Goal: Task Accomplishment & Management: Complete application form

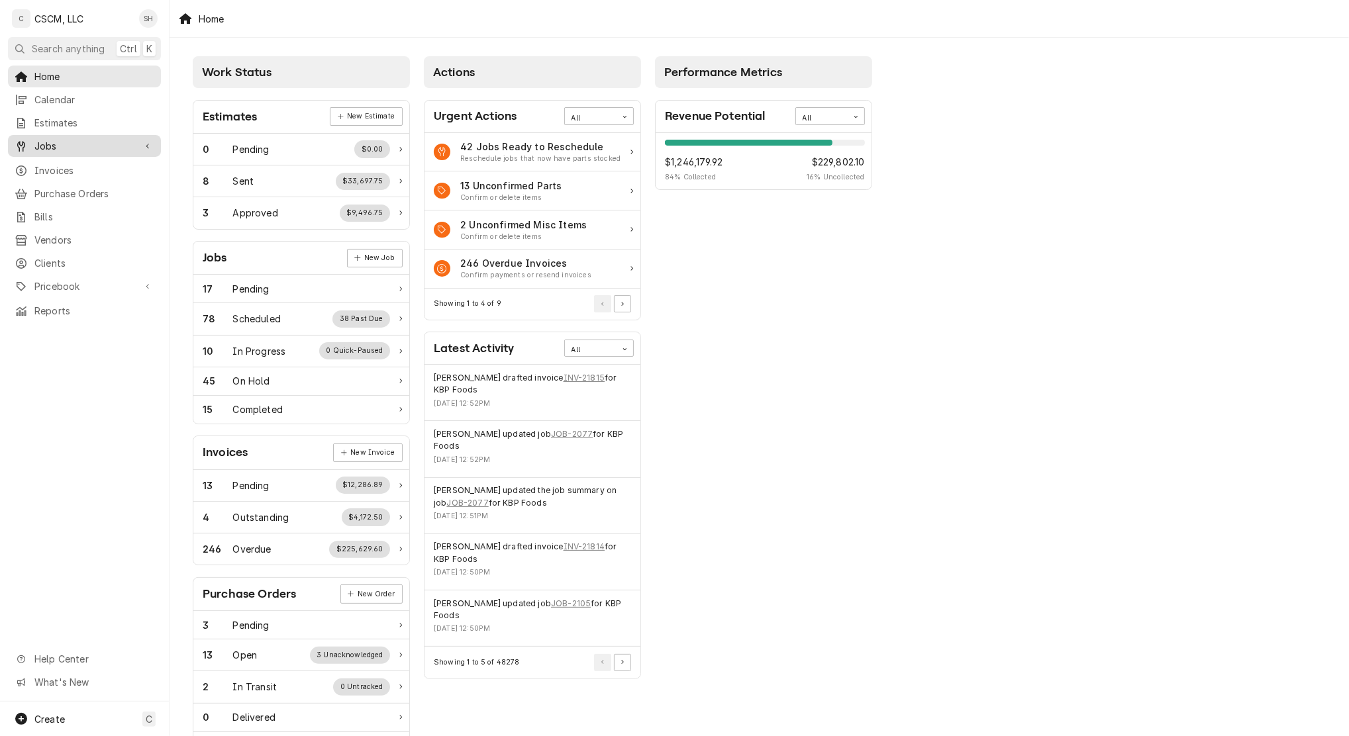
click at [81, 140] on span "Jobs" at bounding box center [84, 146] width 100 height 14
click at [85, 166] on span "Jobs" at bounding box center [94, 169] width 120 height 14
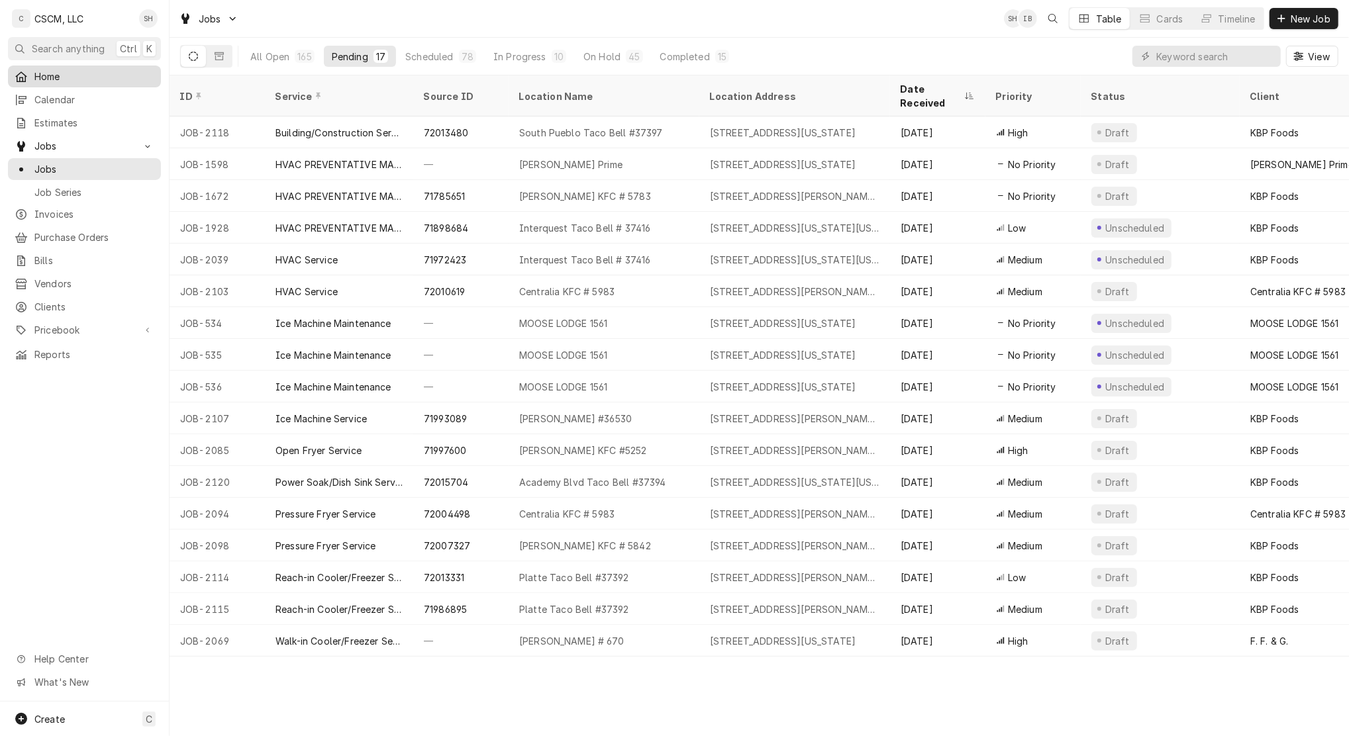
click at [45, 75] on span "Home" at bounding box center [94, 77] width 120 height 14
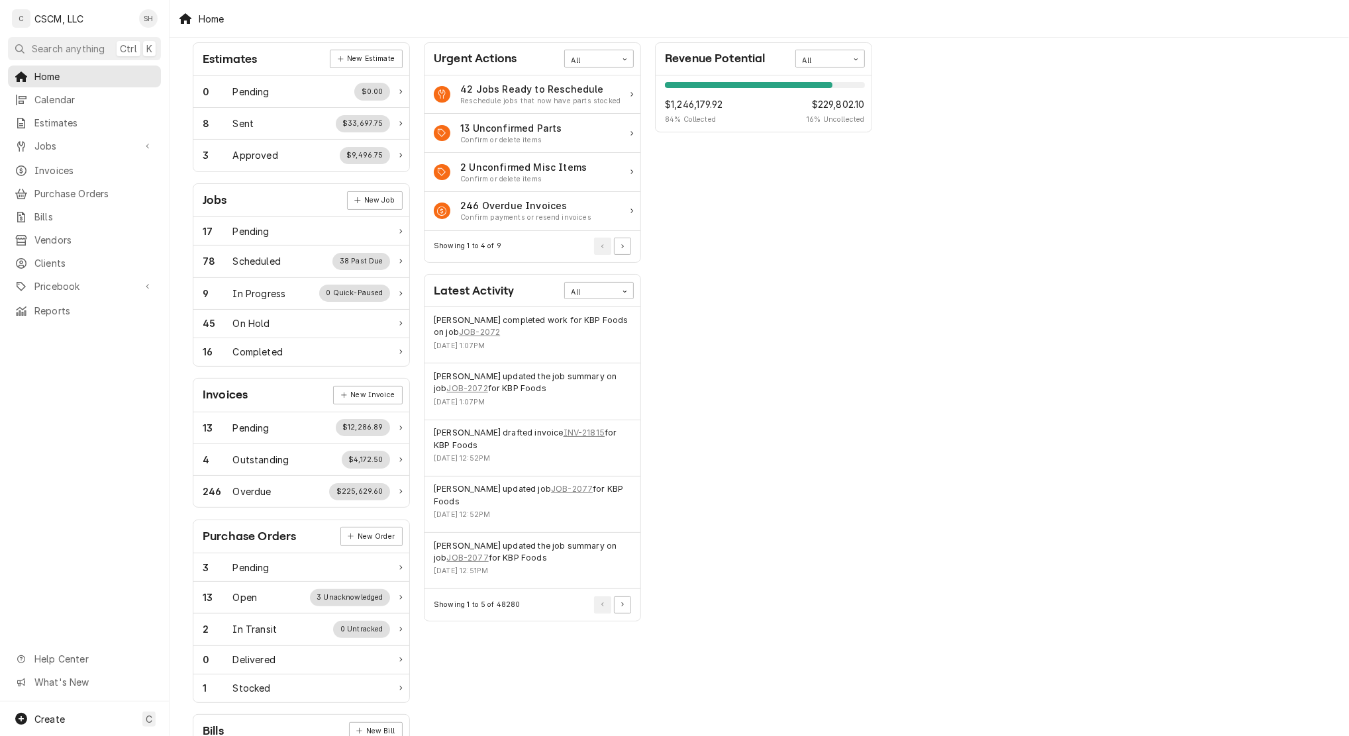
scroll to position [88, 0]
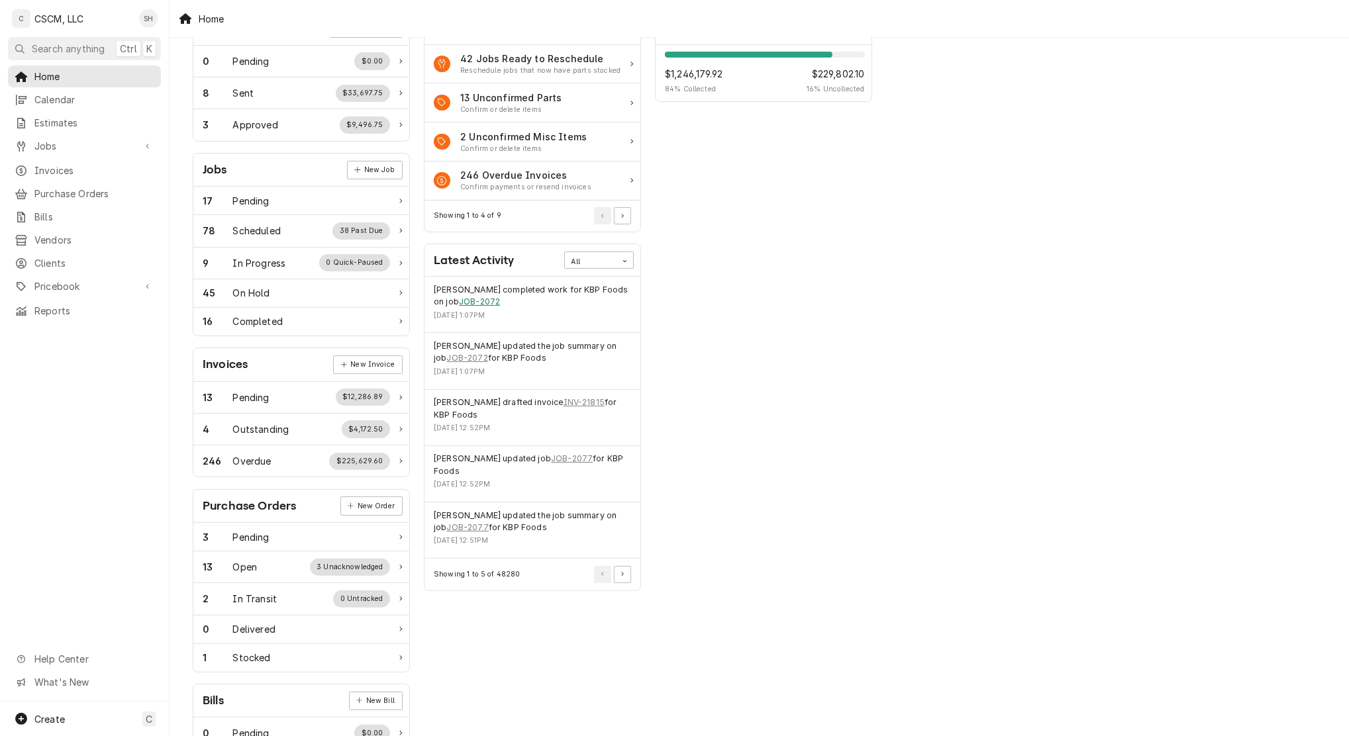
click at [459, 302] on link "JOB-2072" at bounding box center [479, 302] width 41 height 12
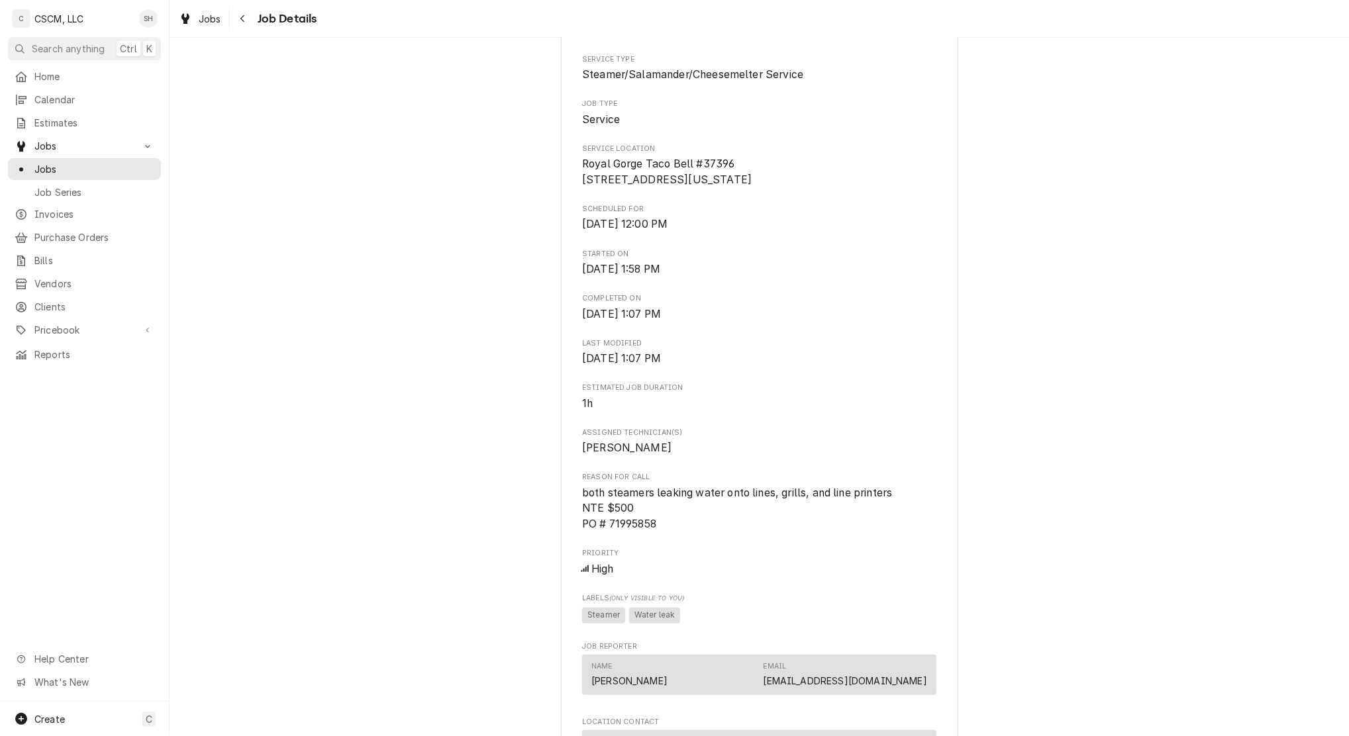
scroll to position [265, 0]
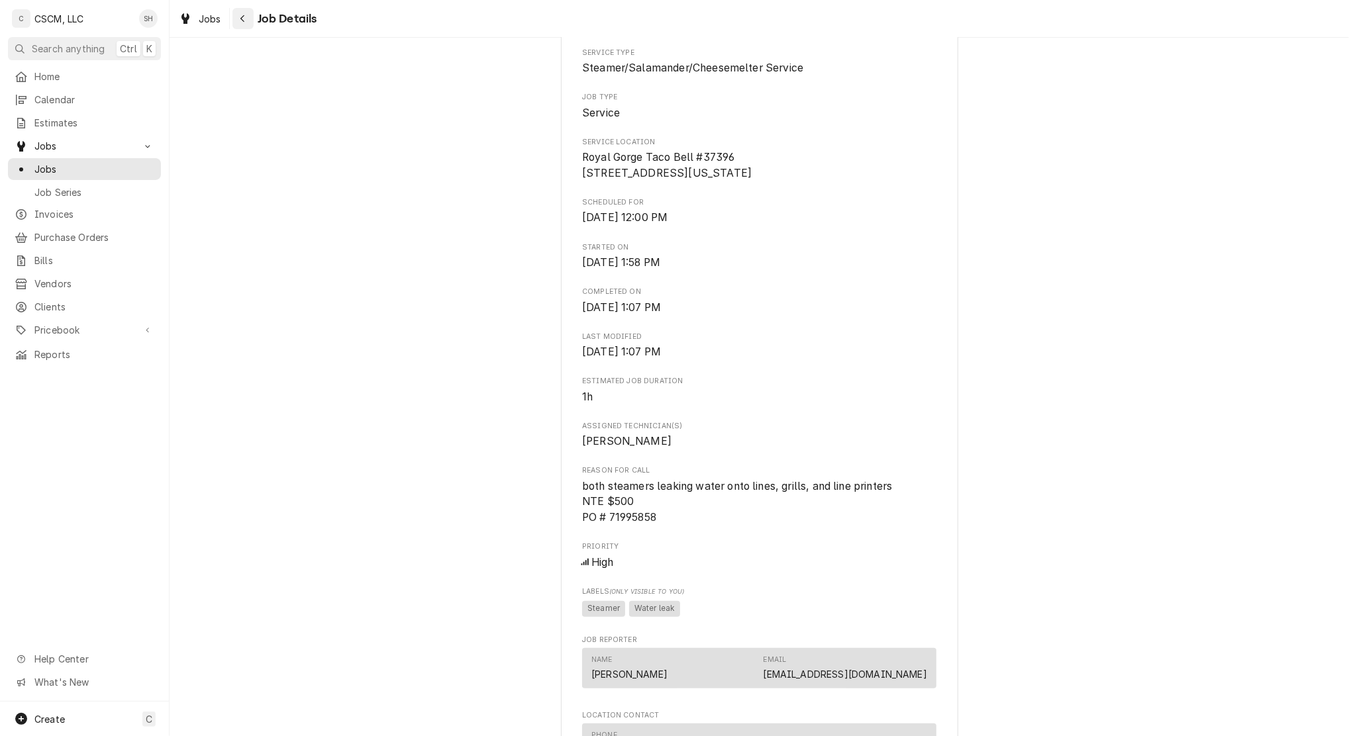
click at [238, 19] on div "Navigate back" at bounding box center [242, 18] width 13 height 13
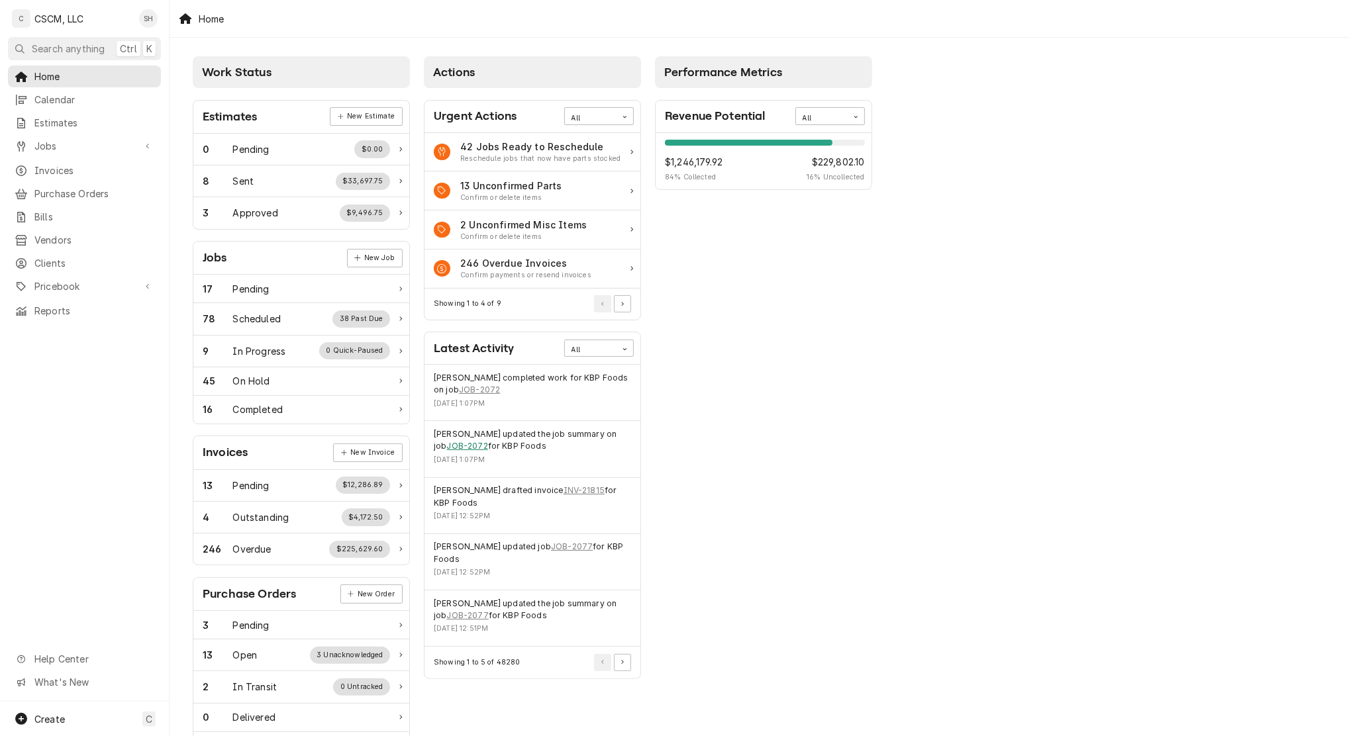
click at [465, 448] on link "JOB-2072" at bounding box center [466, 446] width 41 height 12
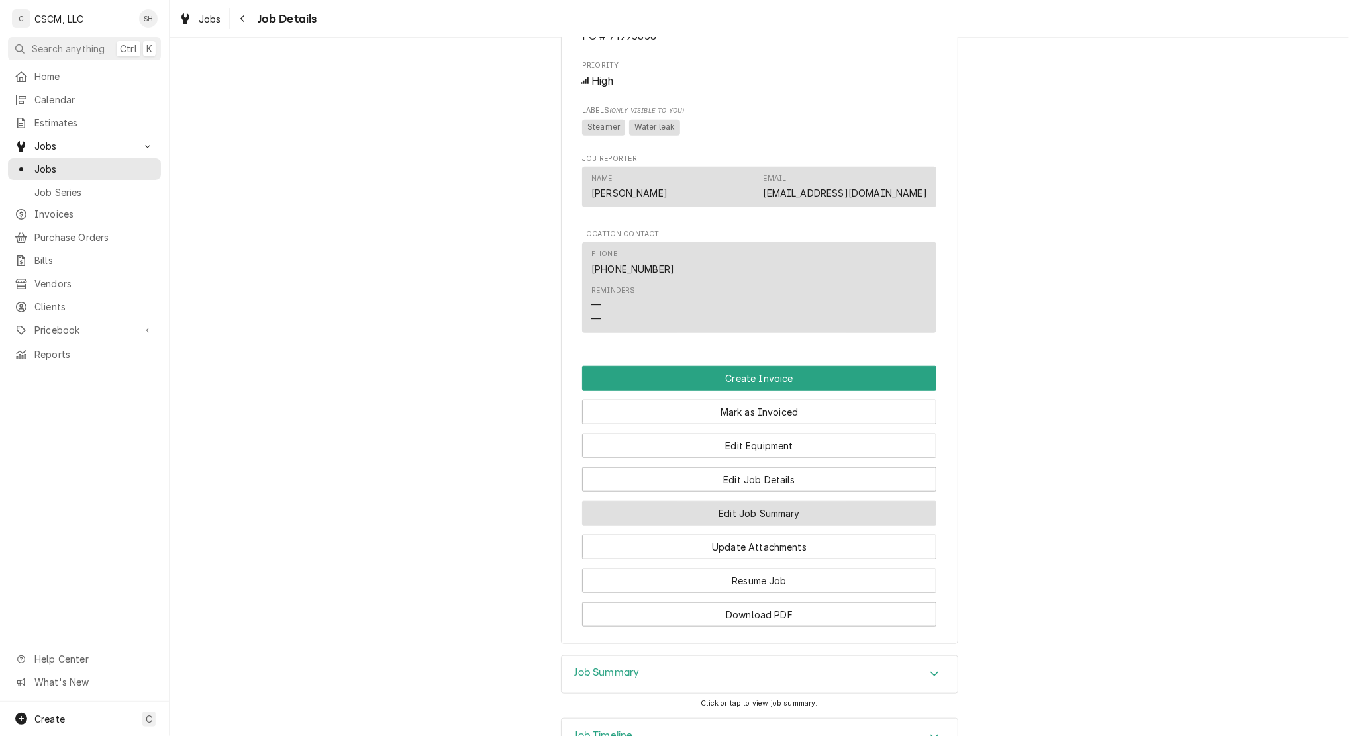
scroll to position [870, 0]
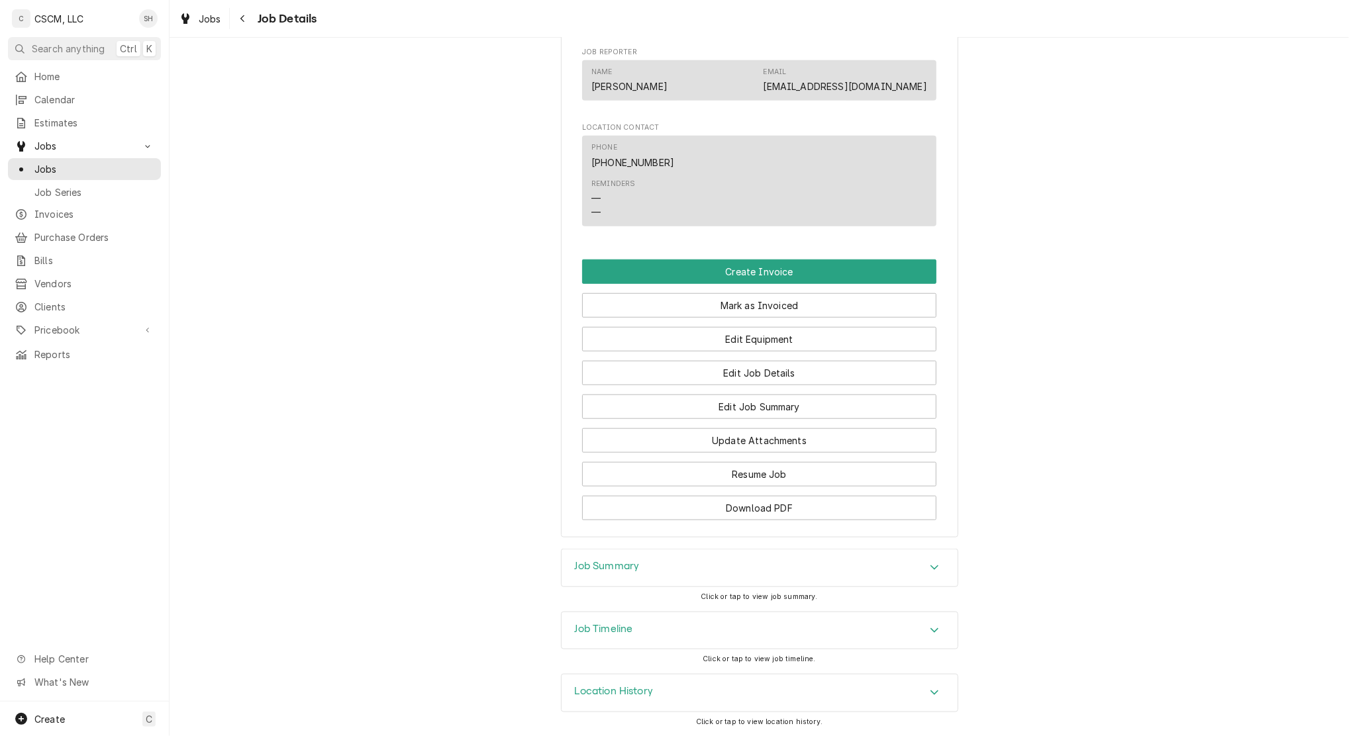
click at [721, 623] on div "Job Timeline" at bounding box center [760, 631] width 396 height 37
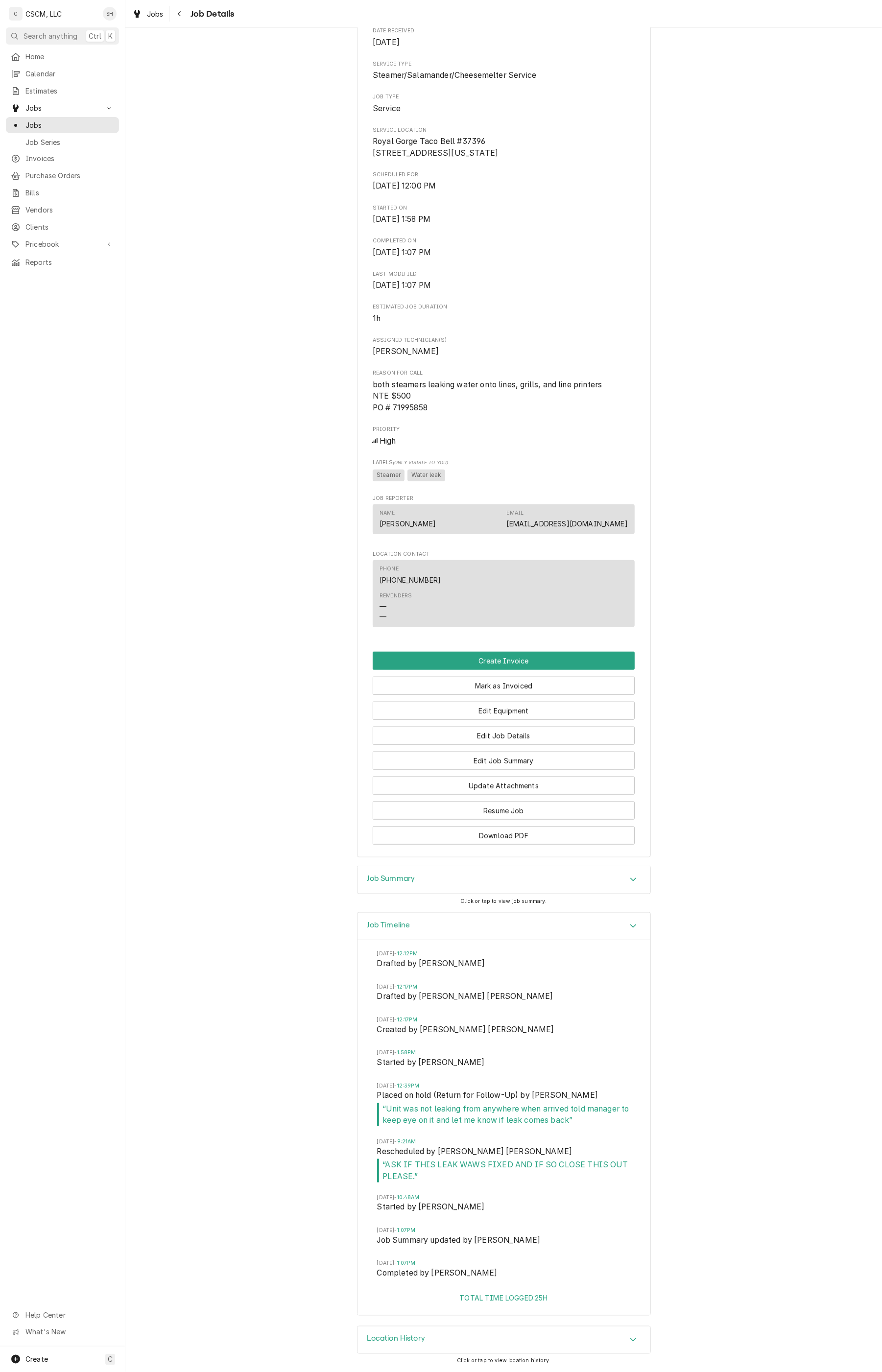
scroll to position [186, 0]
click at [43, 69] on span "Calendar" at bounding box center [69, 74] width 89 height 10
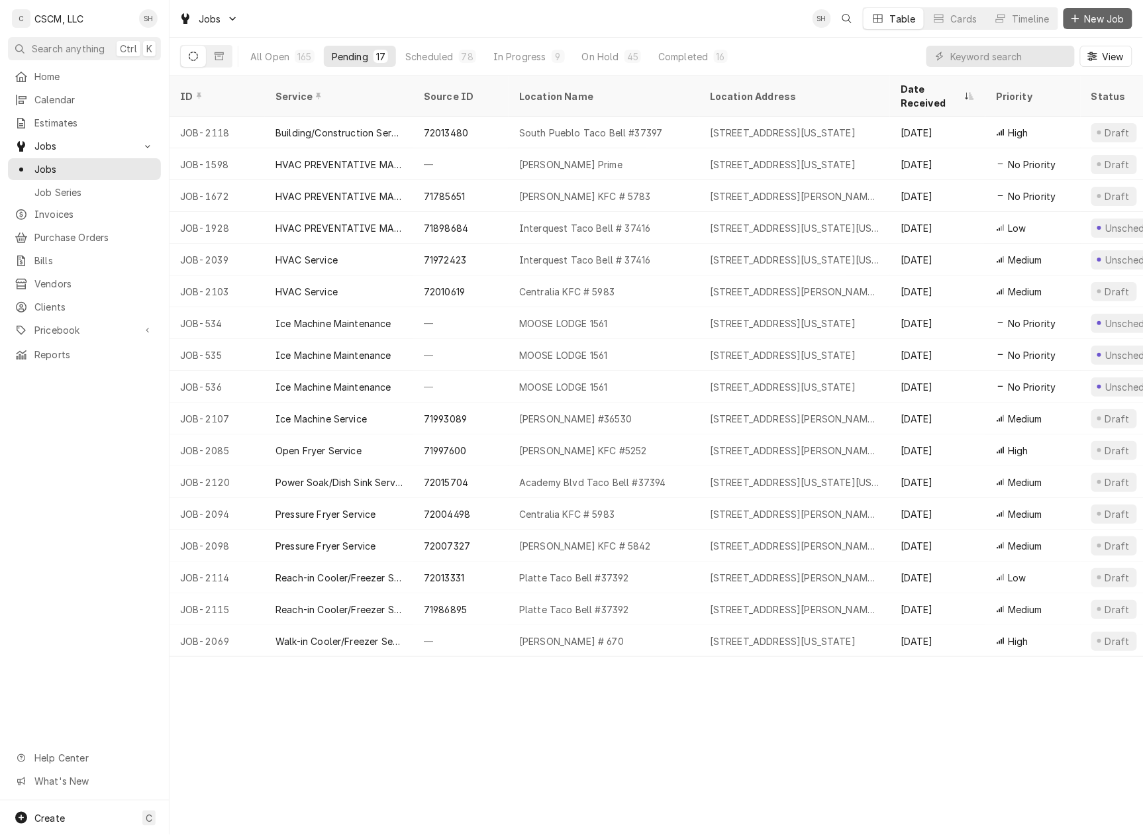
click at [1089, 9] on button "New Job" at bounding box center [1098, 18] width 69 height 21
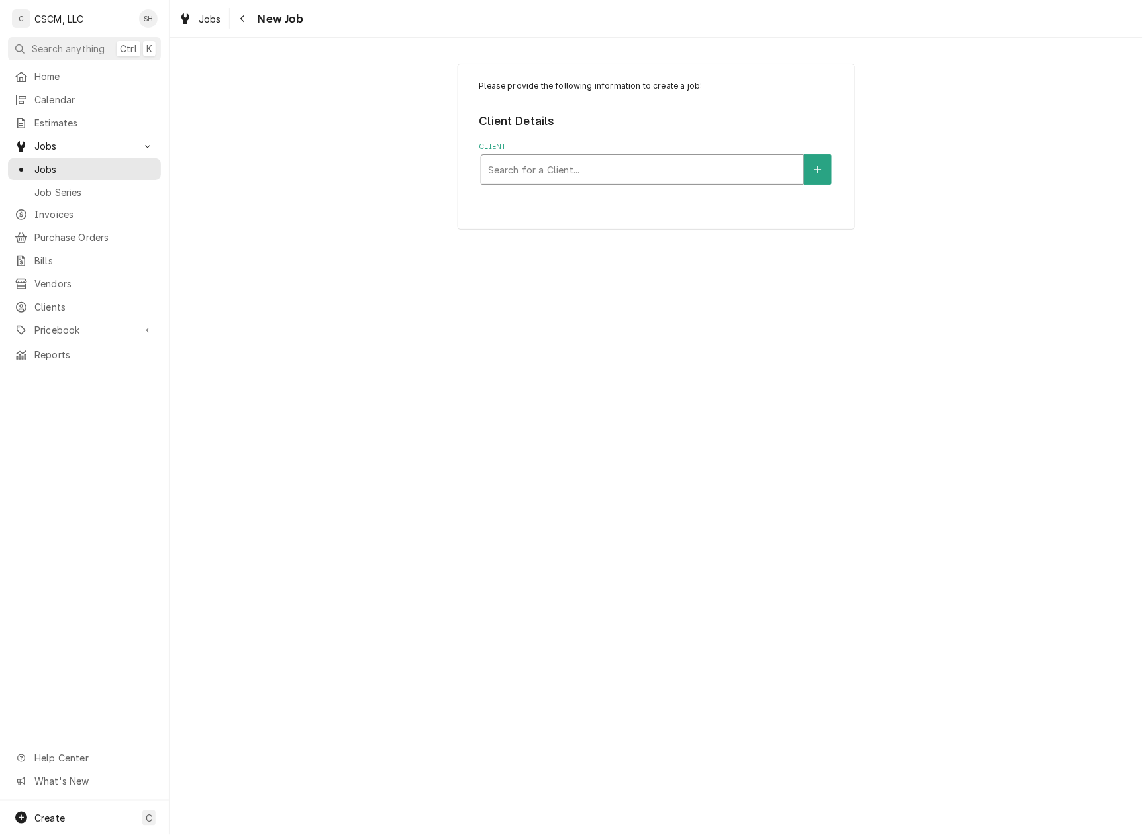
drag, startPoint x: 589, startPoint y: 194, endPoint x: 589, endPoint y: 173, distance: 21.2
click at [587, 186] on div "Please provide the following information to create a job: Client Details Client…" at bounding box center [656, 147] width 397 height 166
click at [591, 172] on div "Client" at bounding box center [642, 170] width 309 height 24
type input "kbp"
click at [574, 205] on div "KBP Foods" at bounding box center [642, 198] width 322 height 21
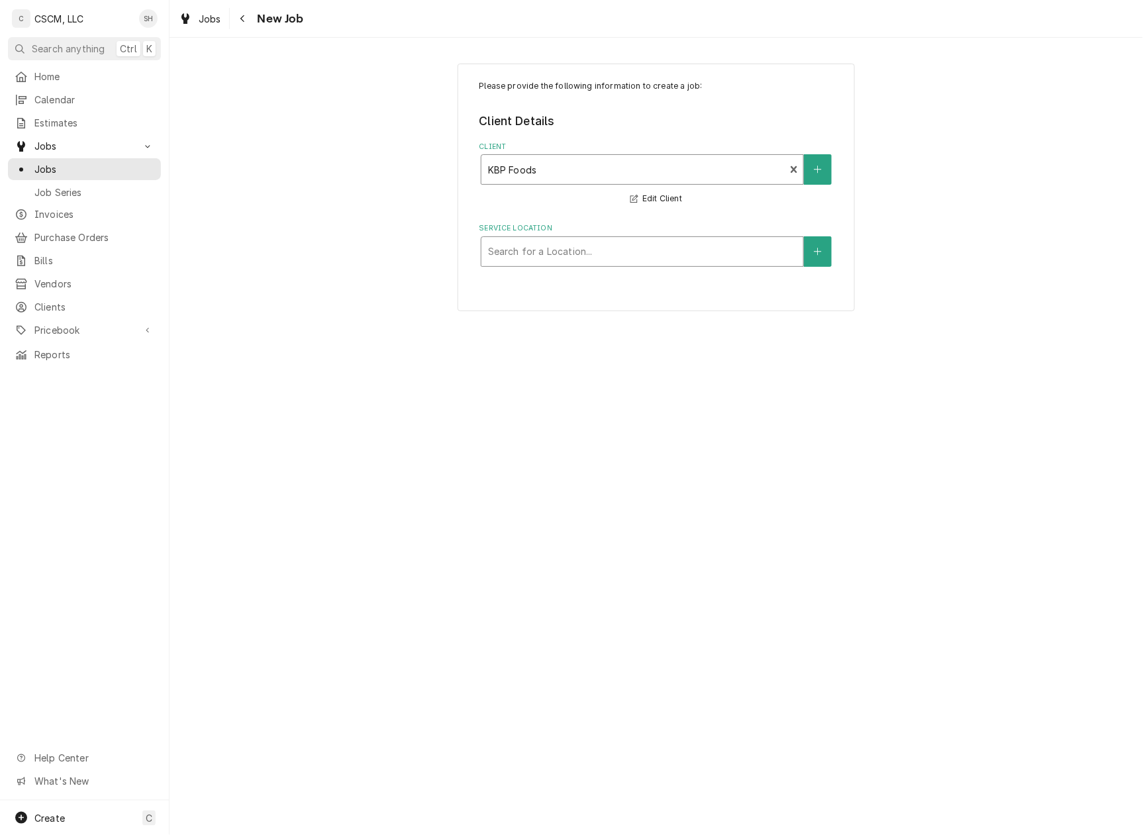
click at [518, 261] on div "Service Location" at bounding box center [642, 252] width 309 height 24
type input "camde"
click at [637, 290] on div "Camden Taco Bell # 37410 / 6610 Camden Blvd, Fountain, Colorado 80817" at bounding box center [642, 280] width 322 height 21
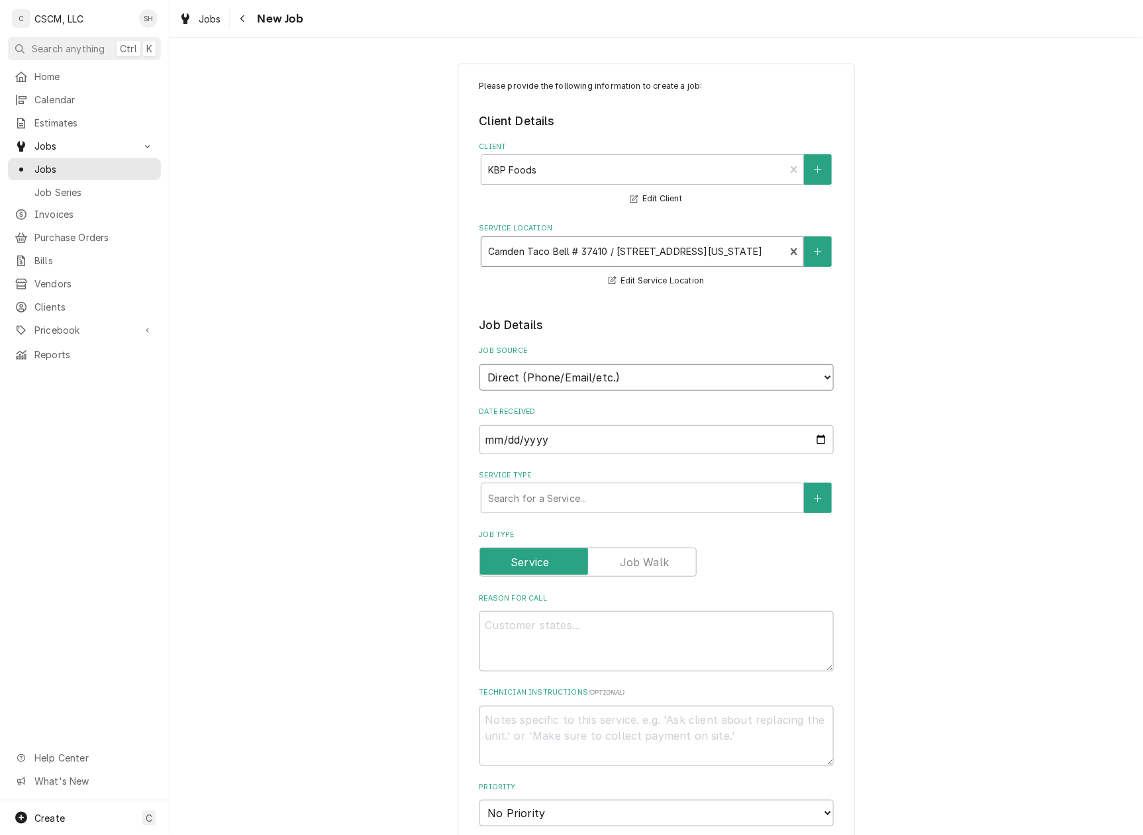
click at [591, 390] on select "Direct (Phone/Email/etc.) Other" at bounding box center [657, 377] width 354 height 26
select select "100"
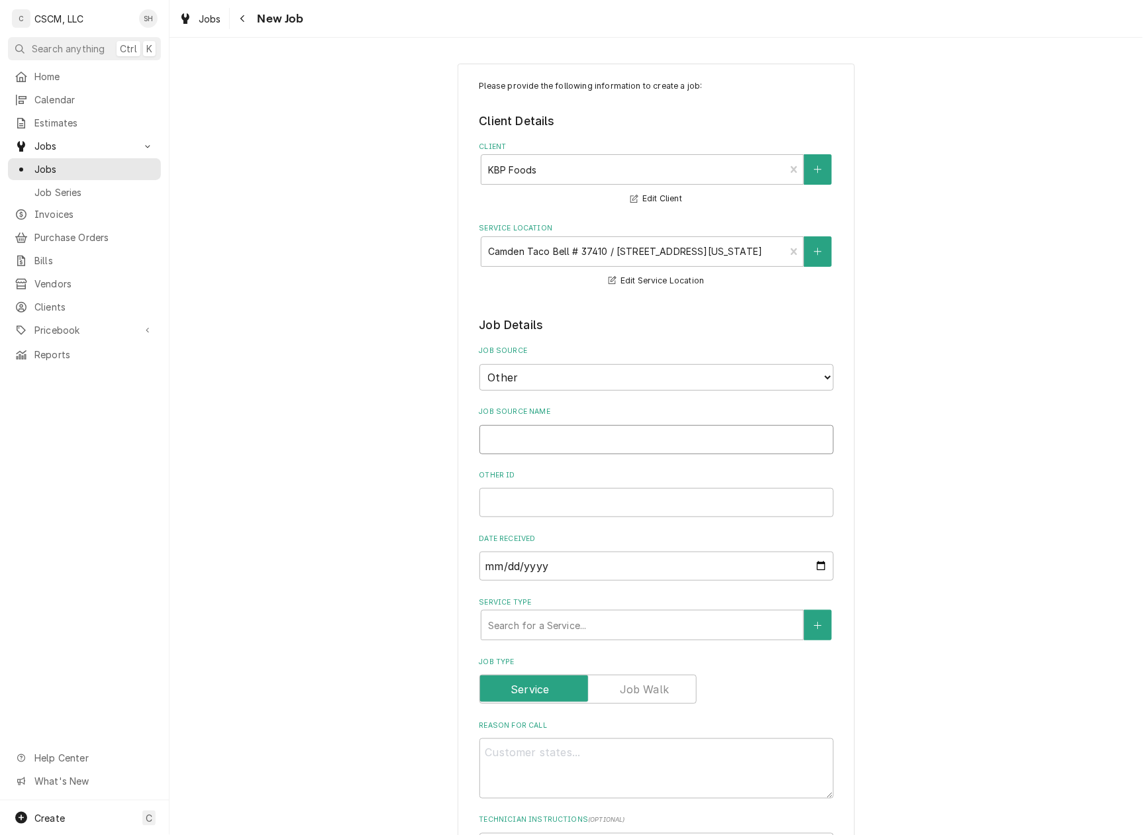
click at [616, 453] on input "Job Source Name" at bounding box center [657, 439] width 354 height 29
type textarea "x"
type input "V"
type textarea "x"
type input "Ve"
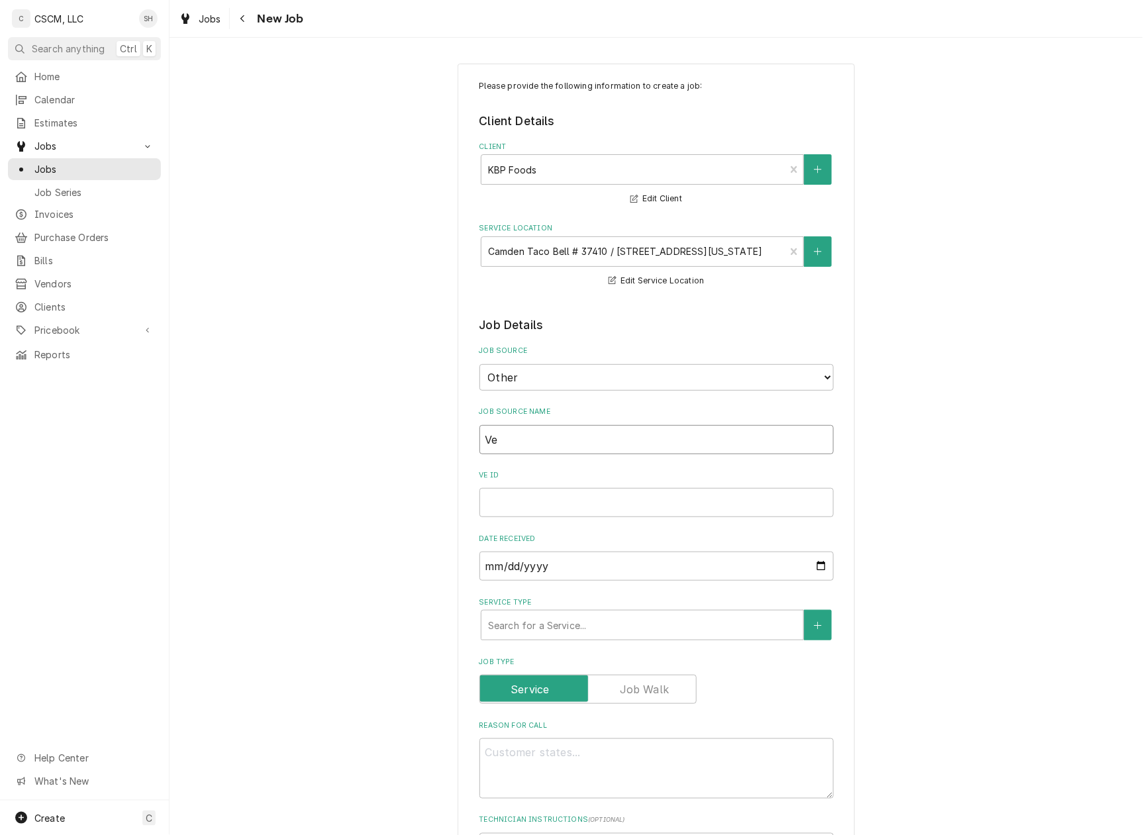
type textarea "x"
type input "Ver"
type textarea "x"
type input "Veri"
type textarea "x"
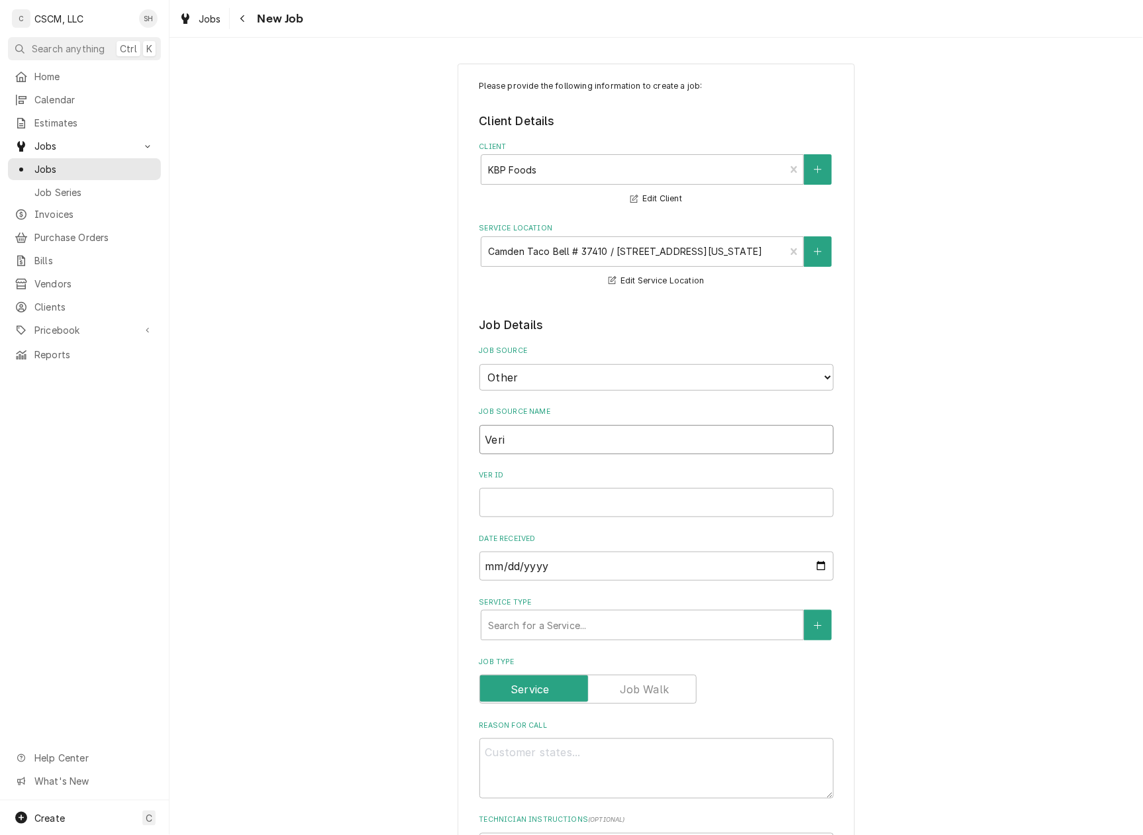
type input "Veris"
type textarea "x"
type input "Verisa"
type textarea "x"
type input "Verisas"
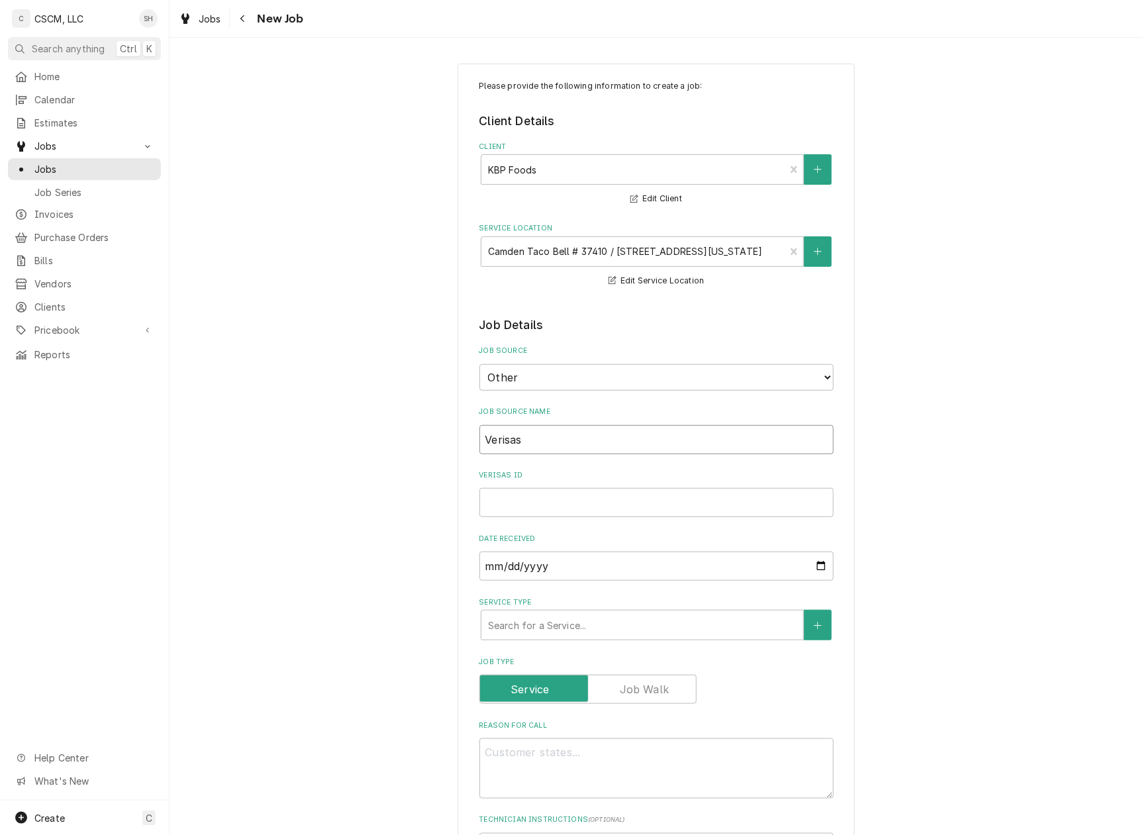
type textarea "x"
type input "Verisase"
type textarea "x"
type input "Verisas"
type textarea "x"
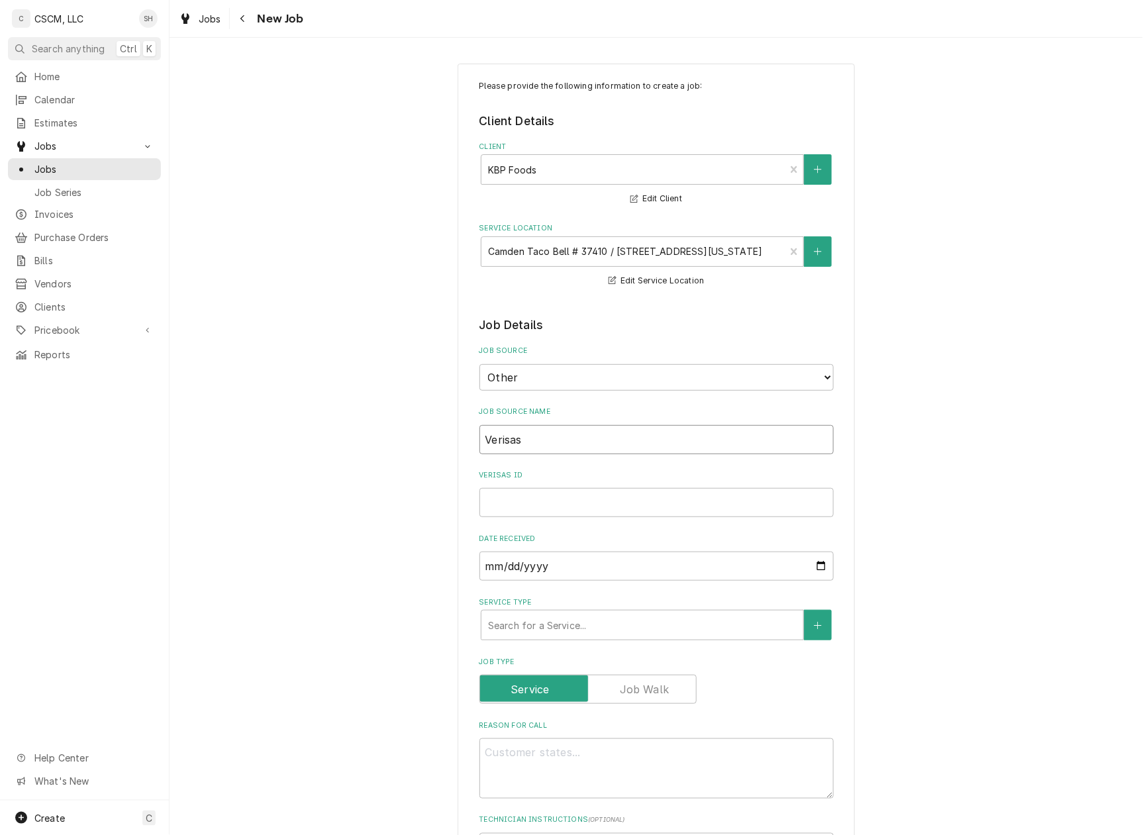
type input "Verisa"
type textarea "x"
type input "Verisae"
type textarea "x"
type input "Verisae"
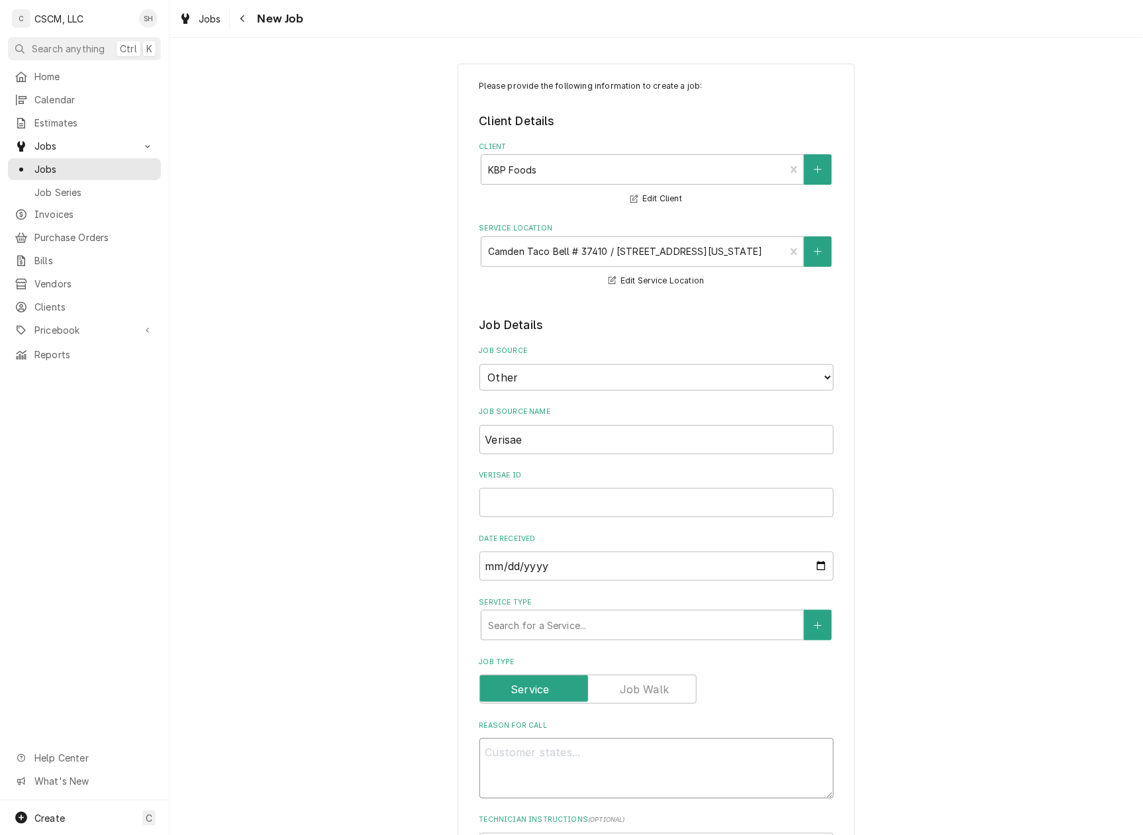
click at [521, 771] on textarea "Reason For Call" at bounding box center [657, 768] width 354 height 60
type textarea "x"
type textarea "N"
type textarea "x"
type textarea "NT"
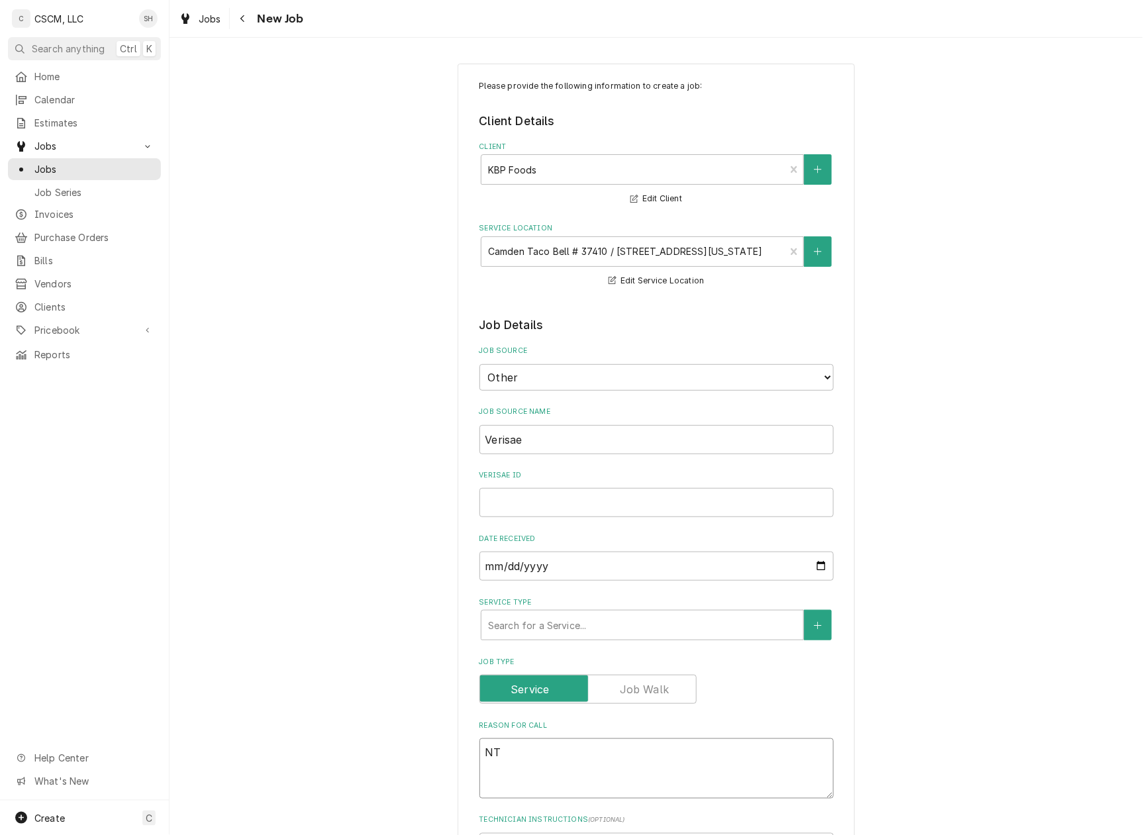
type textarea "x"
type textarea "NTE"
type textarea "x"
type textarea "NTE:"
type textarea "x"
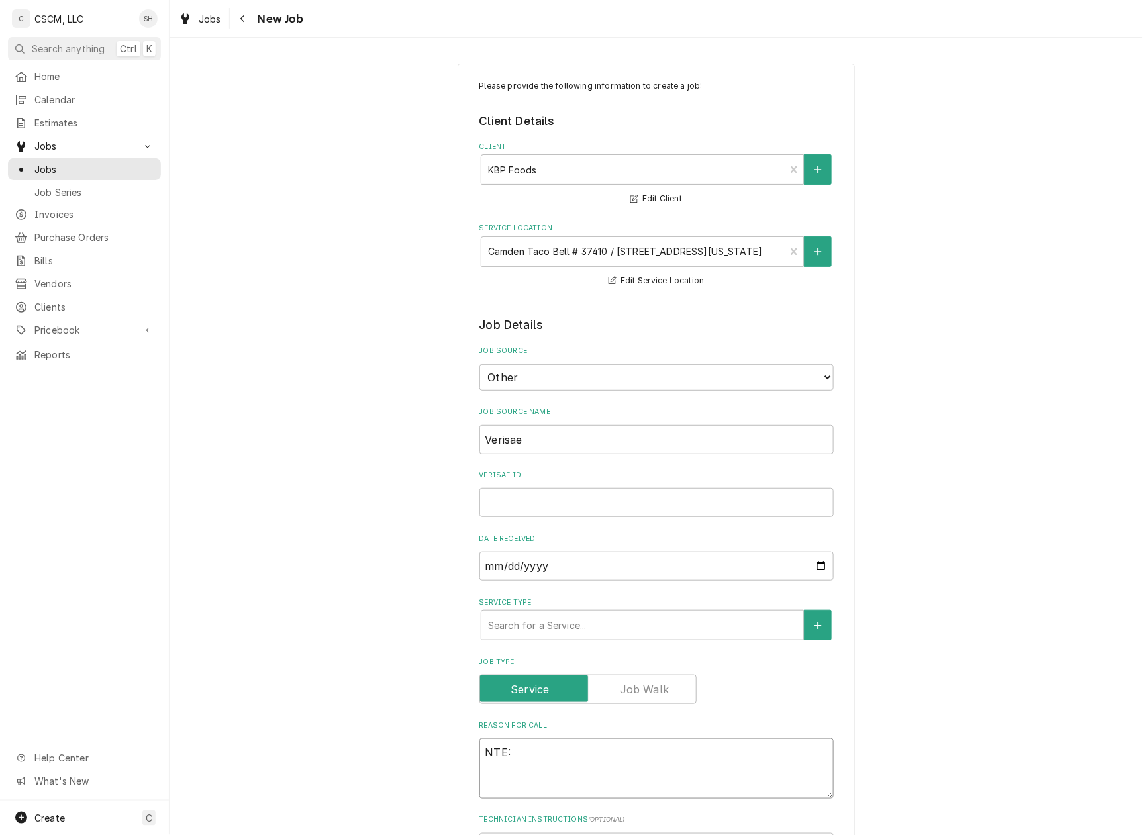
type textarea "NTE:"
type textarea "x"
type textarea "NTE: $"
type textarea "x"
type textarea "NTE: $5"
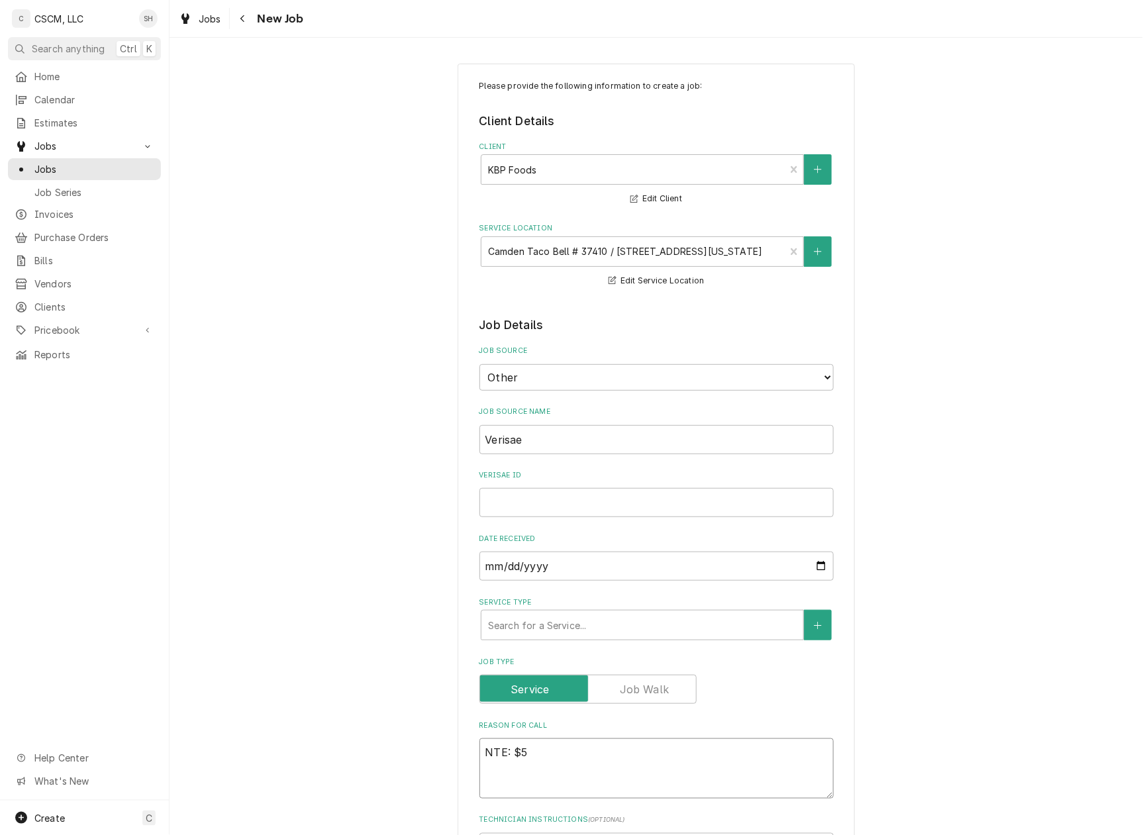
type textarea "x"
type textarea "NTE: $50"
type textarea "x"
type textarea "NTE: $500"
type textarea "x"
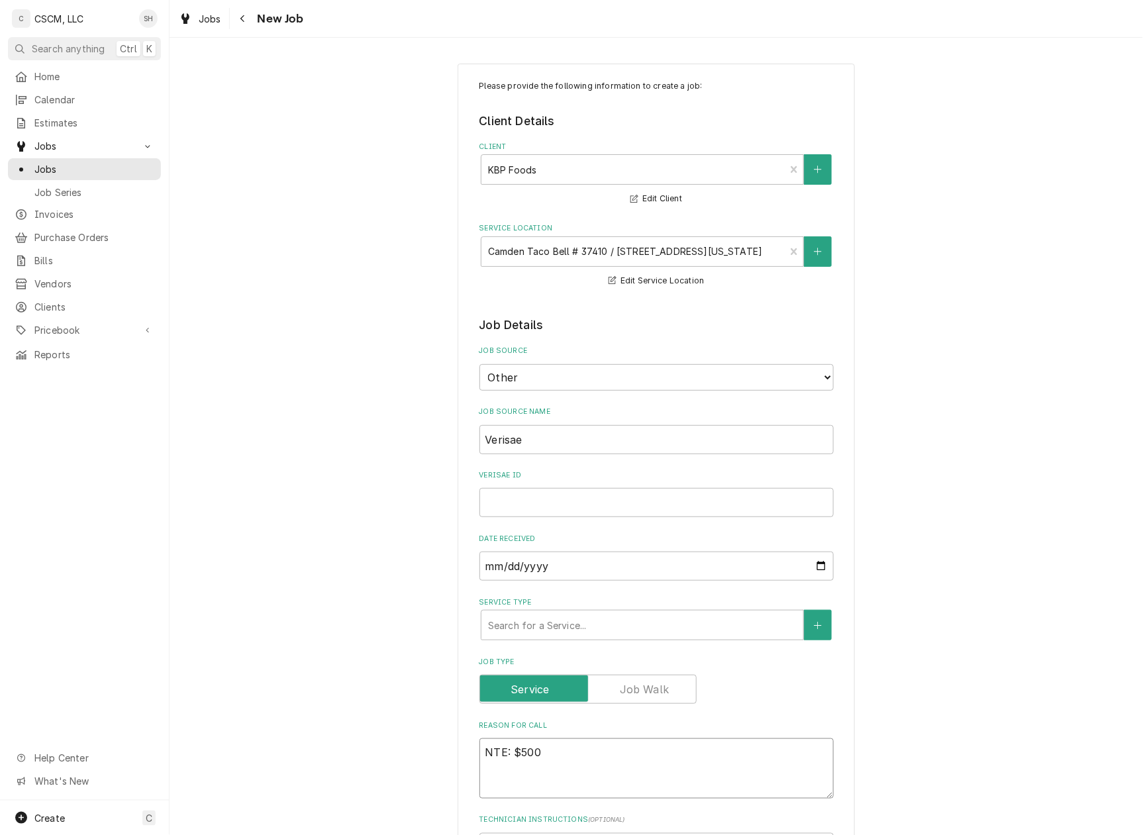
type textarea "NTE: $500"
type textarea "x"
type textarea "NTE: $500 P"
type textarea "x"
type textarea "NTE: $500 PO"
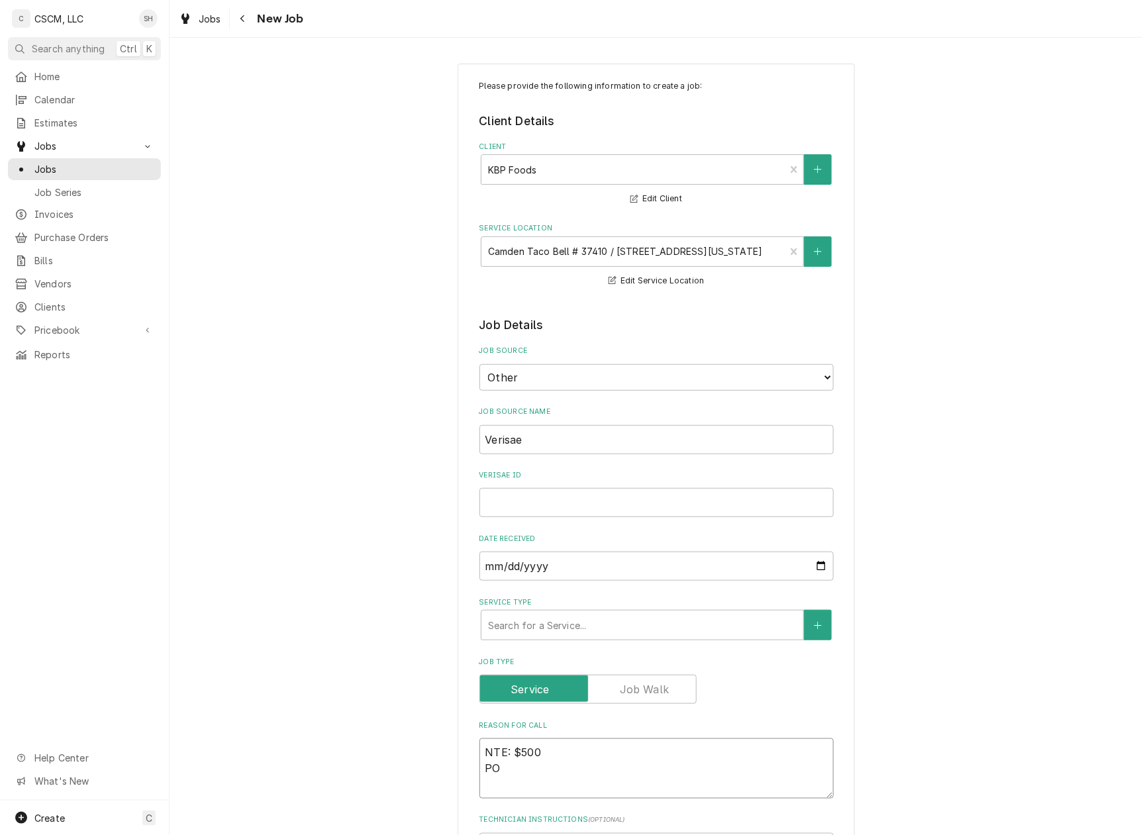
type textarea "x"
type textarea "NTE: $500 PO"
type textarea "x"
type textarea "NTE: $500 PO #"
type textarea "x"
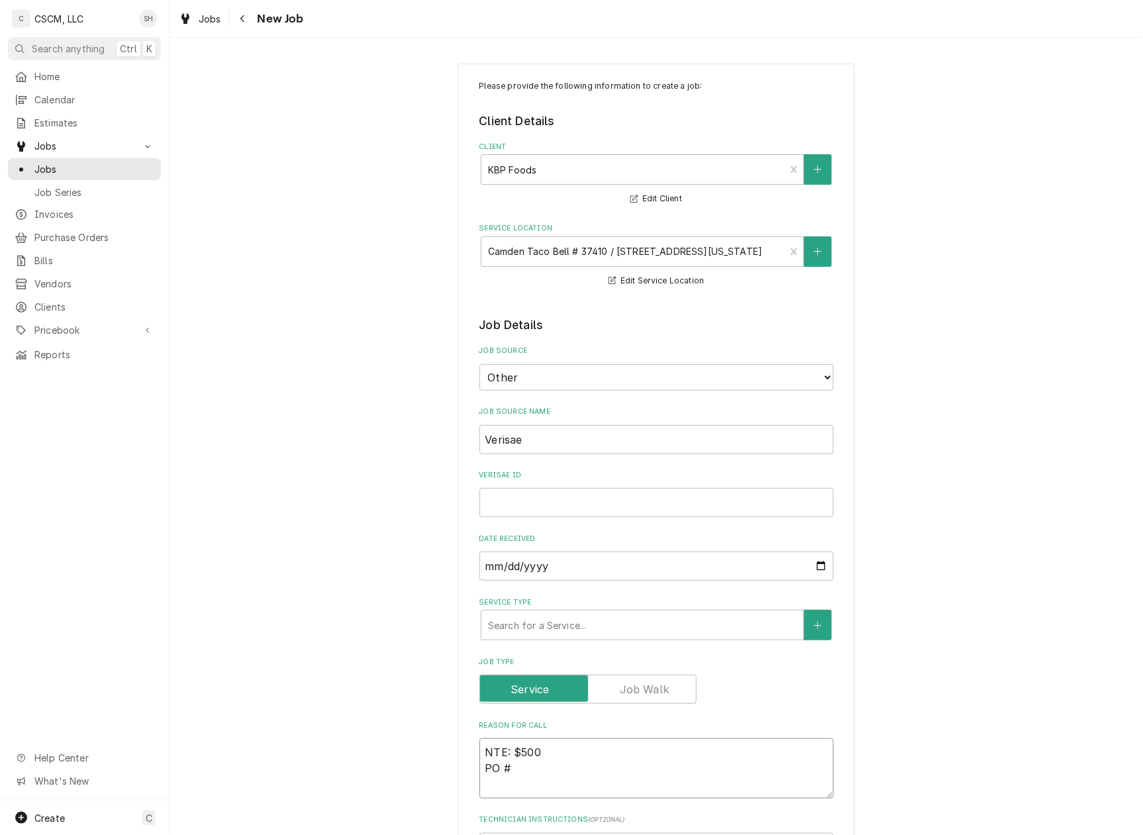
type textarea "NTE: $500 PO #"
paste textarea "n order to get you put in our system as seamlessly as possible."
type textarea "x"
type textarea "NTE: $500 PO # n order to get you put in our system as seamlessly as possible."
type textarea "x"
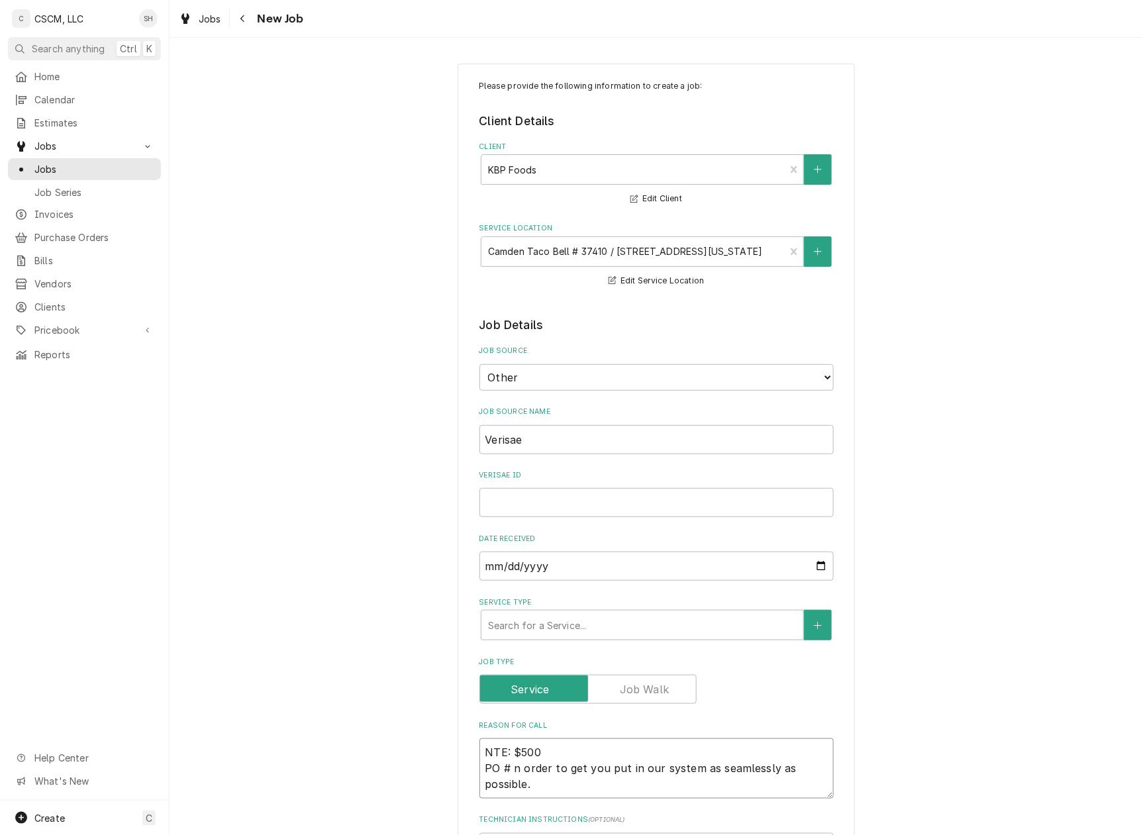
type textarea "NTE: $500 PO #"
type textarea "x"
type textarea "NTE: $500 PO #"
type textarea "x"
type textarea "NTE: $500 PO #"
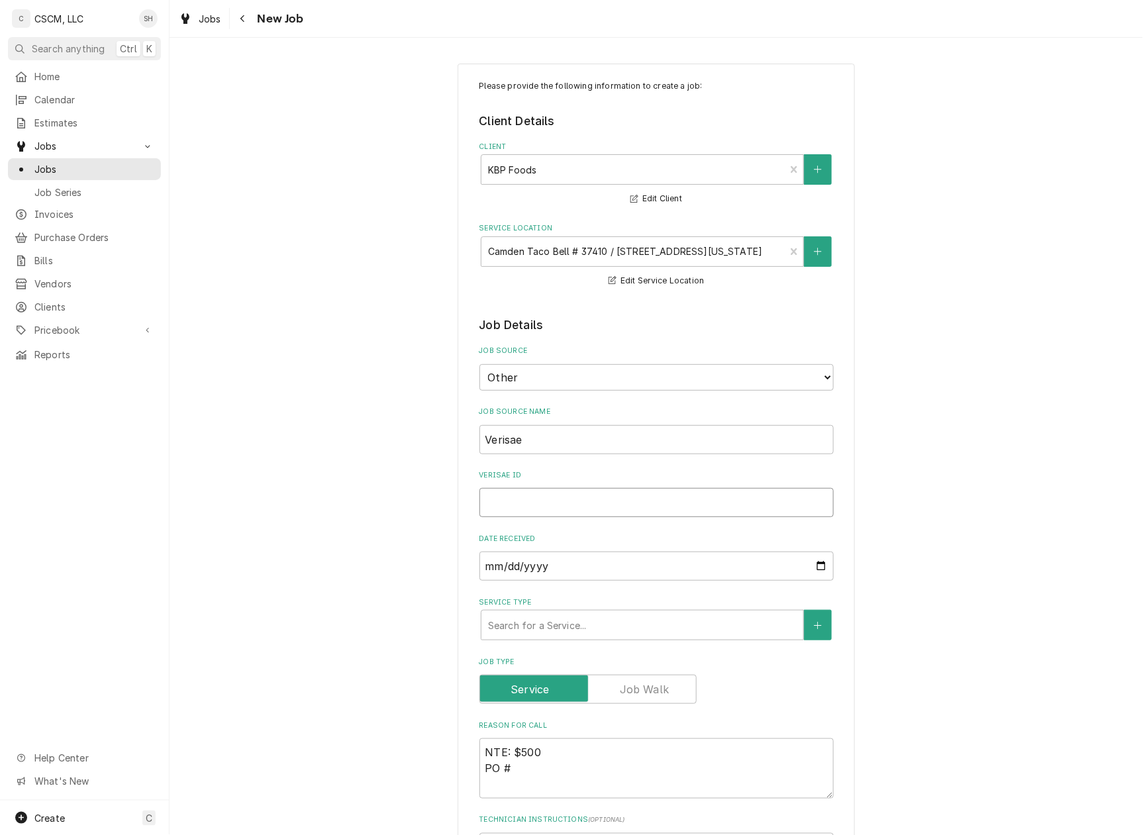
click at [574, 493] on input "Verisae ID" at bounding box center [657, 502] width 354 height 29
paste input "72016041"
type textarea "x"
type input "72016041"
type textarea "x"
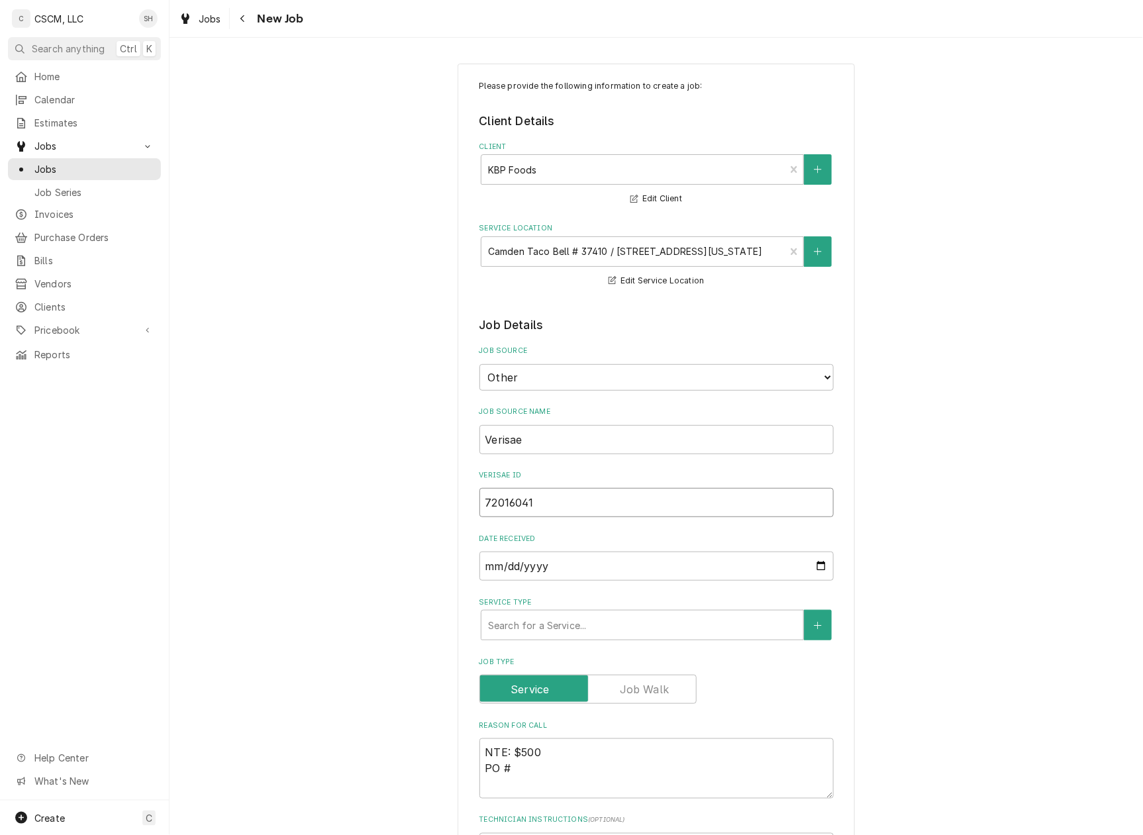
type input "72016041"
click at [534, 770] on textarea "NTE: $500 PO #" at bounding box center [657, 768] width 354 height 60
type textarea "x"
type textarea "NTE: $500 PO #"
paste textarea "72016041"
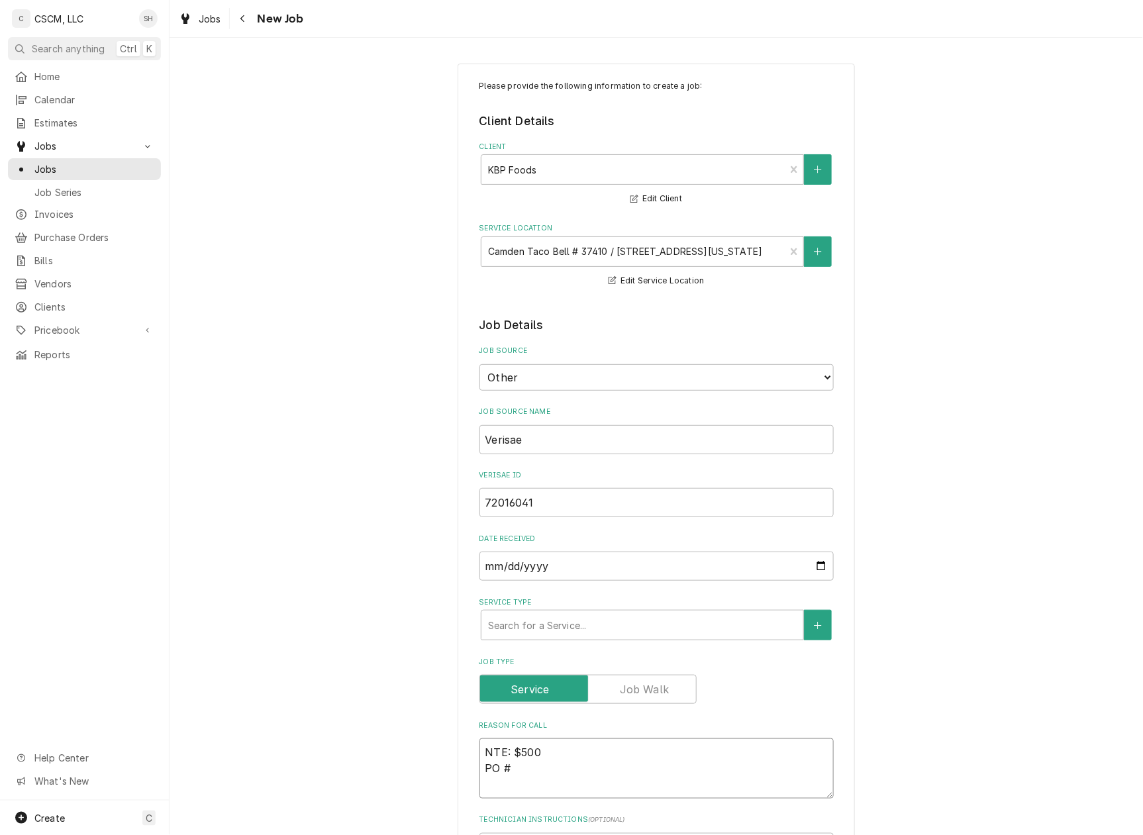
type textarea "x"
type textarea "NTE: $500 PO # 72016041"
type textarea "x"
type textarea "NTE: $500 PO # 72016041"
click at [480, 748] on textarea "NTE: $500 PO # 72016041" at bounding box center [657, 768] width 354 height 60
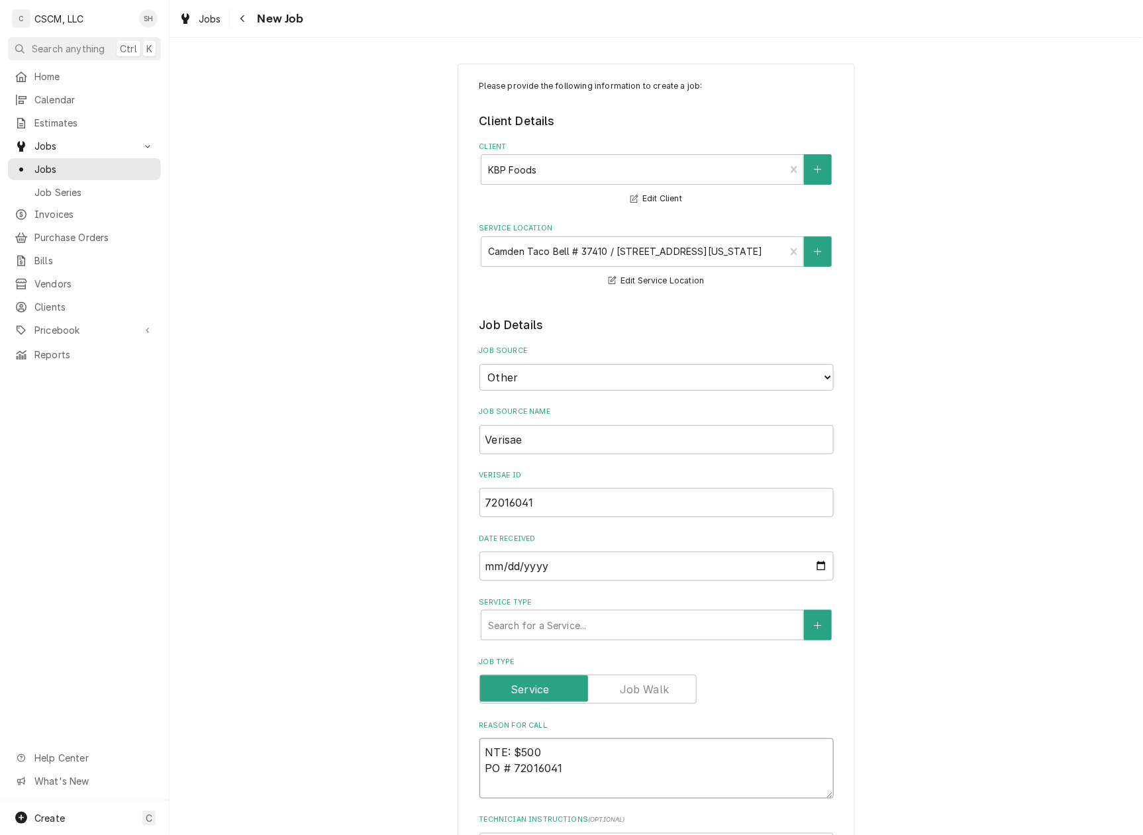
paste textarea "when you hit the button it makes a loud sound like its trying to push steam thr…"
type textarea "x"
type textarea "when you hit the button it makes a loud sound like its trying to push steam thr…"
type textarea "x"
type textarea "when you hit the button it makes a loud sound like its trying to push steam thr…"
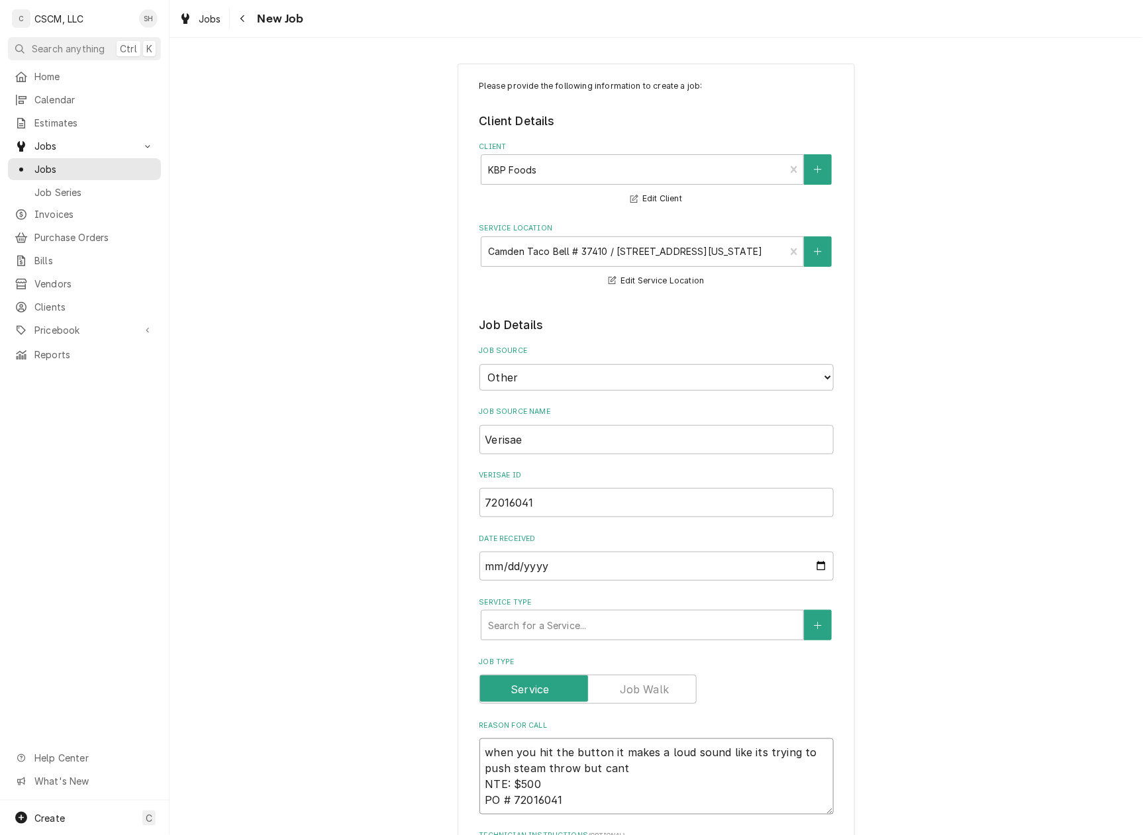
type textarea "x"
type textarea "when you hit the button it makes a loud sound like its trying to push steam thr…"
click at [636, 761] on textarea "when you hit the button it makes a loud sound like its trying to push steam thr…" at bounding box center [657, 776] width 354 height 76
click at [627, 761] on textarea "when you hit the button it makes a loud sound like its trying to push steam thr…" at bounding box center [657, 776] width 354 height 76
type textarea "x"
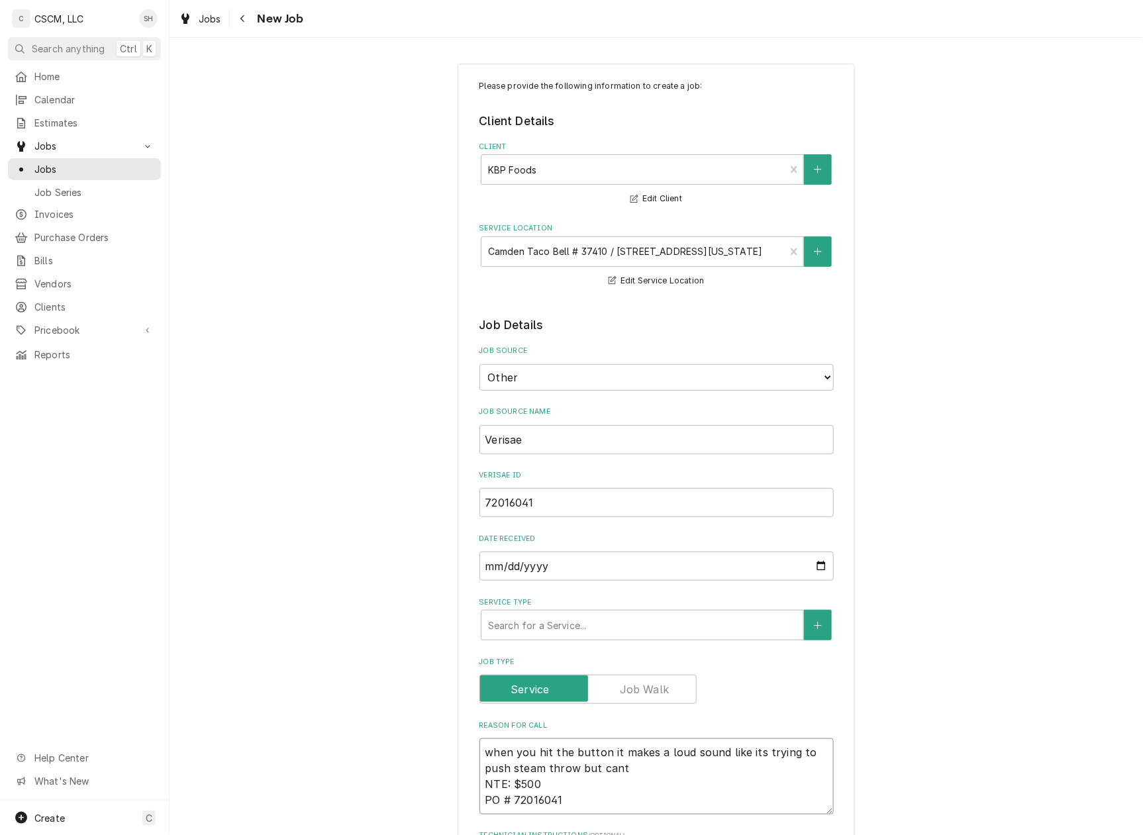
type textarea "when you hit the button it makes a loud sound like its trying to push steam thr…"
type textarea "x"
type textarea "when you hit the button it makes a loud sound like its trying to push steam thr…"
type textarea "x"
type textarea "when you hit the button it makes a loud sound like its trying to push steam thr…"
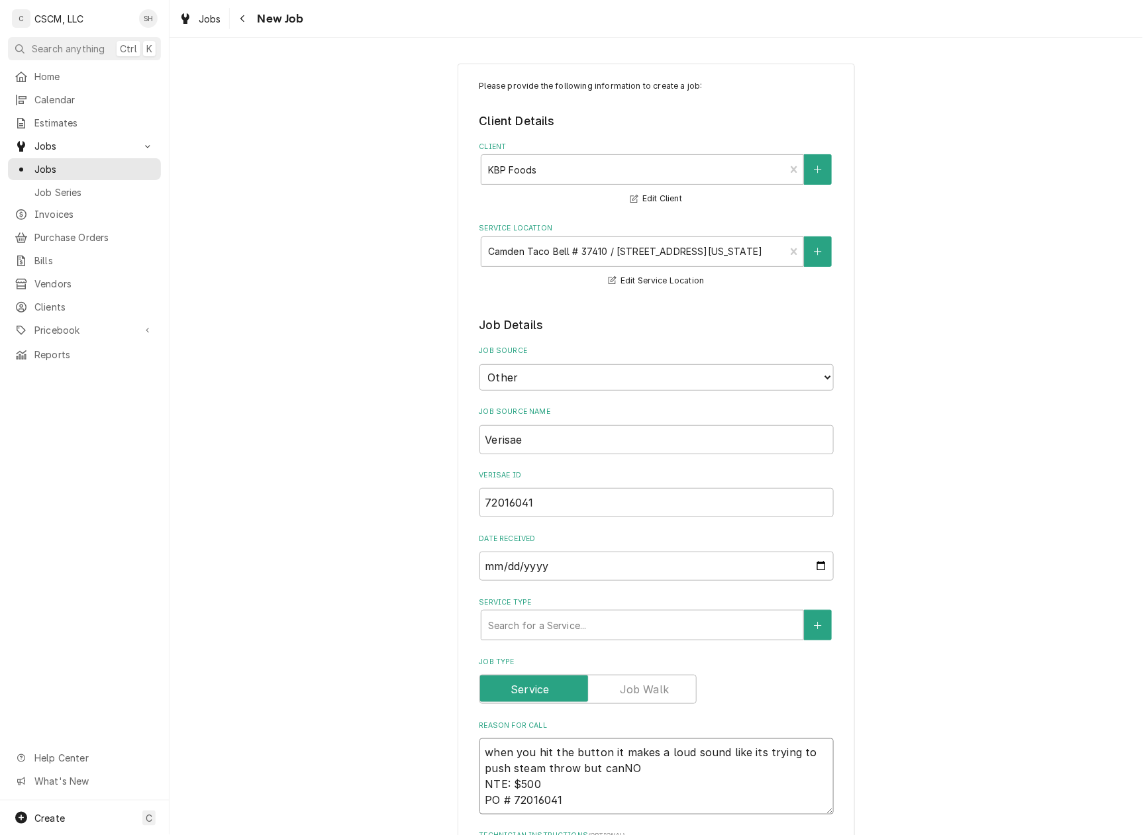
type textarea "x"
type textarea "when you hit the button it makes a loud sound like its trying to push steam thr…"
type textarea "x"
type textarea "when you hit the button it makes a loud sound like its trying to push steam thr…"
type textarea "x"
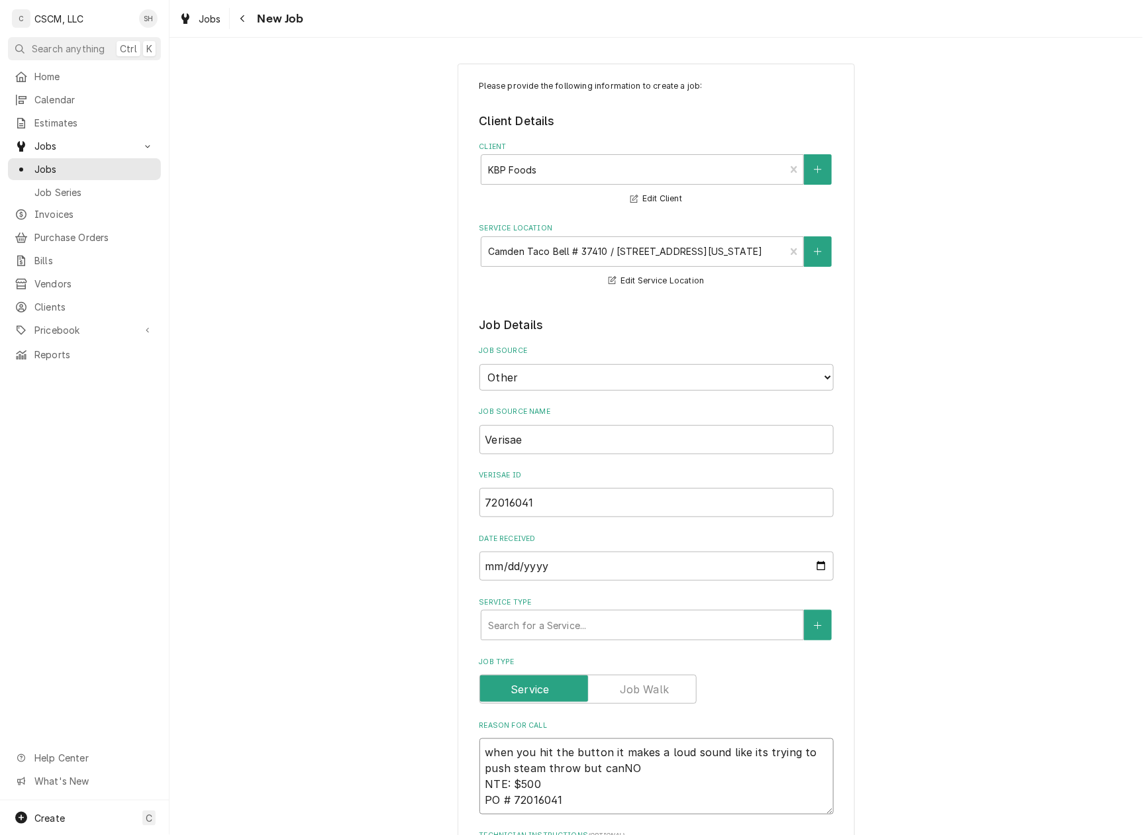
type textarea "when you hit the button it makes a loud sound like its trying to push steam thr…"
type textarea "x"
type textarea "when you hit the button it makes a loud sound like its trying to push steam thr…"
type textarea "x"
type textarea "when you hit the button it makes a loud sound like its trying to push steam thr…"
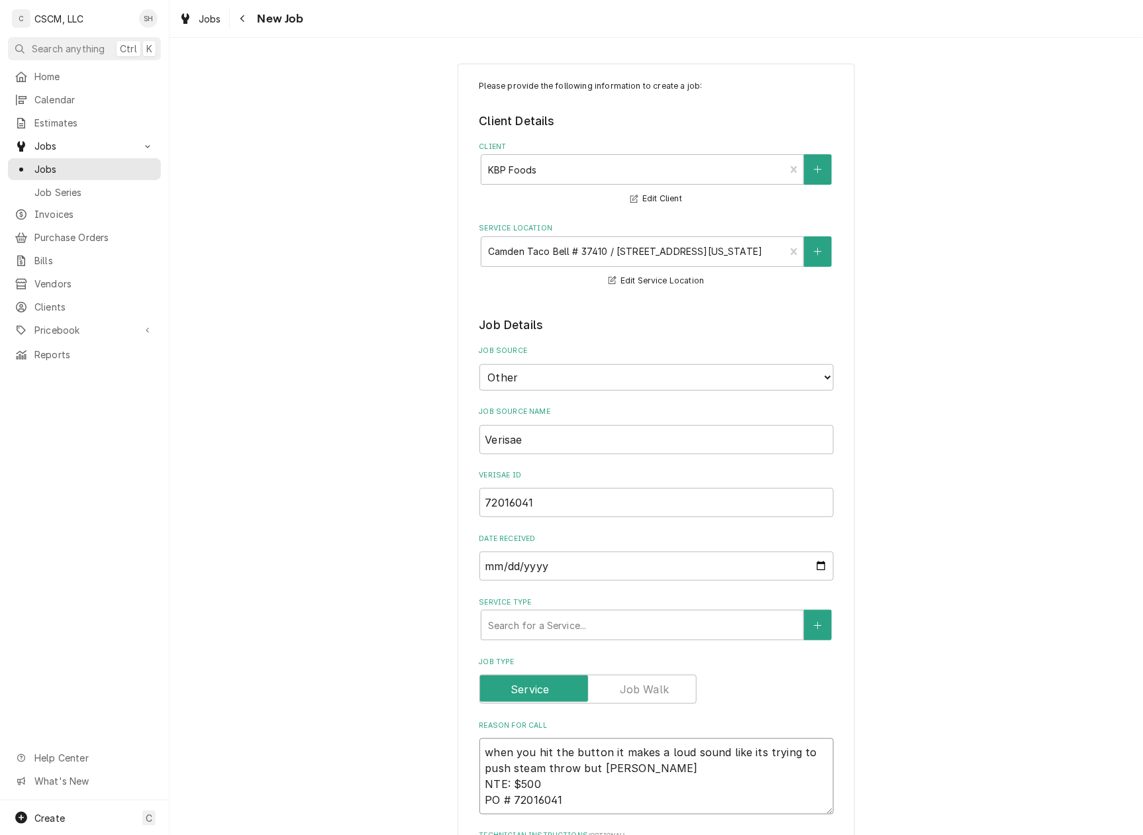
type textarea "x"
type textarea "when you hit the button it makes a loud sound like its trying to push steam thr…"
type textarea "x"
type textarea "when you hit the button it makes a loud sound like its trying to push steam thr…"
click at [601, 756] on textarea "when you hit the button it makes a loud sound like its trying to push steam thr…" at bounding box center [657, 776] width 354 height 76
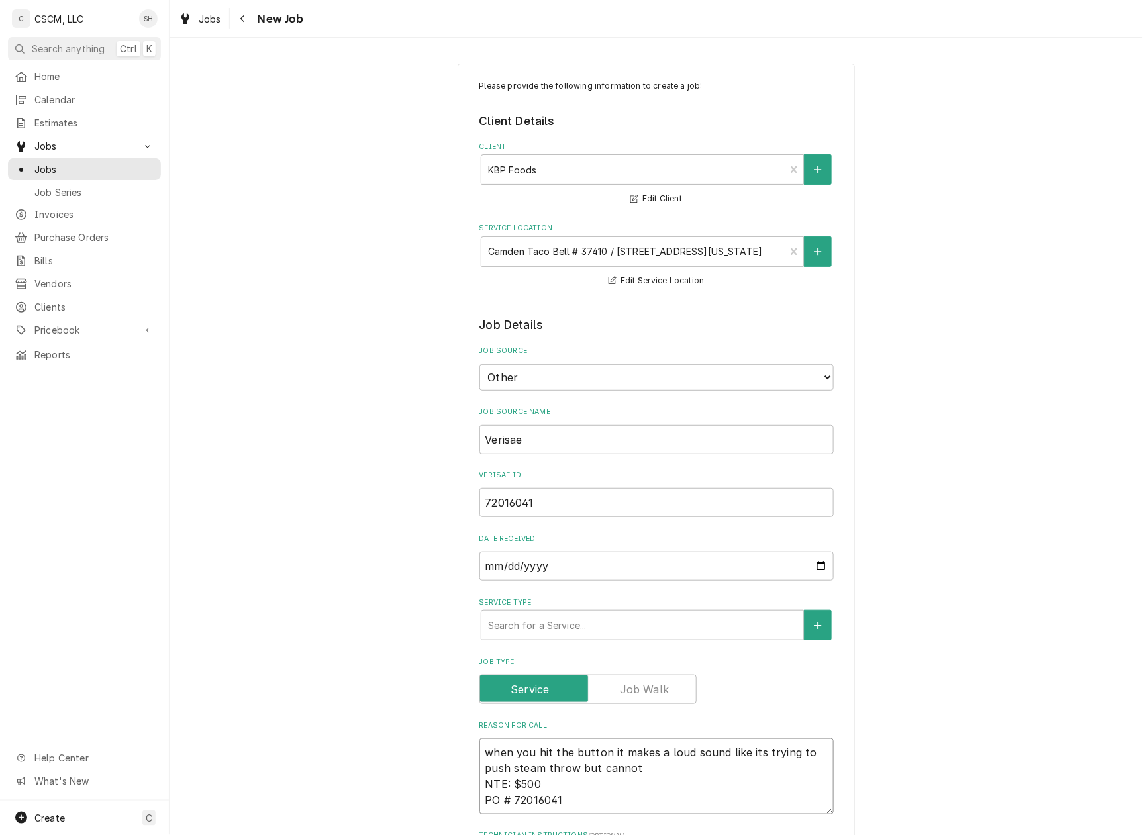
type textarea "x"
type textarea "when you hit the button it makes a loud sound like its trying to push steam thr…"
type textarea "x"
type textarea "when you hit the button o it makes a loud sound like its trying to push steam t…"
type textarea "x"
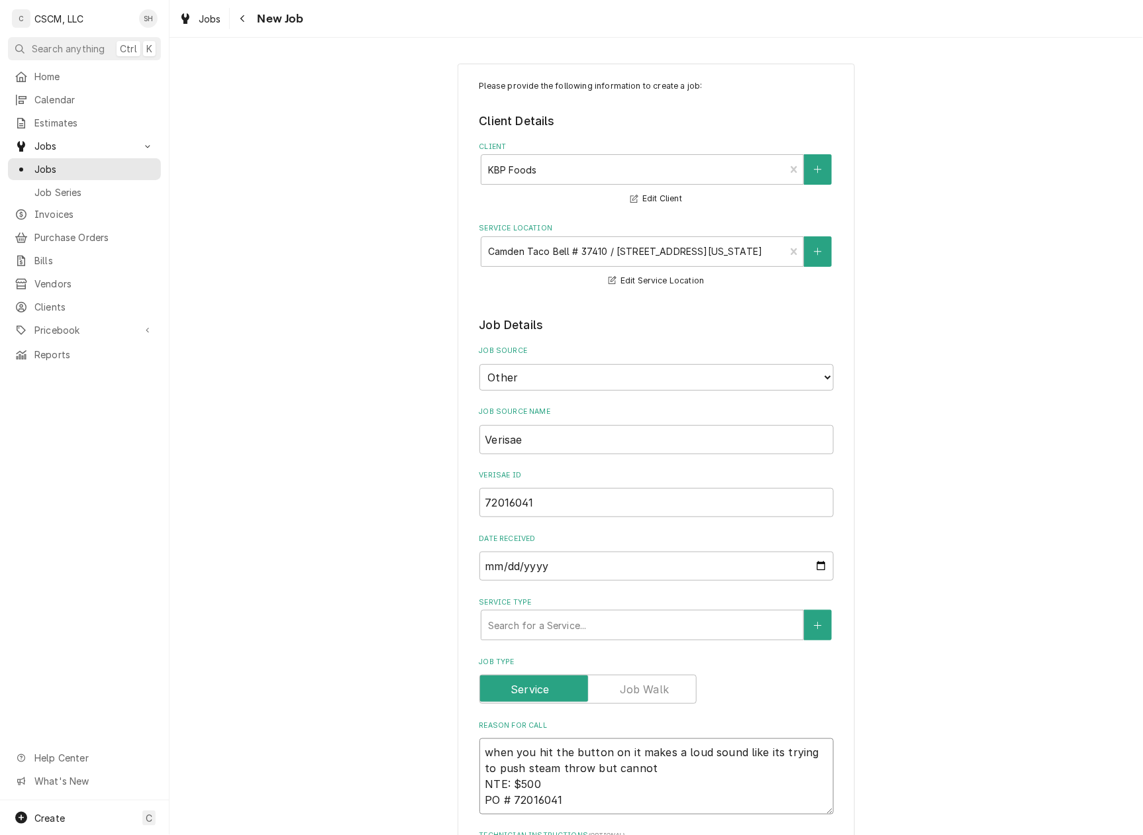
type textarea "when you hit the button on it makes a loud sound like its trying to push steam …"
type textarea "x"
type textarea "when you hit the button on t it makes a loud sound like its trying to push stea…"
type textarea "x"
type textarea "when you hit the button on th it makes a loud sound like its trying to push ste…"
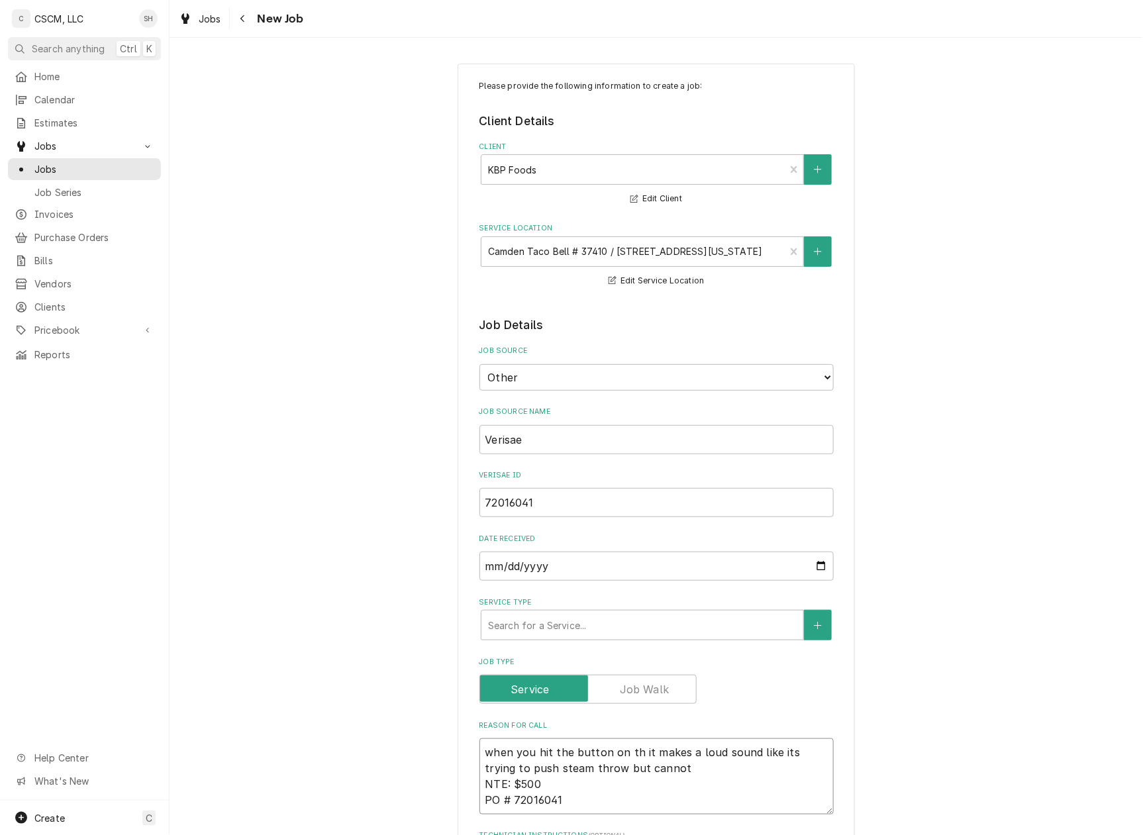
type textarea "x"
type textarea "when you hit the button on the it makes a loud sound like its trying to push st…"
type textarea "x"
type textarea "when you hit the button on the it makes a loud sound like its trying to push st…"
type textarea "x"
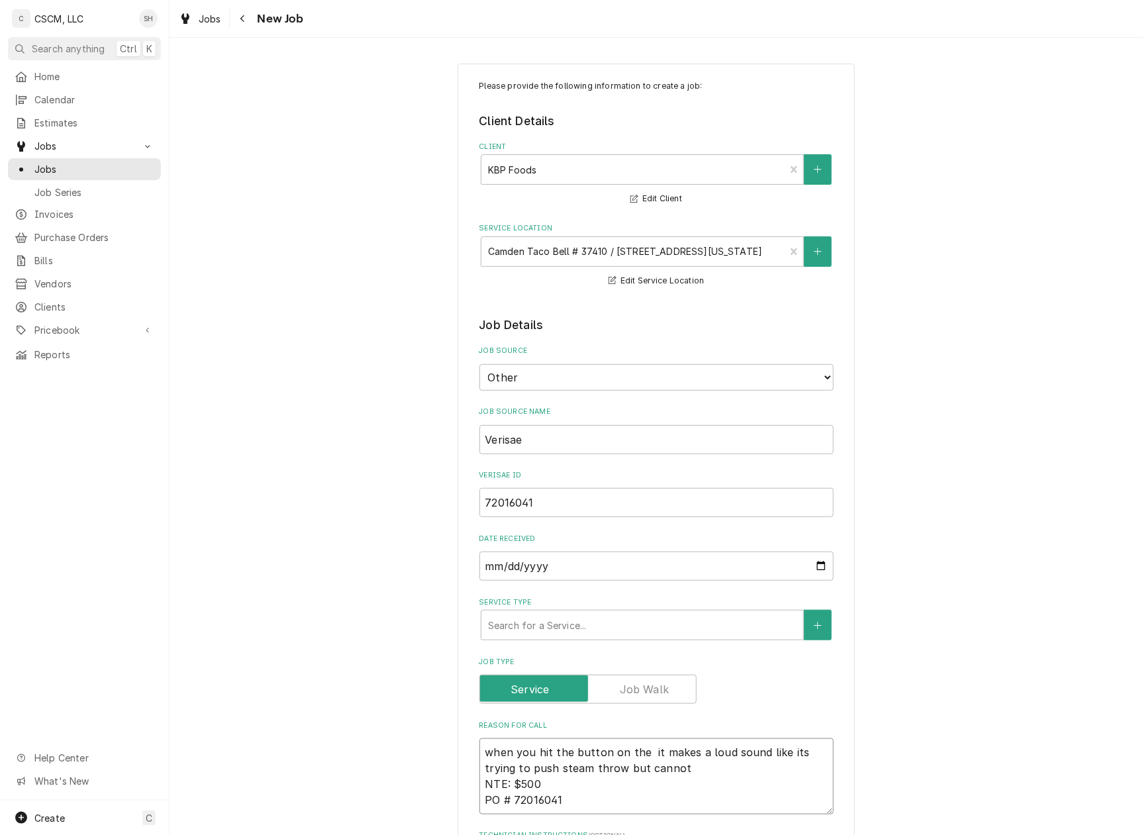
type textarea "when you hit the button on the s it makes a loud sound like its trying to push …"
type textarea "x"
type textarea "when you hit the button on the st it makes a loud sound like its trying to push…"
type textarea "x"
type textarea "when you hit the button on the ste it makes a loud sound like its trying to pus…"
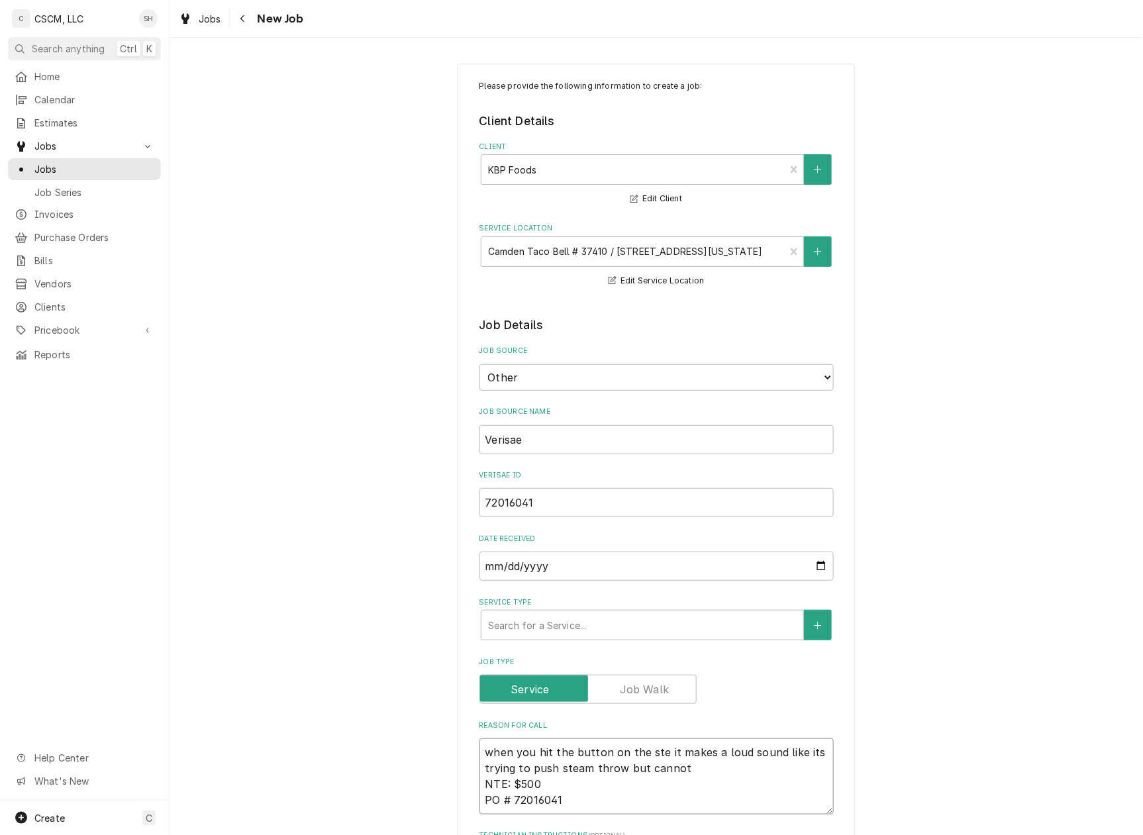
type textarea "x"
type textarea "when you hit the button on the stea it makes a loud sound like its trying to pu…"
type textarea "x"
type textarea "when you hit the button on the steam it makes a loud sound like its trying to p…"
type textarea "x"
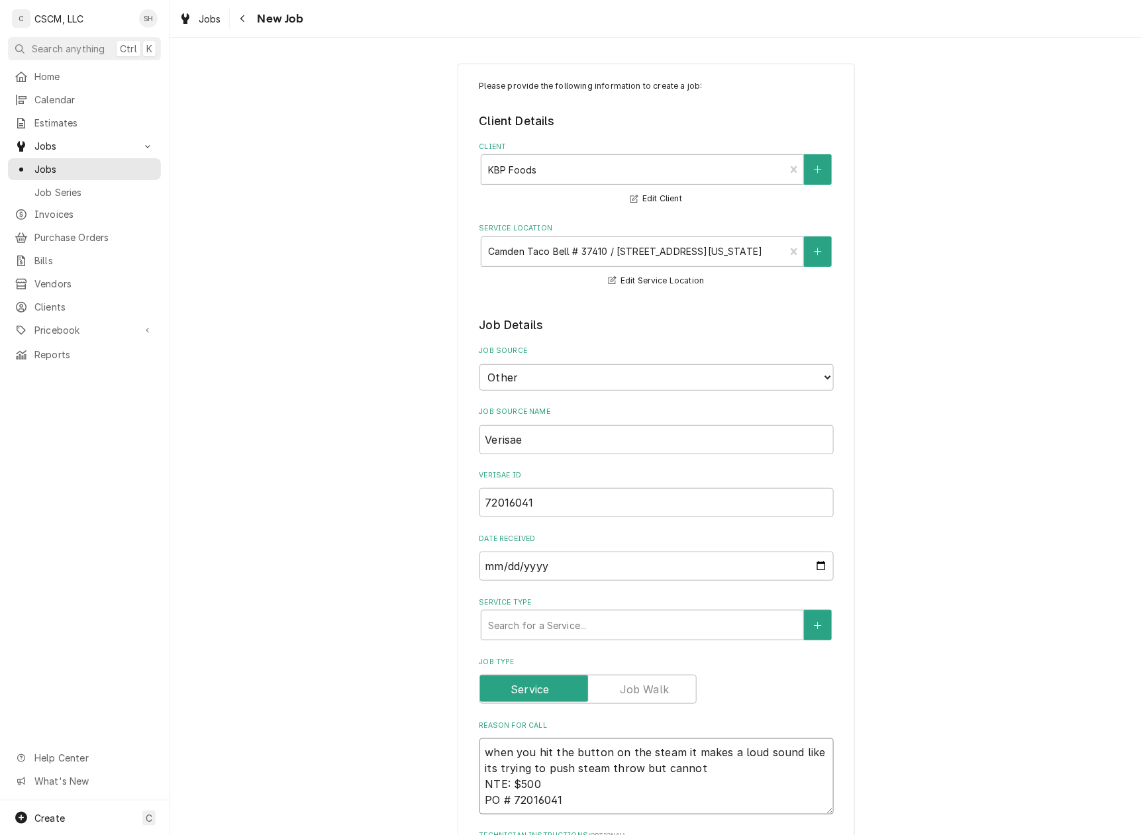
type textarea "when you hit the button on the steame it makes a loud sound like its trying to …"
type textarea "x"
type textarea "when you hit the button on the steamer it makes a loud sound like its trying to…"
type textarea "x"
type textarea "when you hit the button on the steamer, it makes a loud sound like its trying t…"
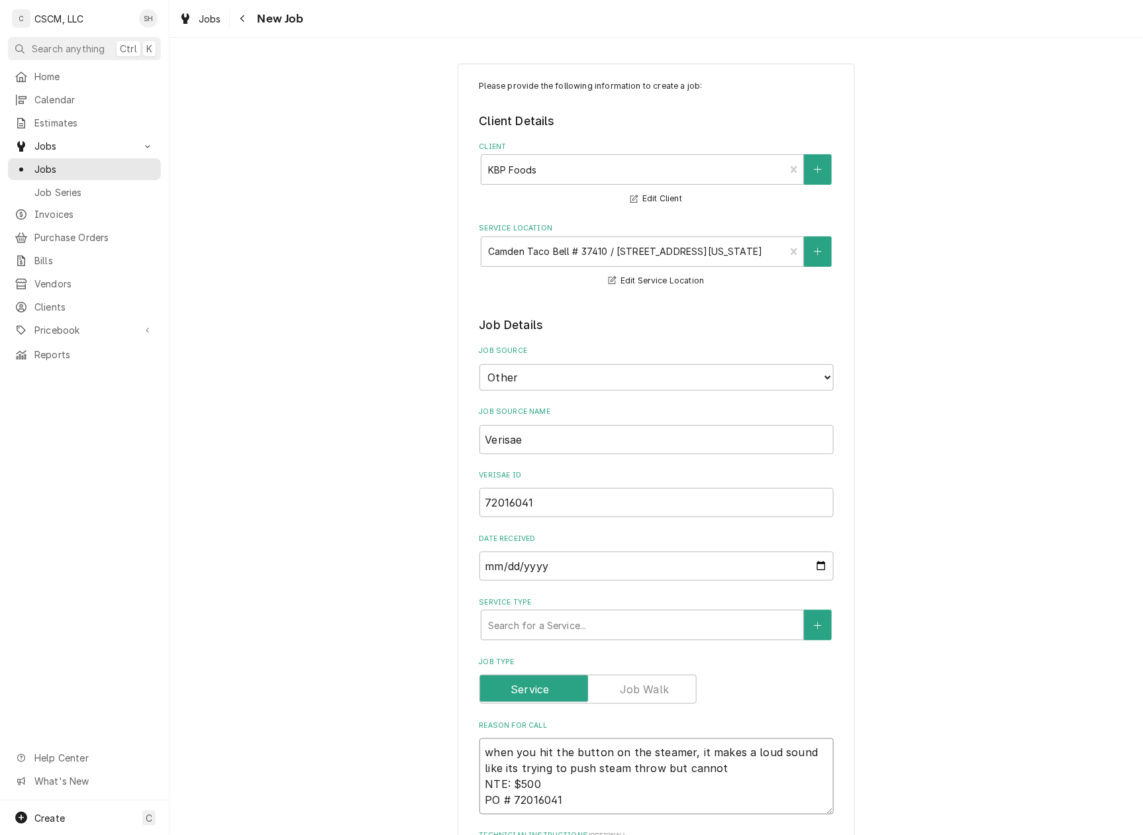
type textarea "x"
type textarea "when you hit the button on the steamer, it makes a loud sound like it trying to…"
type textarea "x"
type textarea "when you hit the button on the steamer, it makes a loud sound like it trying to…"
type textarea "x"
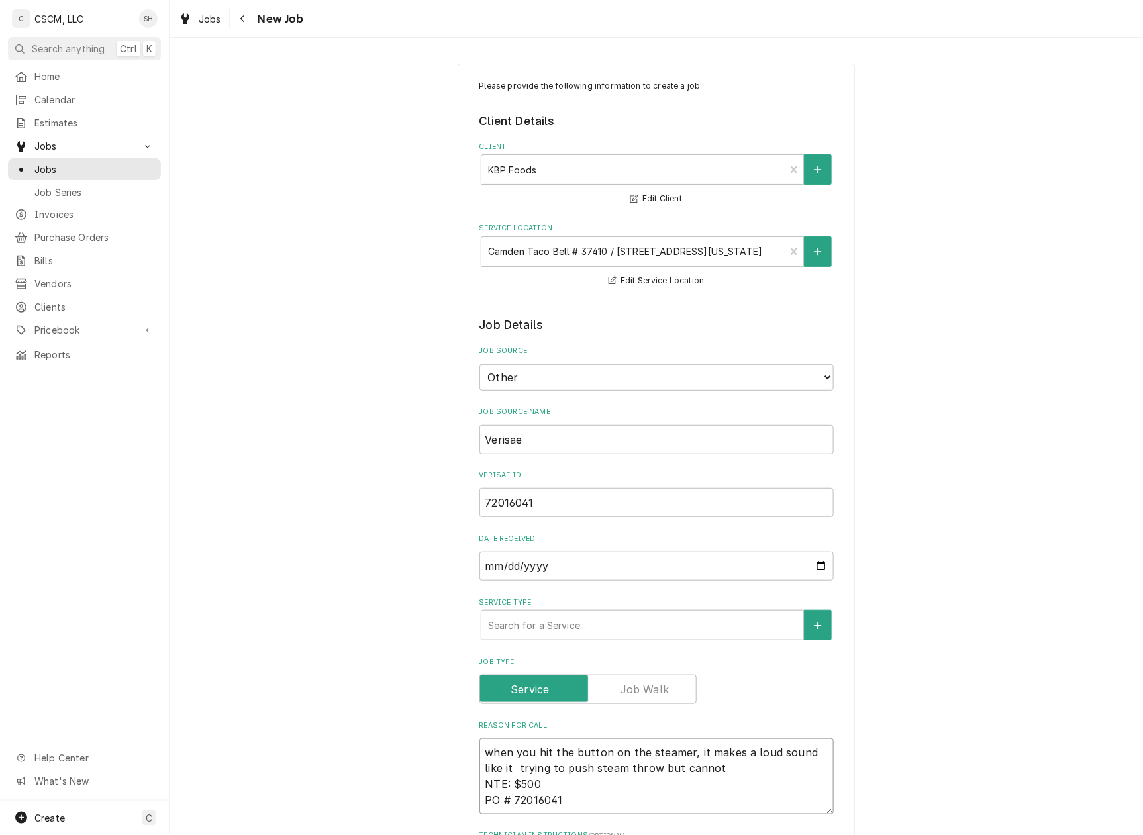
type textarea "when you hit the button on the steamer, it makes a loud sound like it i trying …"
type textarea "x"
type textarea "when you hit the button on the steamer, it makes a loud sound like it is trying…"
click at [634, 774] on textarea "when you hit the button on the steamer, it makes a loud sound like it is trying…" at bounding box center [657, 776] width 354 height 76
type textarea "x"
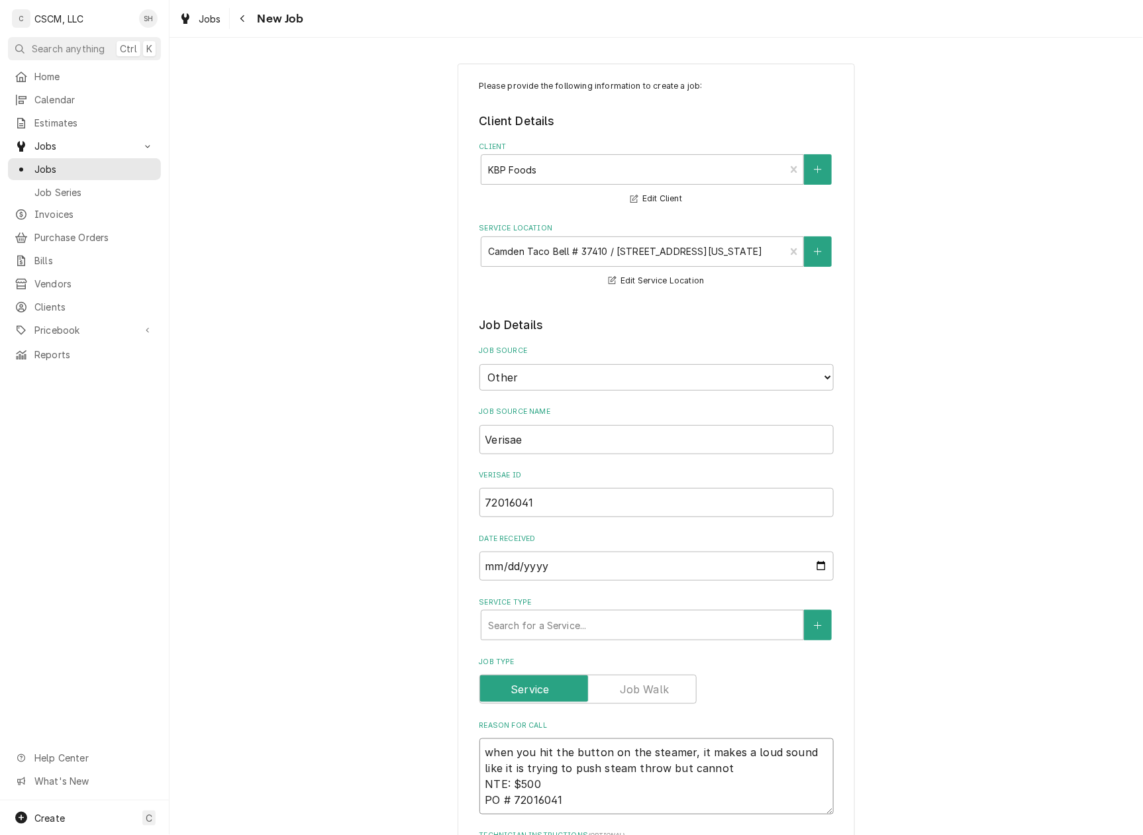
type textarea "when you hit the button on the steamer, it makes a loud sound like it is trying…"
type textarea "x"
type textarea "when you hit the button on the steamer, it makes a loud sound like it is trying…"
type textarea "x"
type textarea "when you hit the button on the steamer, it makes a loud sound like it is trying…"
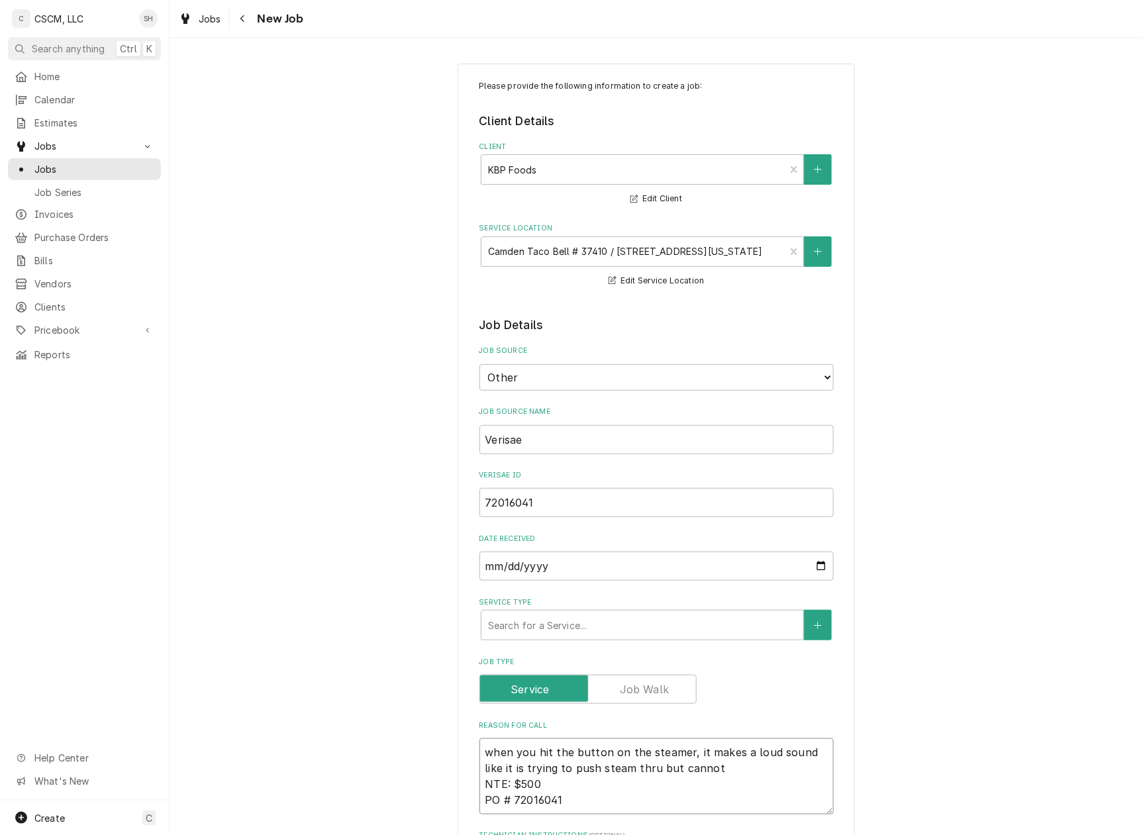
type textarea "x"
type textarea "when you hit the button on the steamer, it makes a loud sound like it is trying…"
type textarea "x"
type textarea "when you hit the button on the steamer, it makes a loud sound like it is trying…"
type textarea "x"
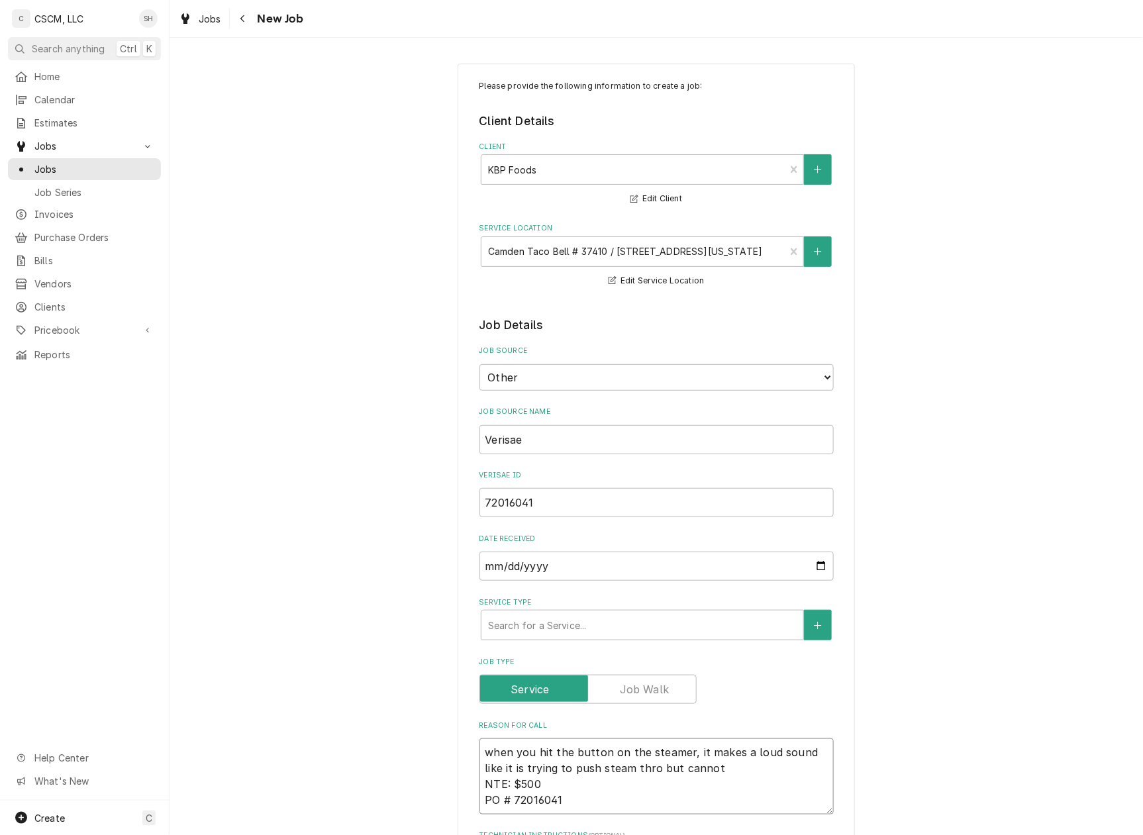
type textarea "when you hit the button on the steamer, it makes a loud sound like it is trying…"
type textarea "x"
type textarea "when you hit the button on the steamer, it makes a loud sound like it is trying…"
type textarea "x"
type textarea "when you hit the button on the steamer, it makes a loud sound like it is trying…"
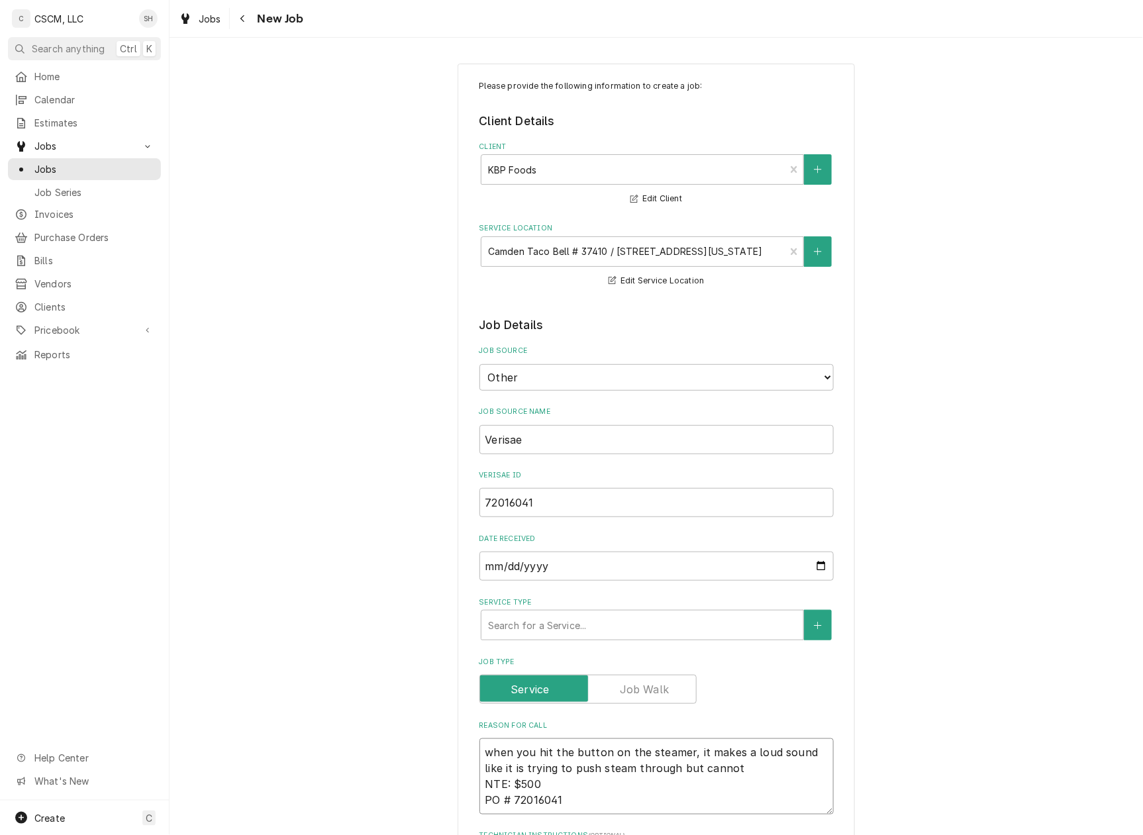
type textarea "x"
type textarea "when you hit the button on the steamer, it makes a loud sound like it is trying…"
click at [726, 770] on textarea "when you hit the button on the steamer, it makes a loud sound like it is trying…" at bounding box center [657, 776] width 354 height 76
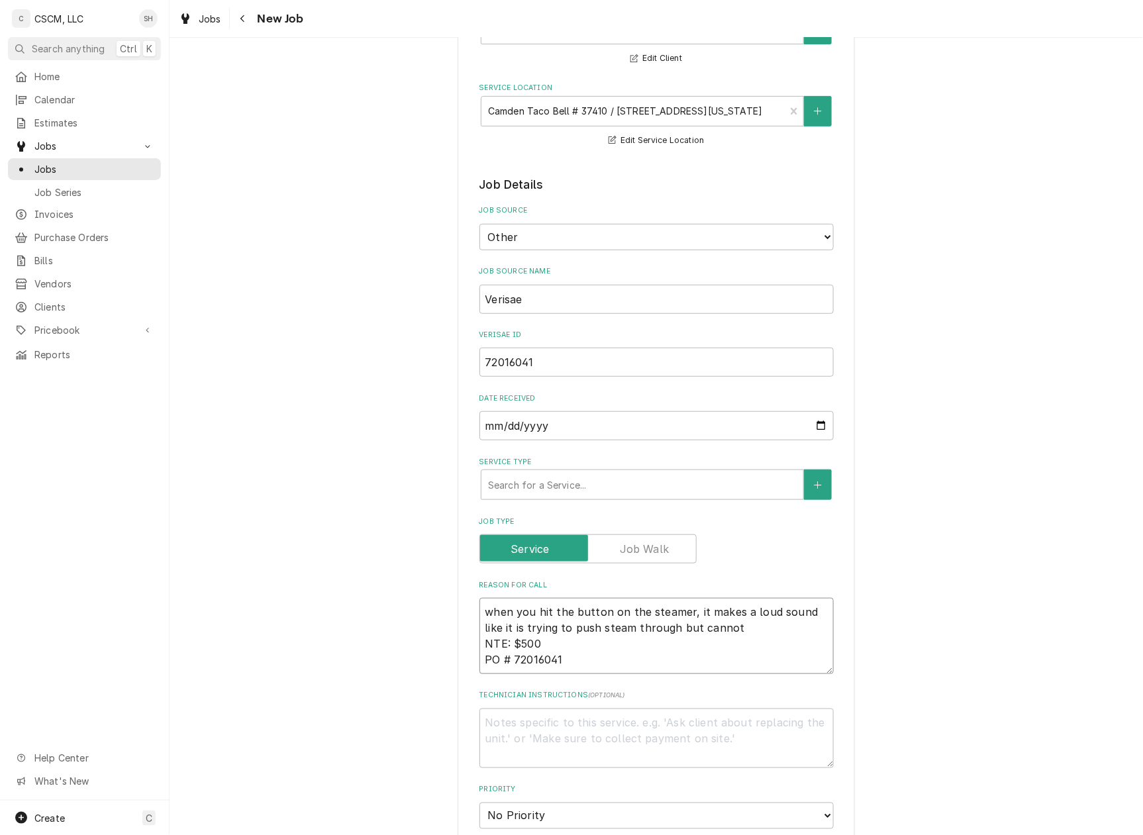
scroll to position [353, 0]
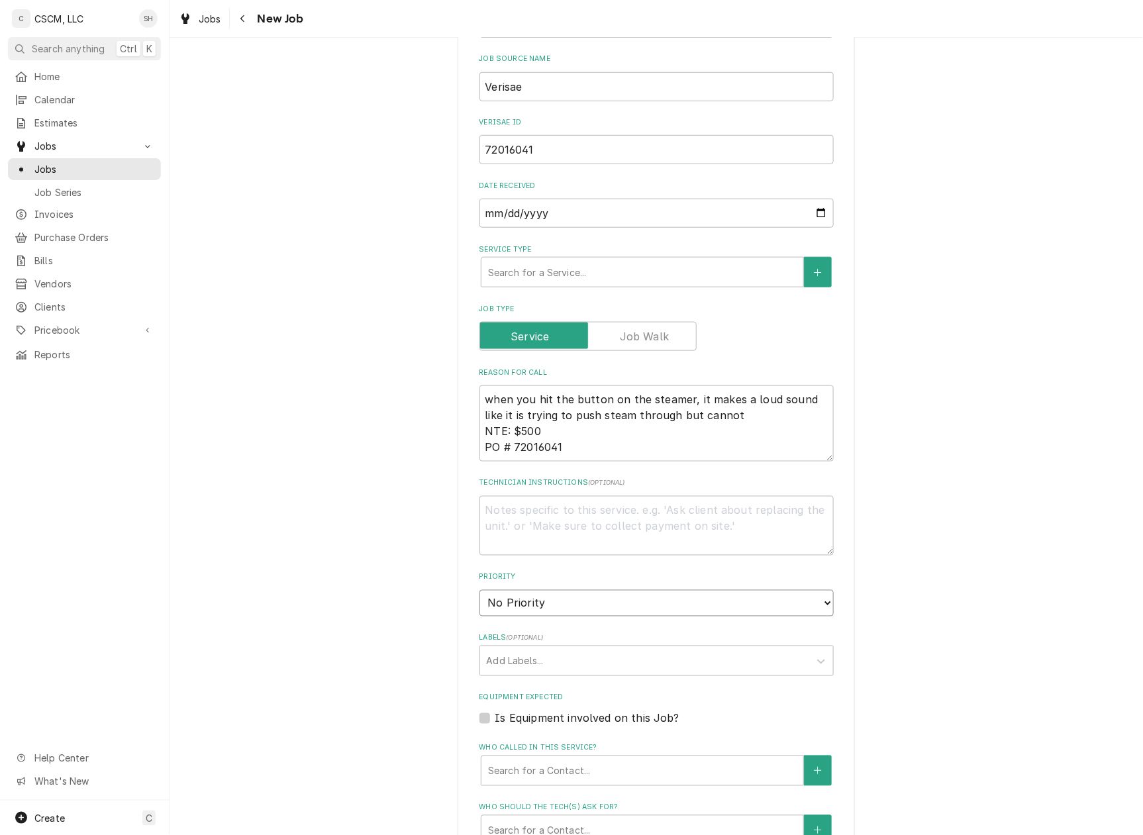
click at [552, 607] on select "No Priority Urgent High Medium Low" at bounding box center [657, 603] width 354 height 26
select select "3"
click at [480, 591] on select "No Priority Urgent High Medium Low" at bounding box center [657, 603] width 354 height 26
type textarea "x"
click at [552, 661] on div "Labels" at bounding box center [645, 661] width 316 height 24
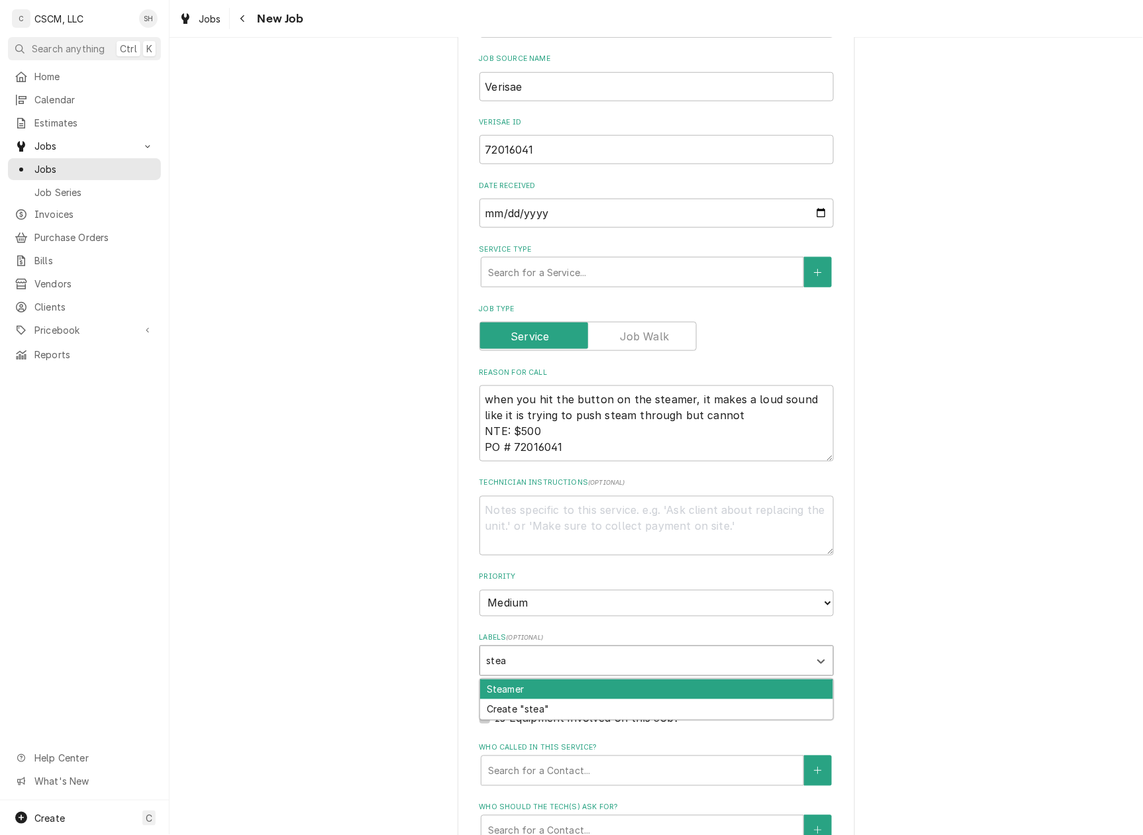
type input "steam"
type textarea "x"
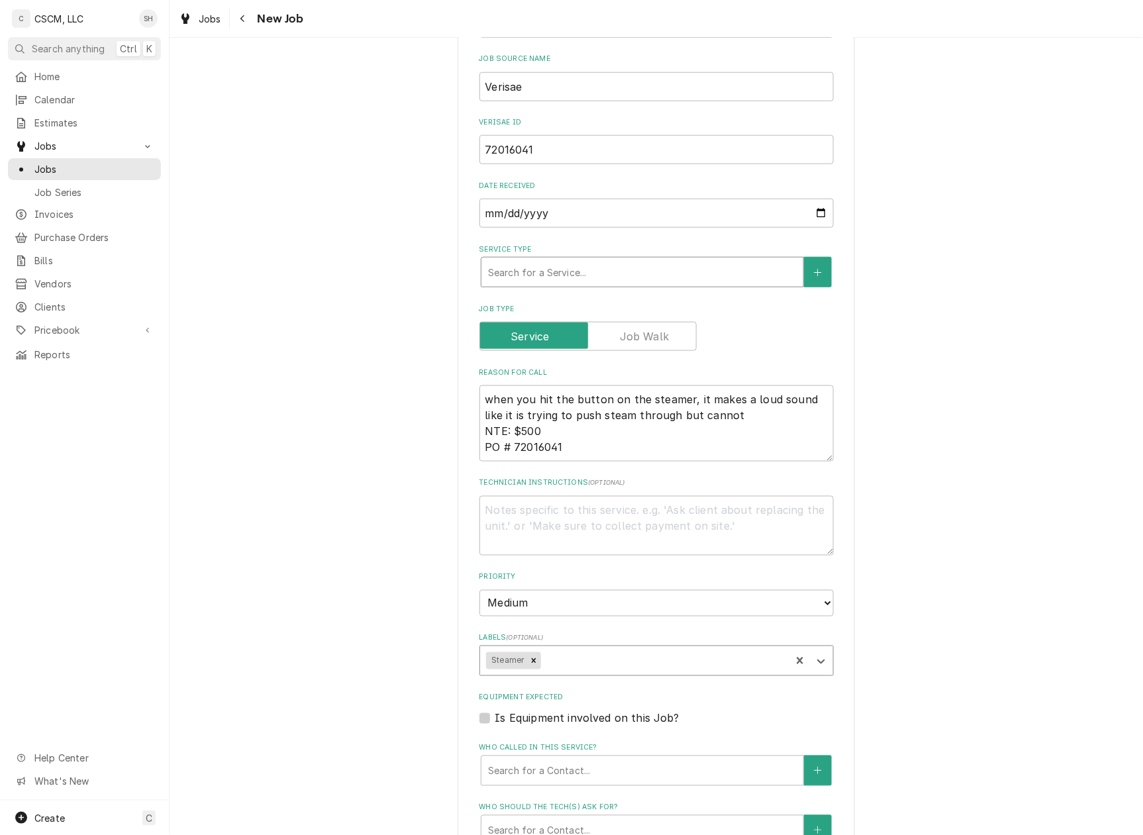
click at [583, 279] on div "Service Type" at bounding box center [642, 272] width 309 height 24
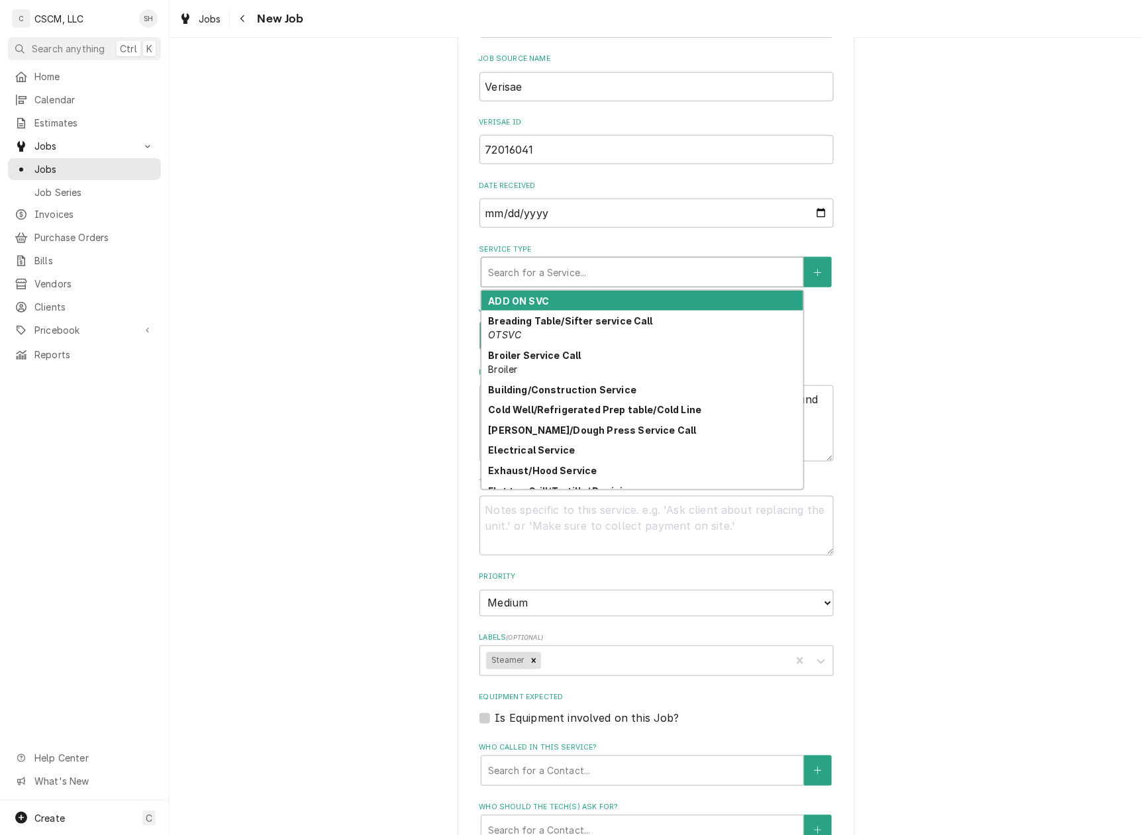
type textarea "x"
type input "s"
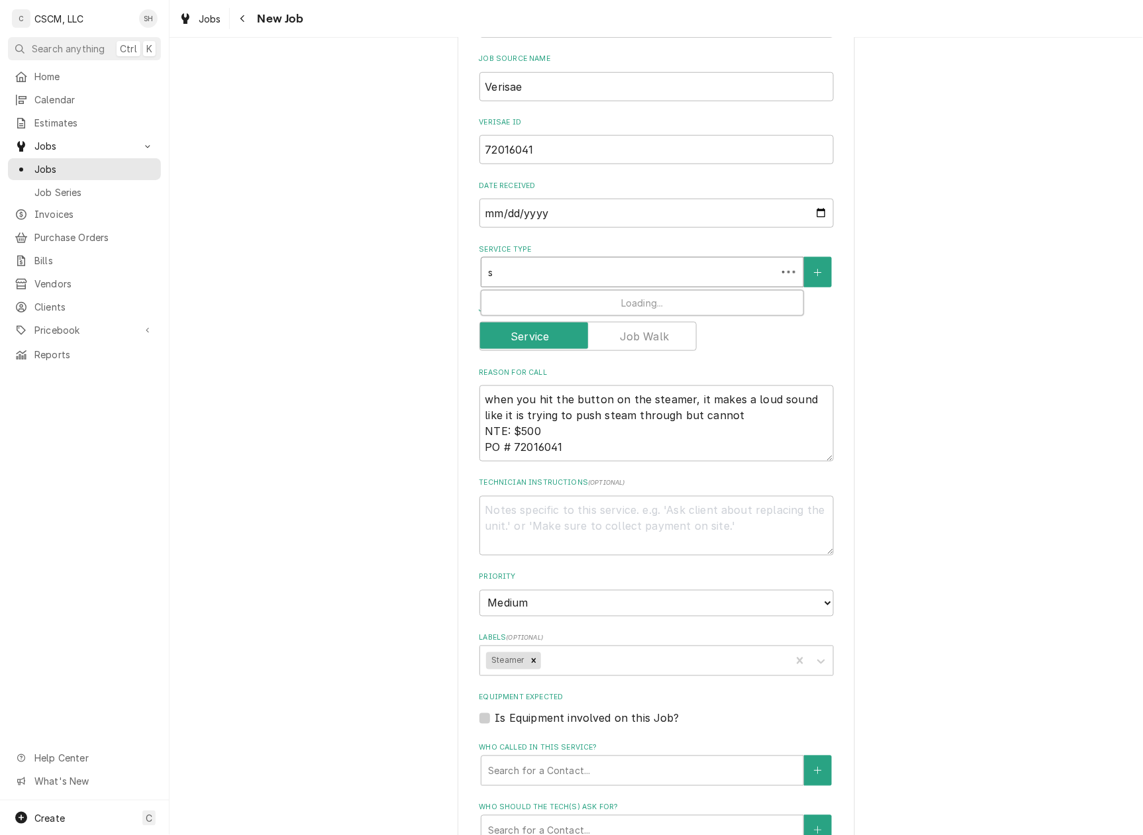
type textarea "x"
type input "st"
type textarea "x"
type input "ste"
type textarea "x"
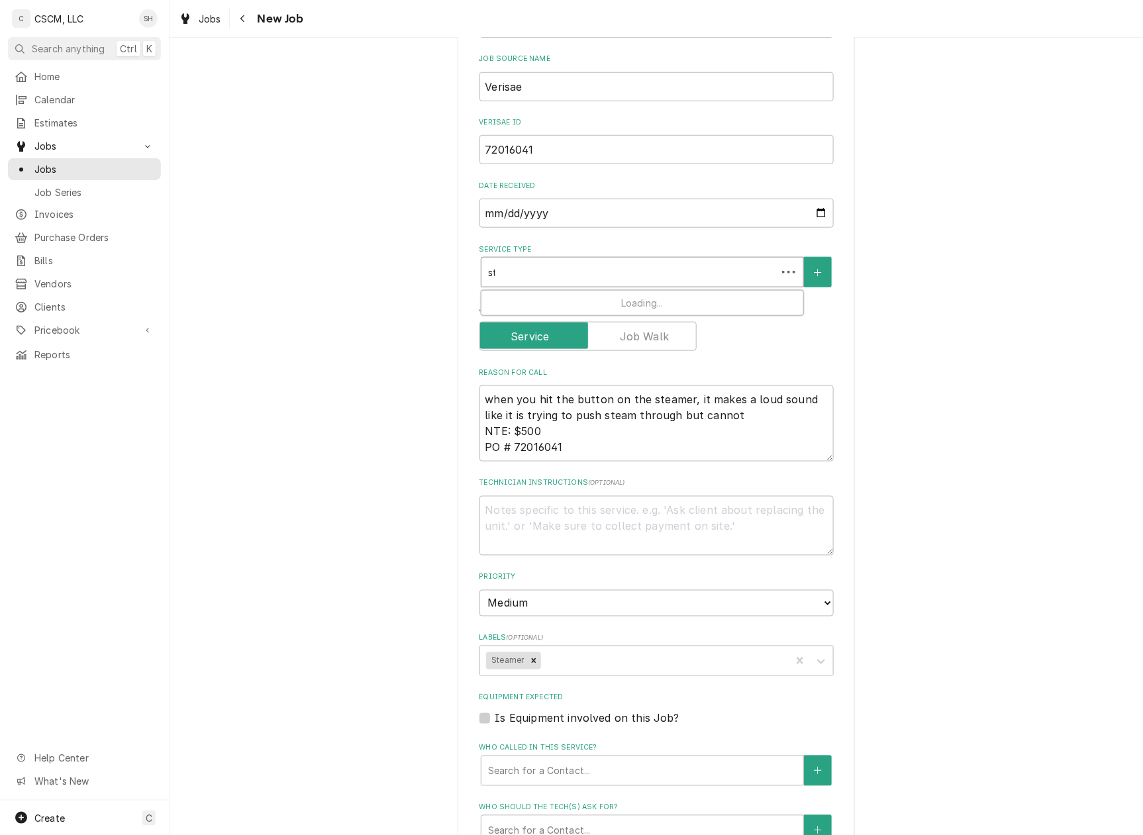
type input "stea"
type textarea "x"
type input "steam"
type textarea "x"
type input "steame"
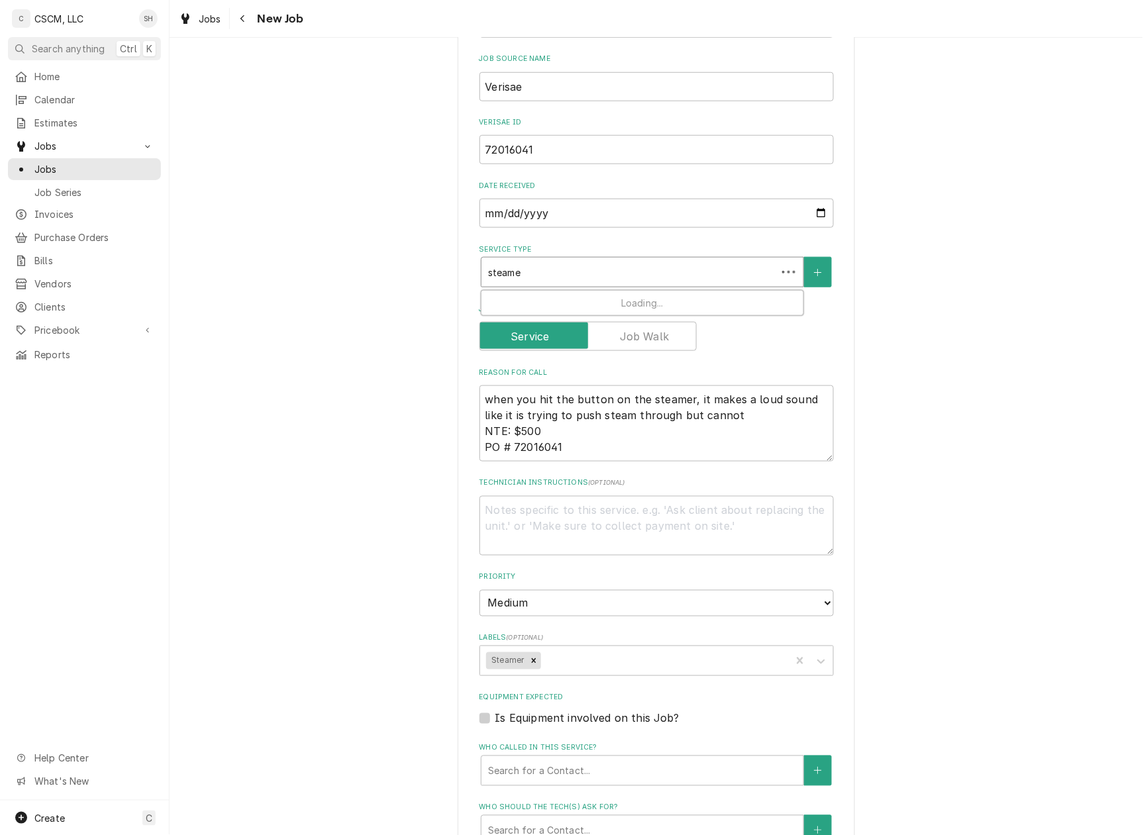
type textarea "x"
type input "steamer"
click at [568, 307] on div "Steamer/Salamander/Cheesemelter Service" at bounding box center [642, 301] width 322 height 21
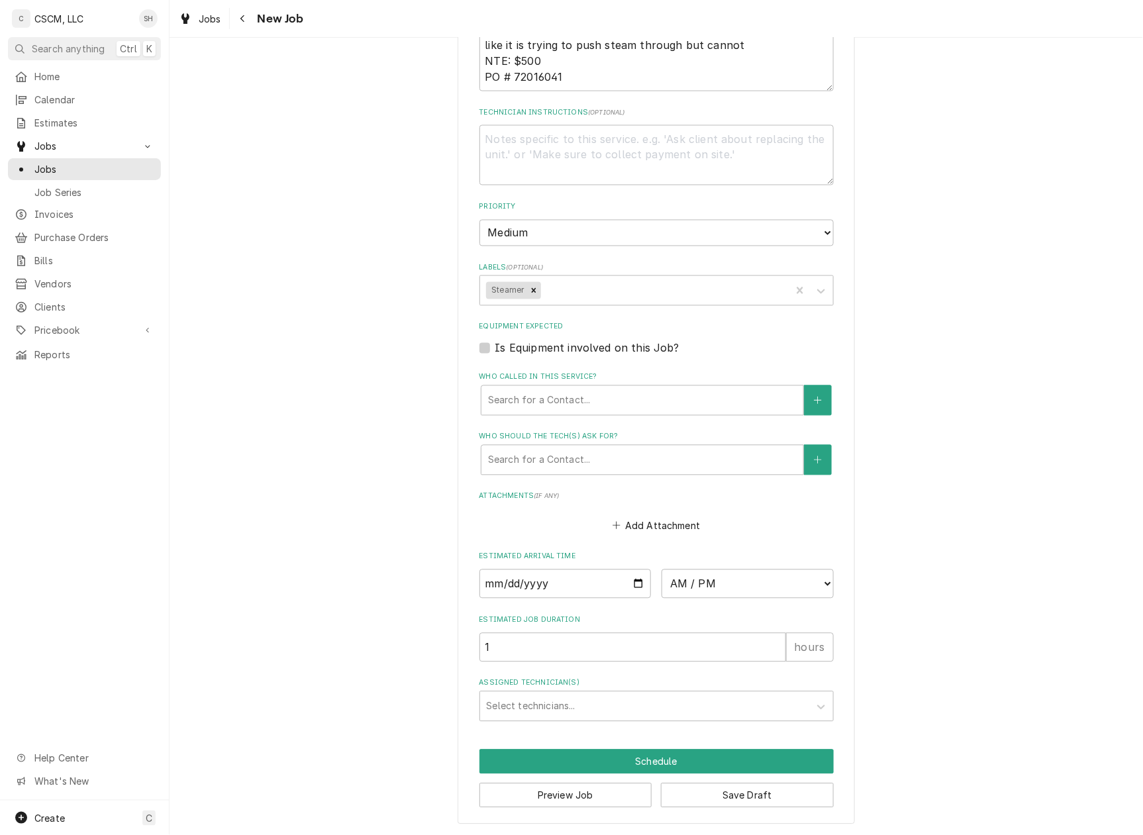
scroll to position [750, 0]
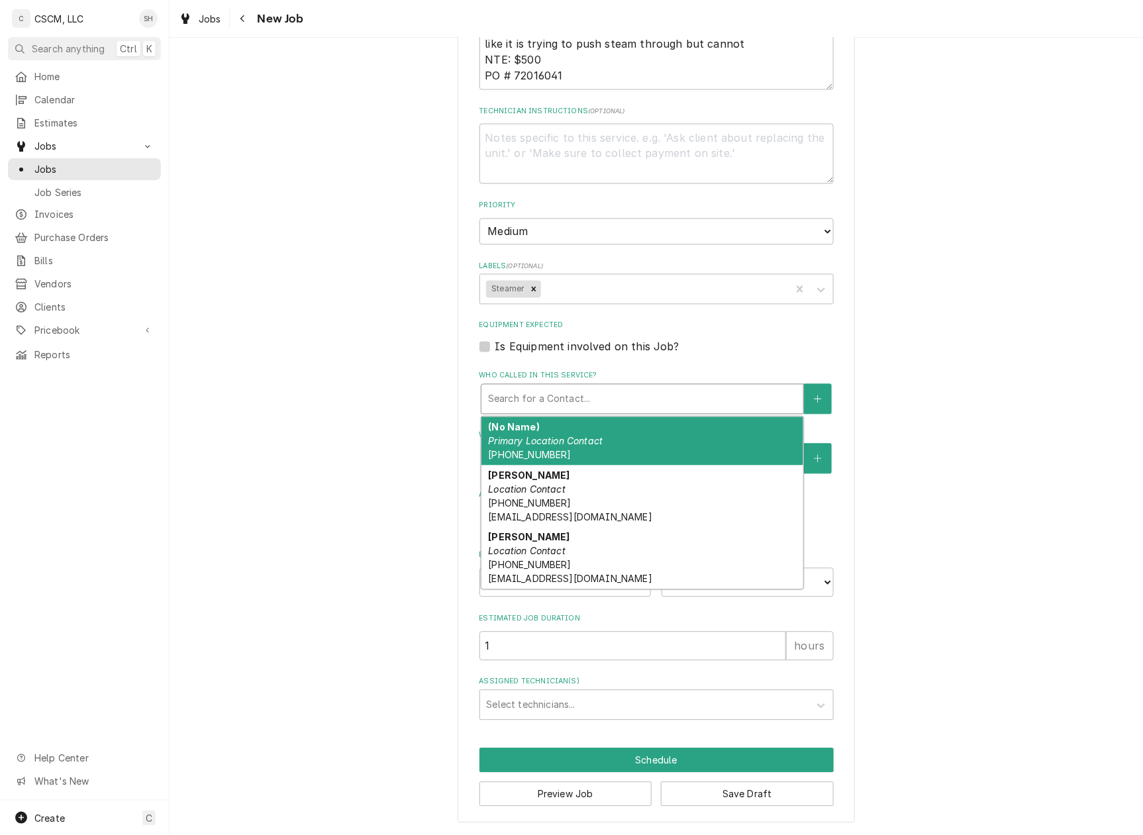
click at [575, 401] on div "Who called in this service?" at bounding box center [642, 399] width 309 height 24
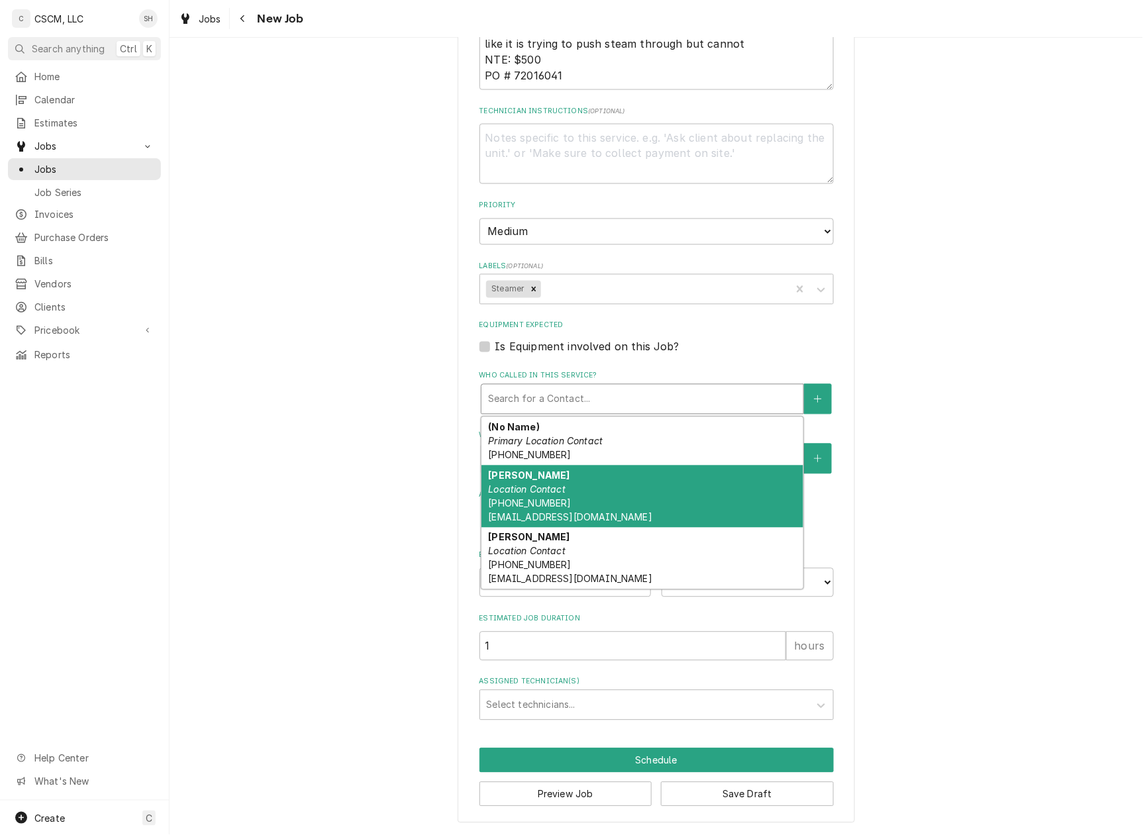
click at [641, 513] on div "Dana Mcnair Location Contact (719) 392-8030 TB37410@KBPBrands.com" at bounding box center [642, 497] width 322 height 62
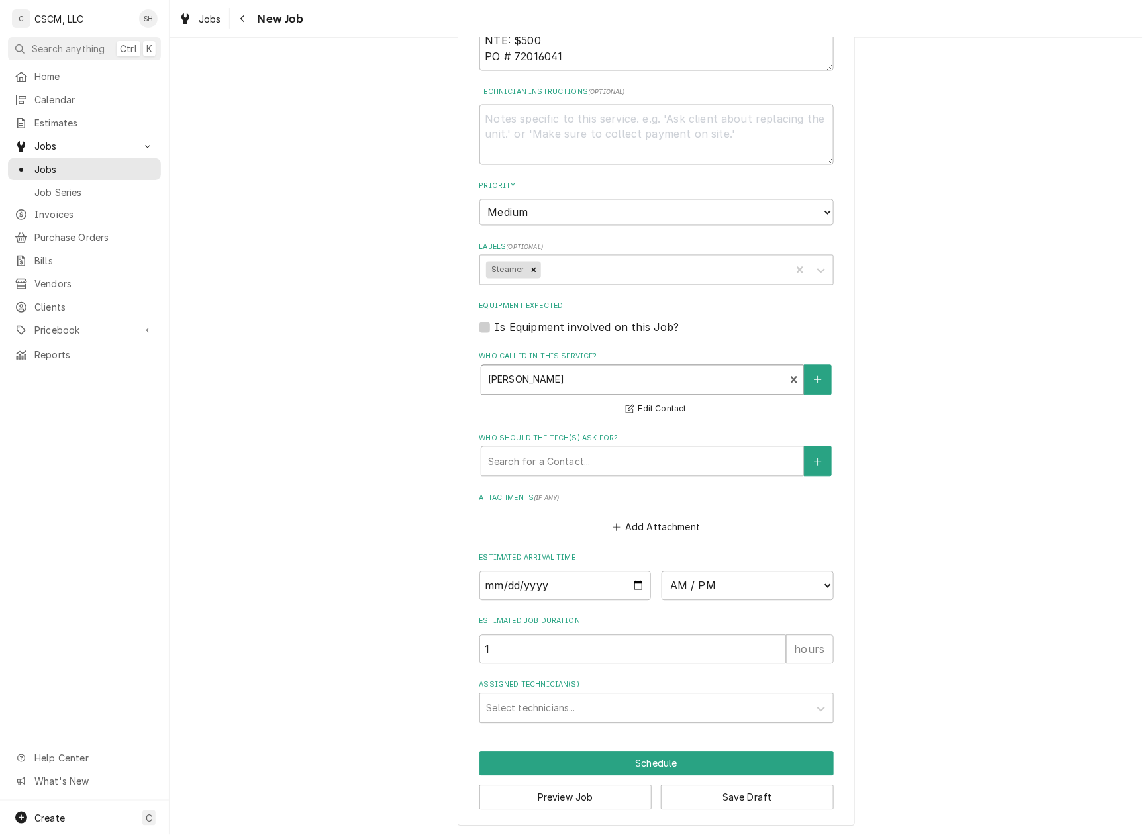
scroll to position [772, 0]
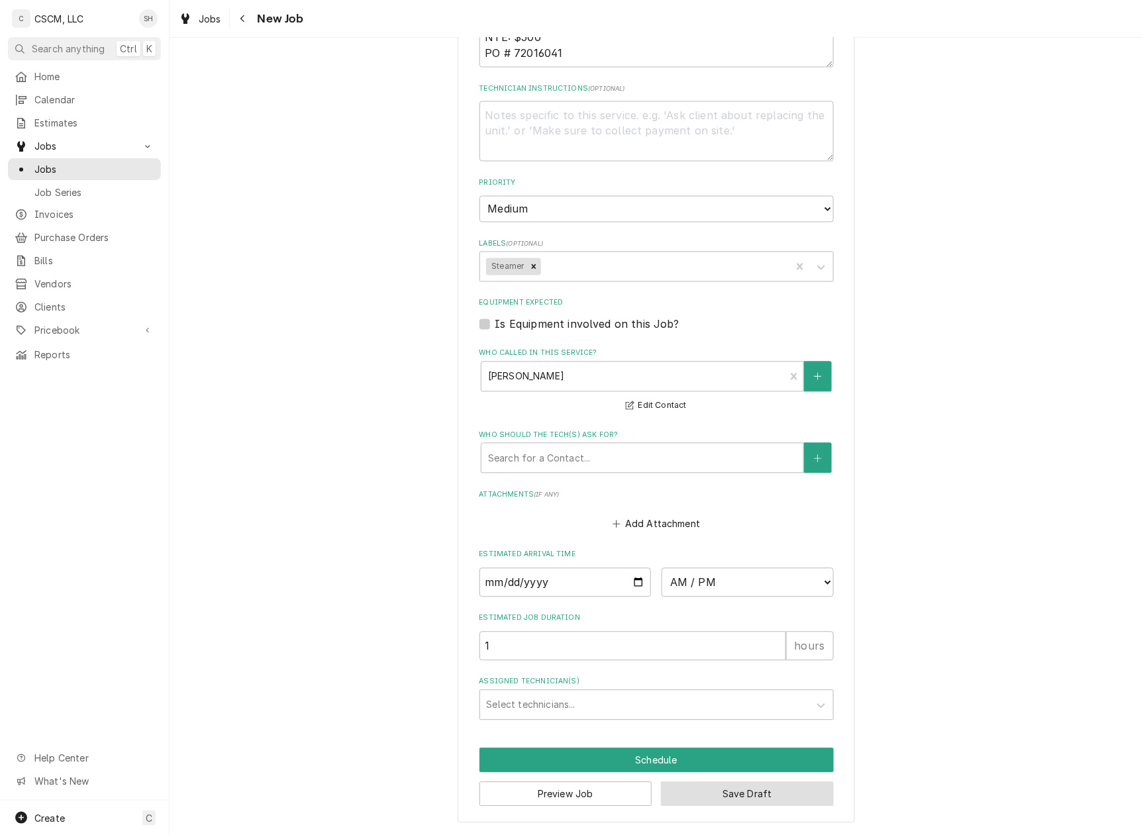
click at [731, 798] on button "Save Draft" at bounding box center [747, 794] width 173 height 25
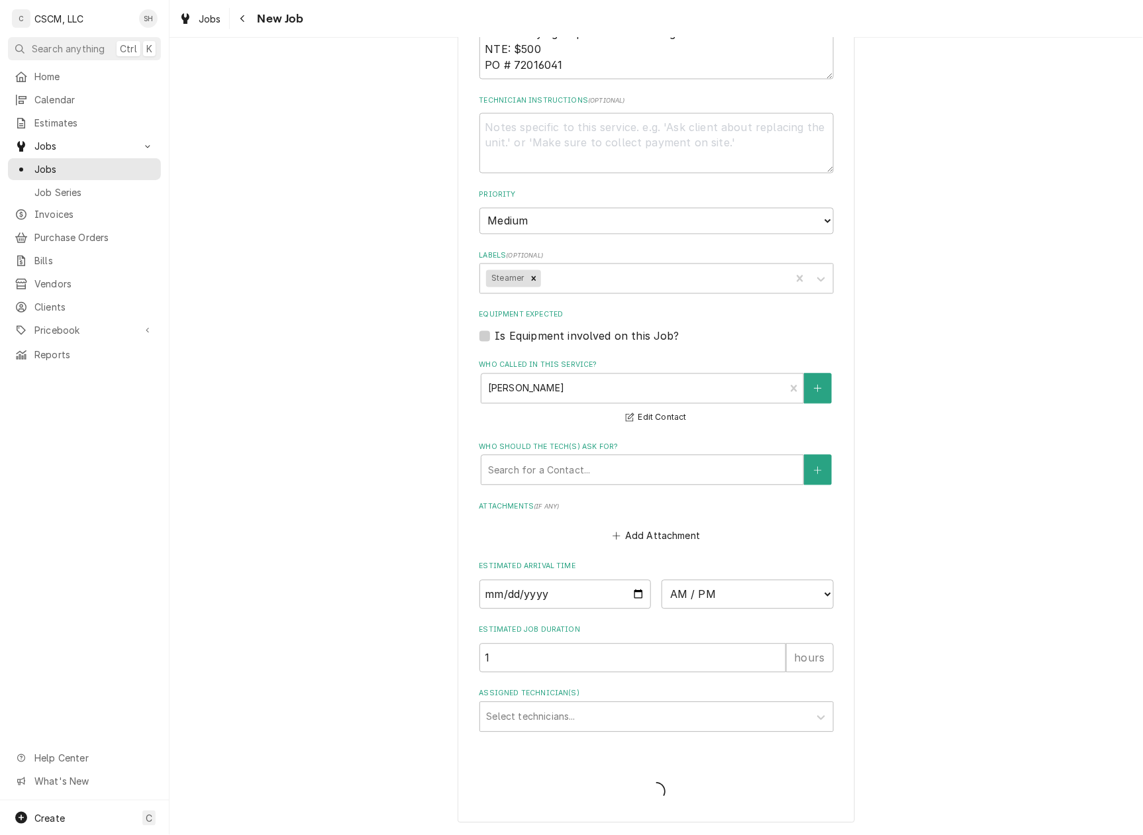
type textarea "x"
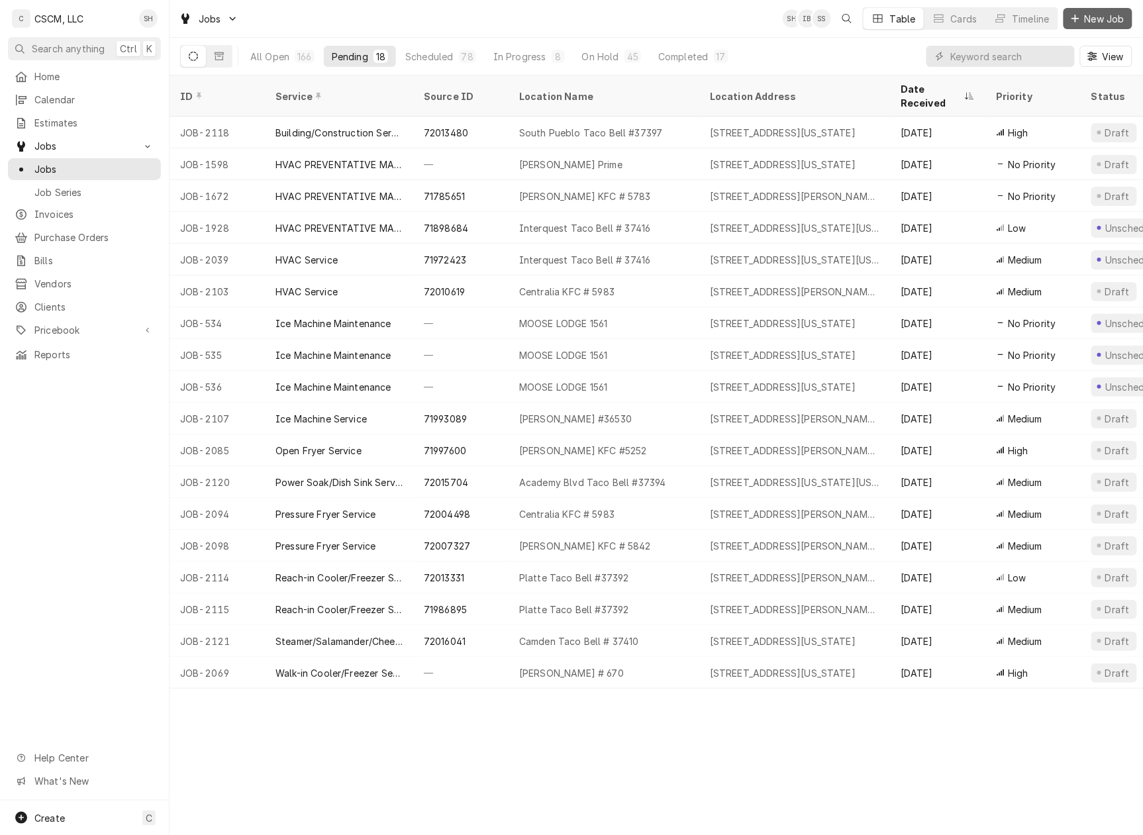
click at [1098, 17] on span "New Job" at bounding box center [1104, 19] width 45 height 14
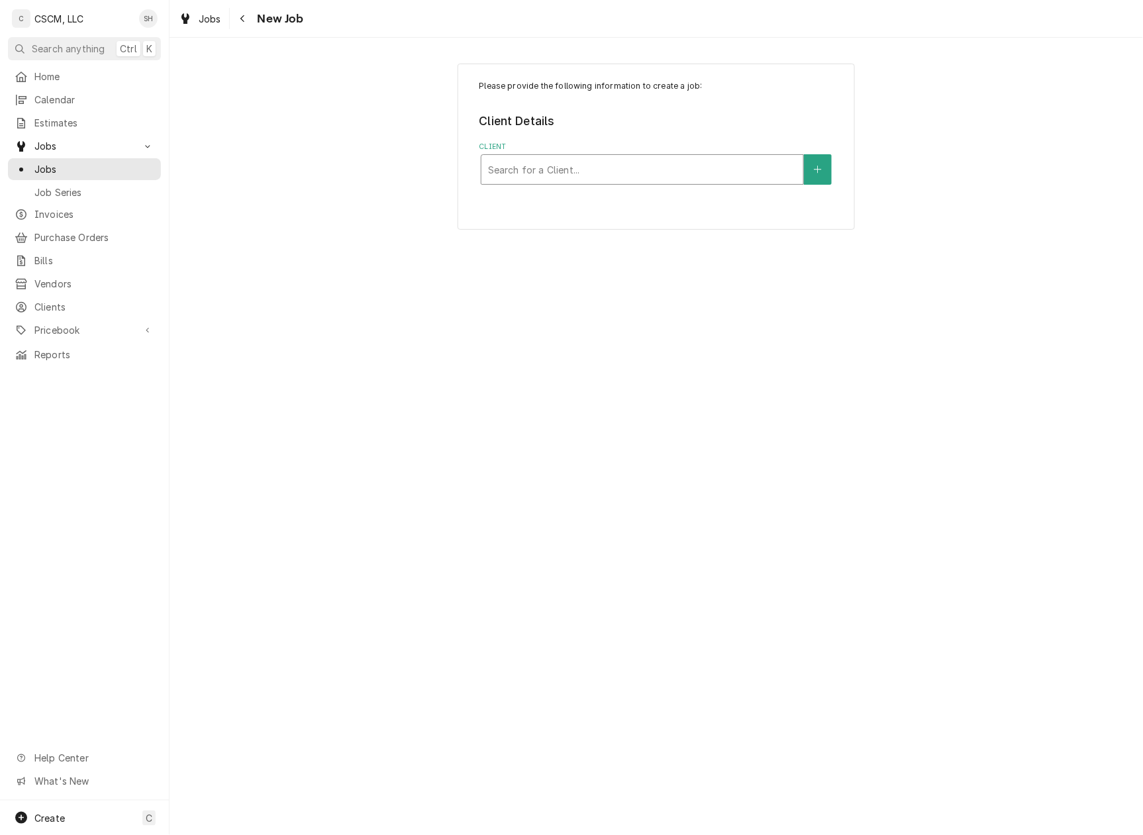
click at [664, 157] on div "Search for a Client..." at bounding box center [642, 169] width 322 height 29
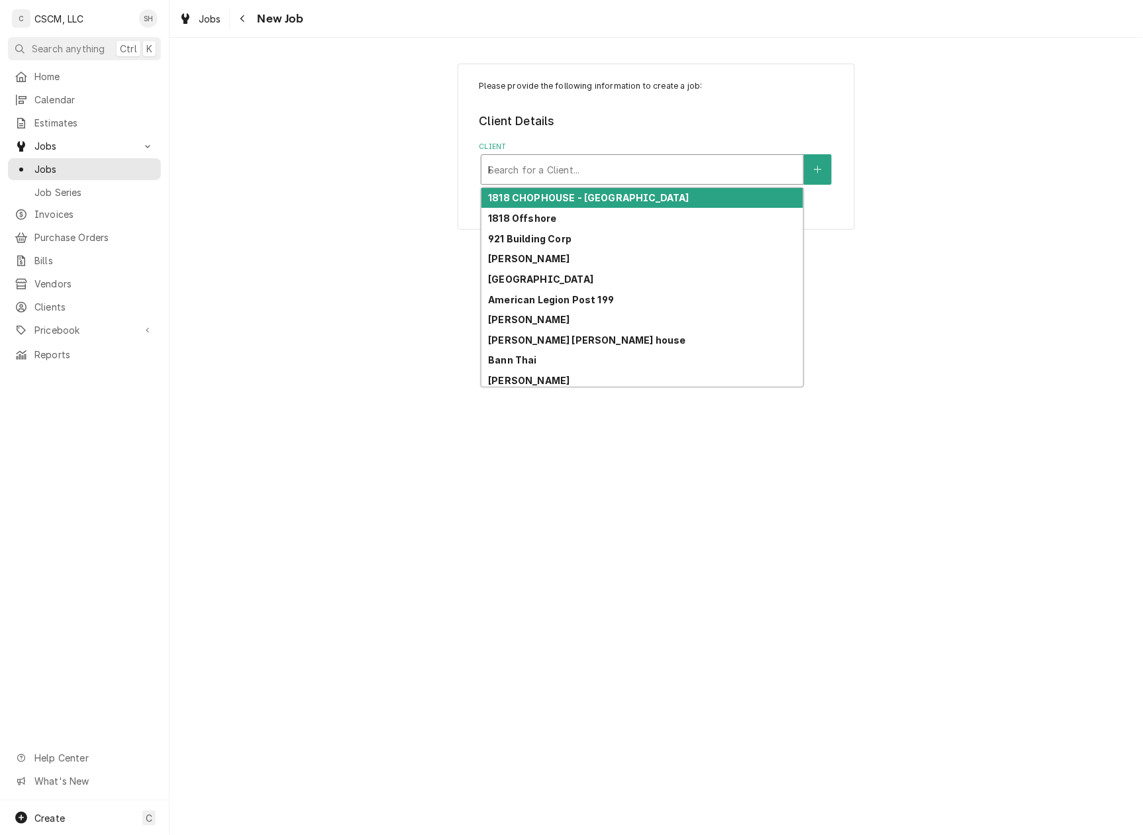
type input "kbp"
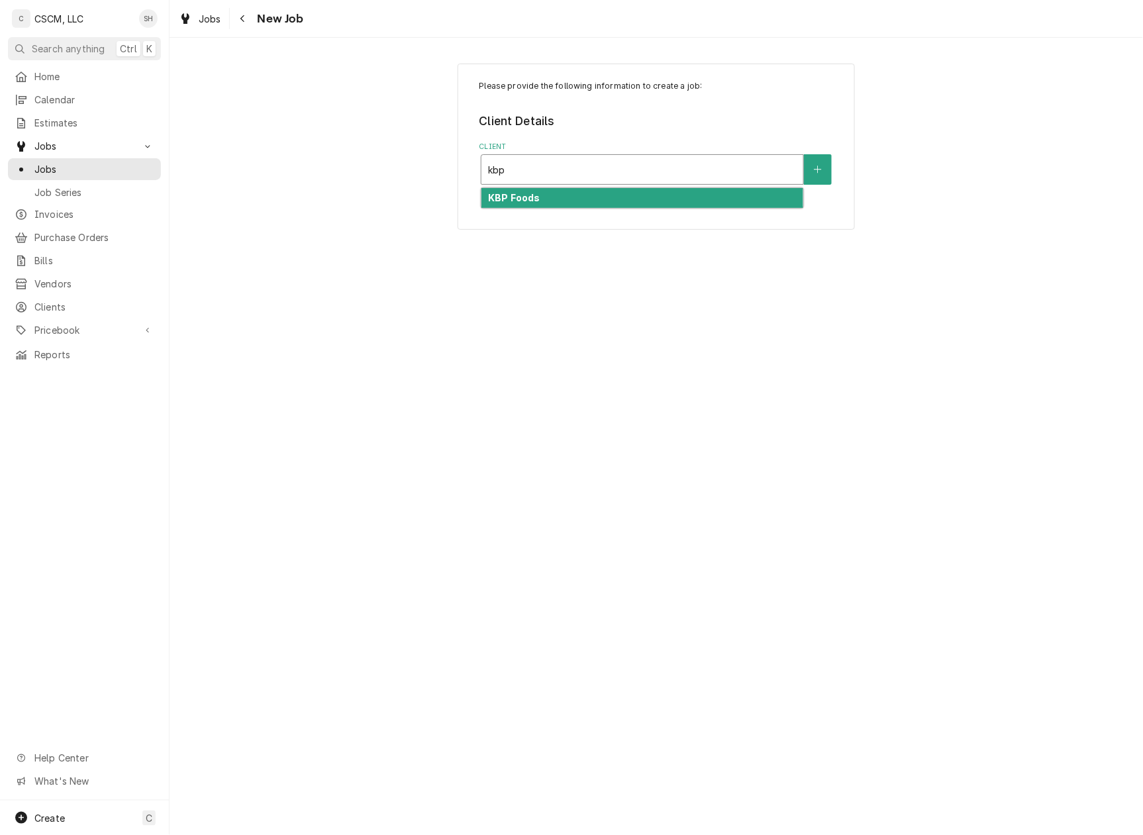
click at [533, 197] on strong "KBP Foods" at bounding box center [514, 197] width 52 height 11
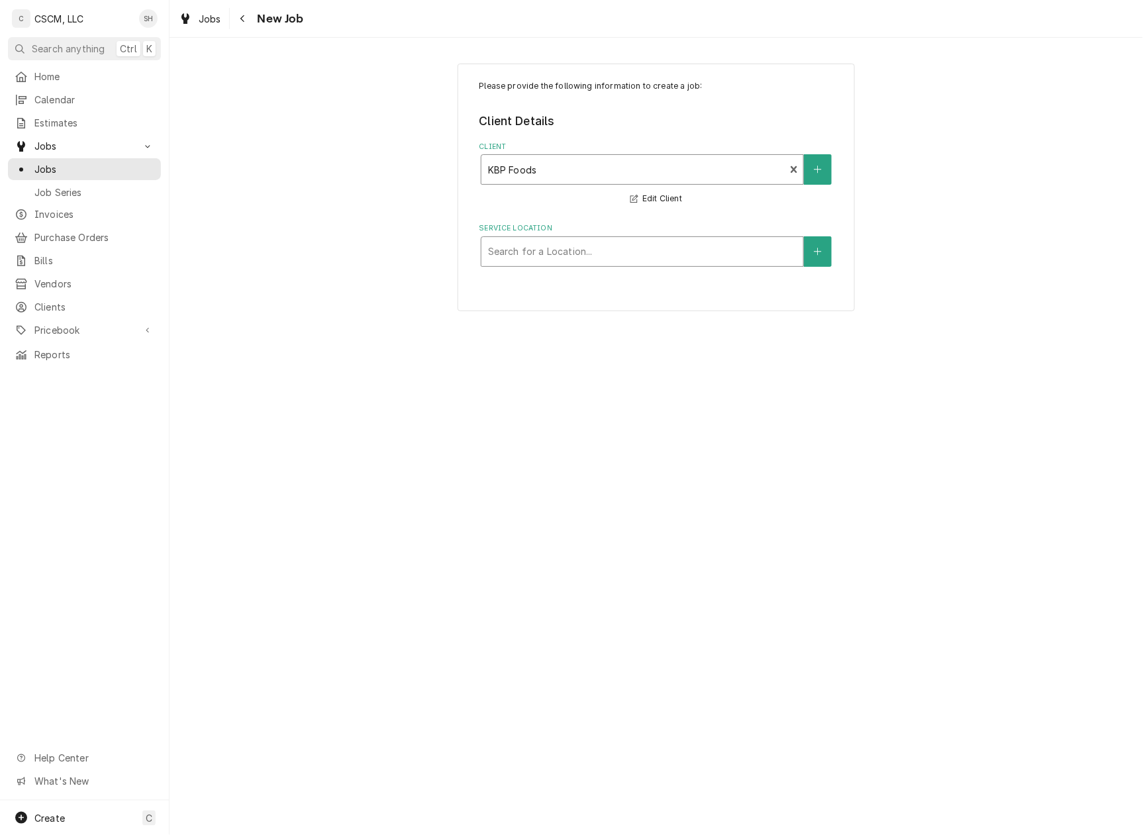
click at [549, 260] on div "Service Location" at bounding box center [642, 252] width 309 height 24
type input "fil"
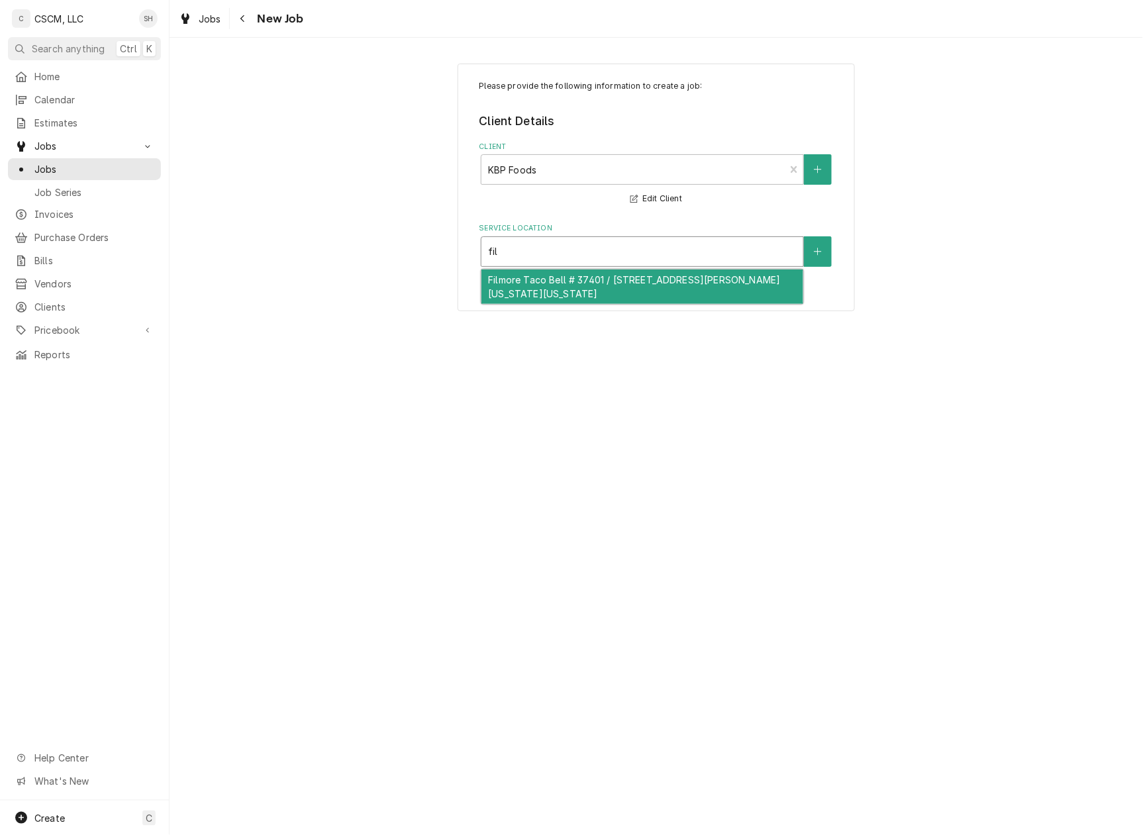
click at [562, 303] on div "Filmore Taco Bell # 37401 / 325 E. Fillmore St, Colorado Springs, Colorado 80907" at bounding box center [642, 287] width 322 height 34
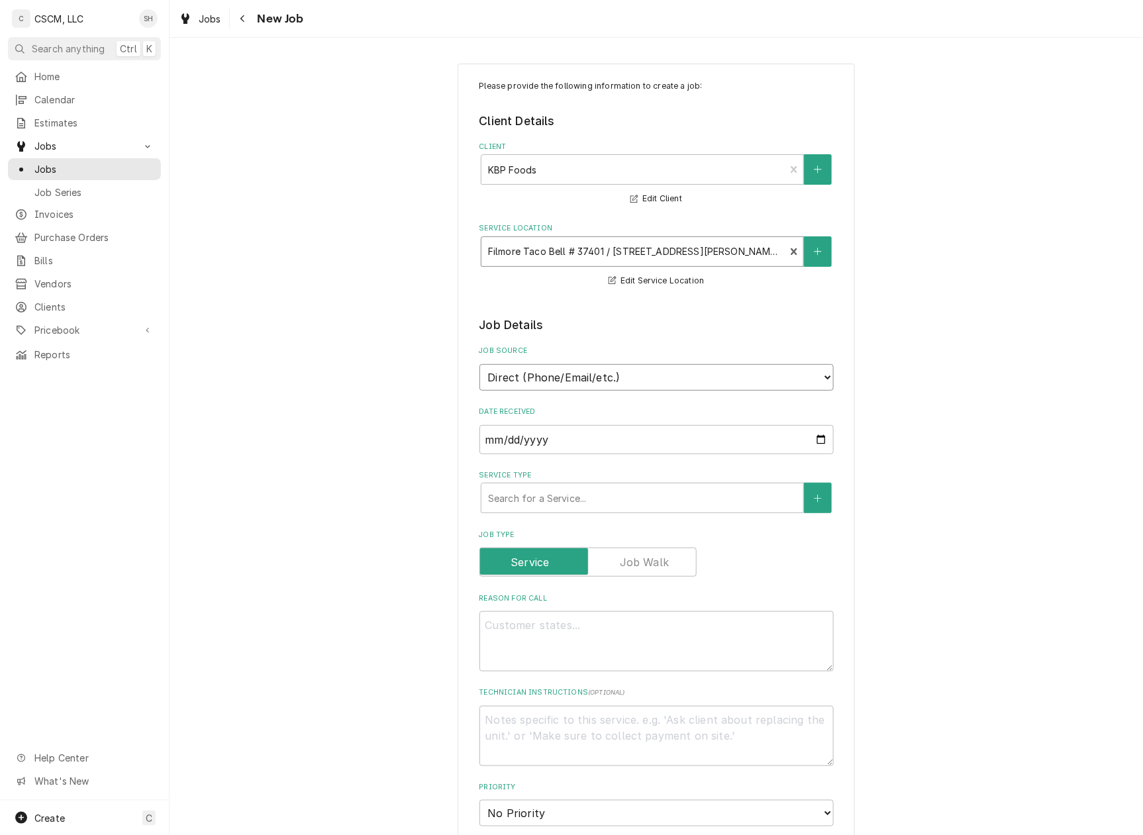
drag, startPoint x: 546, startPoint y: 364, endPoint x: 543, endPoint y: 385, distance: 20.7
click at [546, 364] on select "Direct (Phone/Email/etc.) Other" at bounding box center [657, 377] width 354 height 26
select select "100"
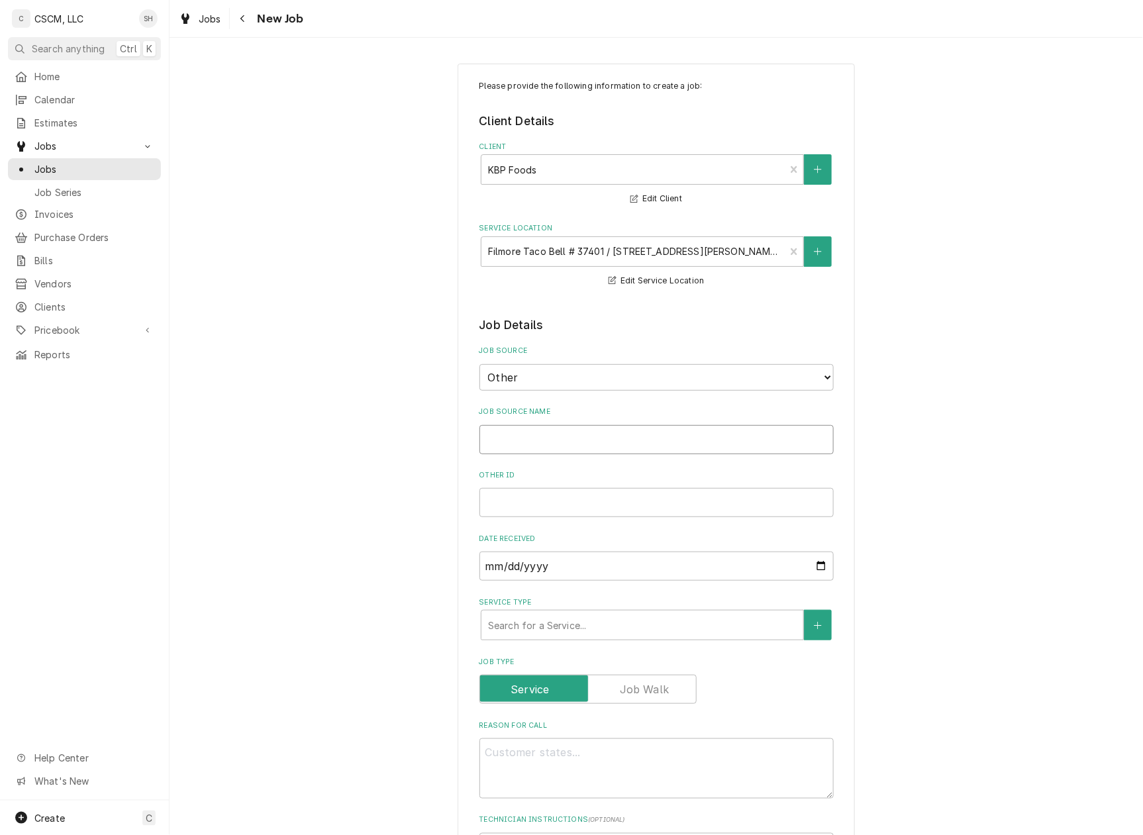
click at [546, 432] on input "Job Source Name" at bounding box center [657, 439] width 354 height 29
type textarea "x"
type input "V"
type textarea "x"
type input "Ve"
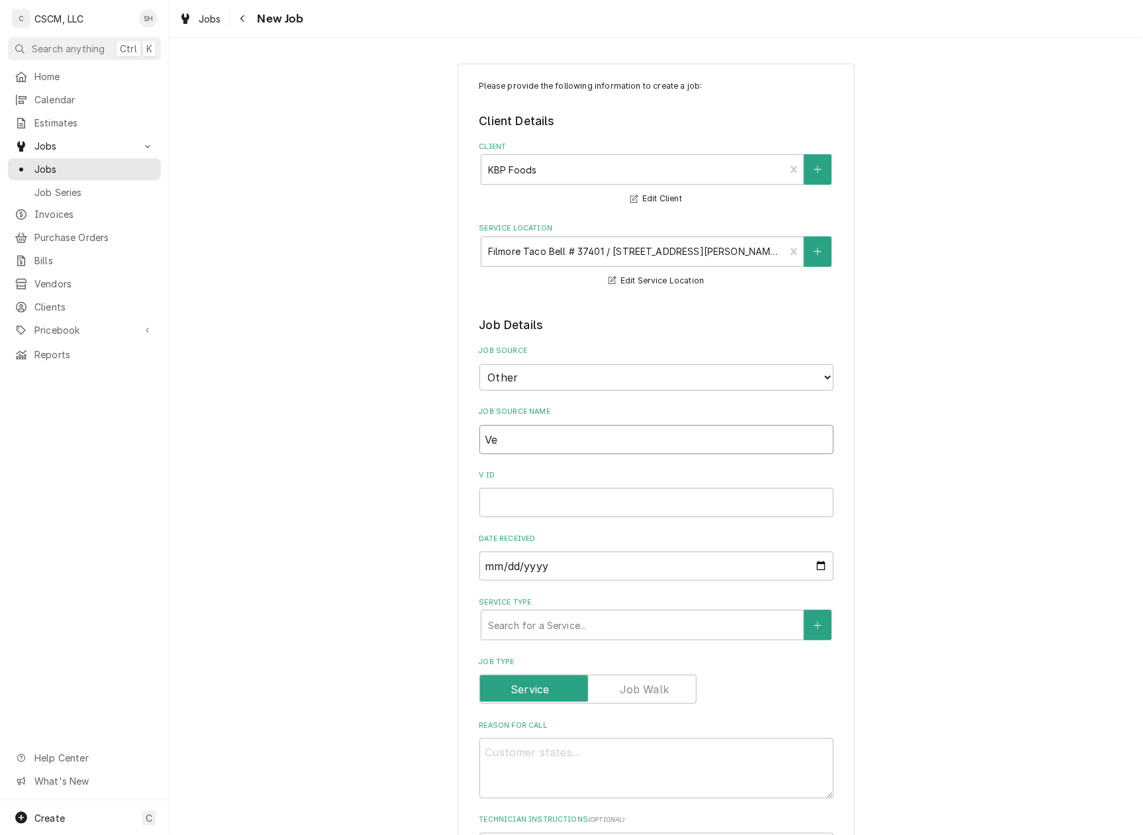
type textarea "x"
type input "Ver"
type textarea "x"
type input "Veri"
type textarea "x"
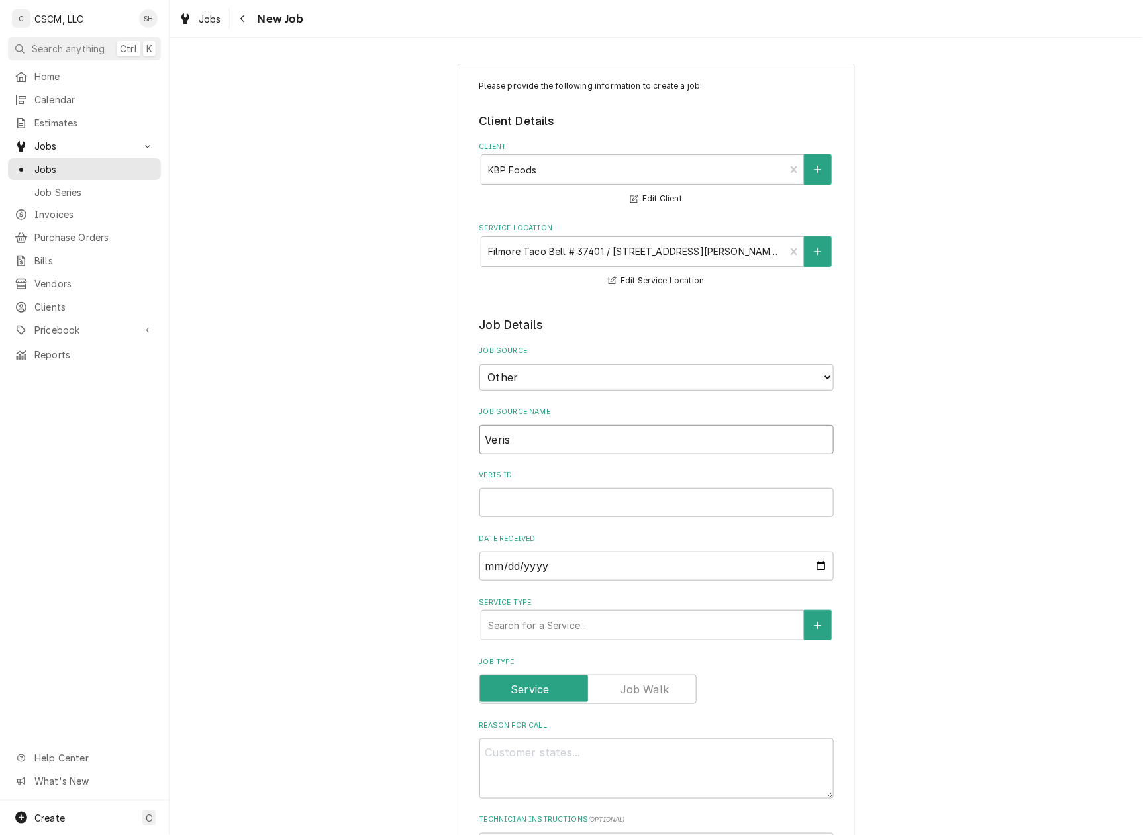
type input "Verisa"
type textarea "x"
type input "Verisae"
type textarea "x"
type input "Verisae"
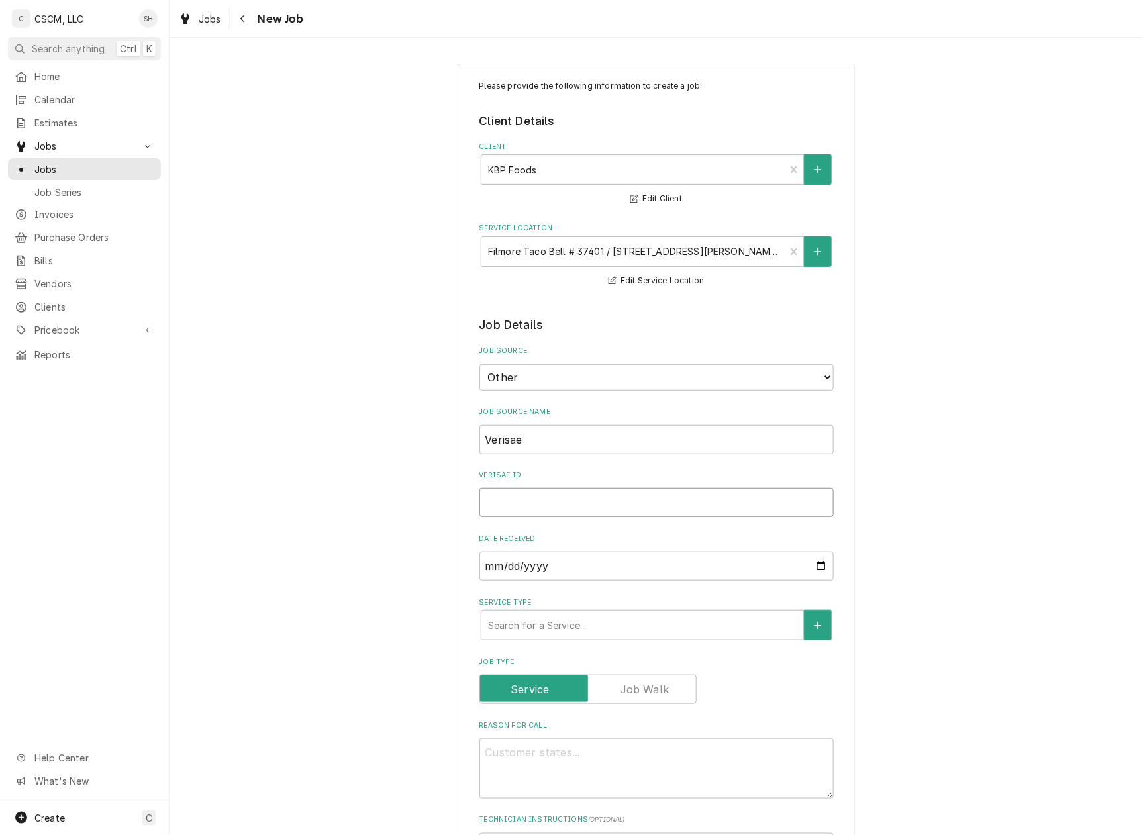
click at [499, 502] on input "Verisae ID" at bounding box center [657, 502] width 354 height 29
paste input "72016142"
type textarea "x"
type input "72016142"
type textarea "x"
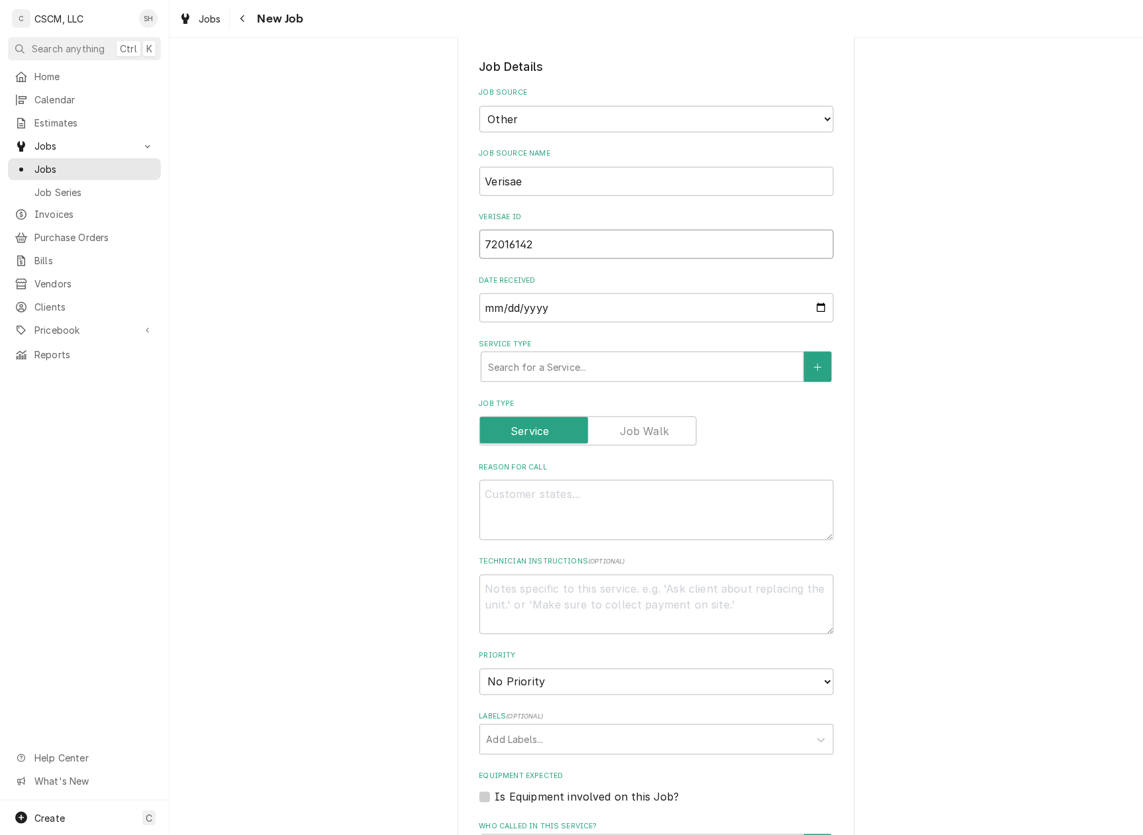
scroll to position [265, 0]
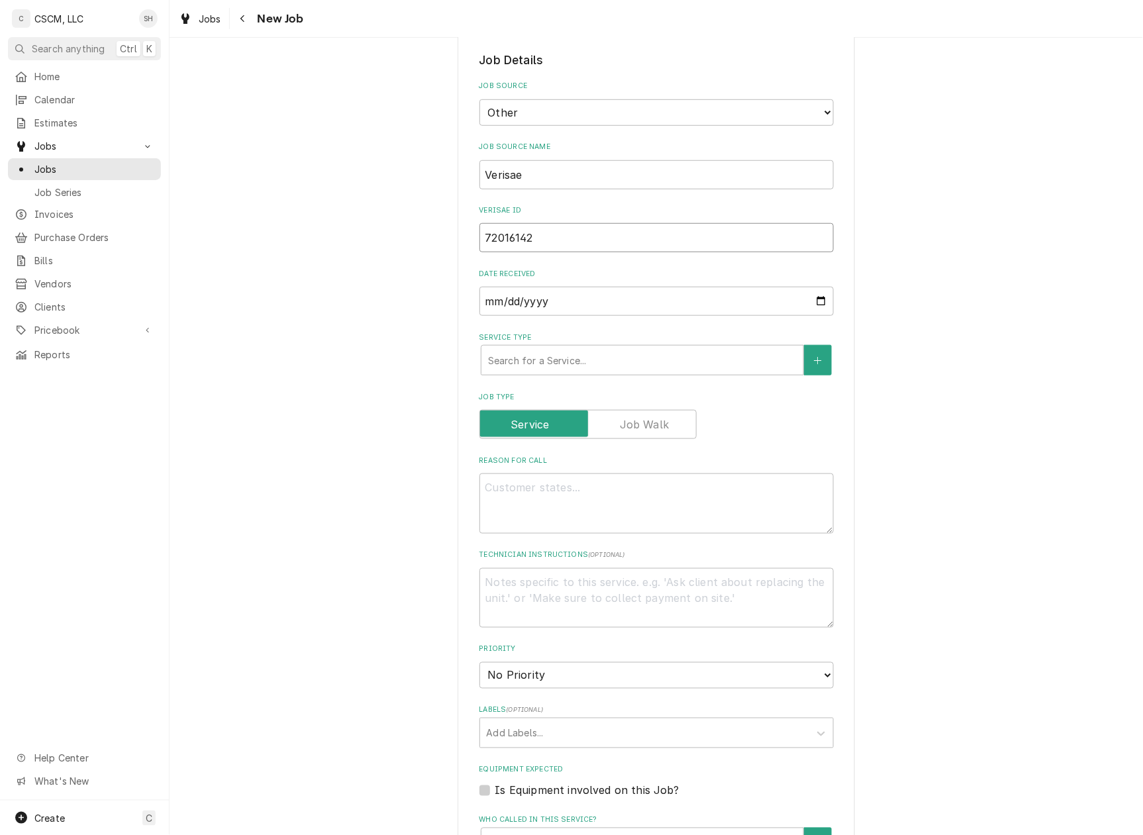
type input "72016142"
click at [562, 494] on textarea "Reason For Call" at bounding box center [657, 504] width 354 height 60
type textarea "x"
type textarea "N"
type textarea "x"
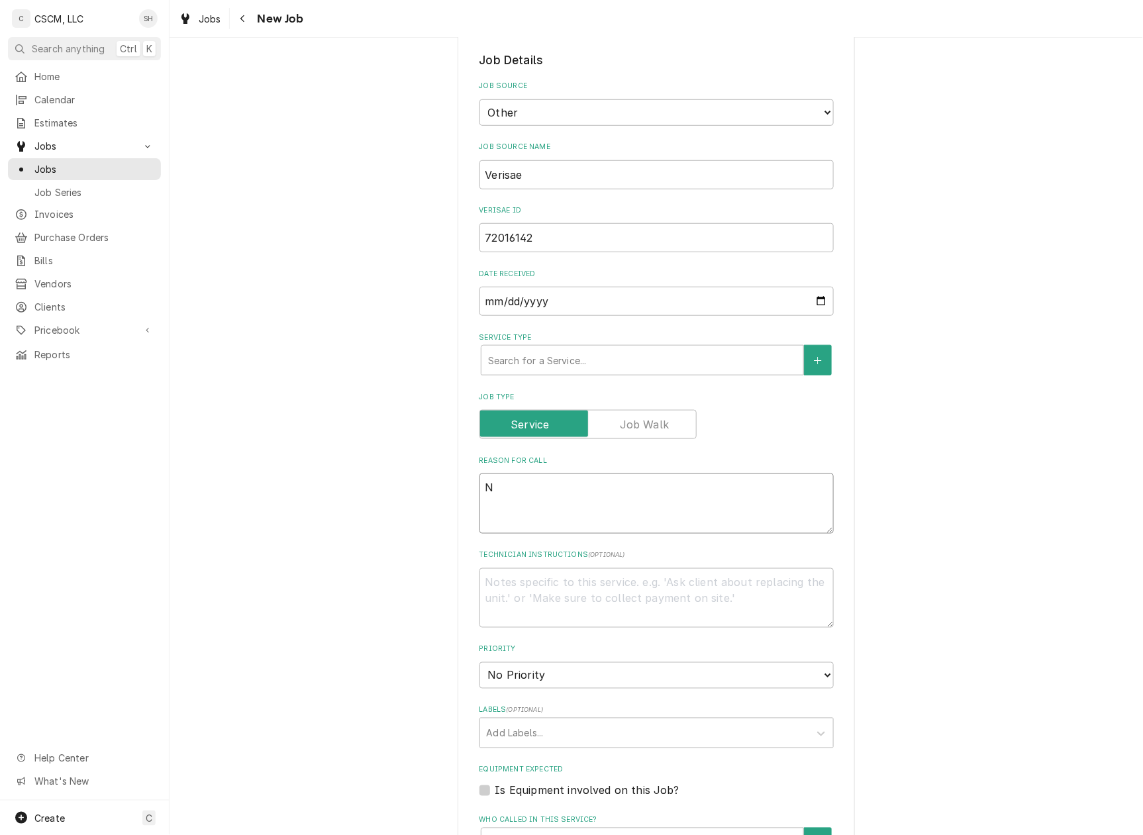
type textarea "NT"
type textarea "x"
type textarea "NTE"
type textarea "x"
type textarea "NTE:"
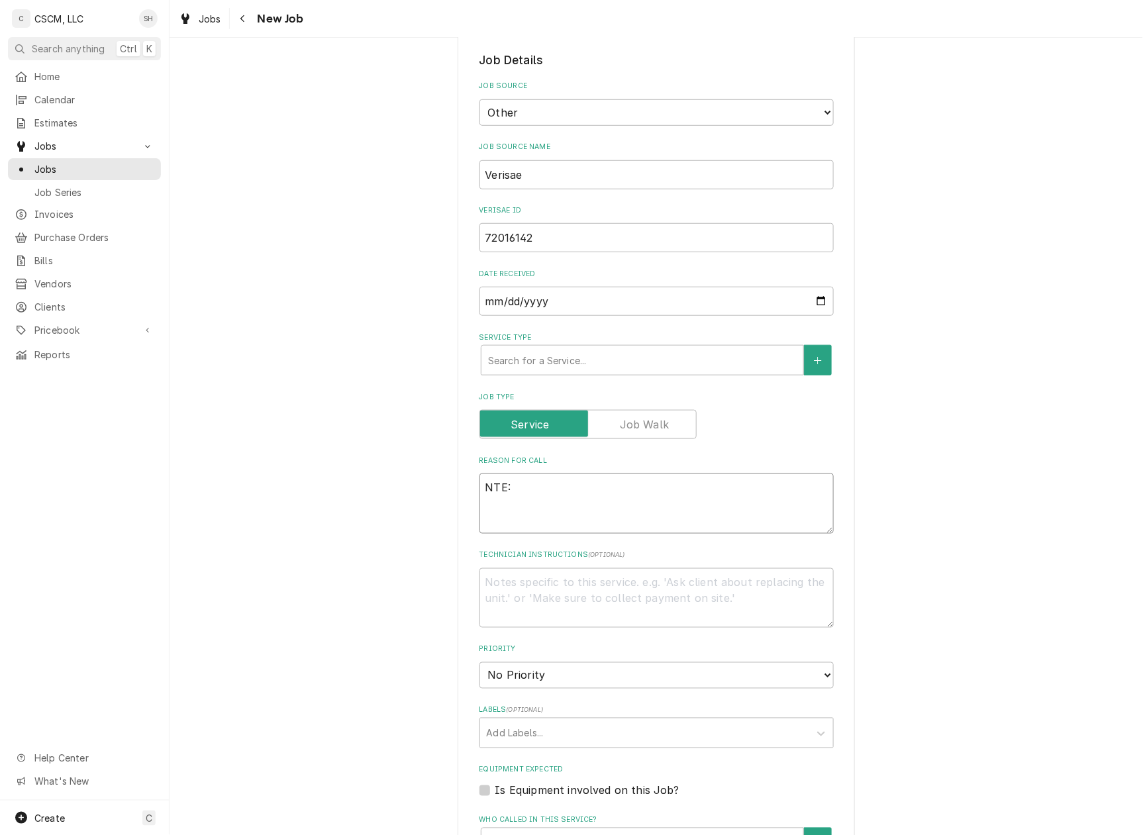
type textarea "x"
type textarea "NTE:"
type textarea "x"
type textarea "NTE: $"
type textarea "x"
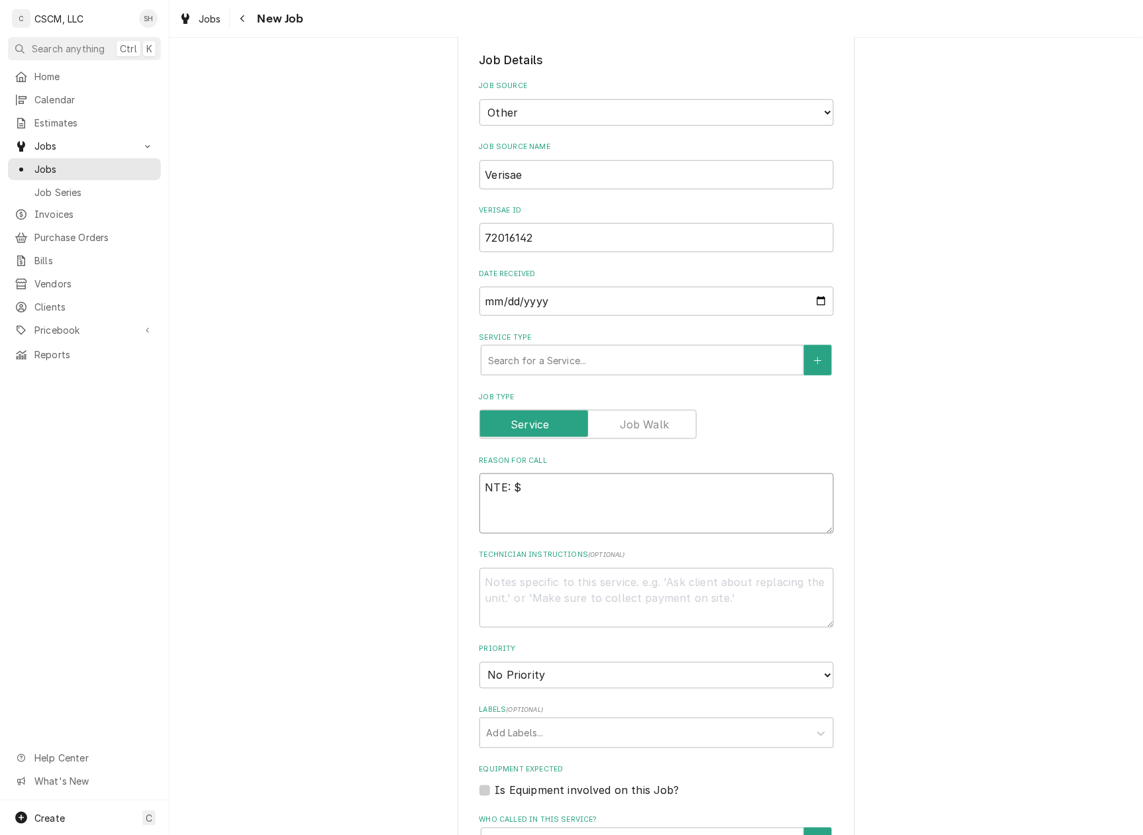
type textarea "NTE: $5"
type textarea "x"
type textarea "NTE: $50"
type textarea "x"
type textarea "NTE: $500"
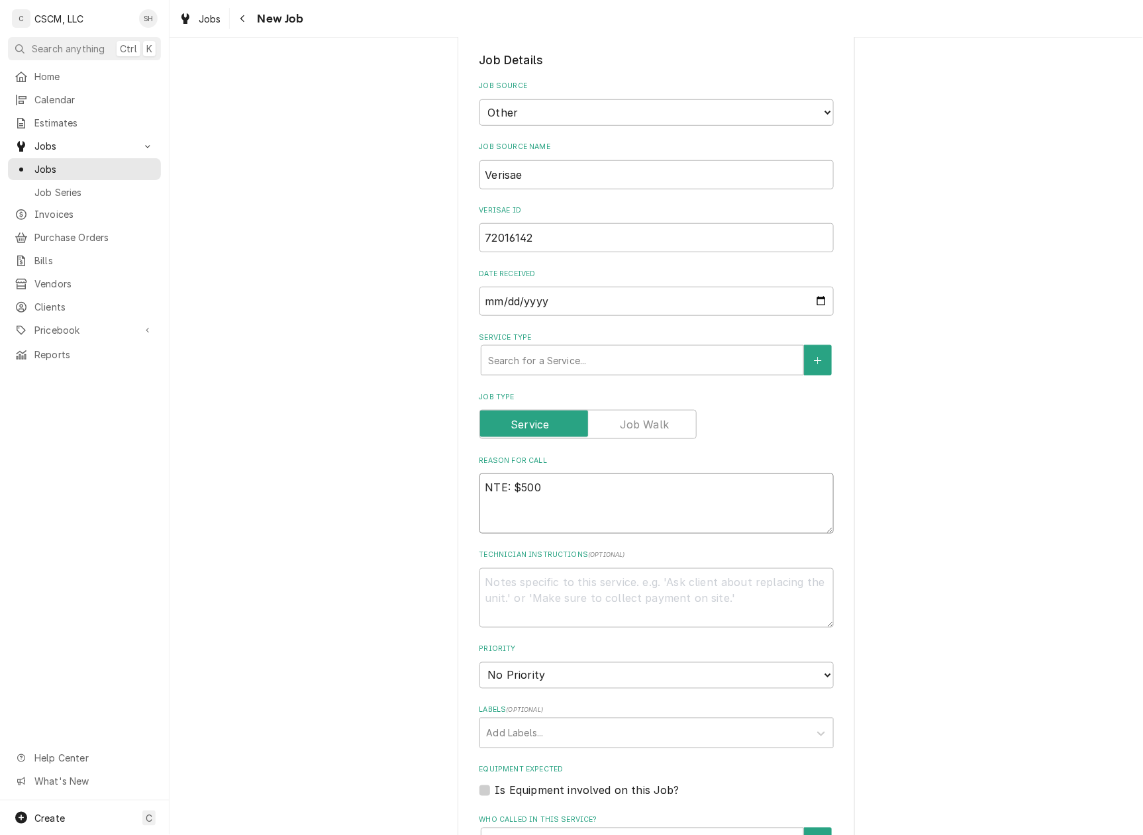
type textarea "x"
type textarea "NTE: $500"
type textarea "x"
type textarea "NTE: $500 P"
type textarea "x"
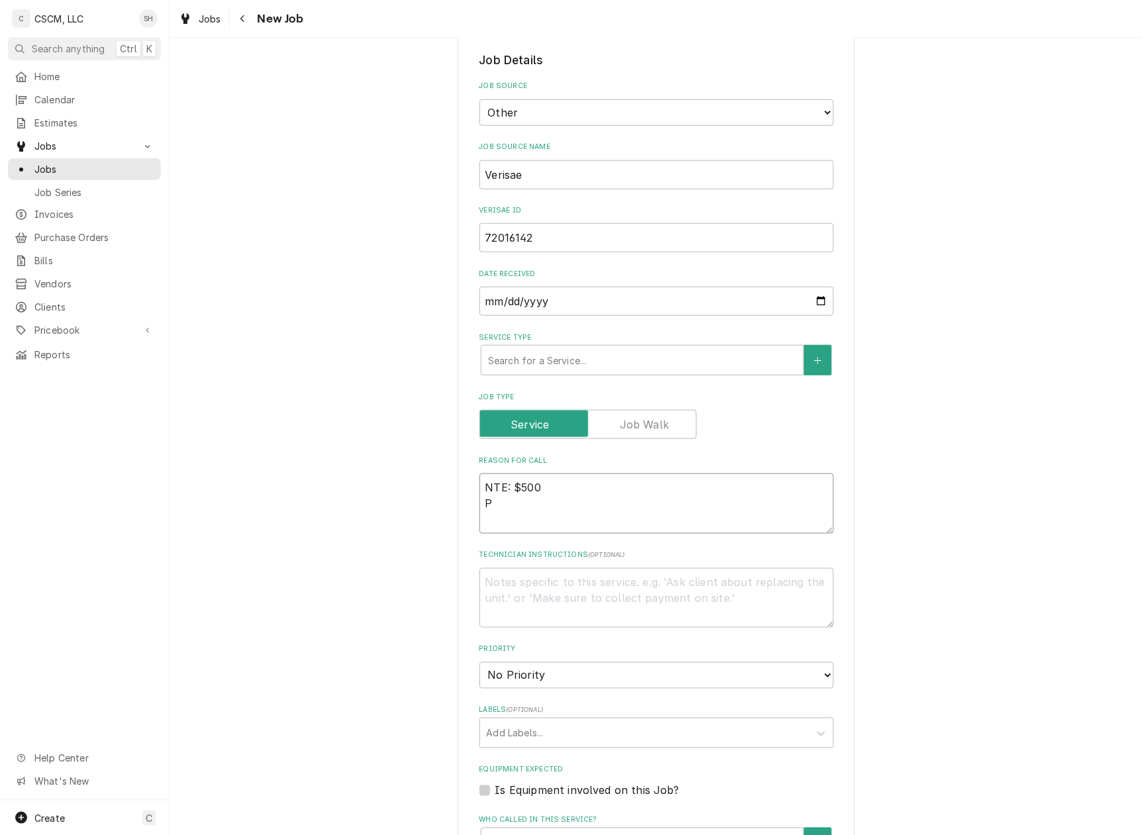
type textarea "NTE: $500 PO"
type textarea "x"
type textarea "NTE: $500 PO"
type textarea "x"
type textarea "NTE: $500 PO #"
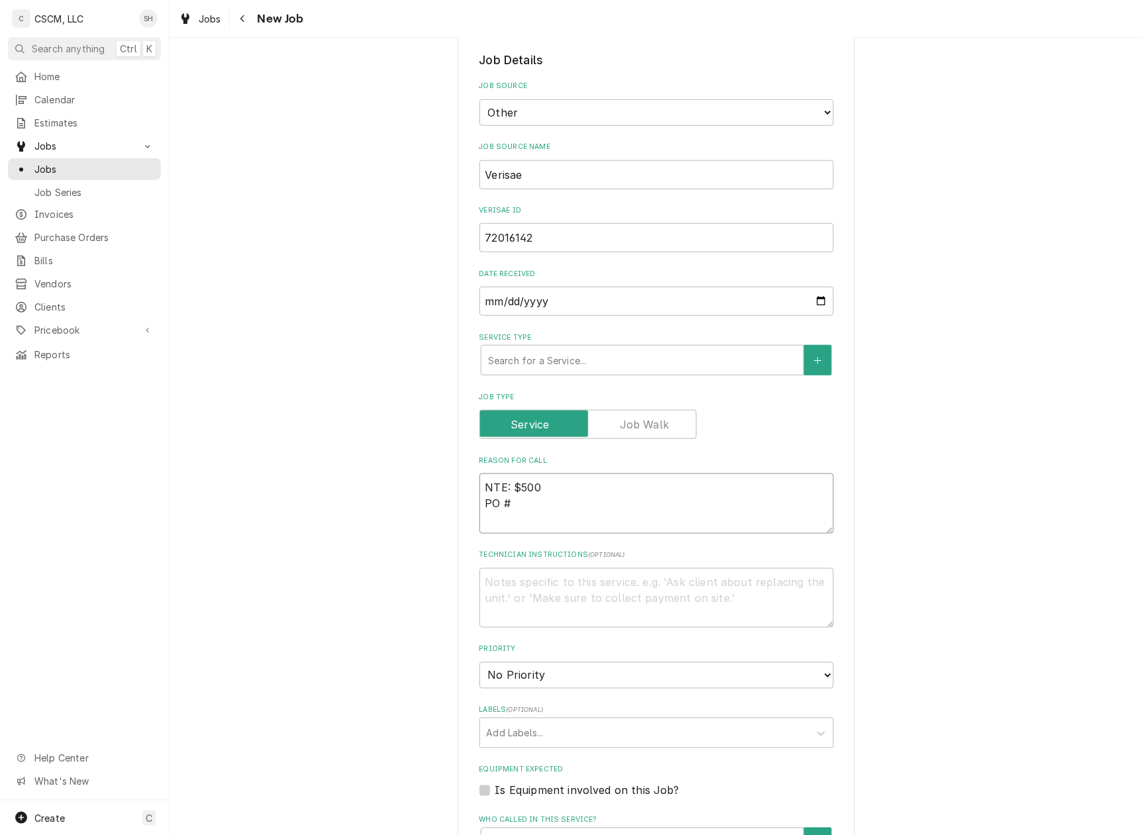
type textarea "x"
type textarea "NTE: $500 PO #"
paste textarea "72016142"
type textarea "x"
type textarea "NTE: $500 PO # 72016142"
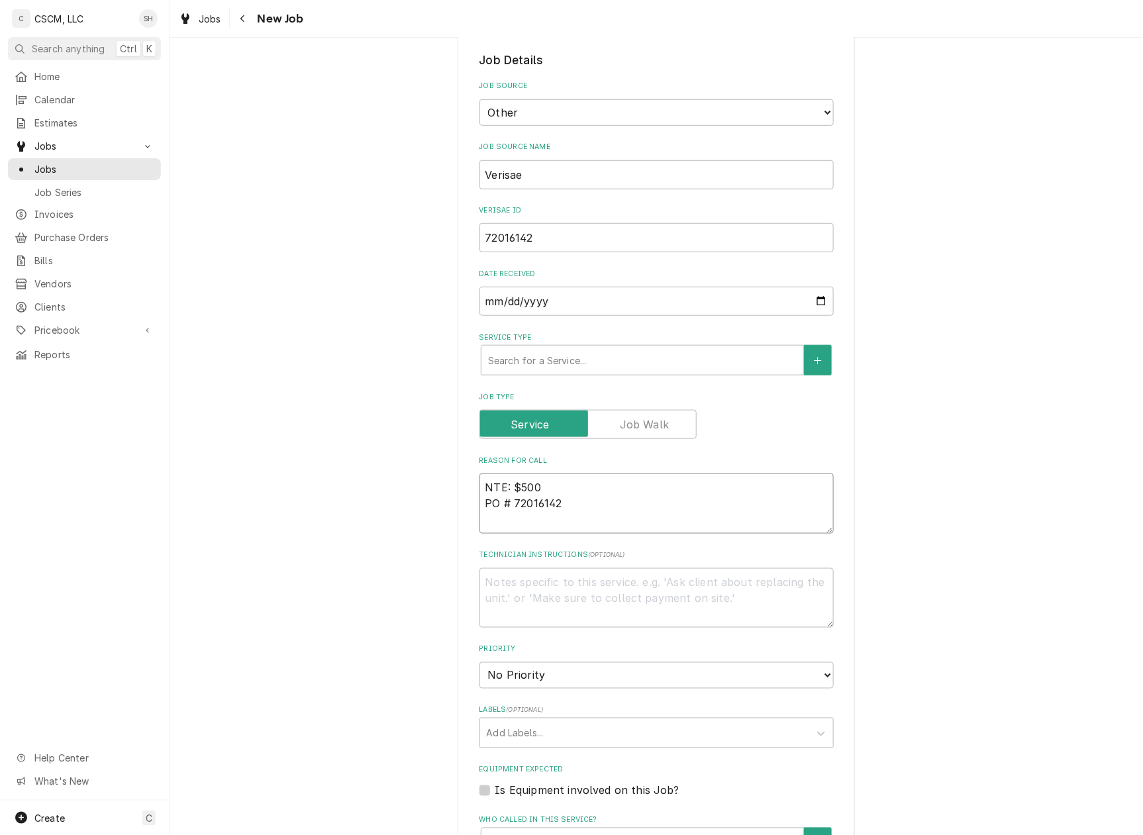
type textarea "x"
type textarea "NTE: $500 PO # 72016142"
click at [482, 488] on textarea "NTE: $500 PO # 72016142" at bounding box center [657, 504] width 354 height 60
paste textarea "Call Description: walk in is not hitting temp, it is temping at 47!"
type textarea "x"
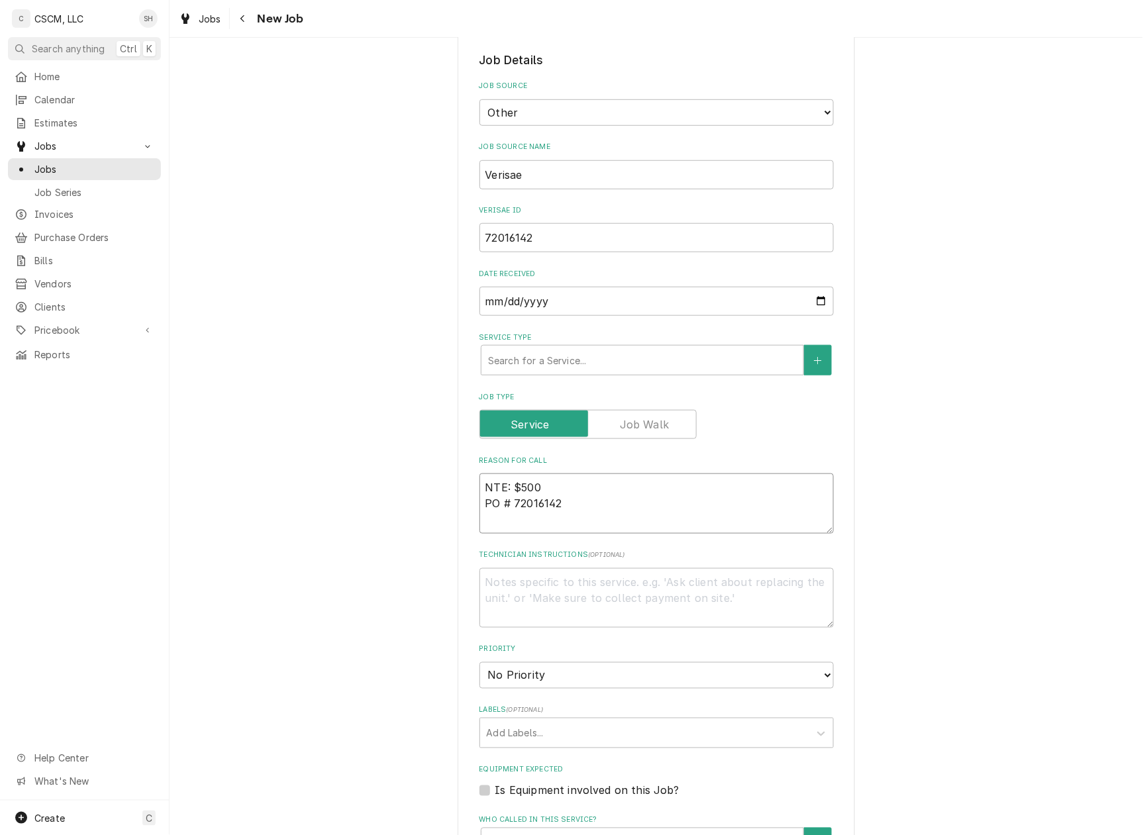
type textarea "Call Description: walk in is not hitting temp, it is temping at 47! NTE: $500 P…"
type textarea "x"
type textarea "Call Description: walk in is not hitting temp, it is temping at 47! NTE: $500 P…"
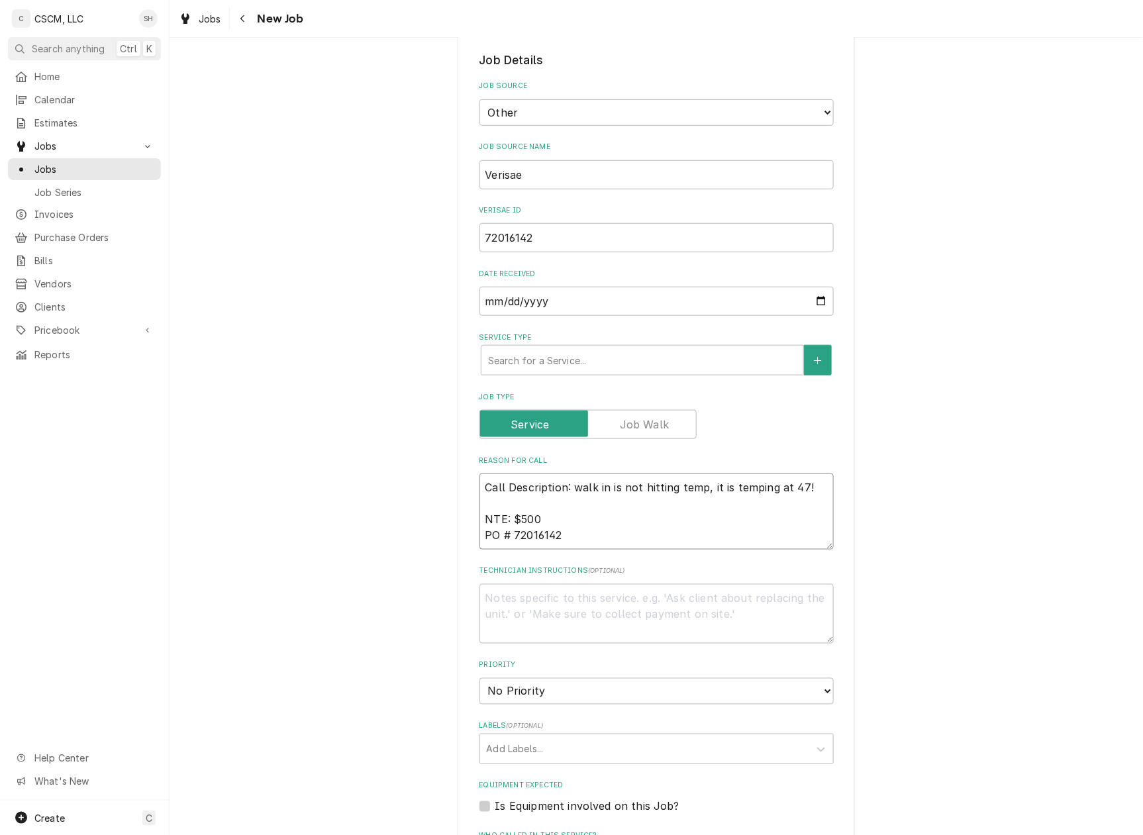
click at [570, 491] on textarea "Call Description: walk in is not hitting temp, it is temping at 47! NTE: $500 P…" at bounding box center [657, 512] width 354 height 76
type textarea "x"
type textarea "walk in is not hitting temp, it is temping at 47! NTE: $500 PO # 72016142"
type textarea "x"
type textarea "walk in is not hitting temp, it is temping at 47! NTE: $500 PO # 72016142"
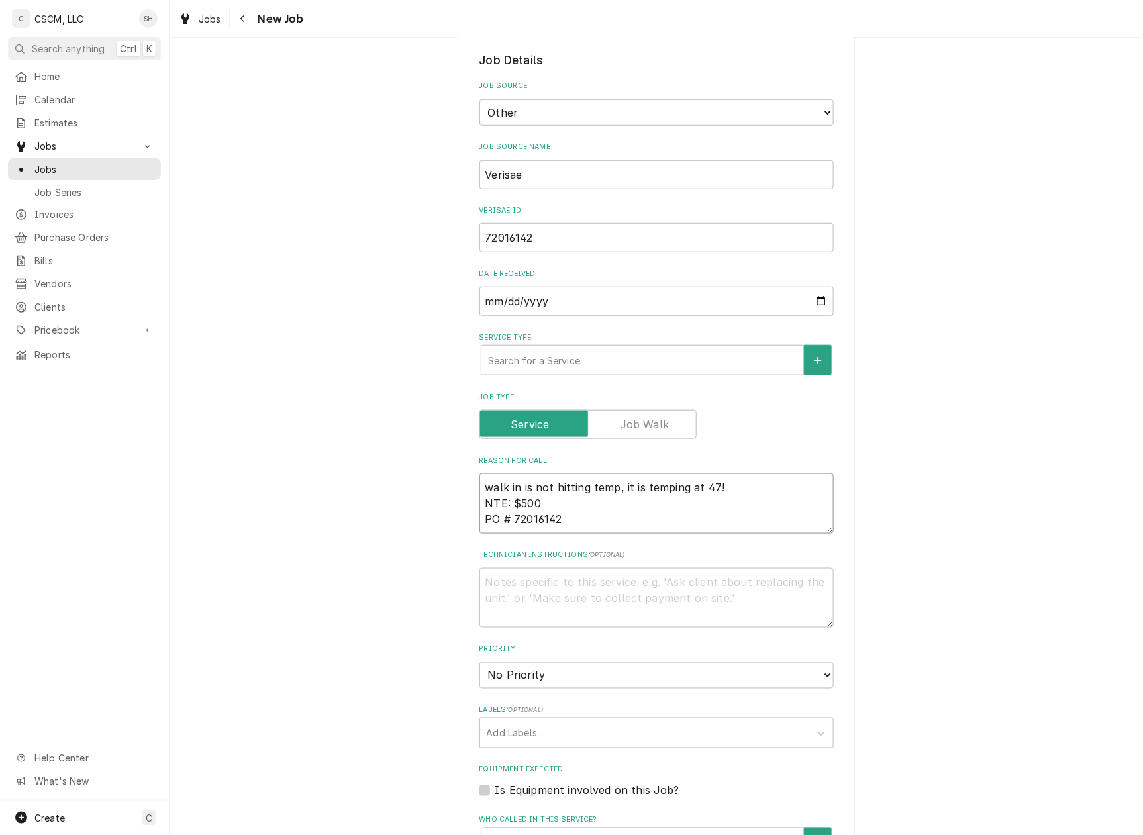
type textarea "x"
type textarea "walk in is not hitting temp, it is temping at 47 NTE: $500 PO # 72016142"
type textarea "x"
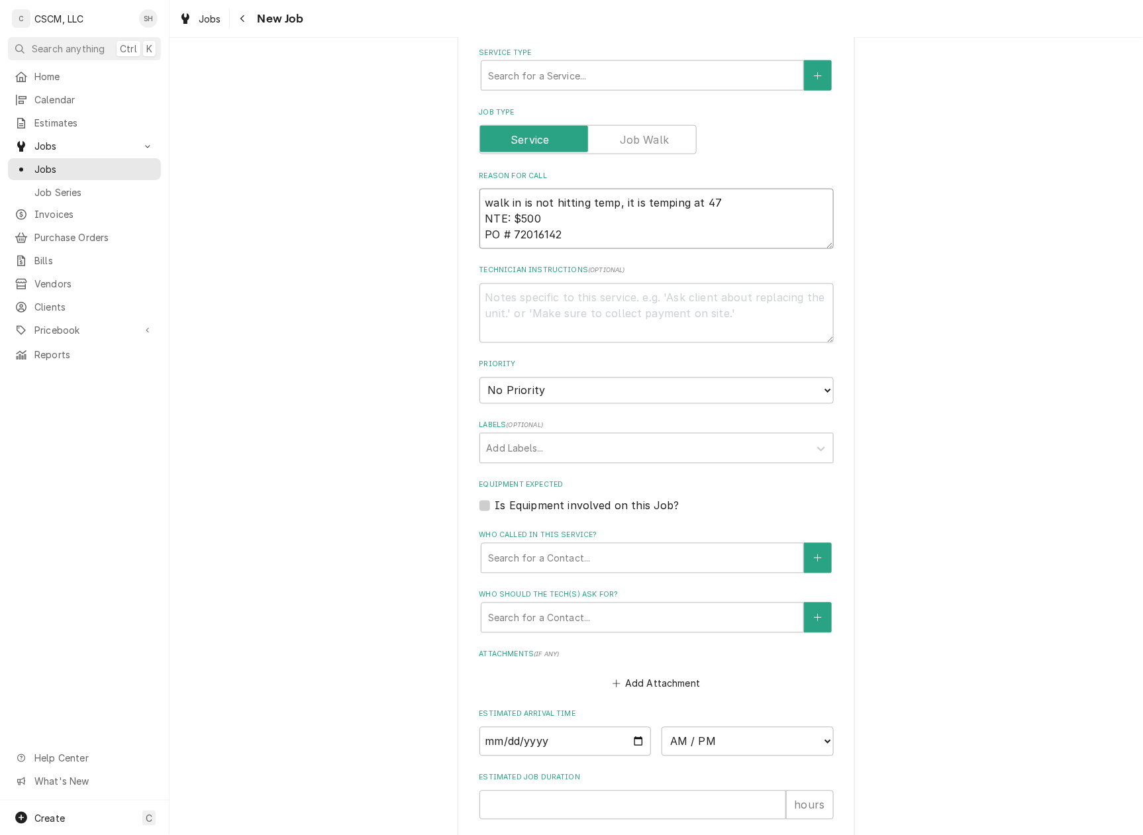
scroll to position [618, 0]
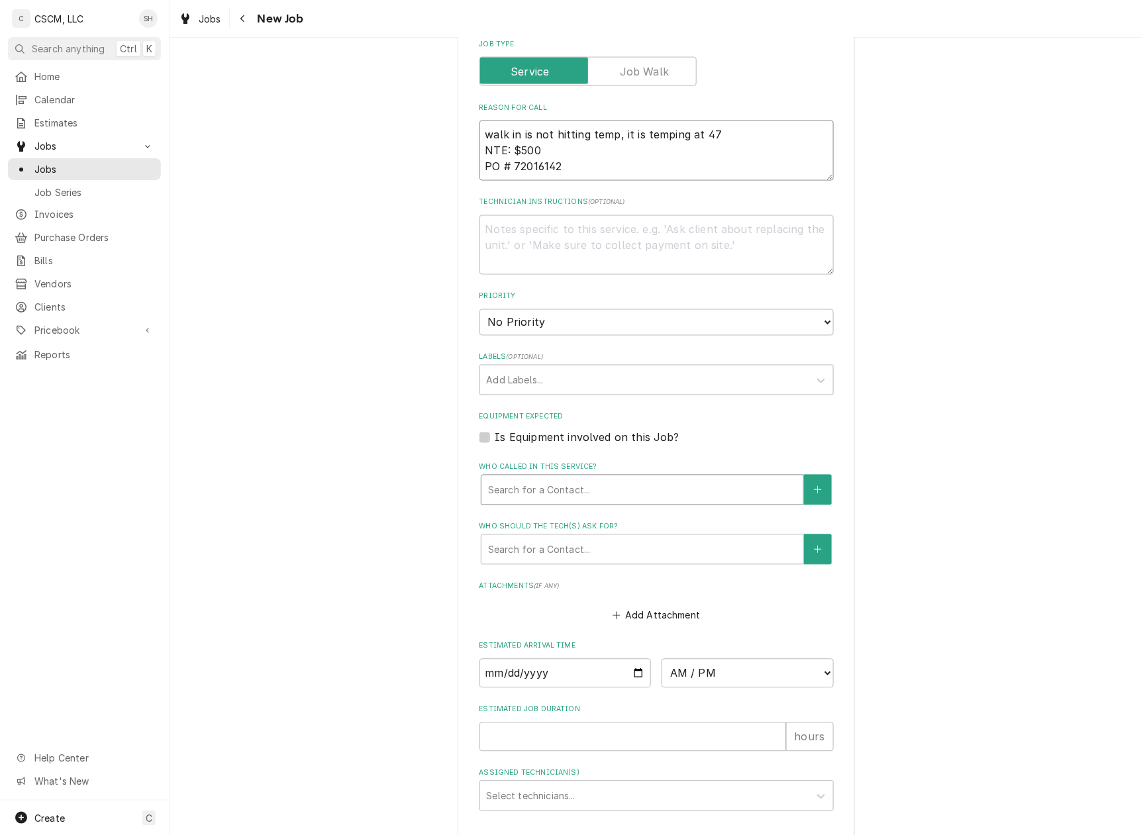
type textarea "walk in is not hitting temp, it is temping at 47 NTE: $500 PO # 72016142"
click at [573, 495] on div "Who called in this service?" at bounding box center [642, 490] width 309 height 24
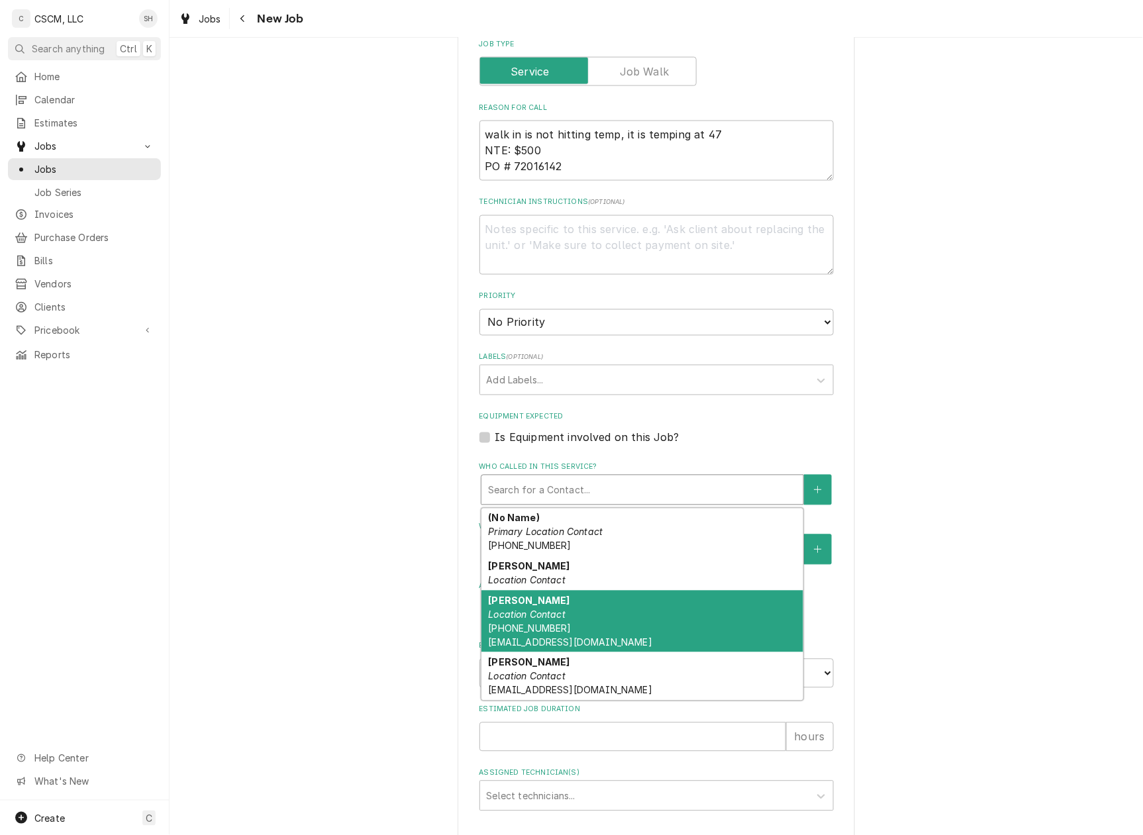
click at [575, 592] on div "Joe Schmidt Location Contact (813) 956-2726 jschmidt@kbpfoods.com" at bounding box center [642, 622] width 322 height 62
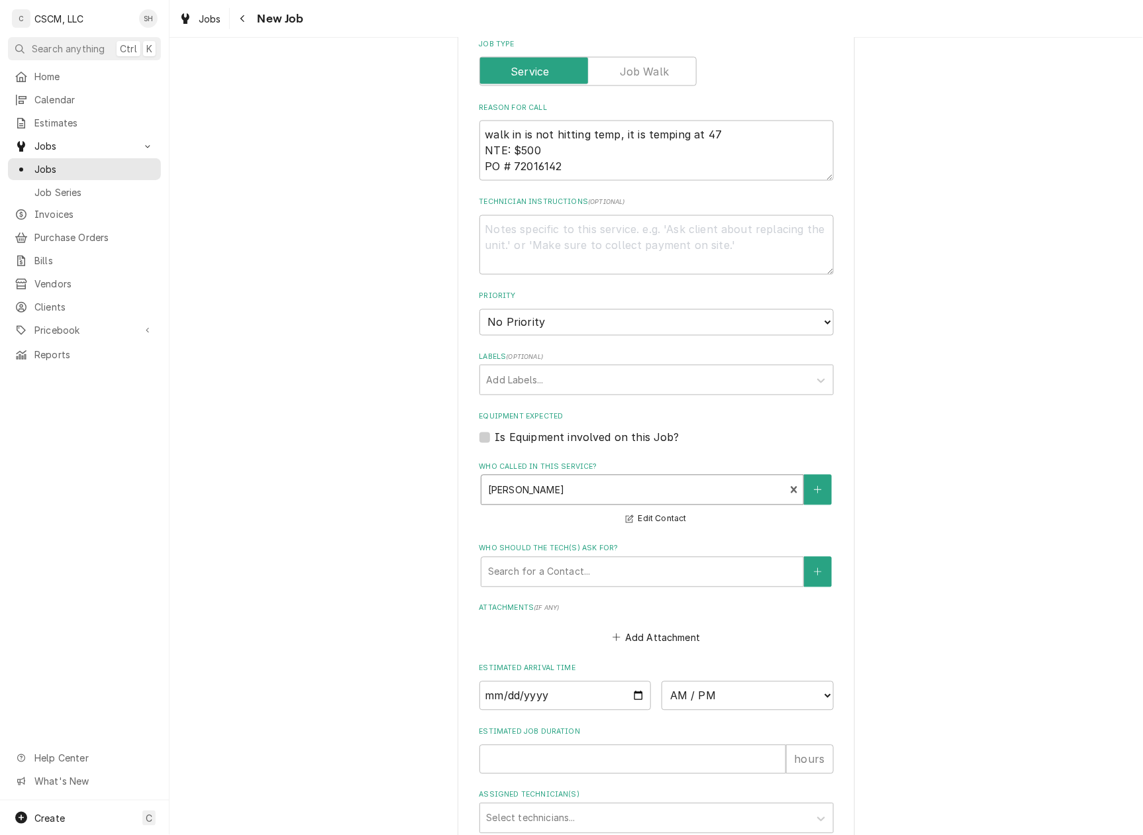
click at [585, 497] on div "Who called in this service?" at bounding box center [633, 490] width 291 height 24
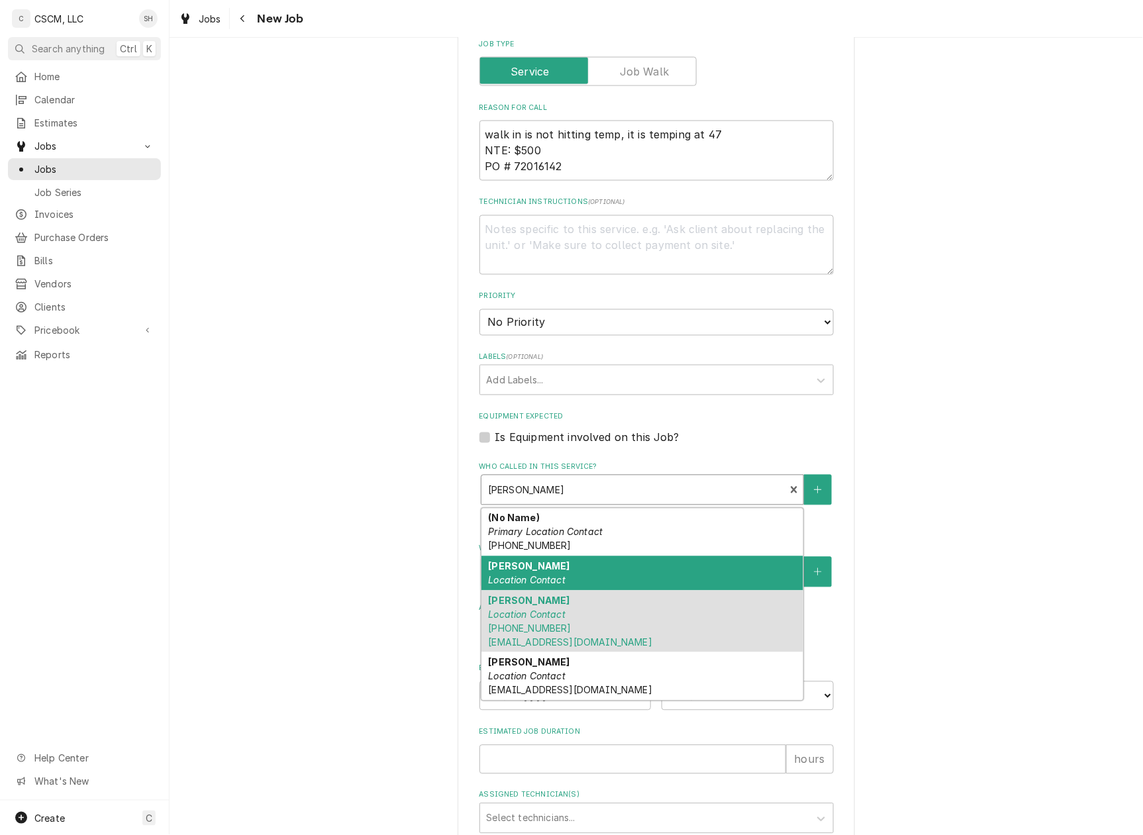
click at [578, 574] on div "Adrian Tirado Location Contact" at bounding box center [642, 573] width 322 height 34
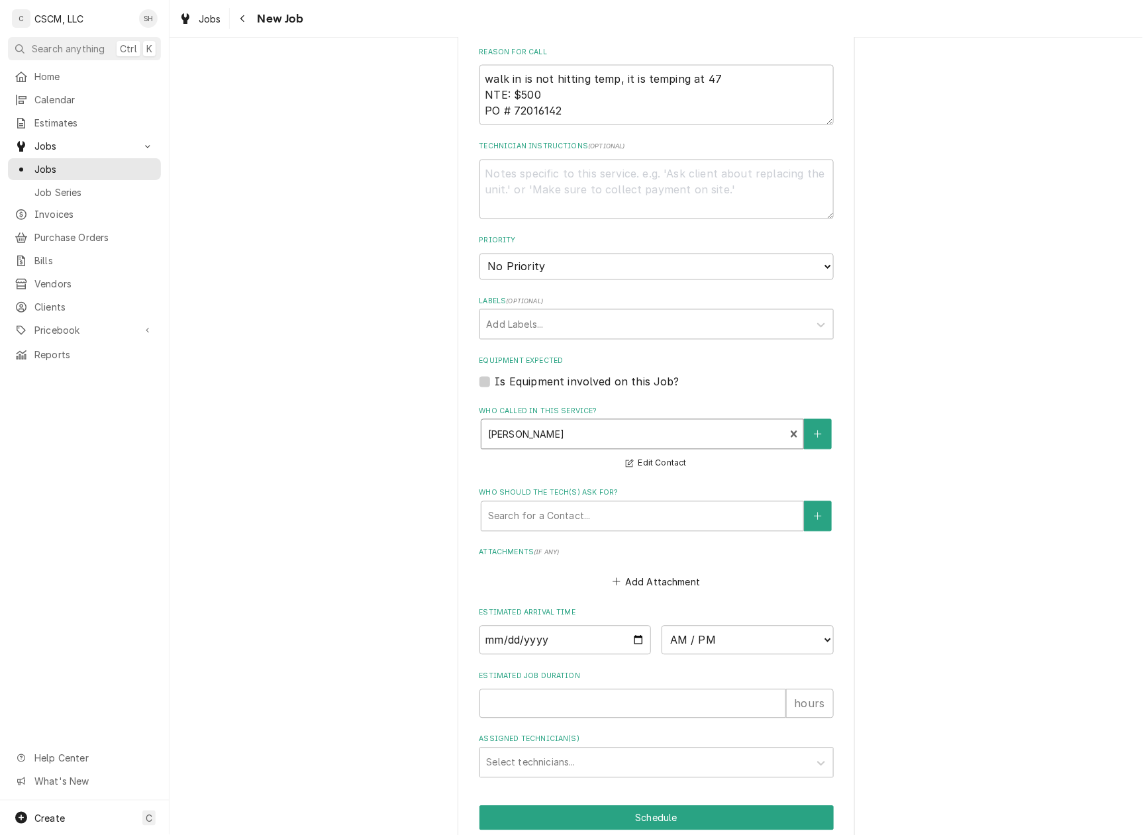
scroll to position [734, 0]
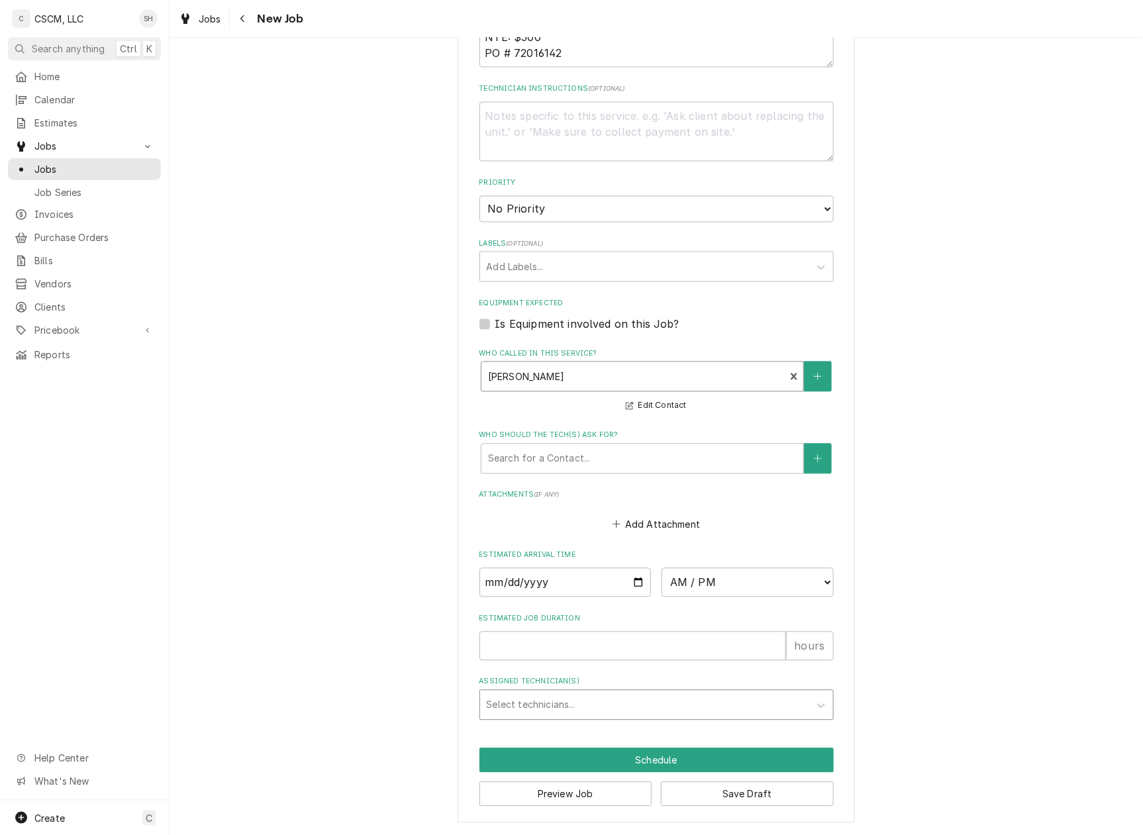
click at [570, 693] on div "Assigned Technician(s)" at bounding box center [645, 705] width 316 height 24
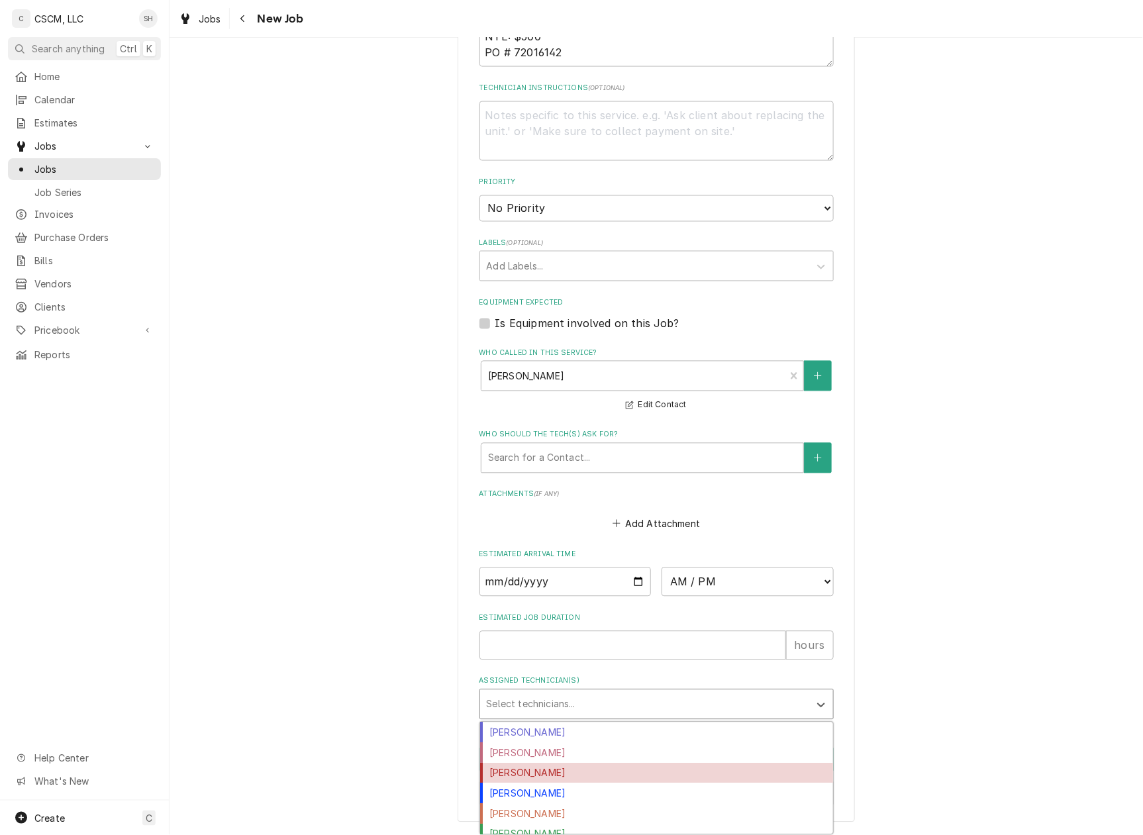
click at [557, 767] on div "Izaia Bain" at bounding box center [656, 774] width 353 height 21
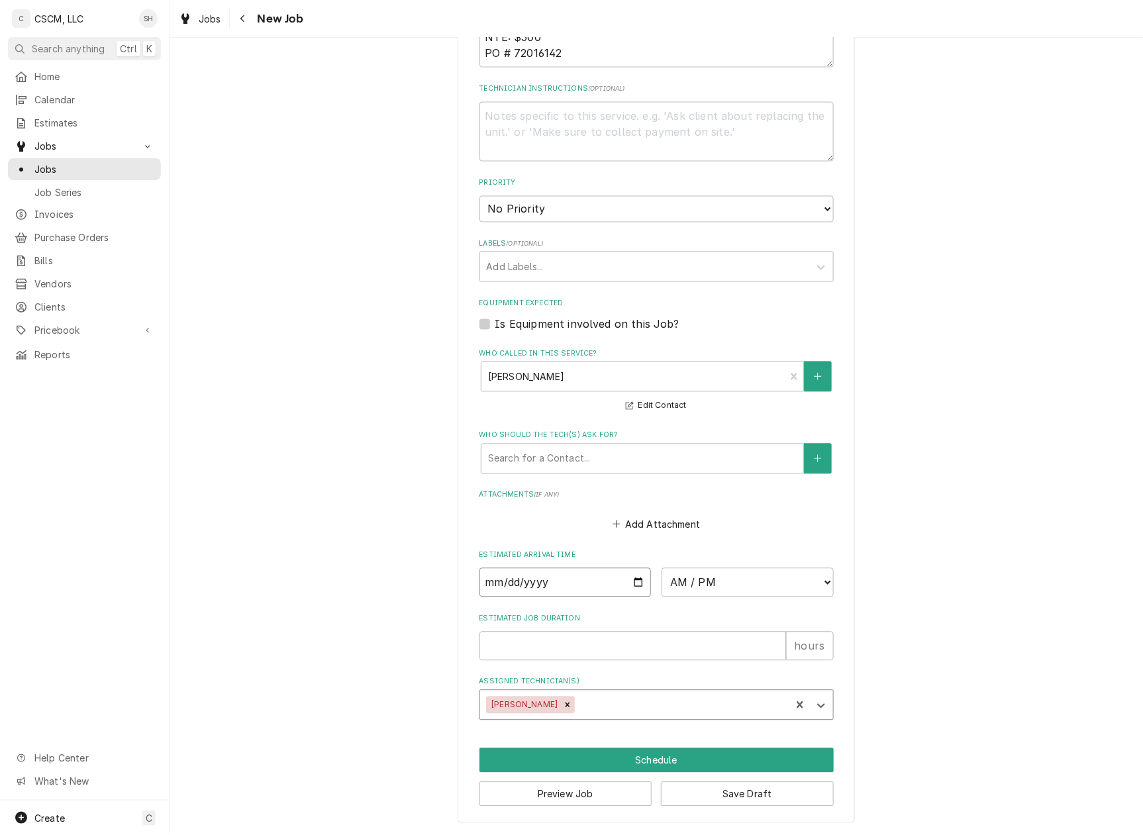
click at [639, 576] on input "Date" at bounding box center [566, 582] width 172 height 29
click at [631, 579] on input "Date" at bounding box center [566, 582] width 172 height 29
type textarea "x"
type input "2025-08-27"
type textarea "x"
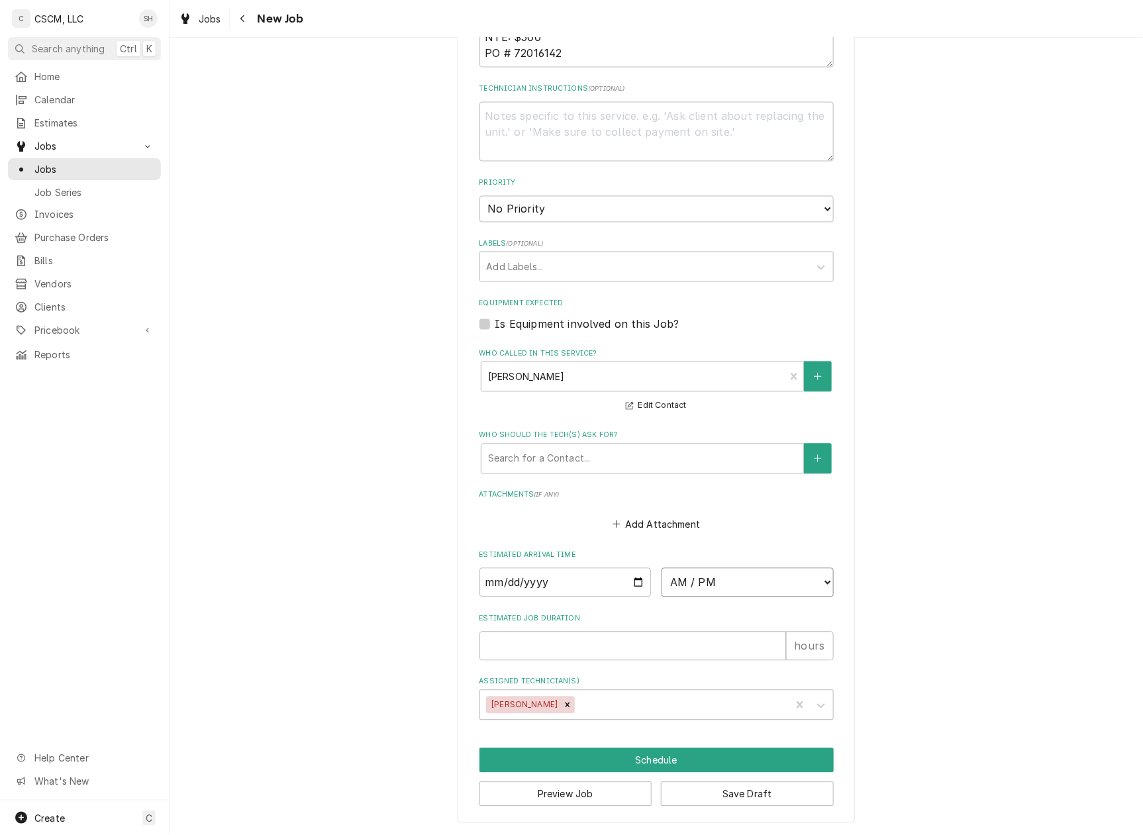
click at [679, 584] on select "AM / PM 6:00 AM 6:15 AM 6:30 AM 6:45 AM 7:00 AM 7:15 AM 7:30 AM 7:45 AM 8:00 AM…" at bounding box center [748, 582] width 172 height 29
select select "17:00:00"
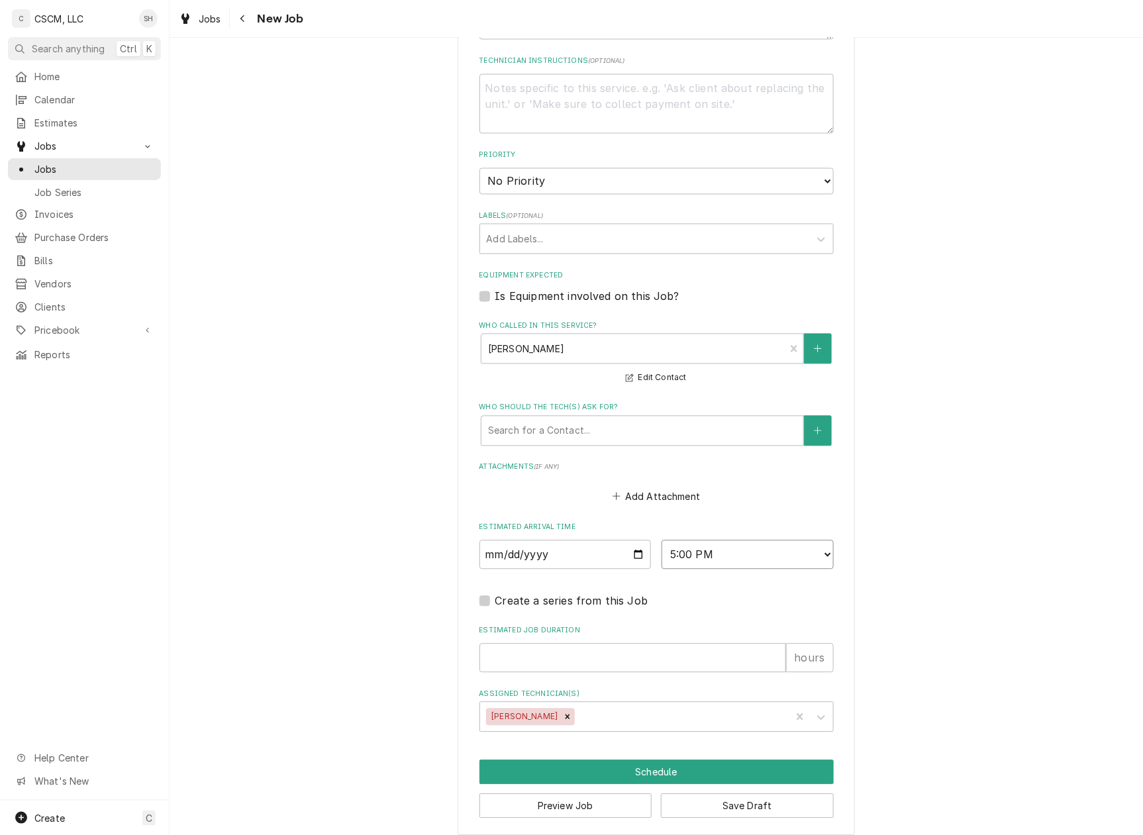
scroll to position [774, 0]
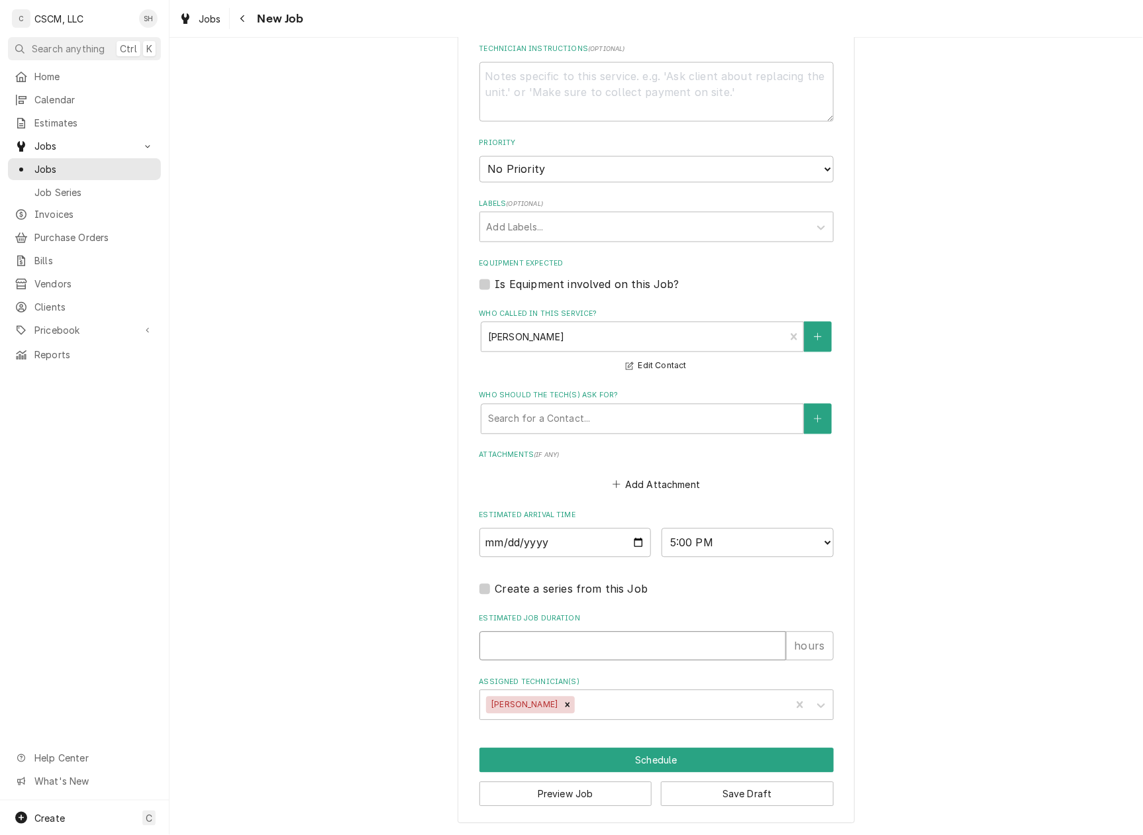
click at [536, 646] on input "Estimated Job Duration" at bounding box center [633, 646] width 307 height 29
type textarea "x"
type input "1"
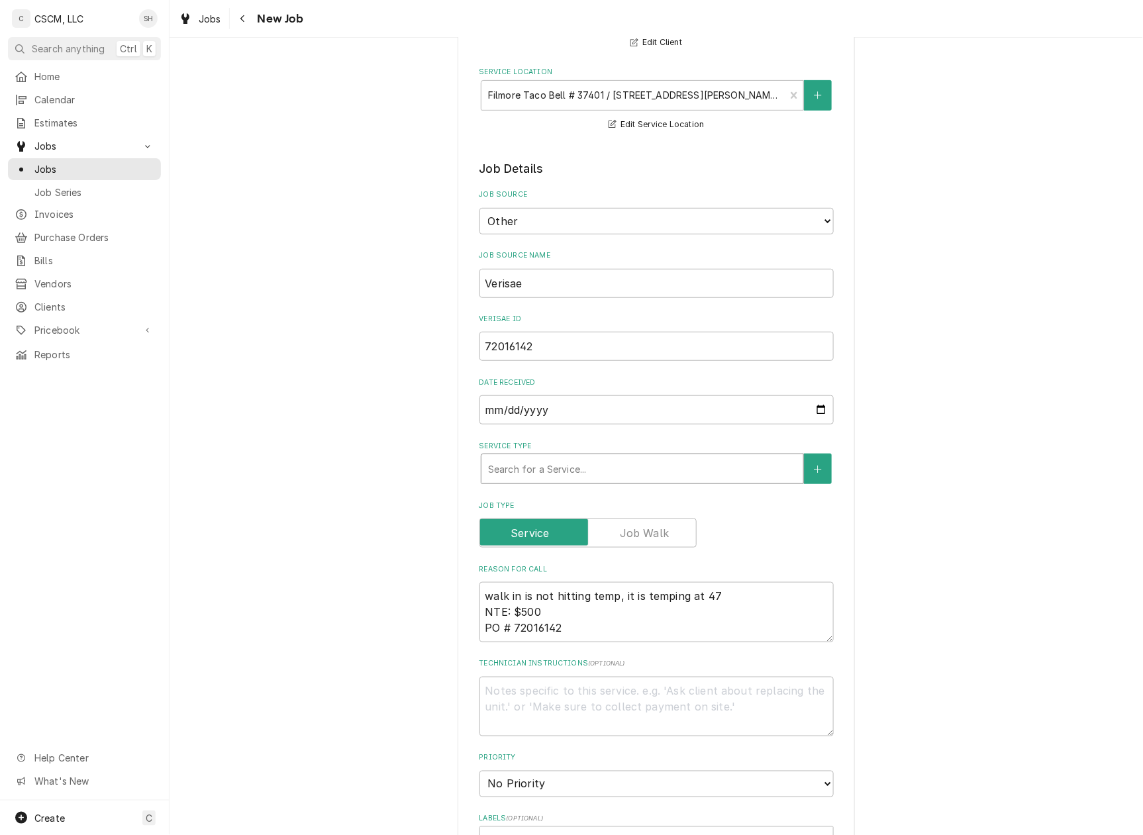
scroll to position [155, 0]
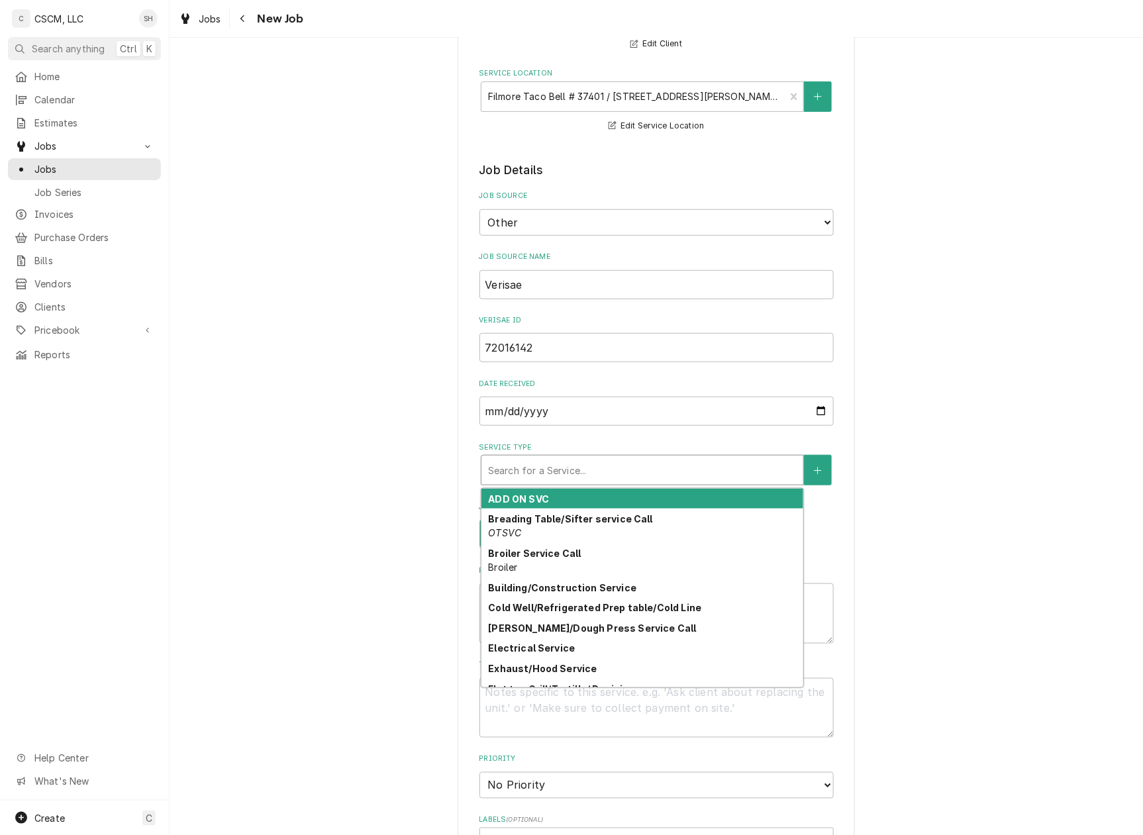
click at [599, 485] on div "Search for a Service..." at bounding box center [642, 470] width 322 height 29
click at [605, 456] on div "Search for a Service..." at bounding box center [642, 470] width 322 height 29
type textarea "x"
type input "W"
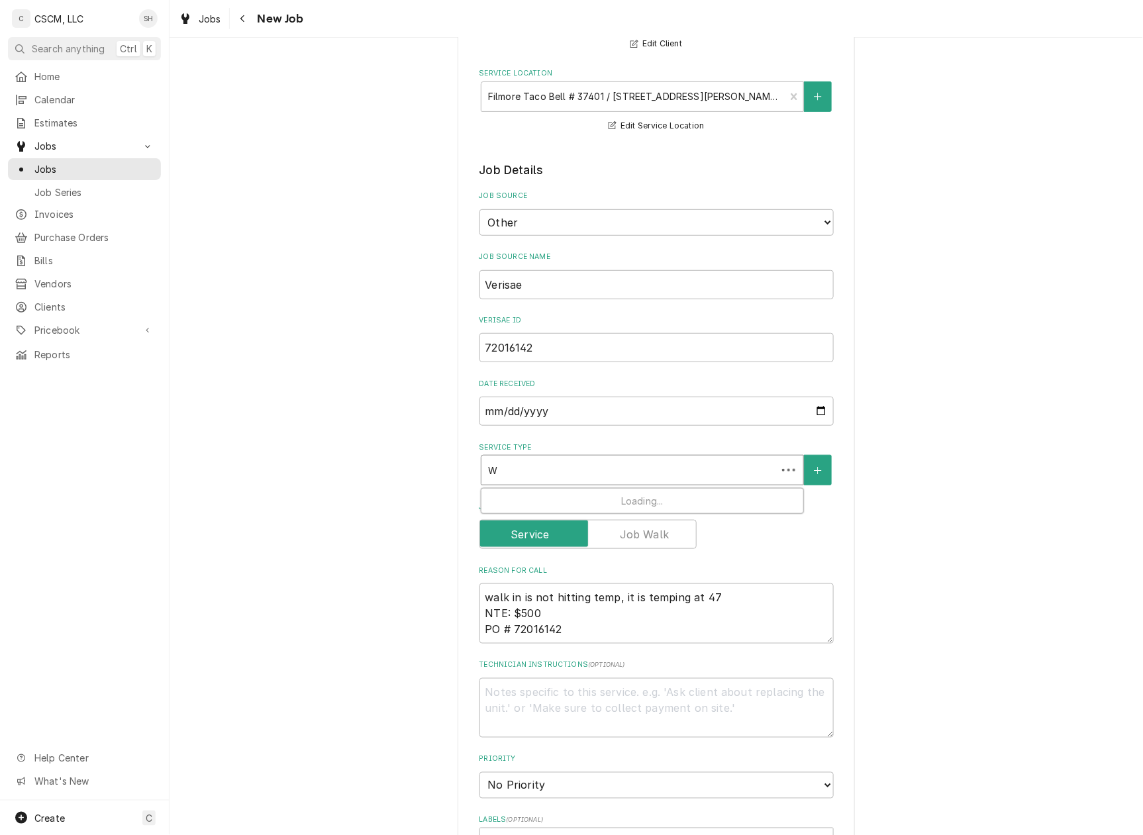
type textarea "x"
type input "WA"
type textarea "x"
type input "WAL"
type textarea "x"
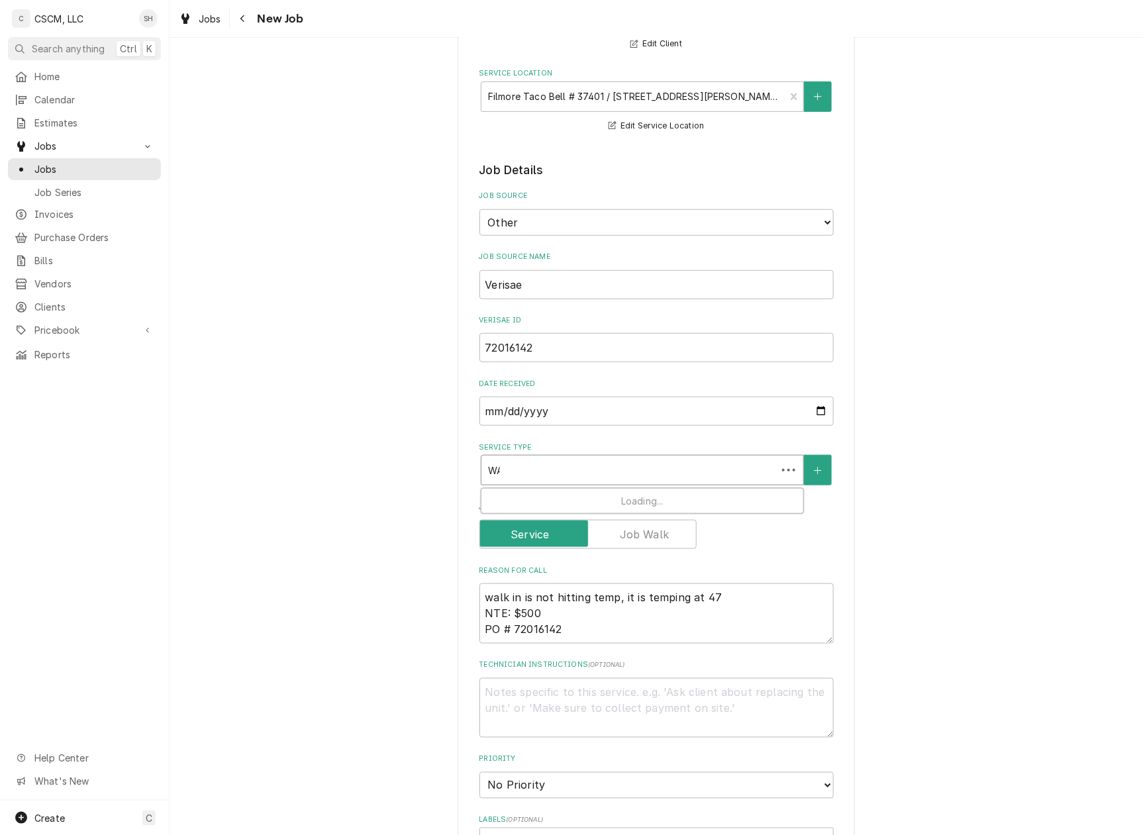
type input "WALK"
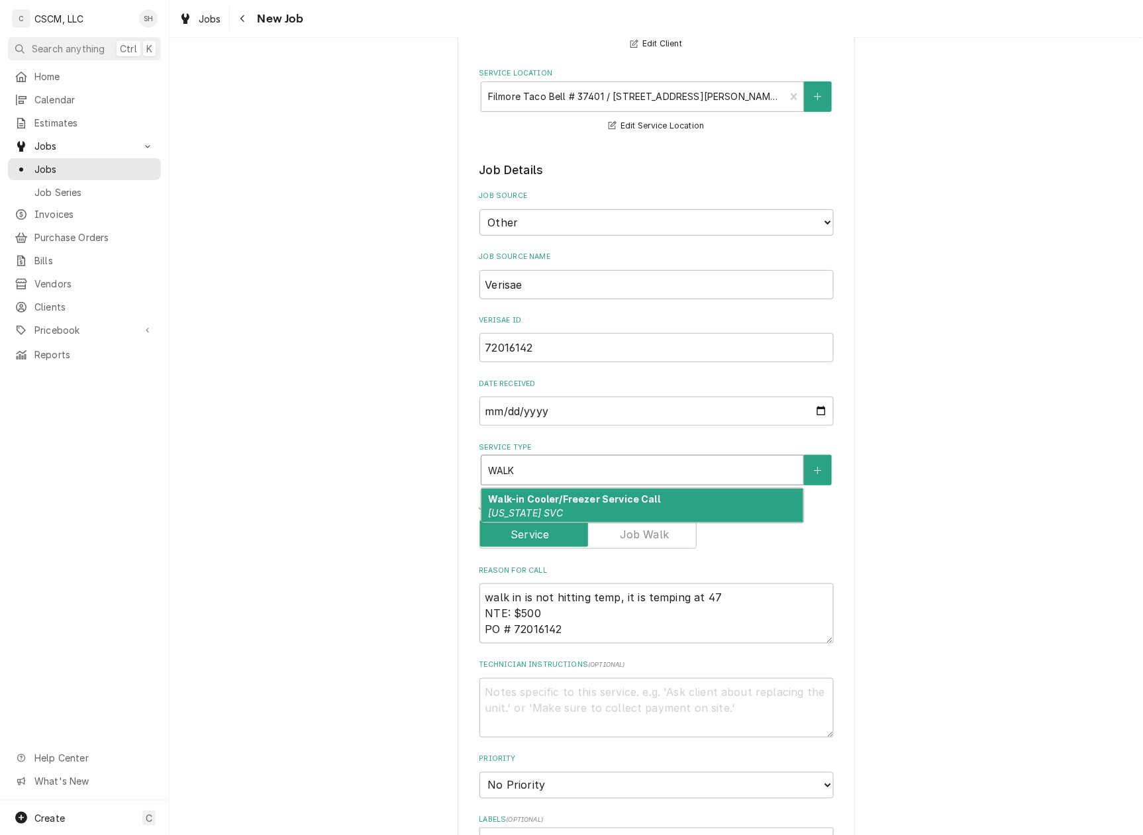
click at [609, 494] on strong "Walk-in Cooler/Freezer Service Call" at bounding box center [574, 498] width 172 height 11
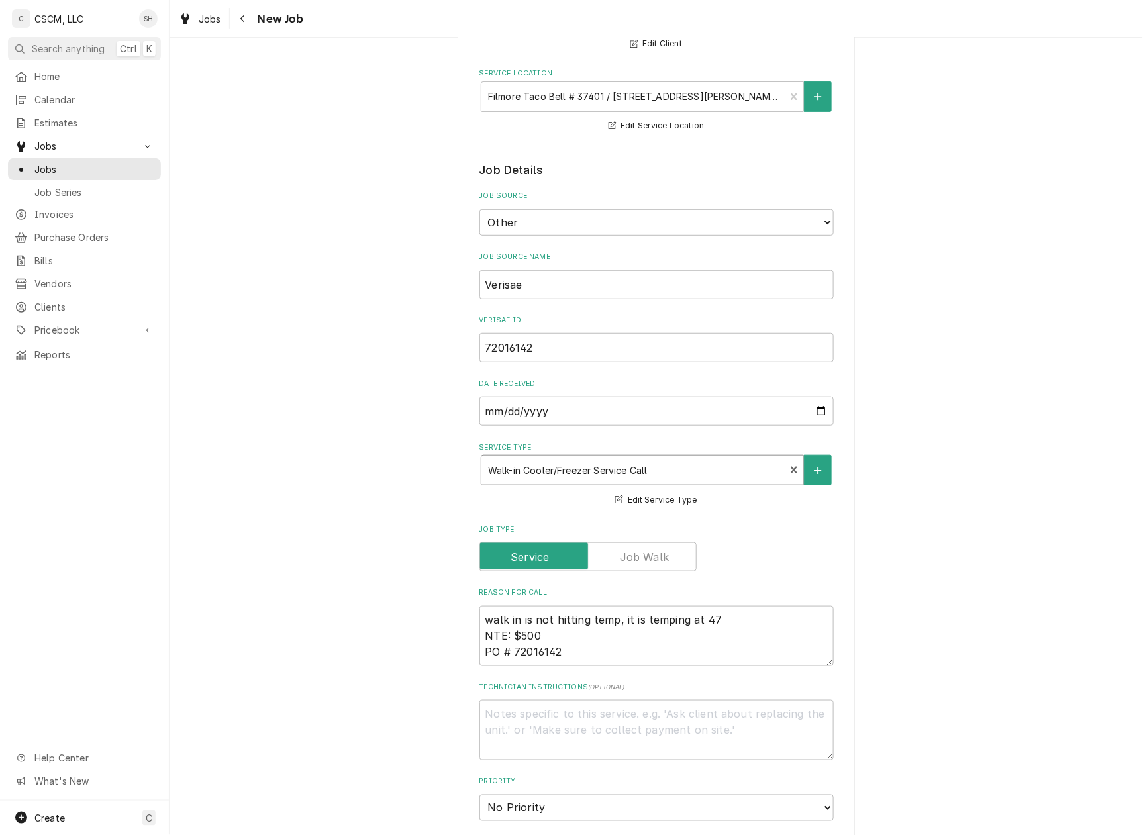
type textarea "x"
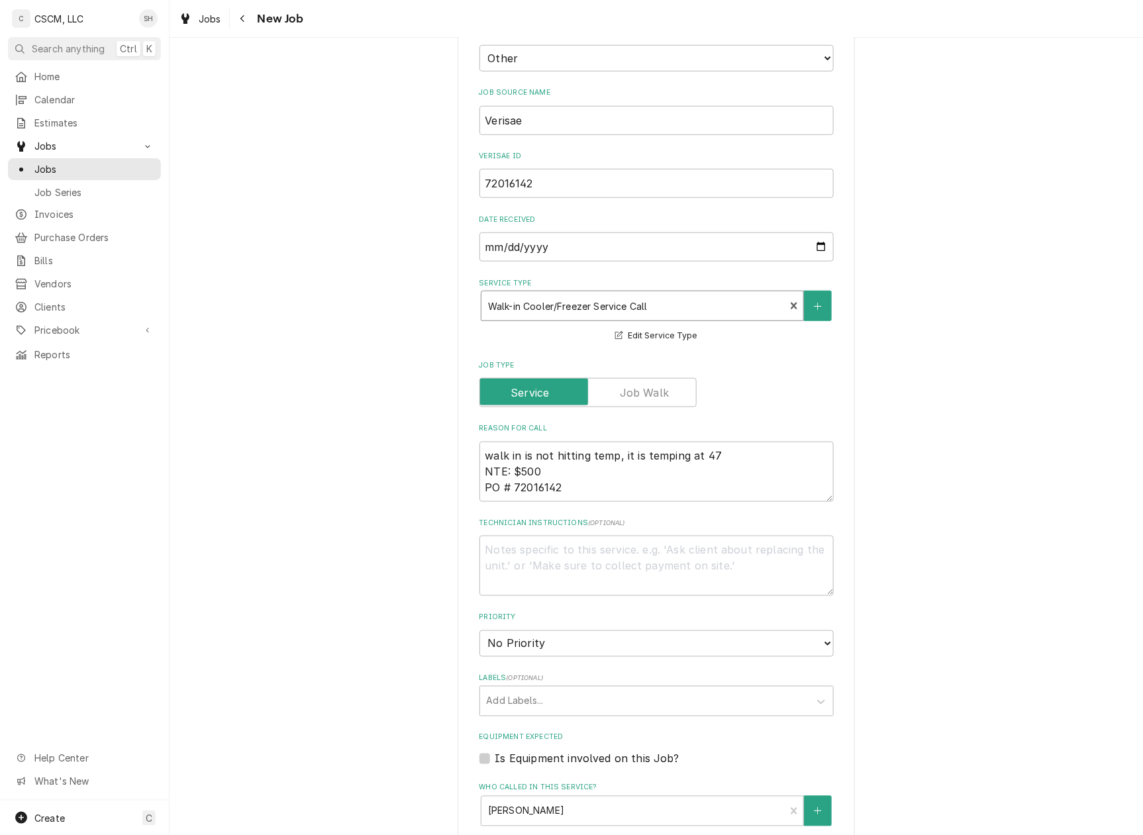
scroll to position [332, 0]
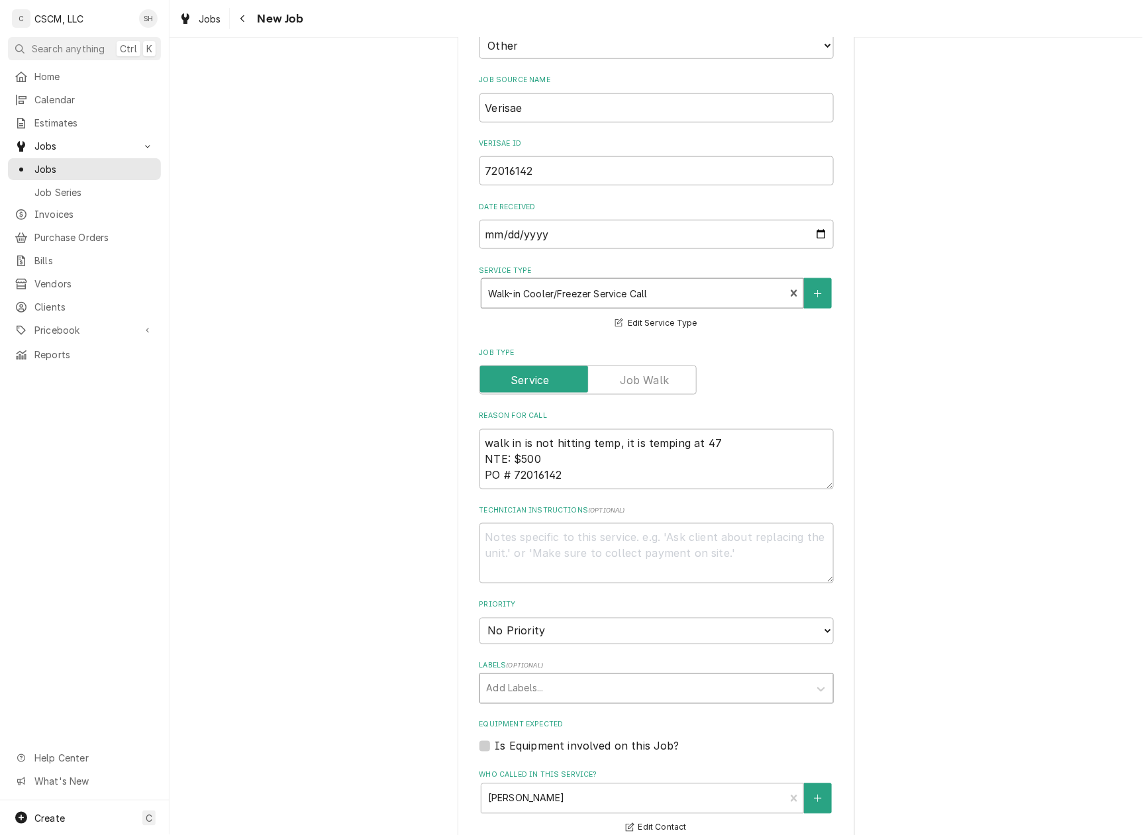
click at [618, 674] on div "Add Labels..." at bounding box center [644, 688] width 329 height 29
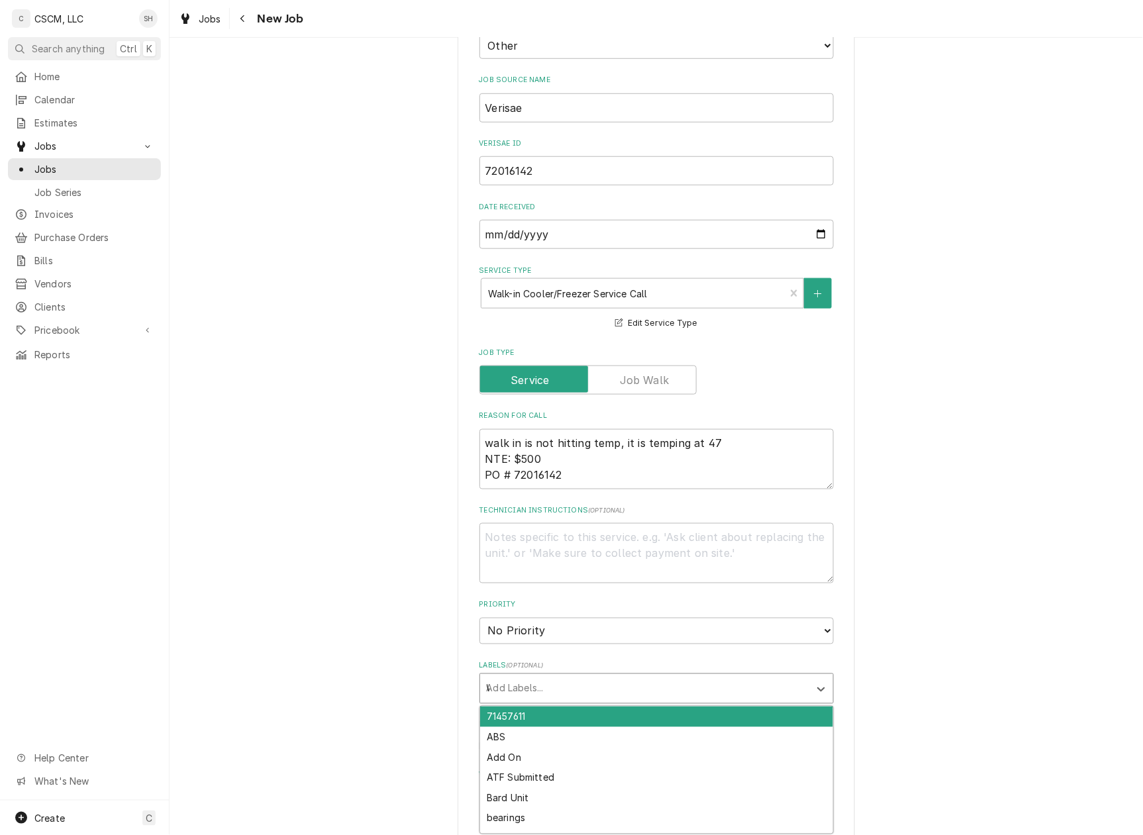
type input "WALK"
click at [619, 718] on div "Walk-in" at bounding box center [656, 717] width 353 height 21
type textarea "x"
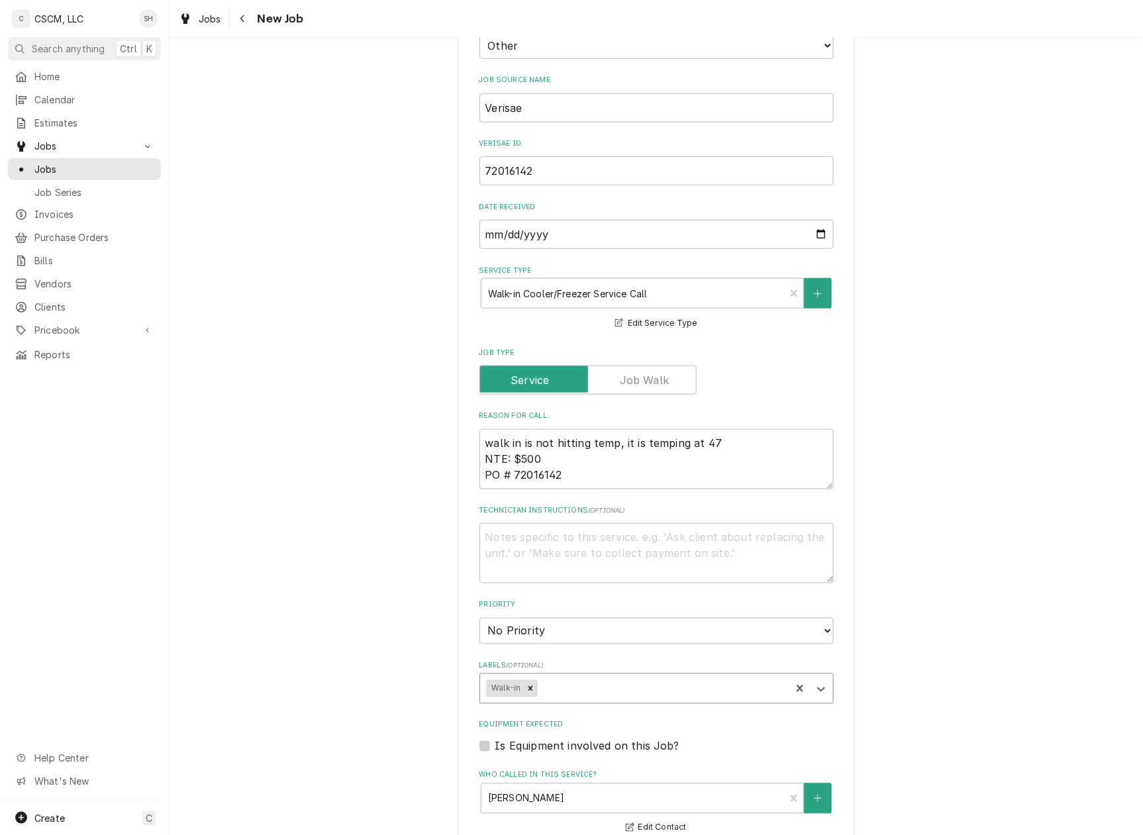
type input "F"
type textarea "x"
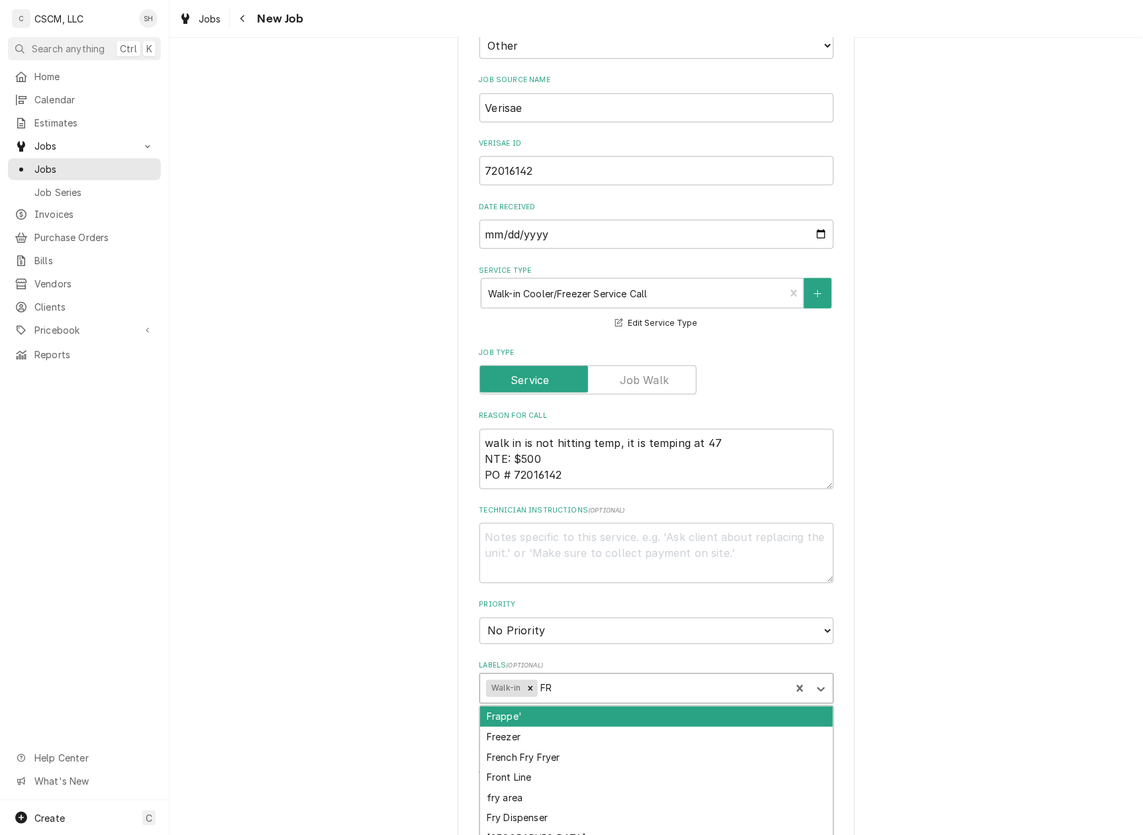
type input "FRE"
click at [619, 718] on div "Freezer" at bounding box center [656, 717] width 353 height 21
type textarea "x"
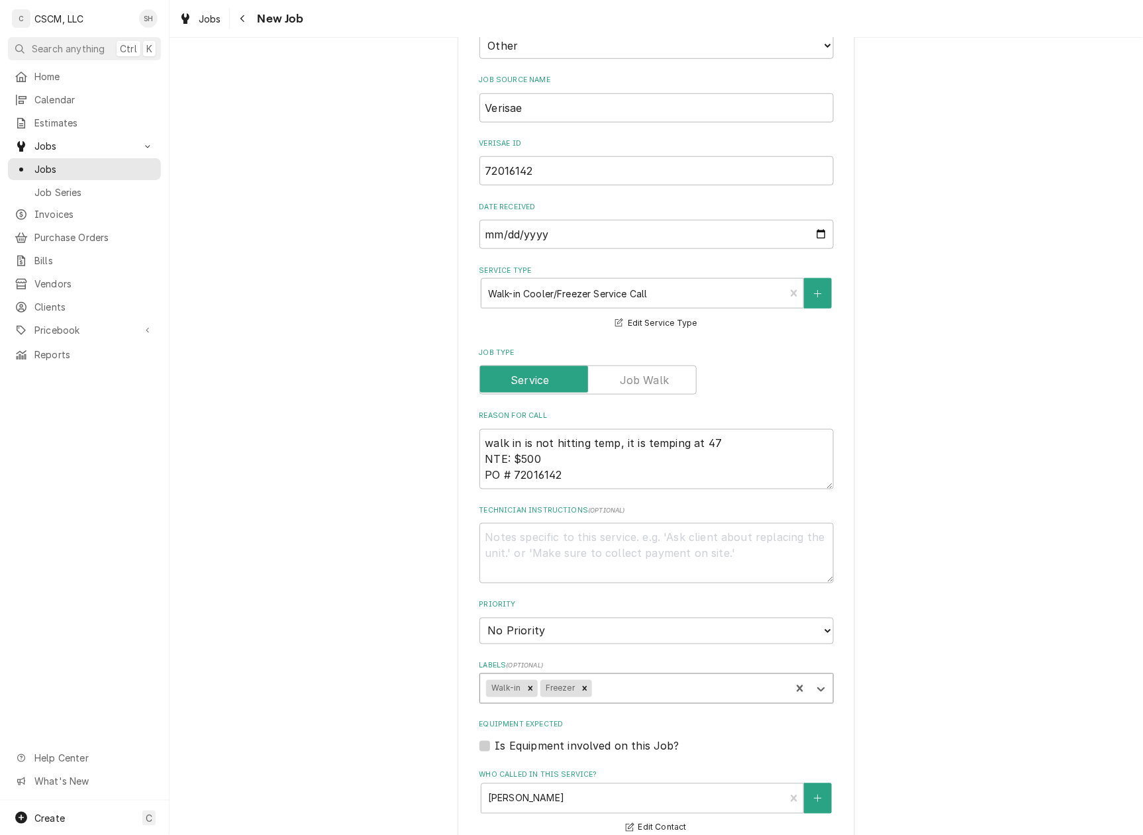
type textarea "x"
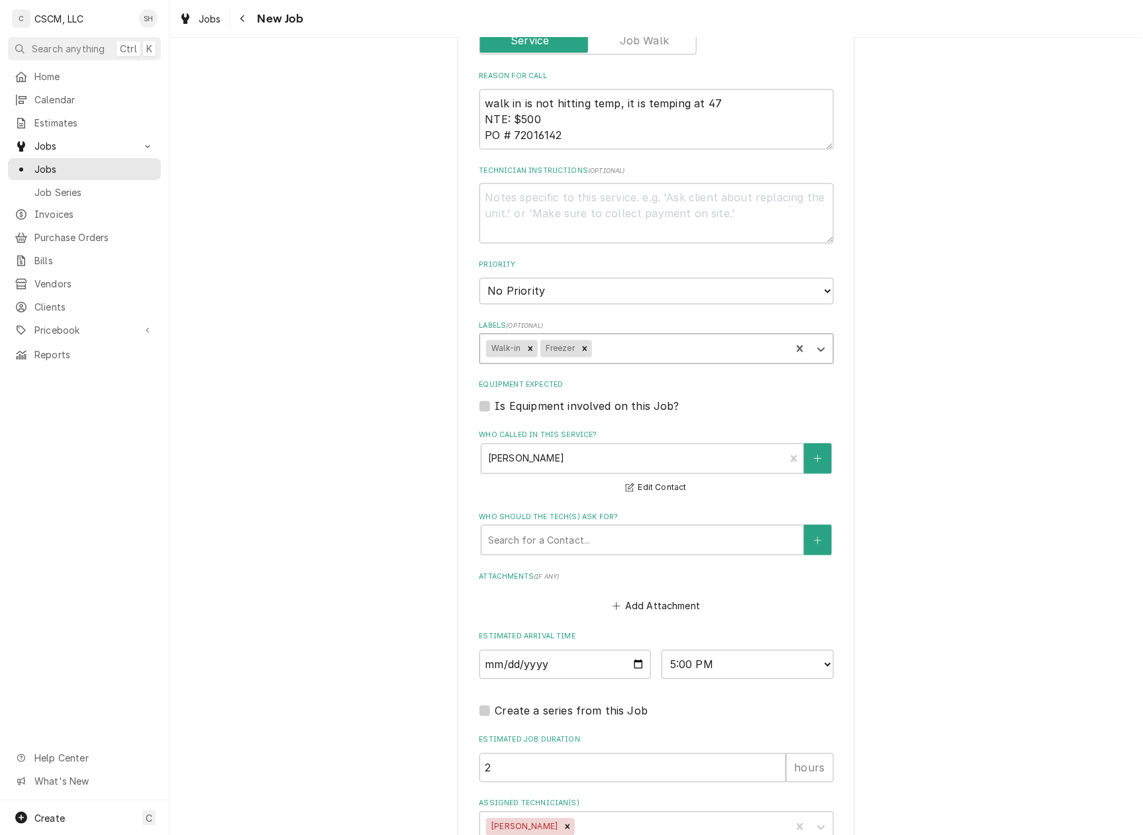
scroll to position [685, 0]
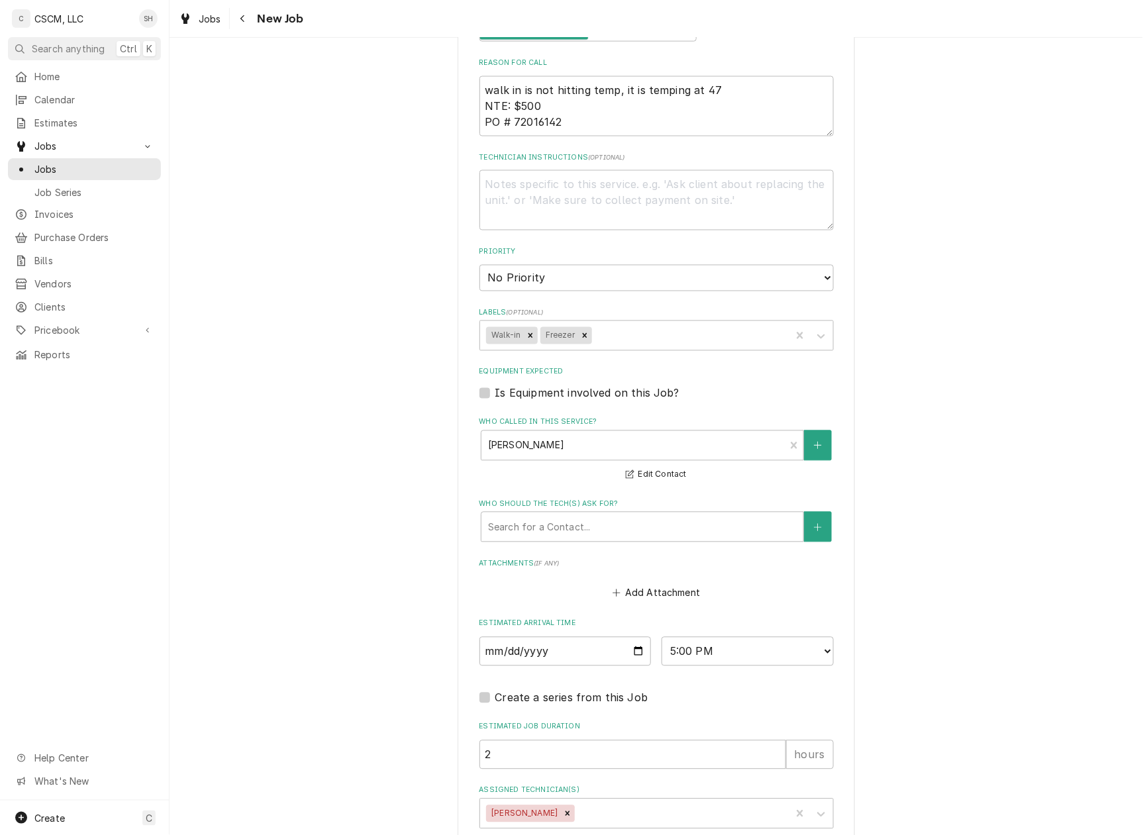
click at [495, 390] on label "Is Equipment involved on this Job?" at bounding box center [587, 393] width 184 height 16
click at [495, 390] on input "Equipment Expected" at bounding box center [672, 399] width 354 height 29
checkbox input "true"
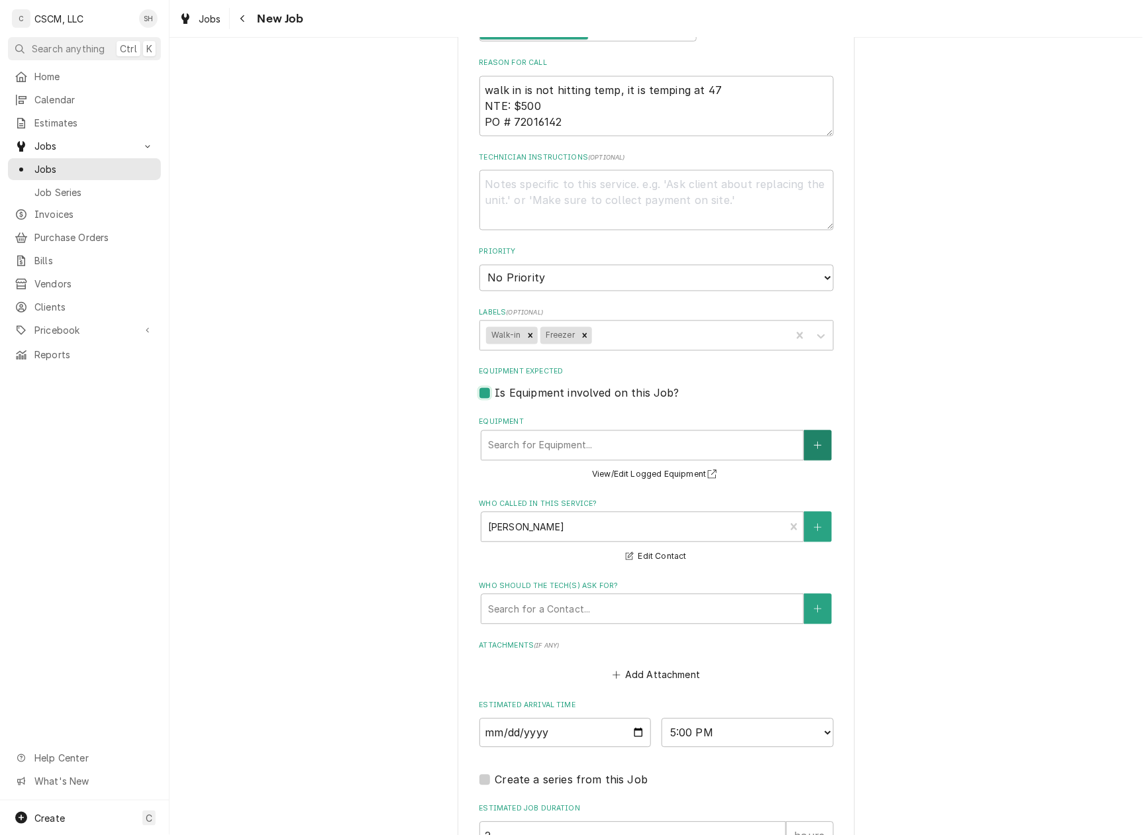
type textarea "x"
click at [751, 448] on div "Equipment" at bounding box center [642, 446] width 309 height 24
click at [576, 448] on div "Equipment" at bounding box center [642, 446] width 309 height 24
click at [678, 483] on div "No Equipment Found. Click "+" to add one." at bounding box center [642, 483] width 322 height 38
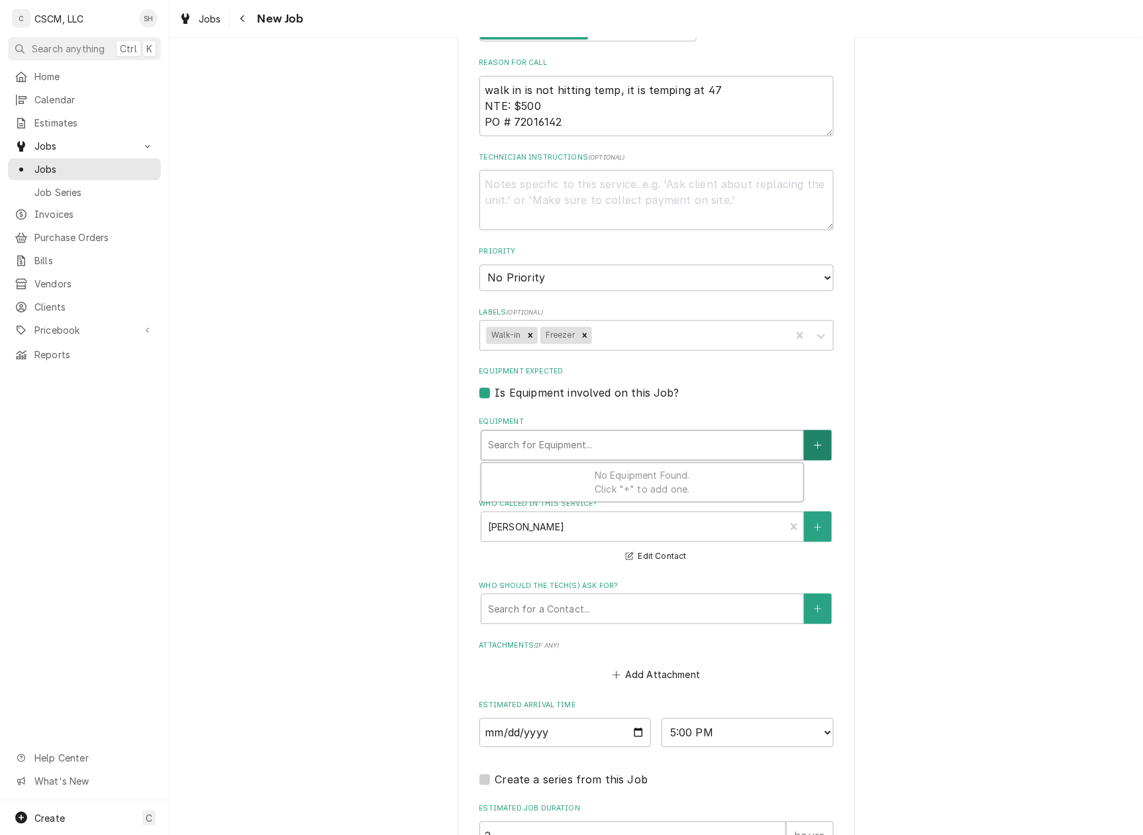
click at [819, 456] on button "Equipment" at bounding box center [818, 446] width 28 height 30
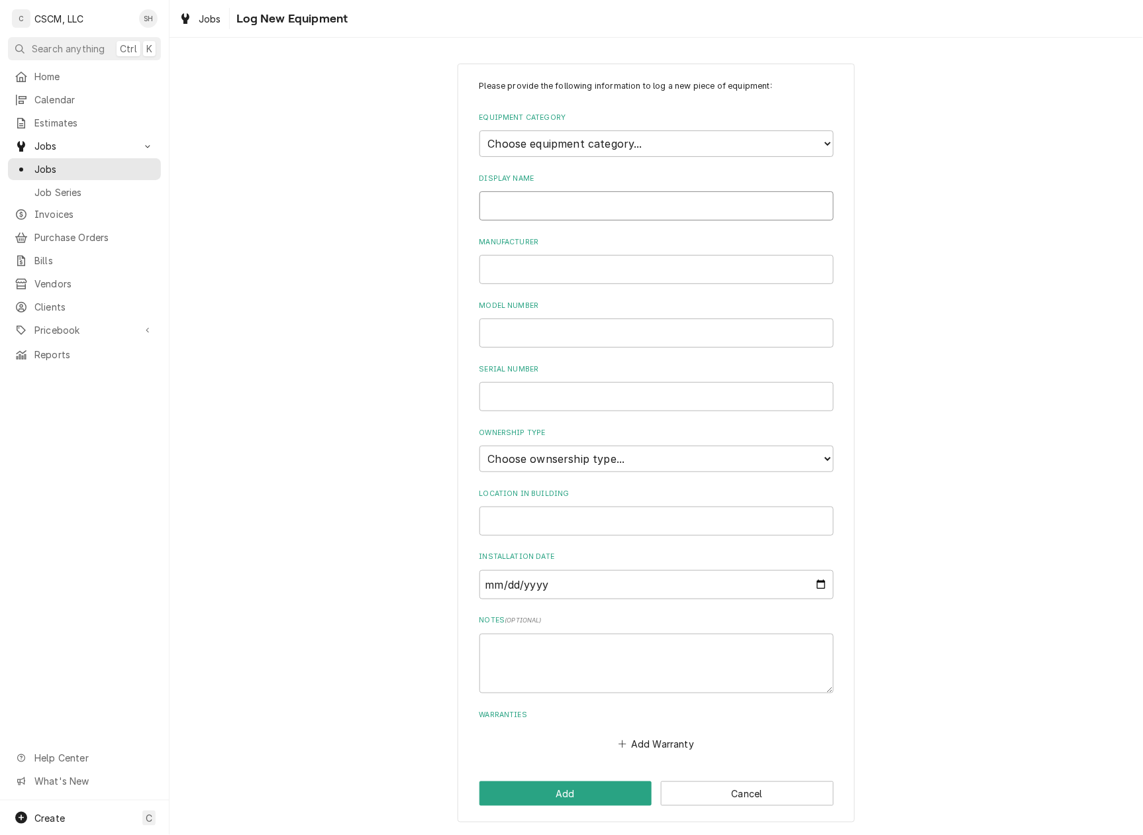
click at [641, 208] on input "Display Name" at bounding box center [657, 205] width 354 height 29
type input "w"
type input "Walk-In Freezer"
click at [530, 637] on textarea "Notes ( optional )" at bounding box center [657, 664] width 354 height 60
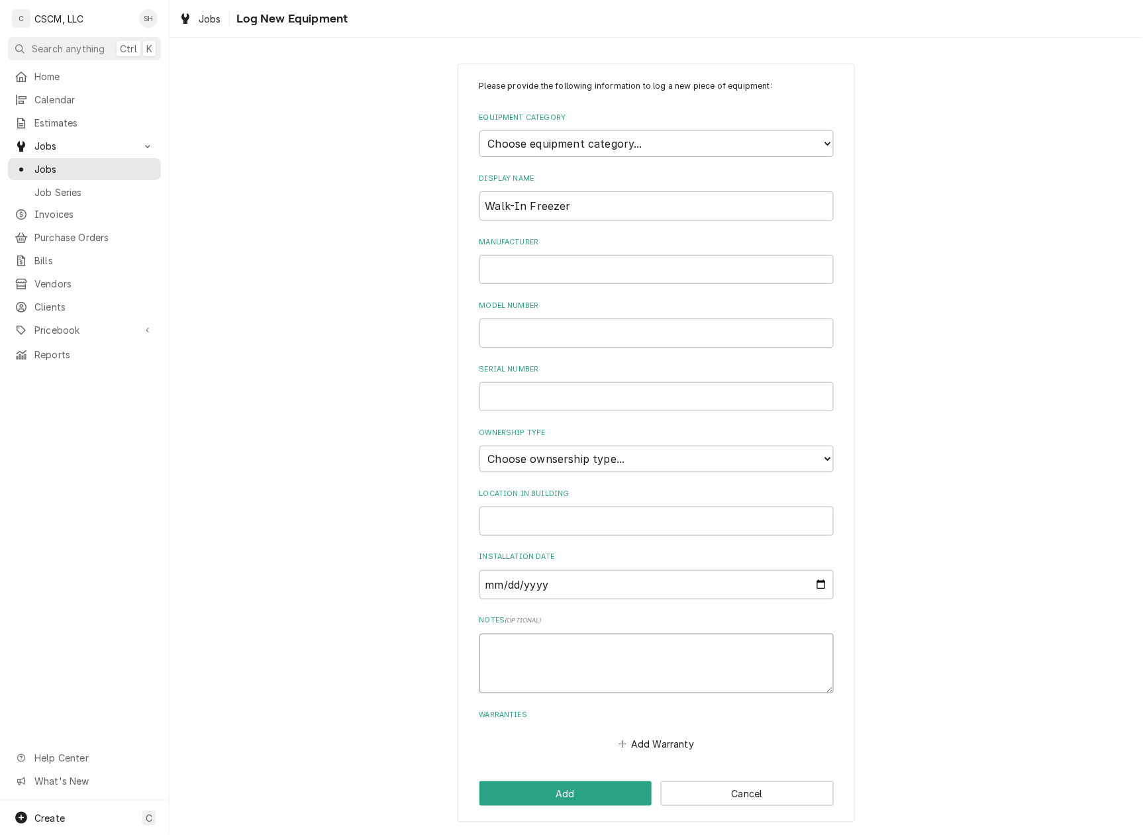
type textarea "x"
type textarea "t"
type textarea "x"
type textarea "ta"
type textarea "x"
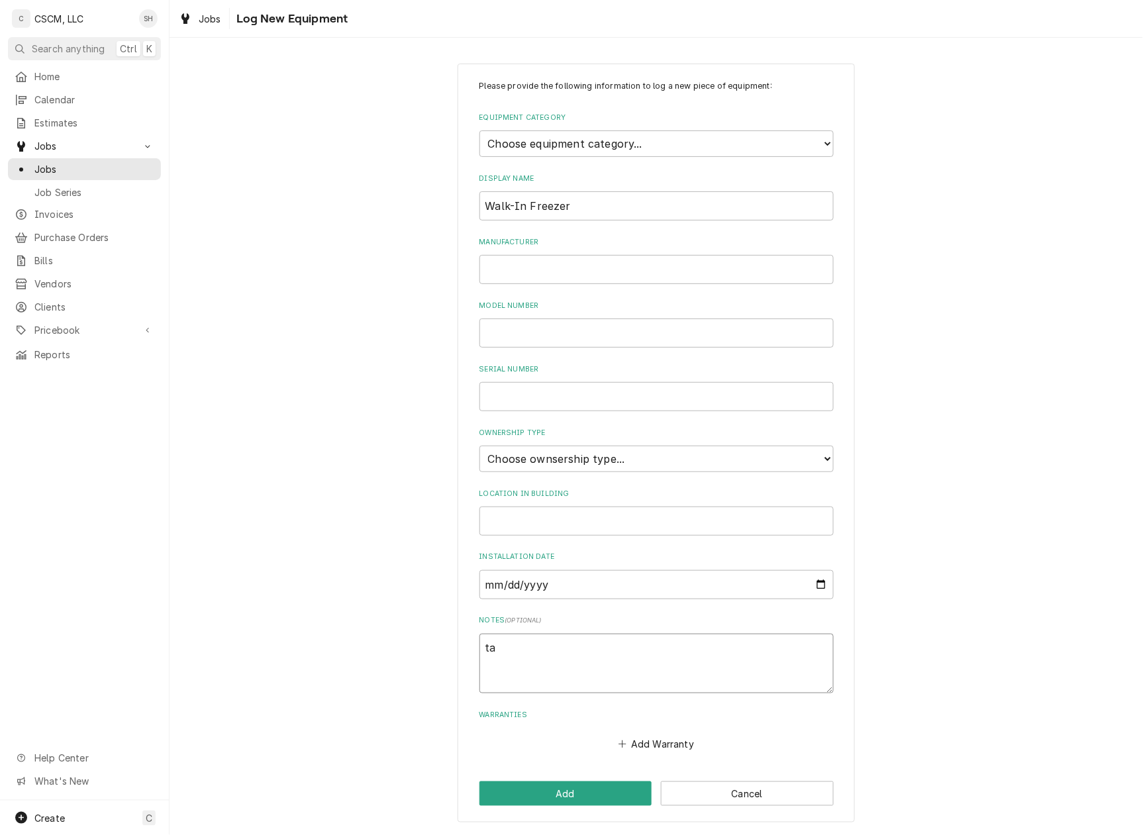
type textarea "tag"
type textarea "x"
type textarea "tag"
type textarea "x"
type textarea "tag #"
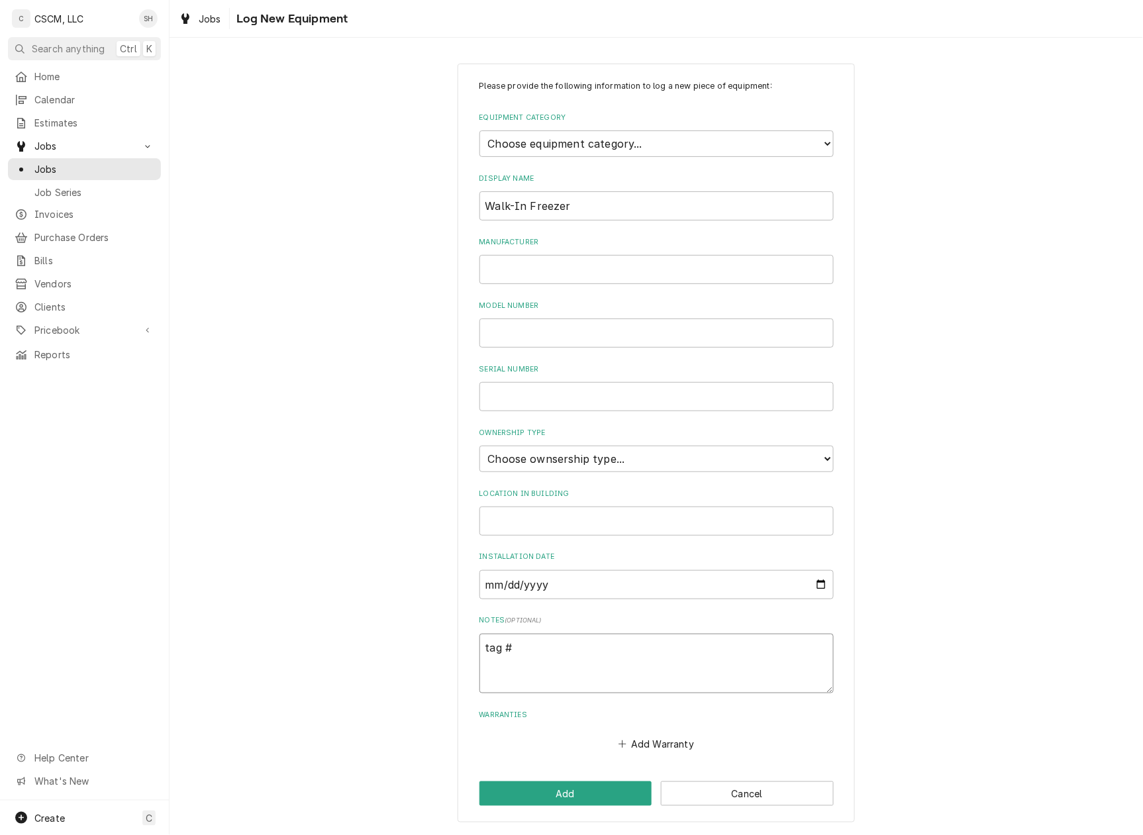
type textarea "x"
type textarea "tag #"
paste textarea "3740100351411"
type textarea "x"
type textarea "tag # 3740100351411"
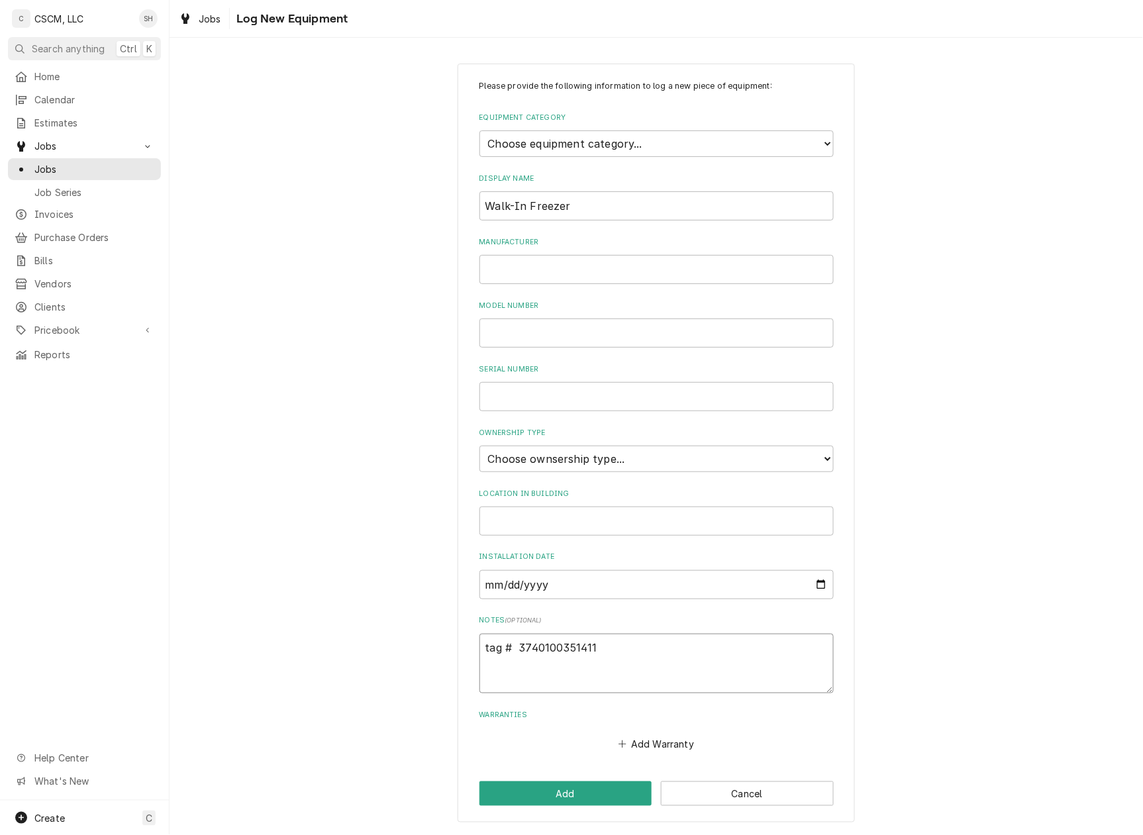
drag, startPoint x: 507, startPoint y: 650, endPoint x: 428, endPoint y: 629, distance: 82.1
click at [429, 629] on div "Please provide the following information to log a new piece of equipment: Equip…" at bounding box center [657, 443] width 974 height 783
type textarea "x"
type textarea "TA# 3740100351411"
type textarea "x"
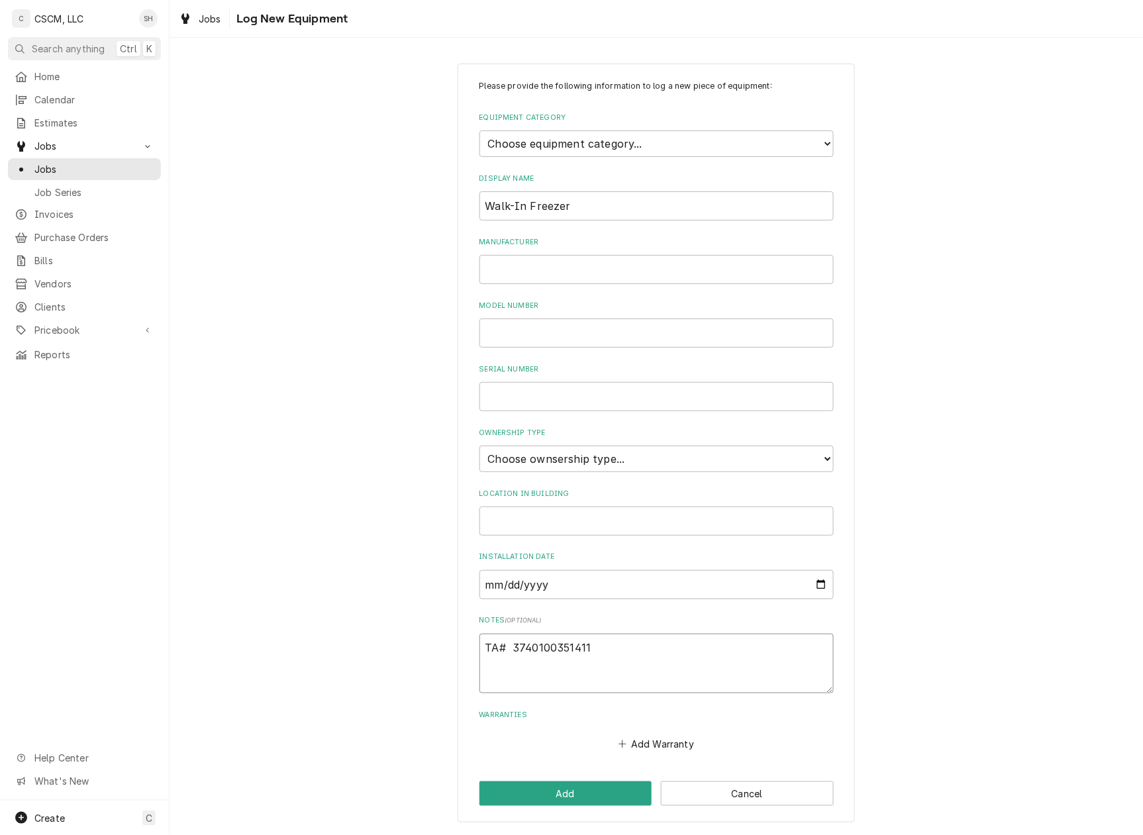
type textarea "TAG# 3740100351411"
type textarea "x"
type textarea "TAG # 3740100351411"
type textarea "x"
type textarea "TAG # 3740100351411"
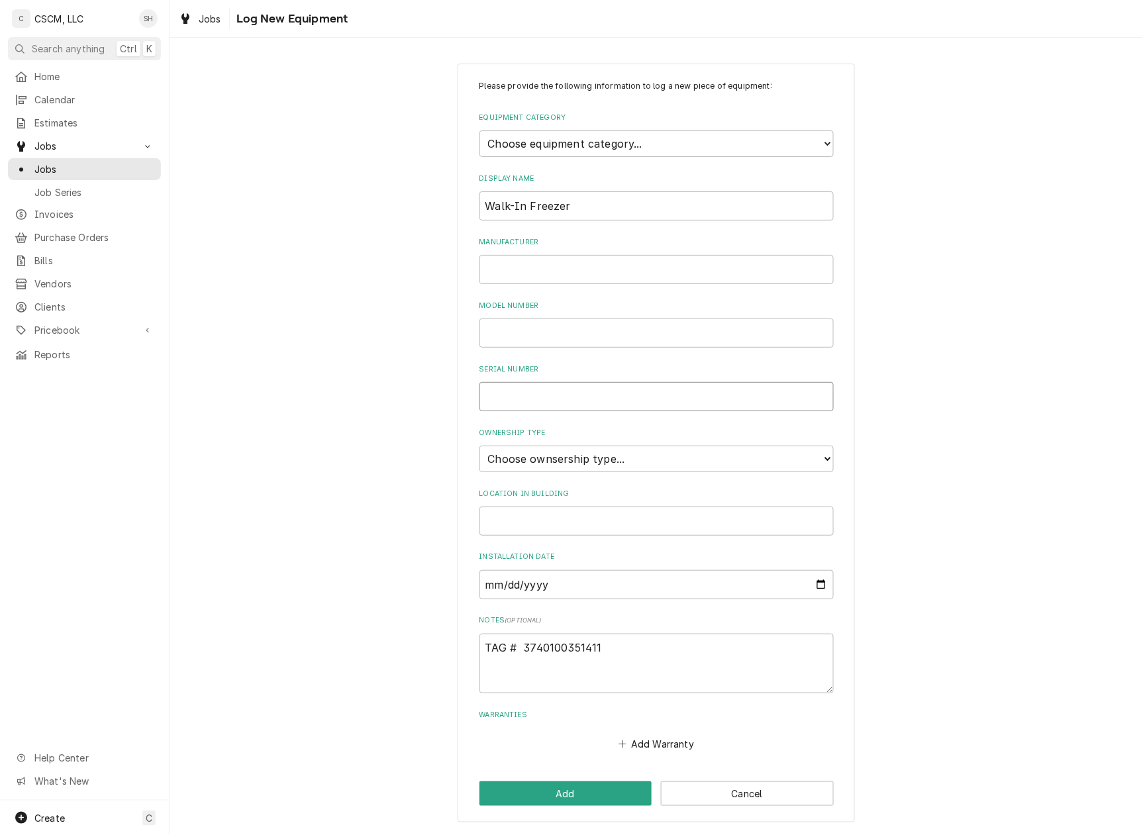
click at [564, 389] on input "Serial Number" at bounding box center [657, 396] width 354 height 29
click at [574, 499] on div "Location in Building" at bounding box center [657, 512] width 354 height 47
click at [572, 454] on select "Choose ownsership type... Unknown Owned Leased Rented" at bounding box center [657, 459] width 354 height 26
select select "0"
click at [480, 446] on select "Choose ownsership type... Unknown Owned Leased Rented" at bounding box center [657, 459] width 354 height 26
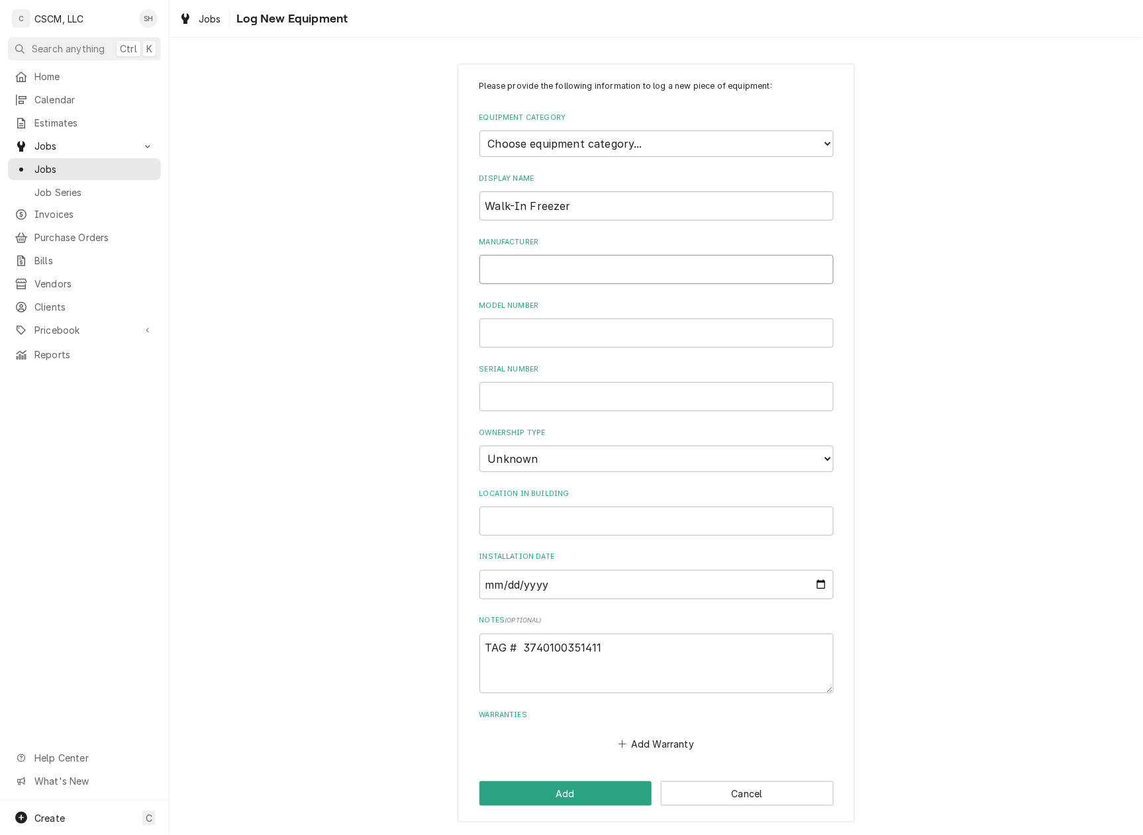
click at [586, 276] on input "Manufacturer" at bounding box center [657, 269] width 354 height 29
click at [604, 207] on input "Walk-In Freezer" at bounding box center [657, 205] width 354 height 29
type textarea "x"
type input "Walk-In Freezer"
paste input "71257444"
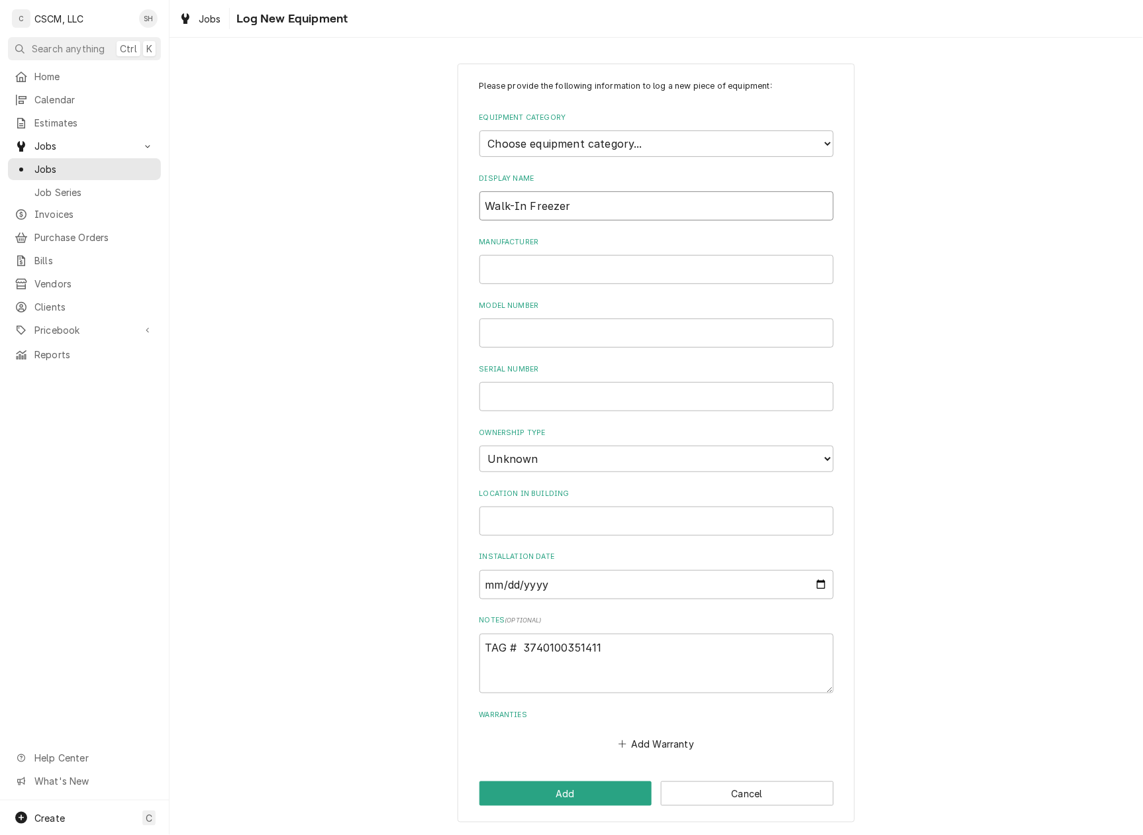
type textarea "x"
type input "Walk-In Freezer 71257444"
type textarea "x"
type input "Walk-In Freezer"
type textarea "x"
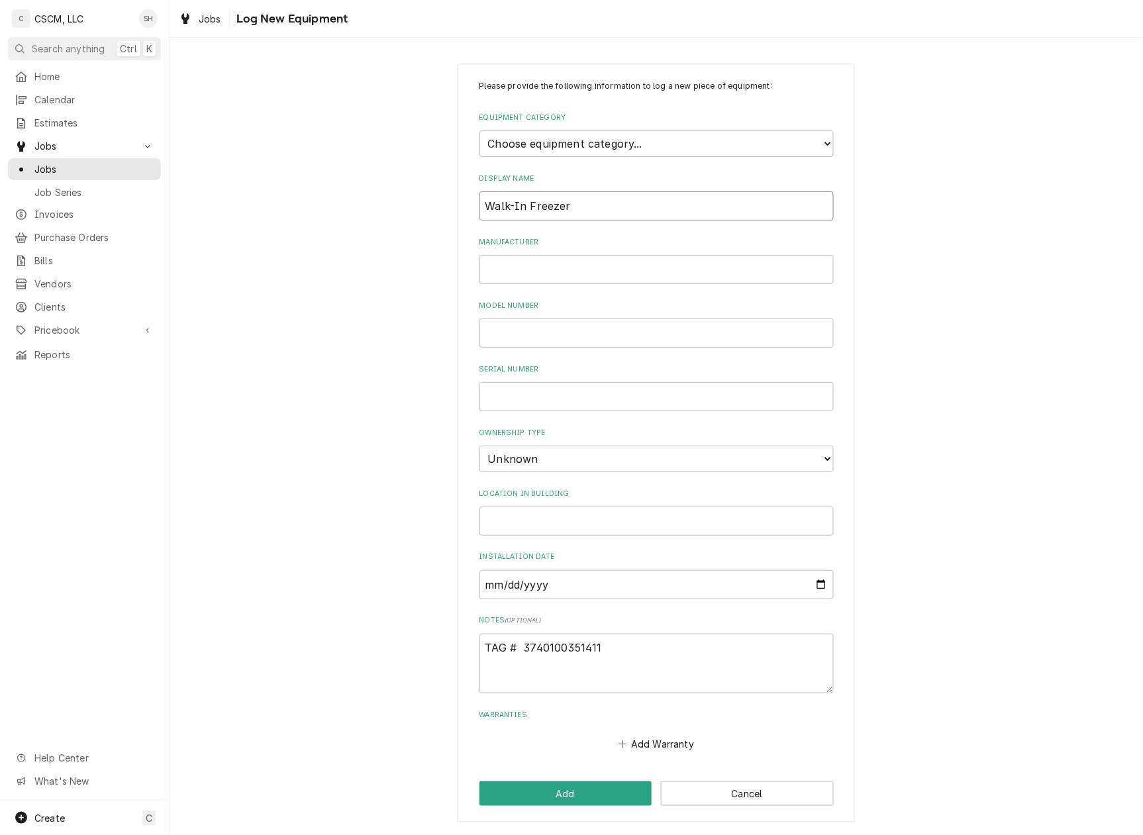
type input "Walk-In Freezer"
click at [626, 210] on input "Walk-In Freezer" at bounding box center [657, 205] width 354 height 29
paste input "3740100351411"
type textarea "x"
type input "Walk-In Freezer 3740100351411"
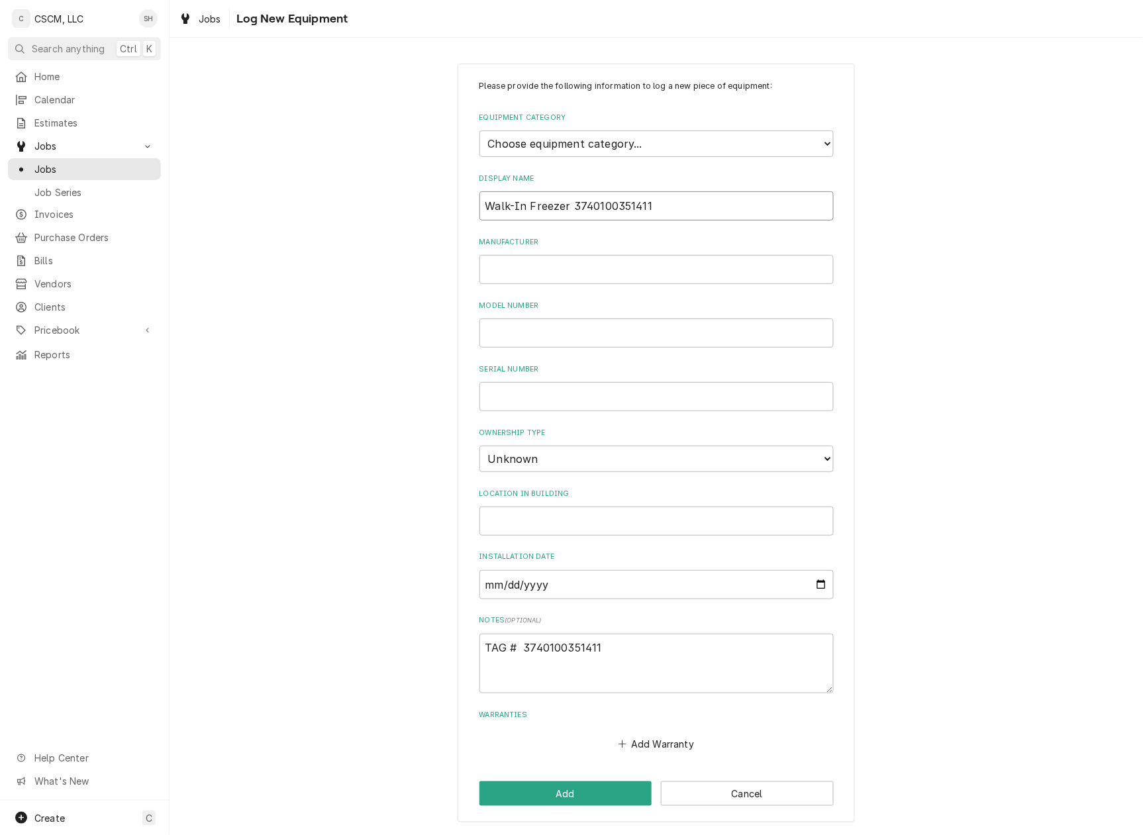
type textarea "x"
type input "Walk-In Freezer 3740100351411"
click at [578, 788] on button "Add" at bounding box center [566, 794] width 173 height 25
type textarea "x"
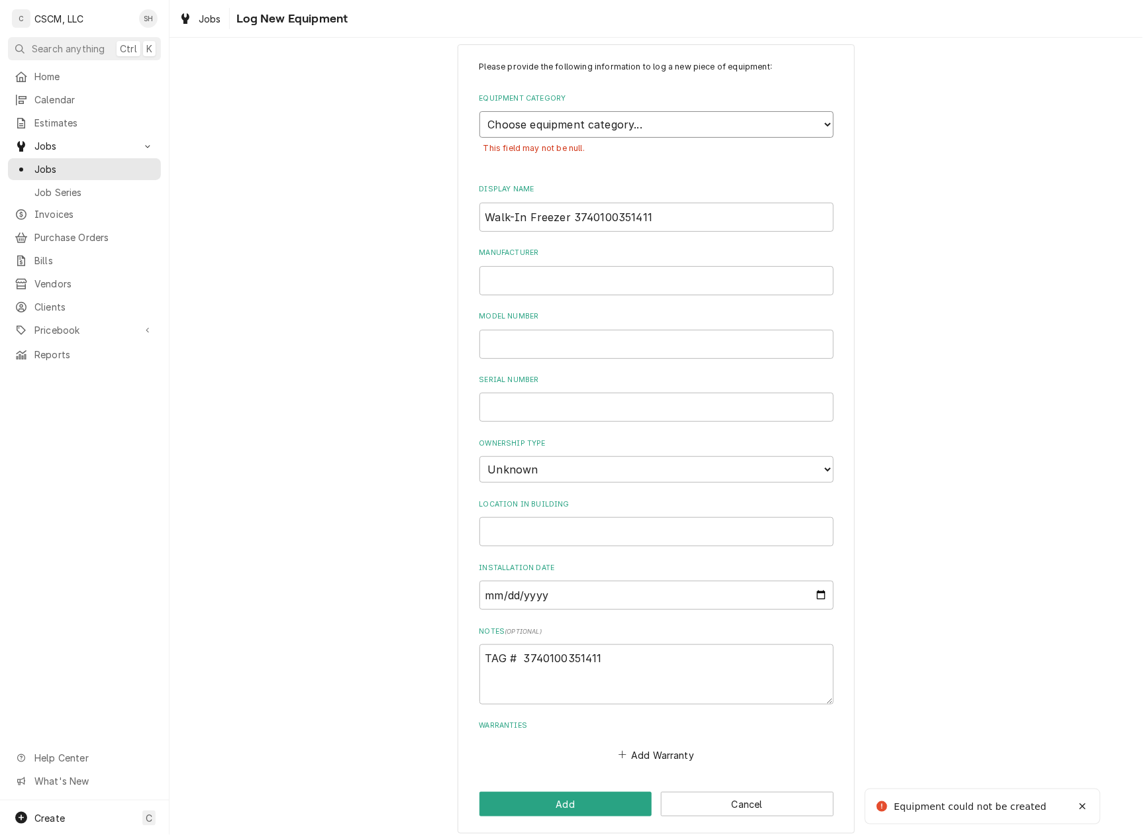
click at [572, 134] on select "Choose equipment category... Cooking Equipment Fryers Ice Machines Ovens and Ra…" at bounding box center [657, 124] width 354 height 26
select select "8"
click at [480, 111] on select "Choose equipment category... Cooking Equipment Fryers Ice Machines Ovens and Ra…" at bounding box center [657, 124] width 354 height 26
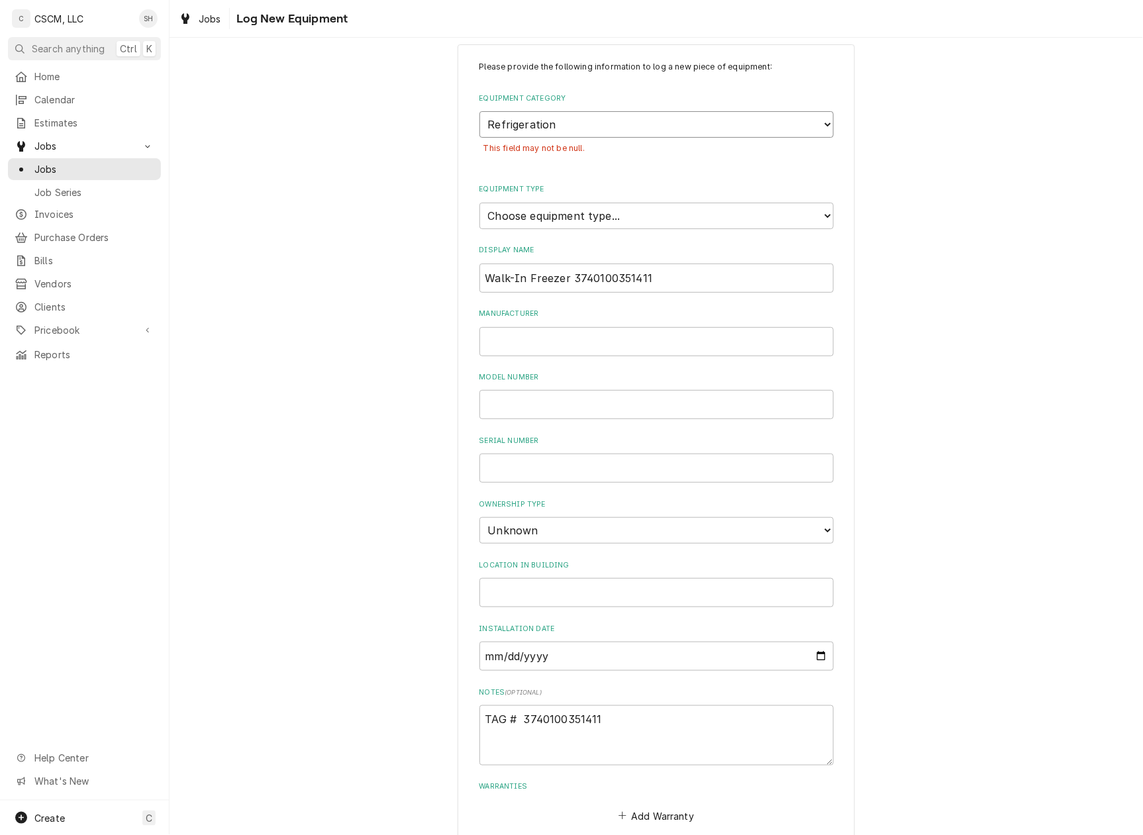
type textarea "x"
click at [646, 227] on select "Choose equipment type... Bar Refrigeration Blast Chiller Chef Base Freezer Chef…" at bounding box center [657, 216] width 354 height 26
select select "76"
click at [480, 203] on select "Choose equipment type... Bar Refrigeration Blast Chiller Chef Base Freezer Chef…" at bounding box center [657, 216] width 354 height 26
drag, startPoint x: 565, startPoint y: 276, endPoint x: 317, endPoint y: 240, distance: 250.9
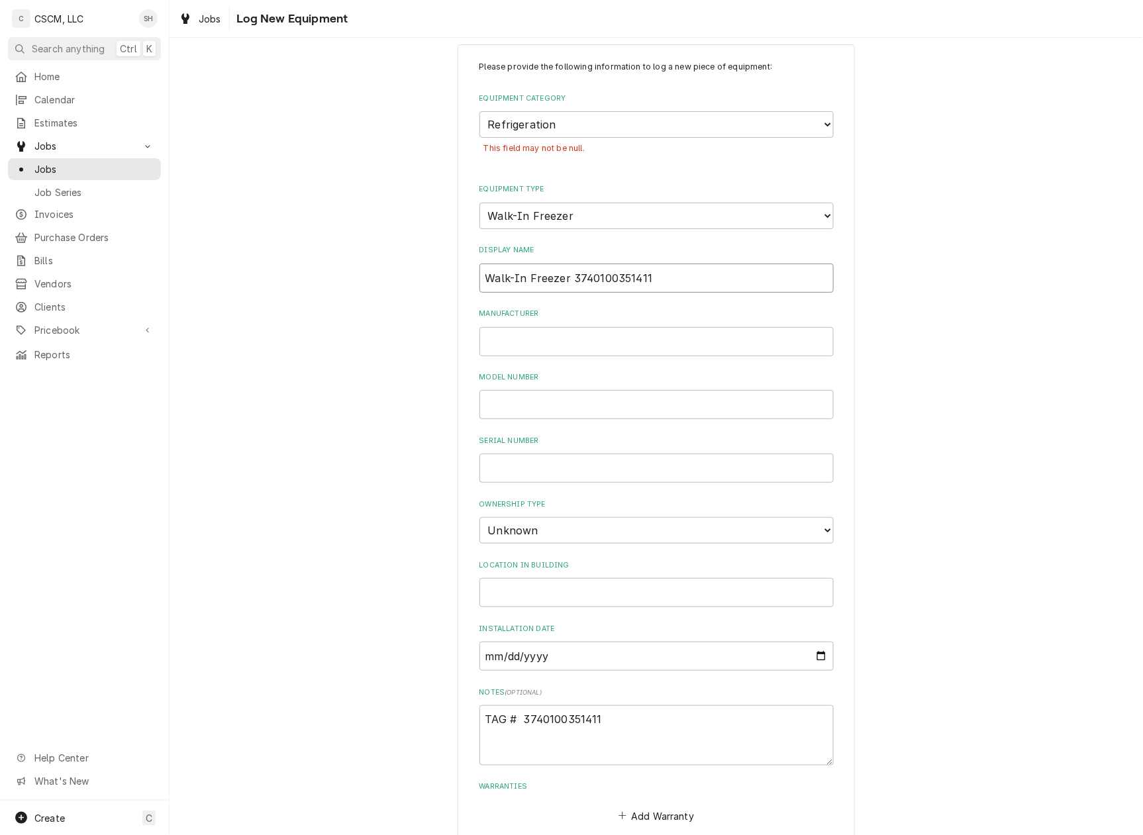
click at [317, 240] on div "Please provide the following information to log a new piece of equipment: Equip…" at bounding box center [657, 469] width 974 height 874
type textarea "x"
type input "3740100351411"
click at [581, 276] on input "3740100351411" at bounding box center [657, 278] width 354 height 29
type textarea "x"
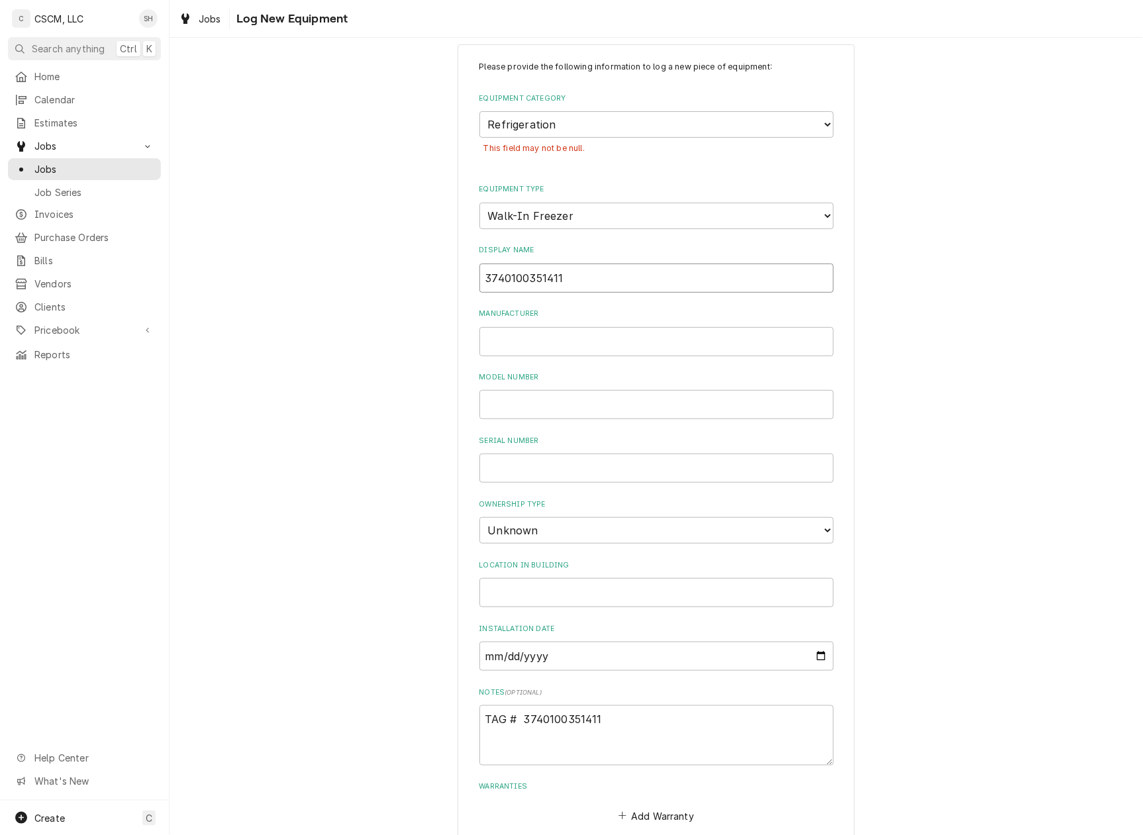
type input "3740100351411"
type textarea "x"
type input "3740100351411 W"
type textarea "x"
type input "3740100351411 WI"
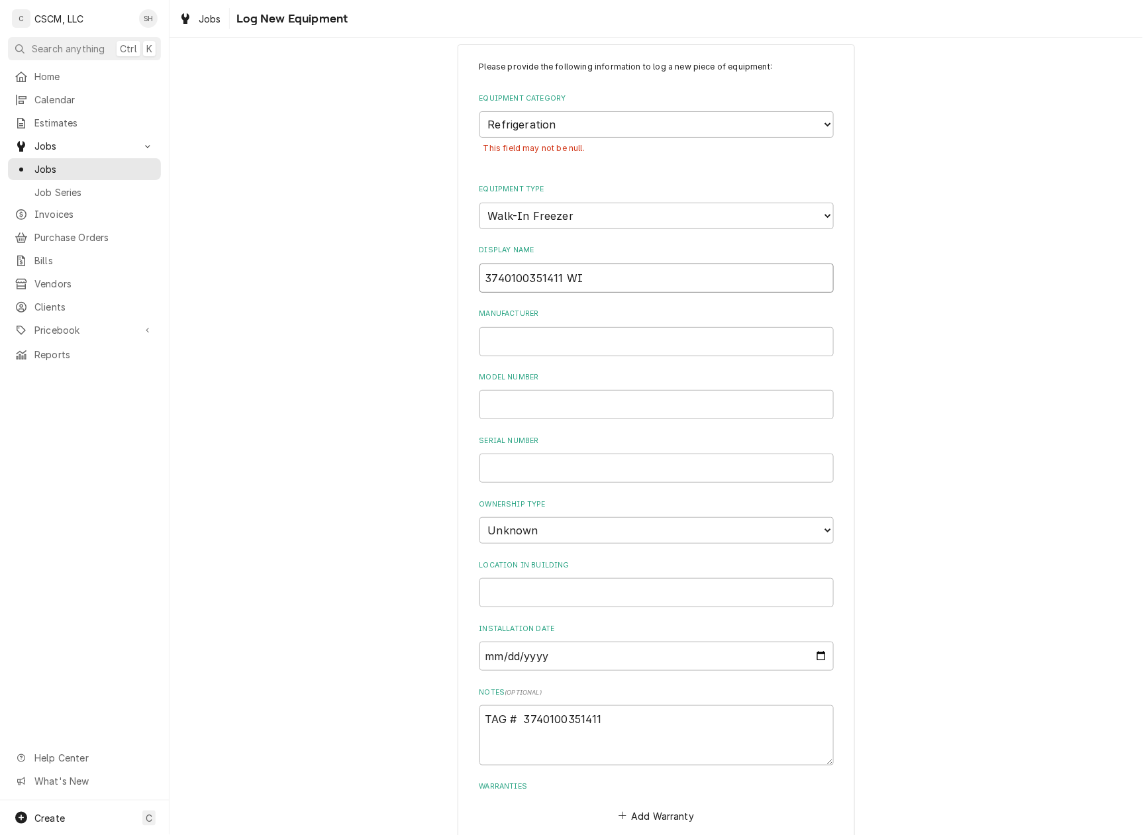
type textarea "x"
type input "3740100351411 WIF"
type textarea "x"
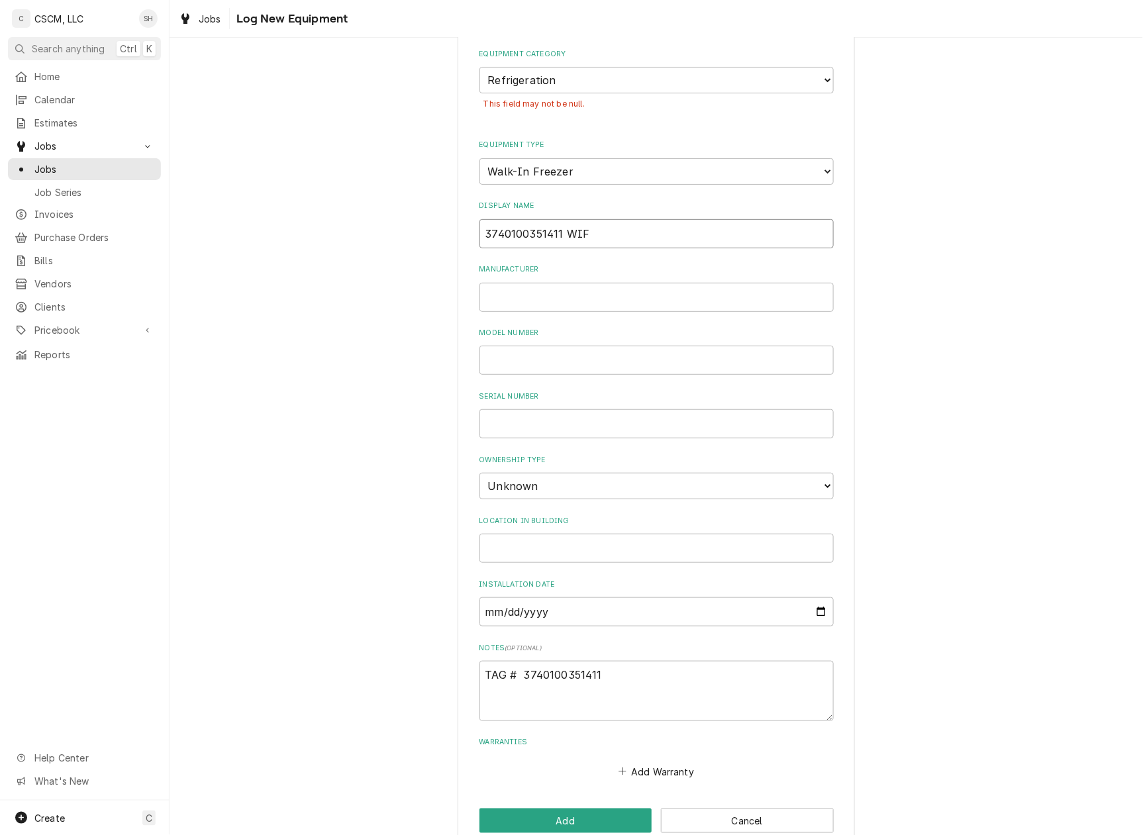
scroll to position [88, 0]
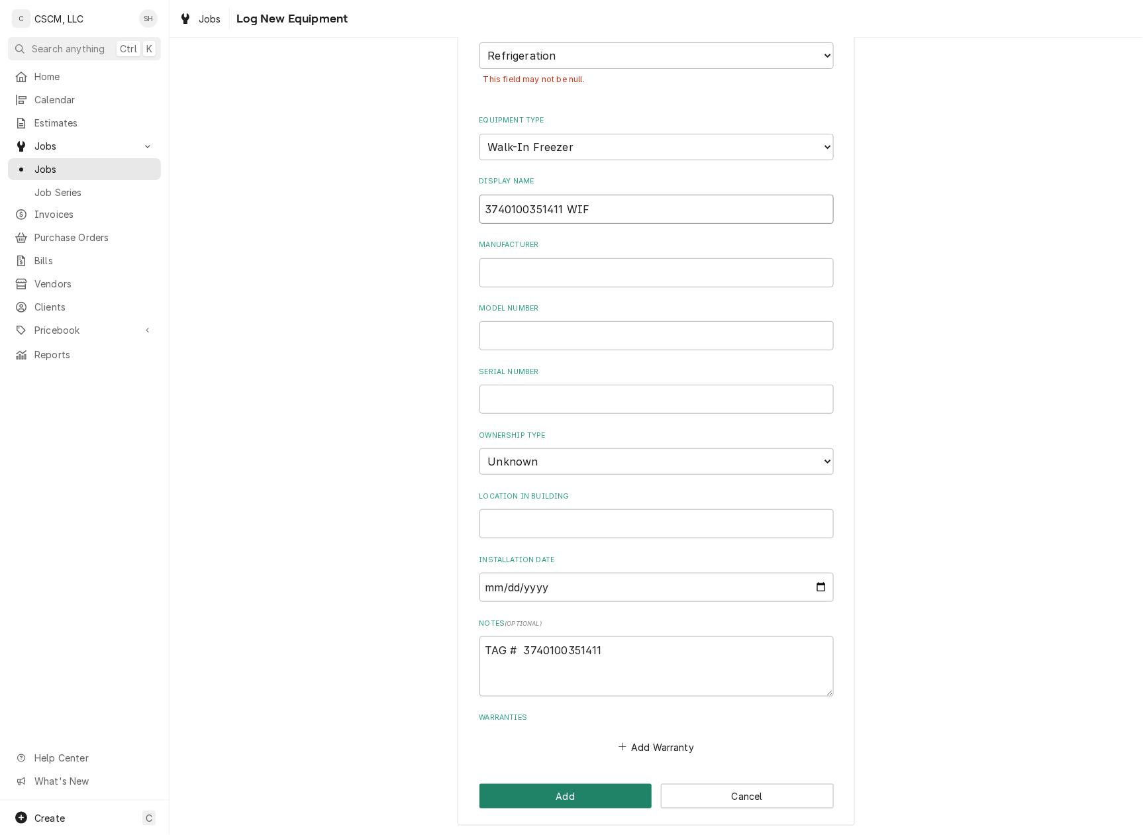
type input "3740100351411 WIF"
click at [562, 791] on button "Add" at bounding box center [566, 796] width 173 height 25
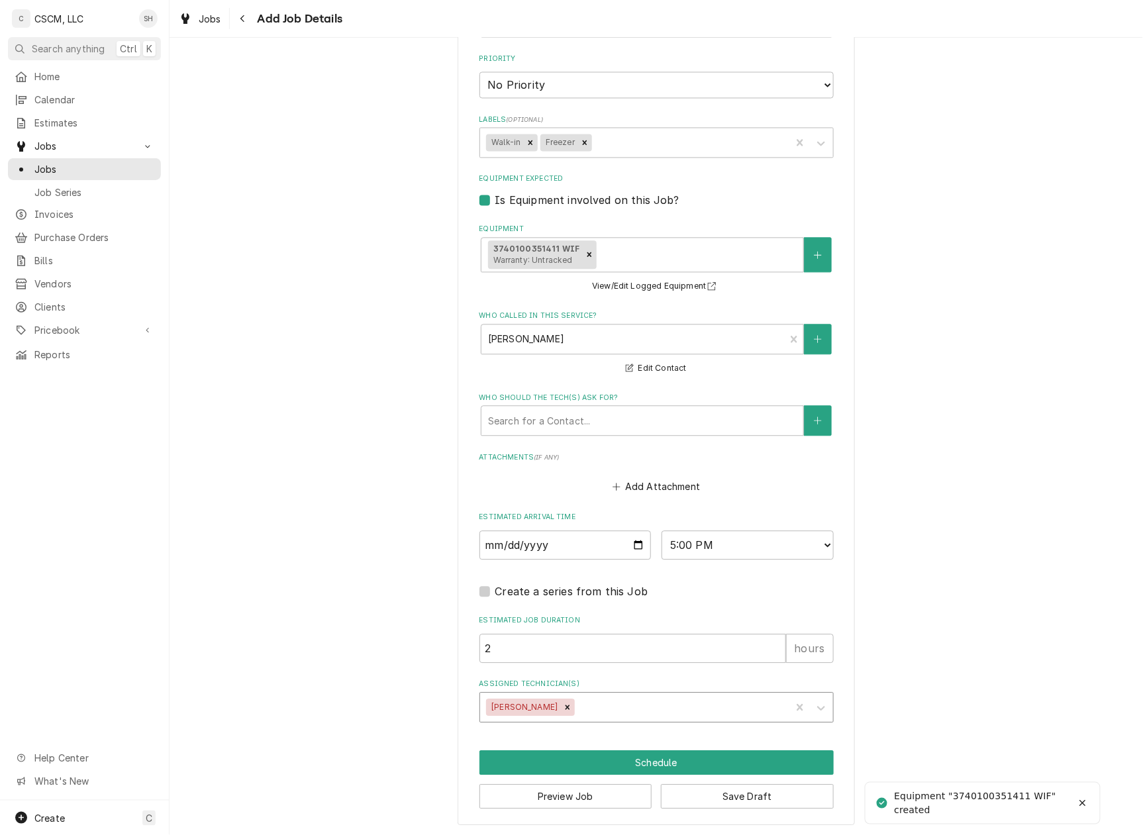
scroll to position [883, 0]
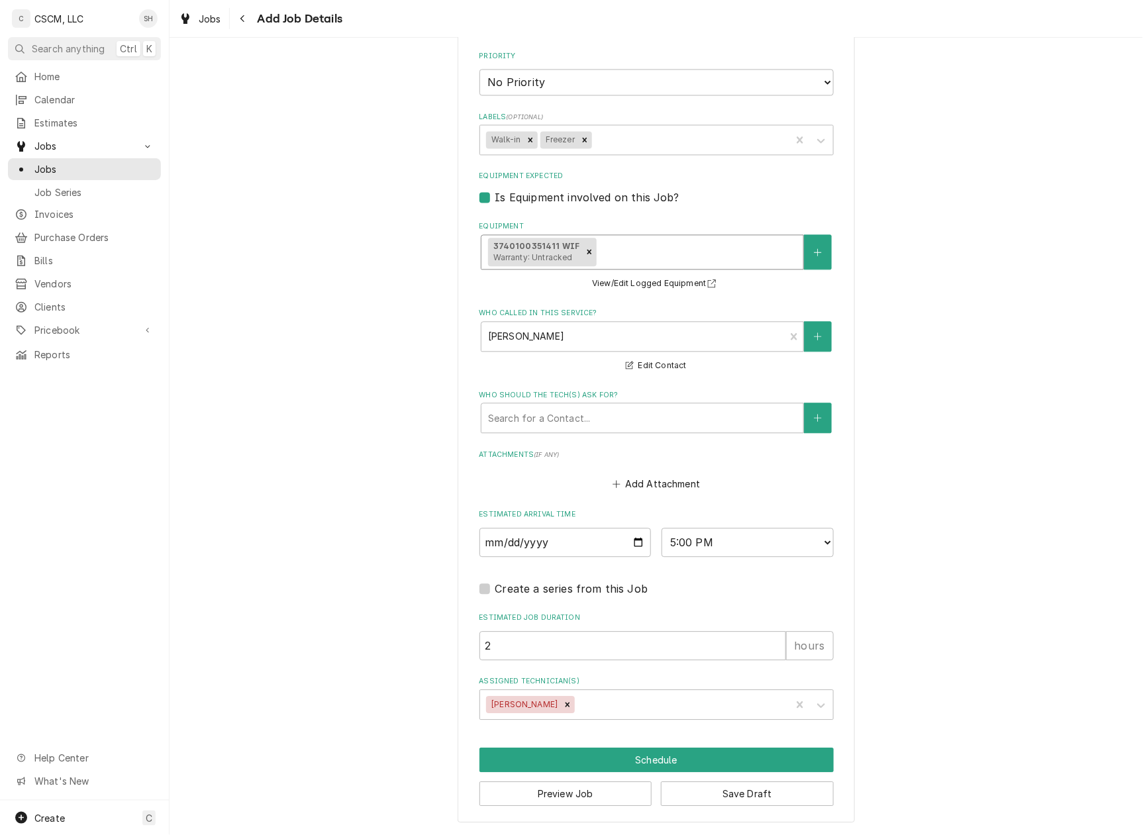
click at [538, 253] on span "Warranty: Untracked" at bounding box center [532, 258] width 79 height 10
click at [650, 247] on div "Equipment" at bounding box center [697, 252] width 197 height 24
click at [628, 281] on button "View/Edit Logged Equipment" at bounding box center [656, 284] width 132 height 17
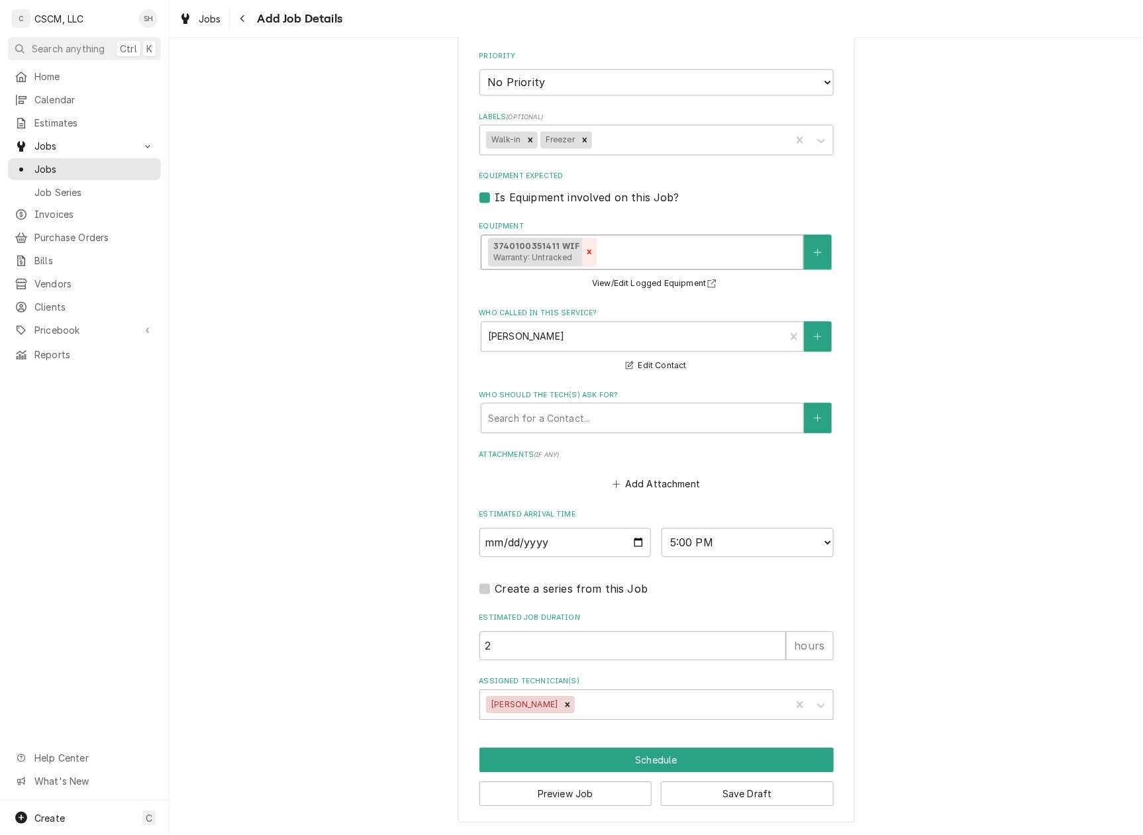
click at [585, 250] on icon "Remove [object Object]" at bounding box center [589, 252] width 9 height 9
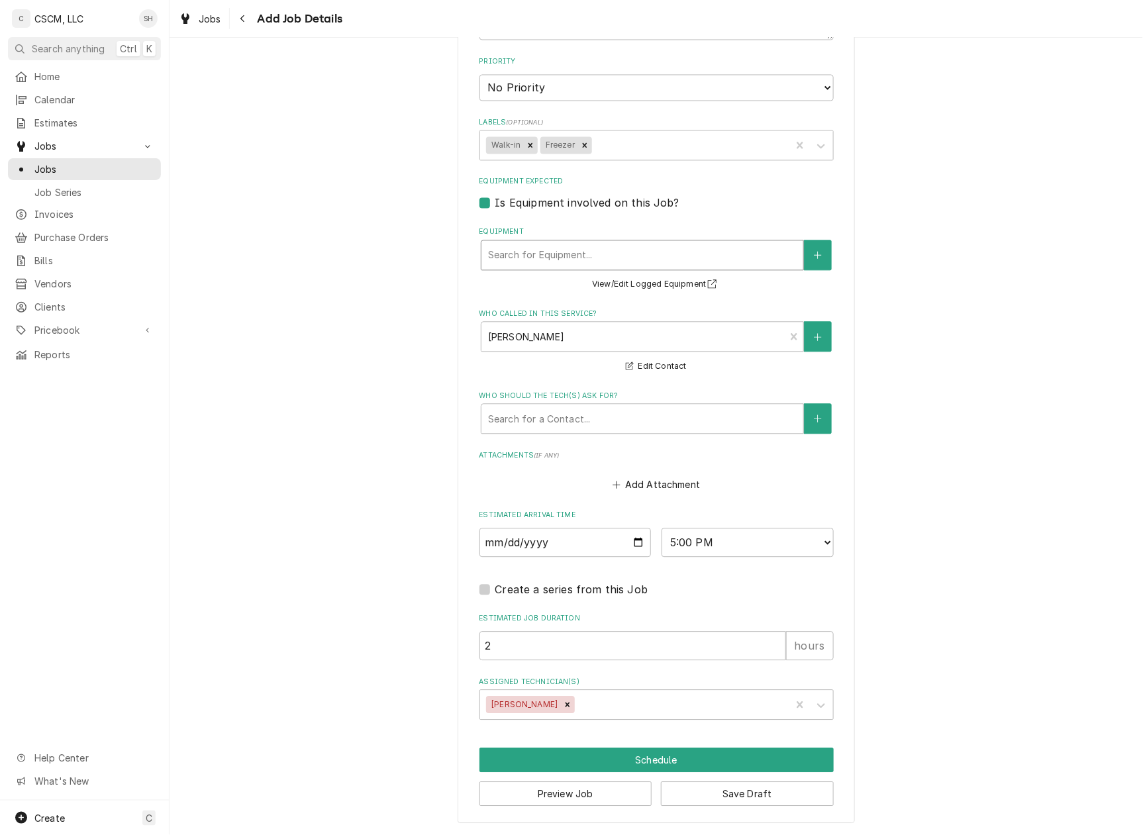
scroll to position [878, 0]
type textarea "x"
type input "W"
type textarea "x"
type input "WA"
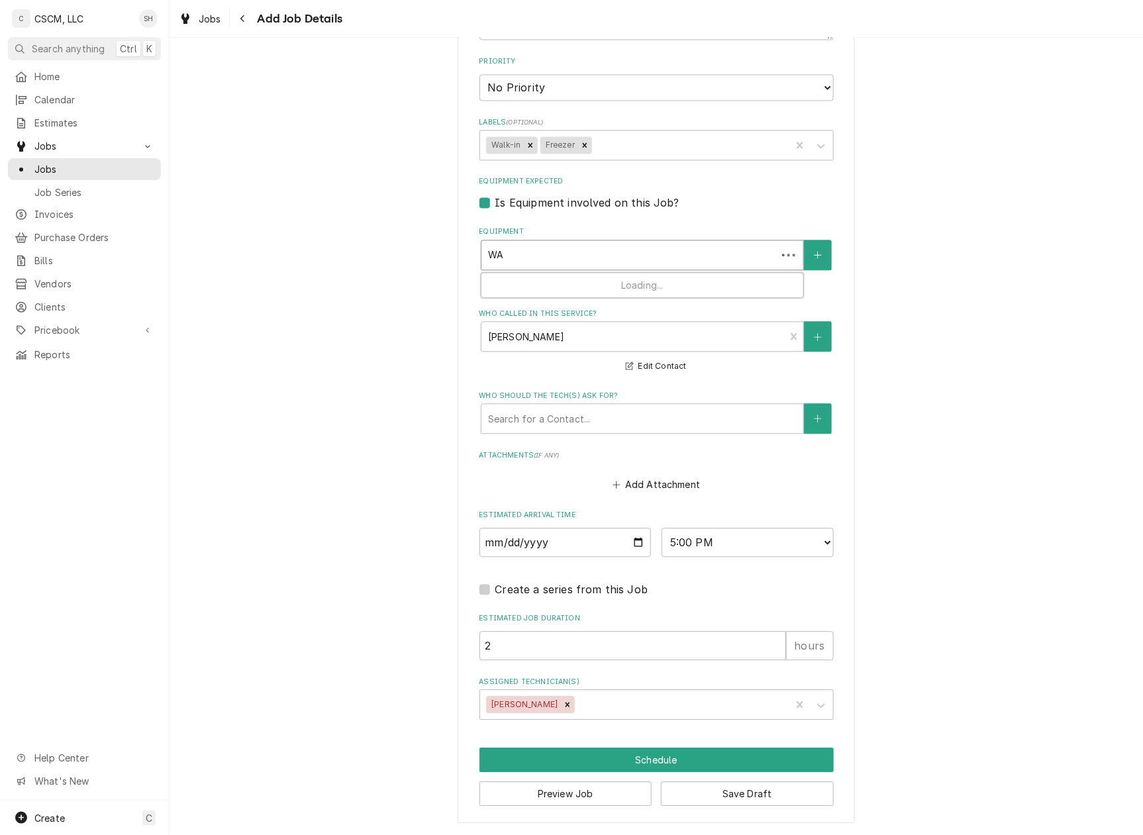
type textarea "x"
type input "WAL"
type textarea "x"
type input "WALK"
type textarea "x"
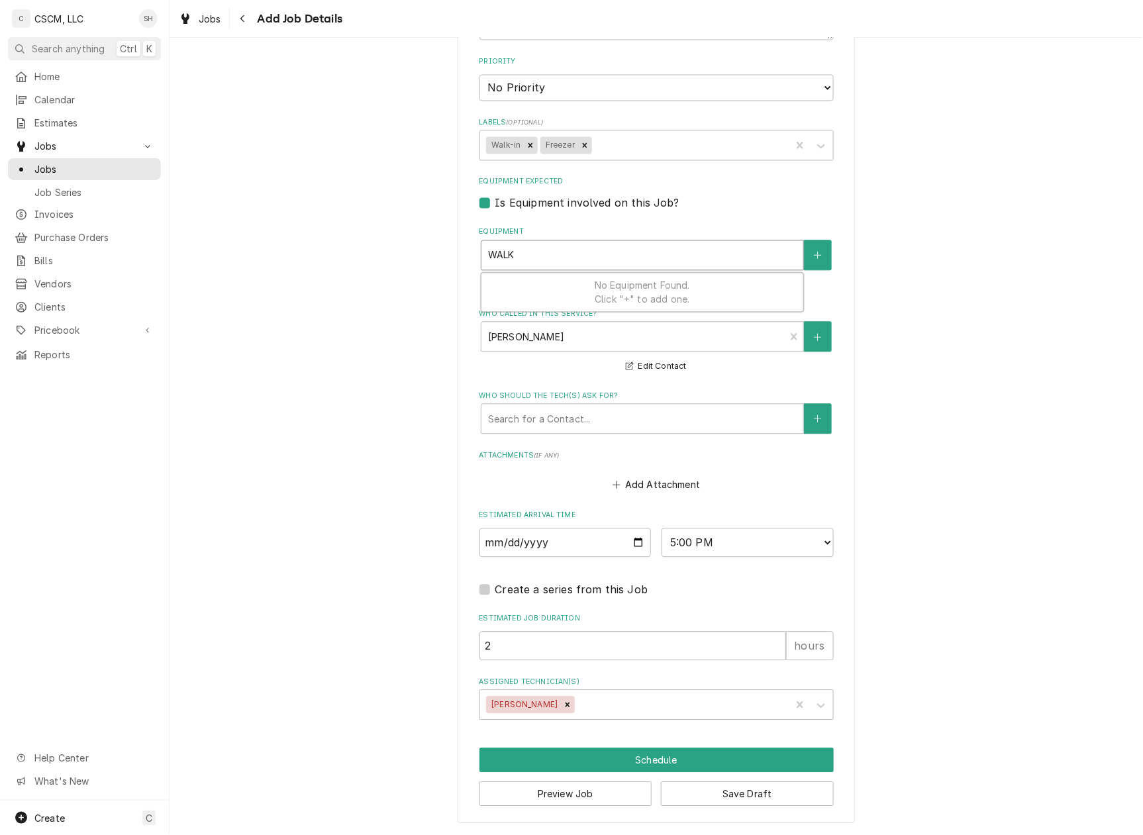
type input "WAL"
type textarea "x"
type input "WA"
type textarea "x"
type input "W"
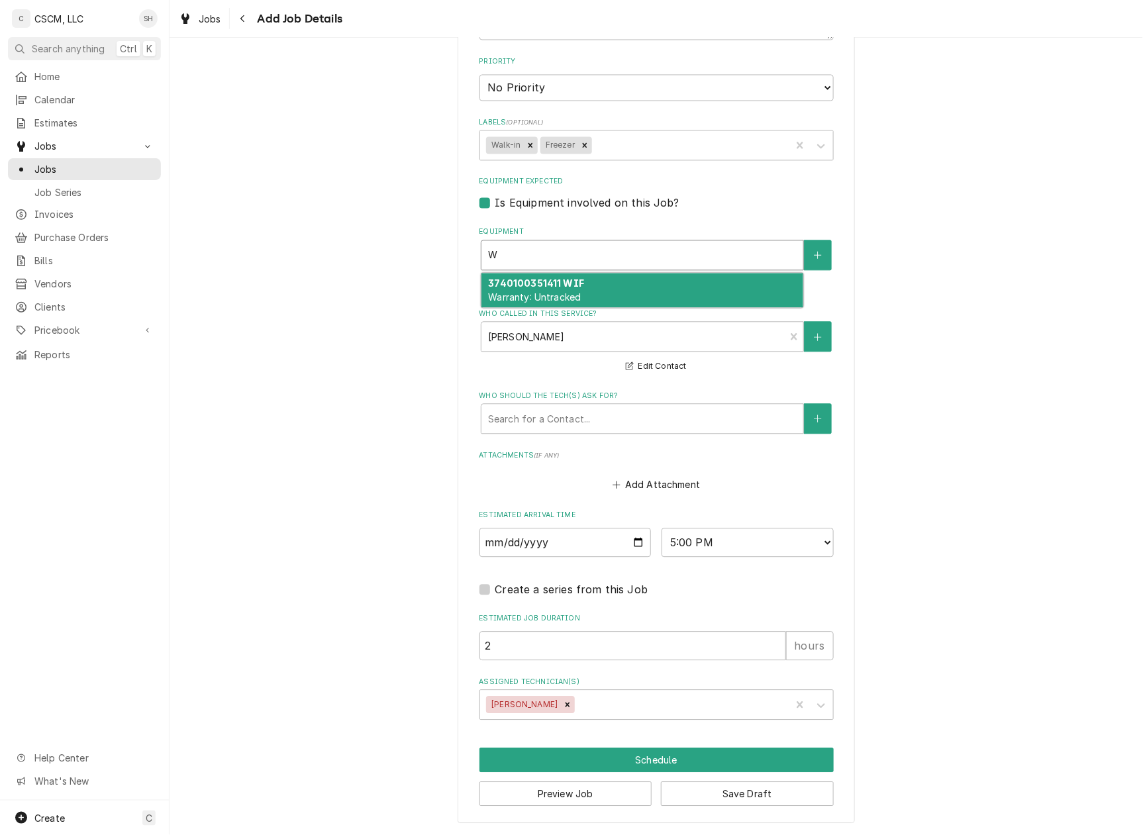
type textarea "x"
click at [552, 294] on span "Warranty: Untracked" at bounding box center [534, 297] width 93 height 11
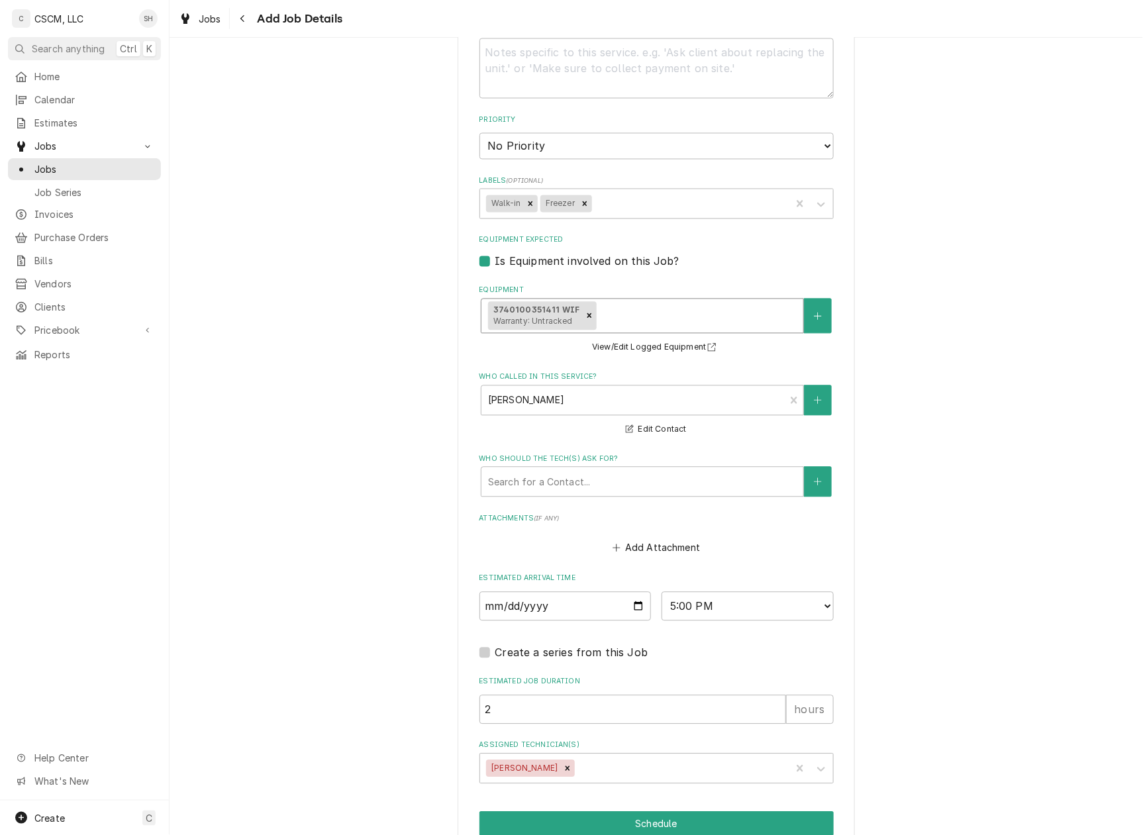
scroll to position [883, 0]
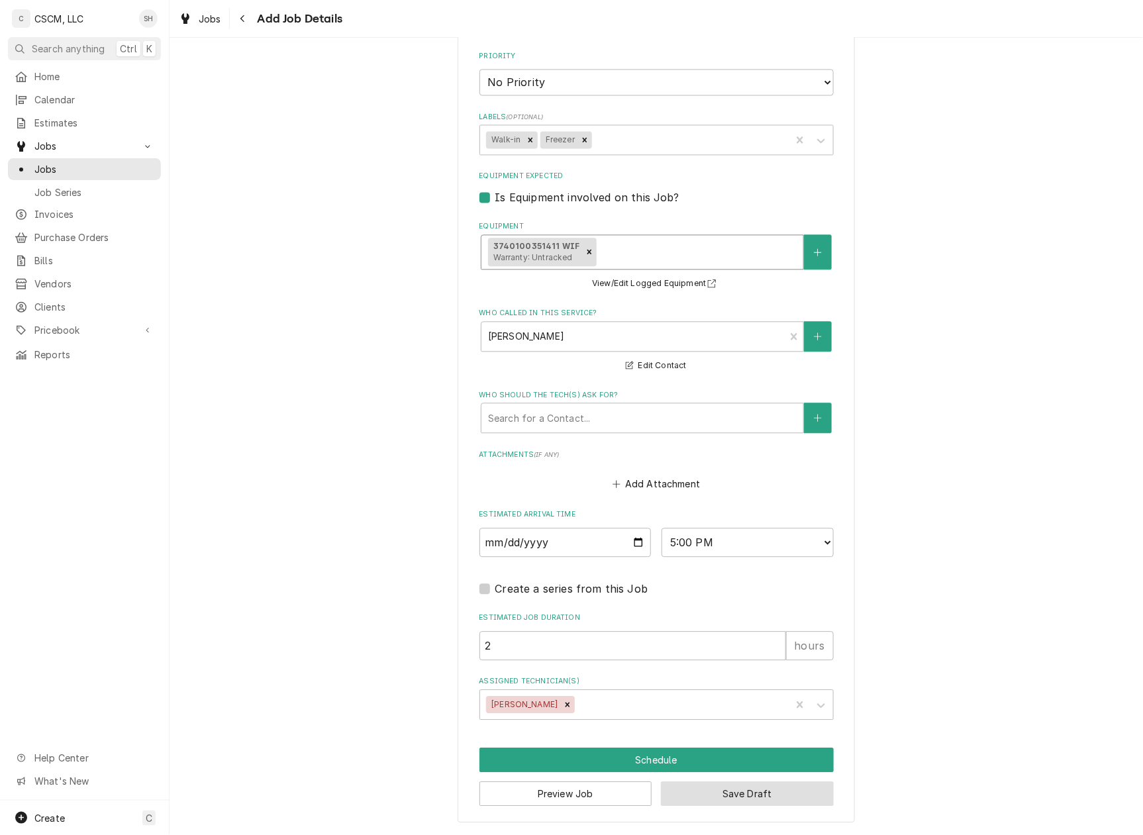
click at [699, 801] on button "Save Draft" at bounding box center [747, 794] width 173 height 25
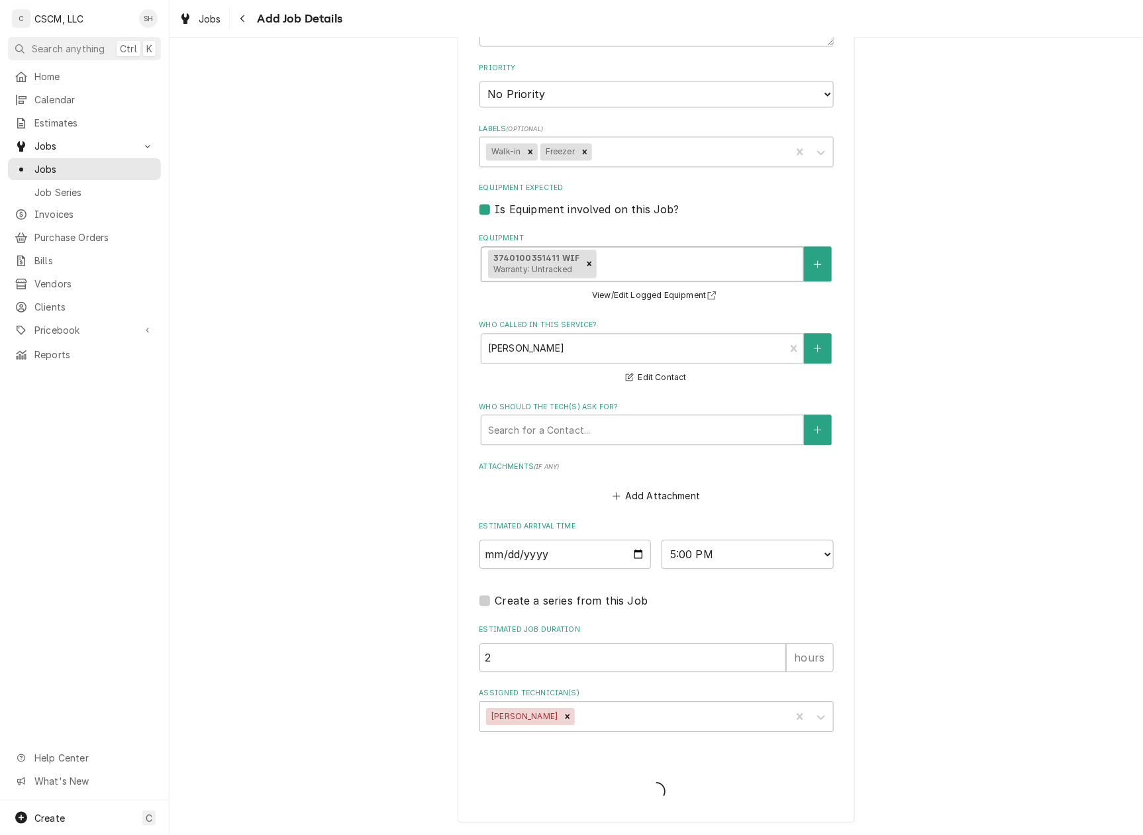
scroll to position [870, 0]
type textarea "x"
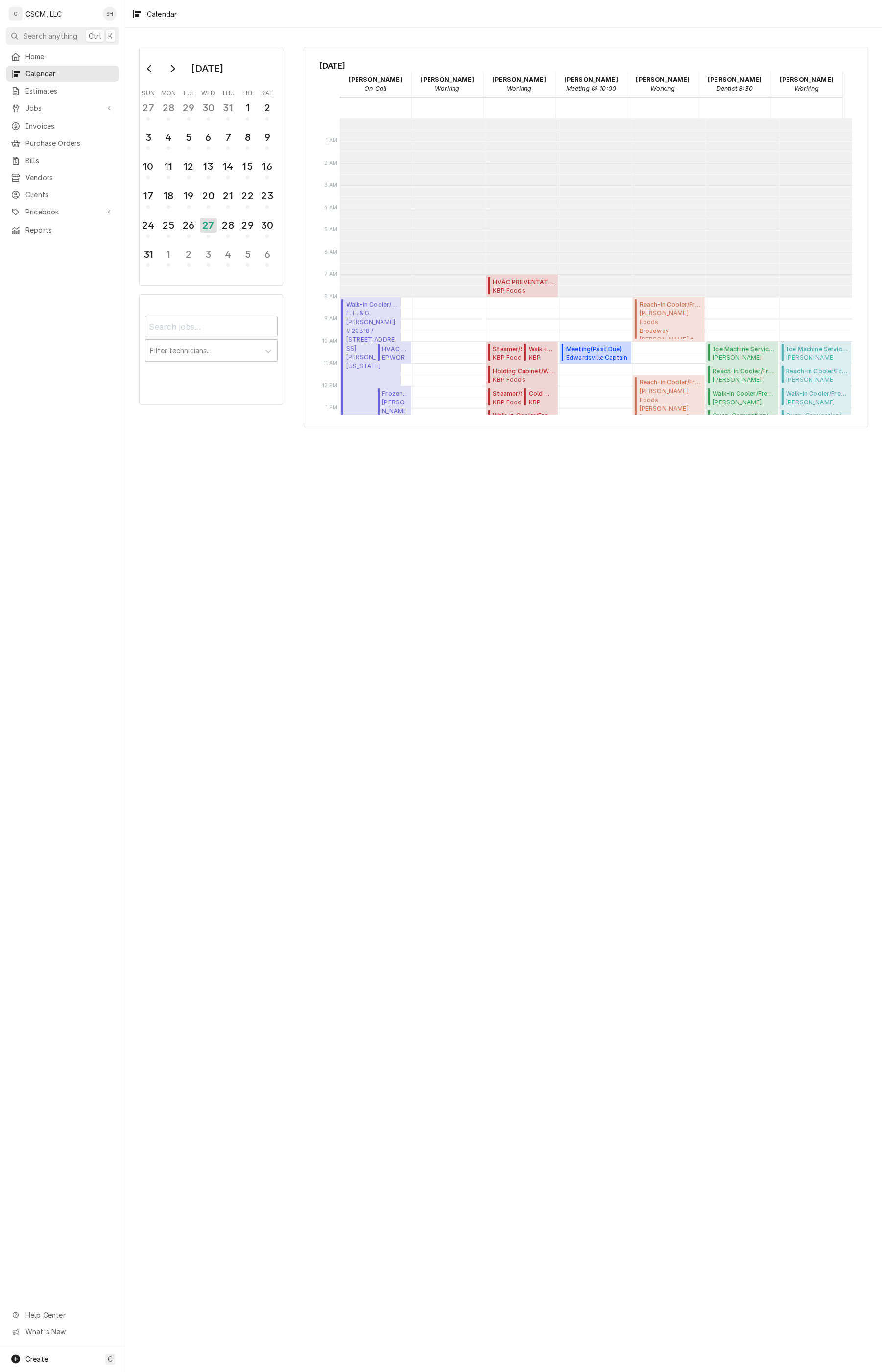
scroll to position [178, 0]
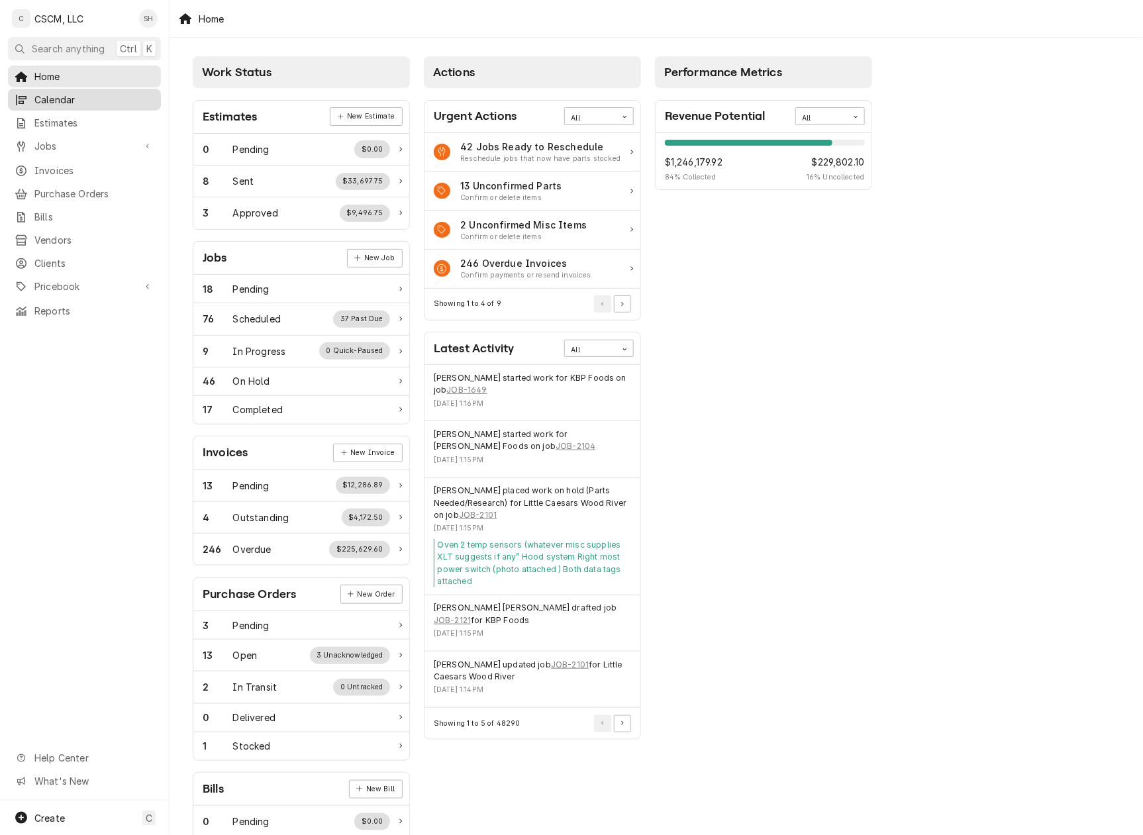
click at [40, 99] on span "Calendar" at bounding box center [94, 100] width 120 height 14
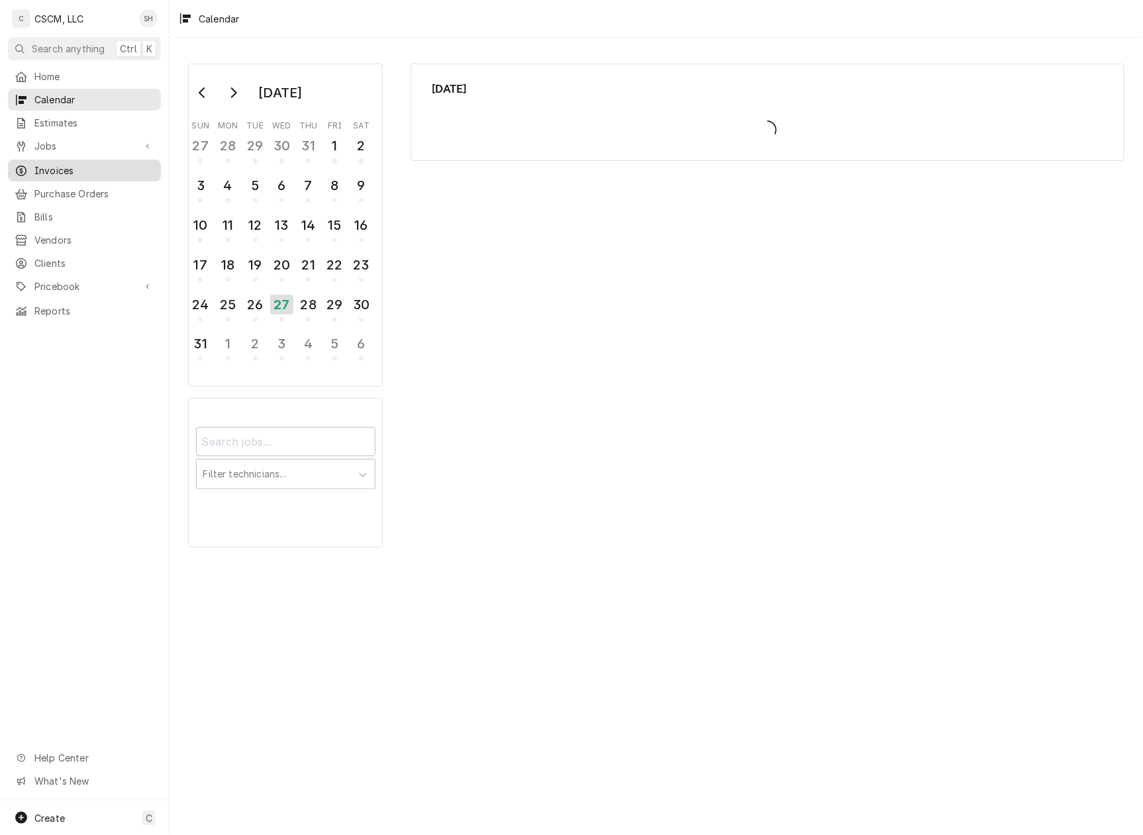
click at [54, 148] on div "Jobs" at bounding box center [85, 146] width 148 height 17
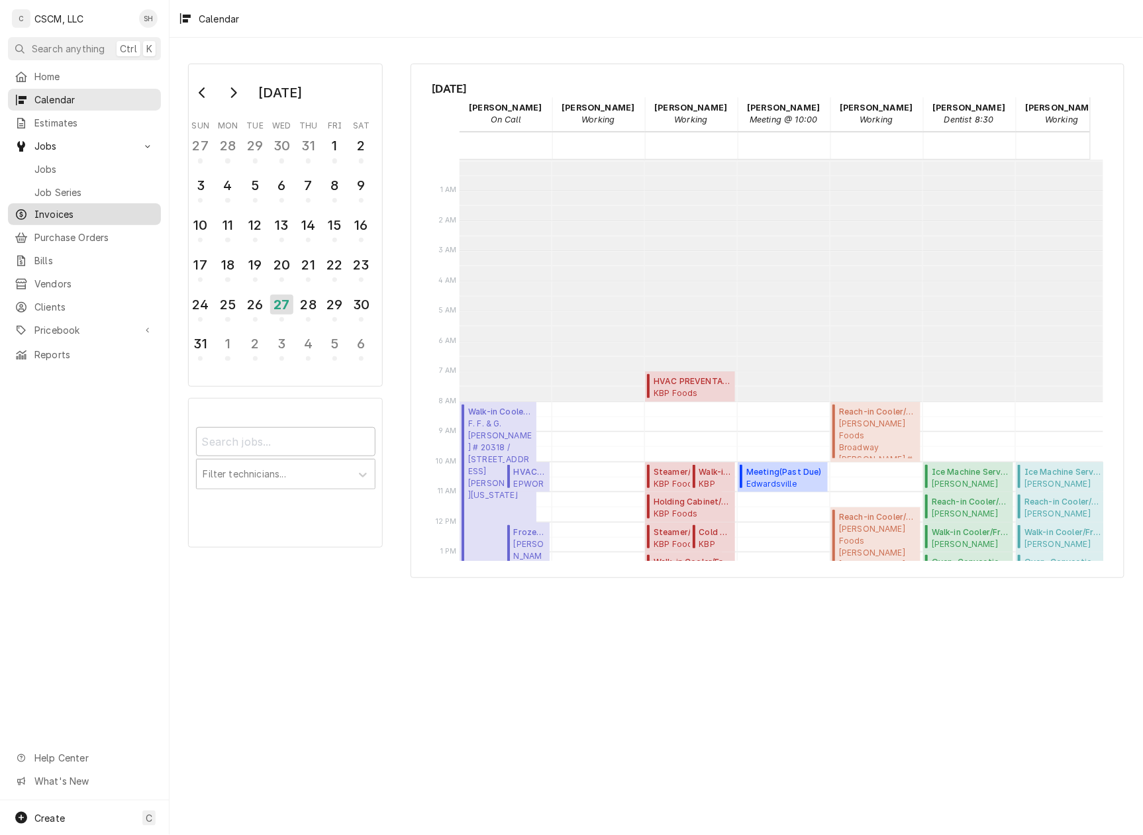
scroll to position [241, 0]
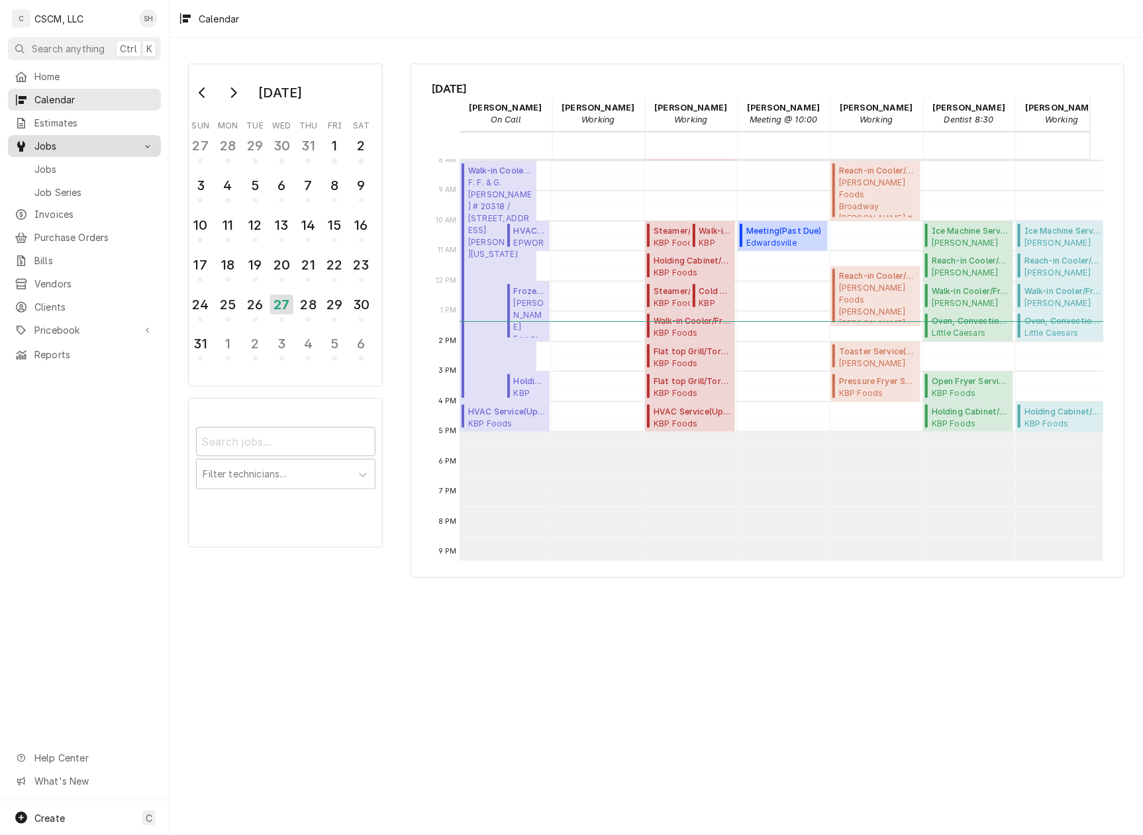
click at [89, 139] on span "Jobs" at bounding box center [84, 146] width 100 height 14
click at [99, 139] on span "Jobs" at bounding box center [84, 146] width 100 height 14
click at [101, 163] on span "Jobs" at bounding box center [94, 169] width 120 height 14
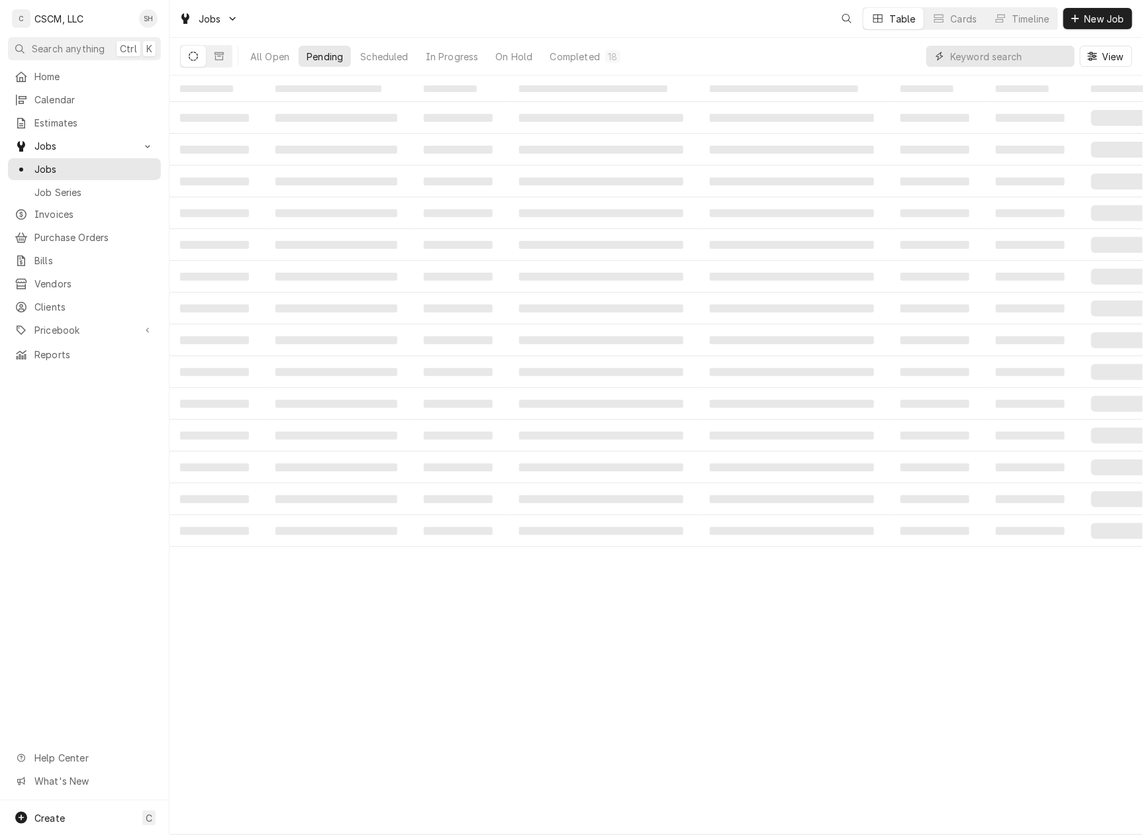
click at [1019, 59] on input "Dynamic Content Wrapper" at bounding box center [1009, 56] width 118 height 21
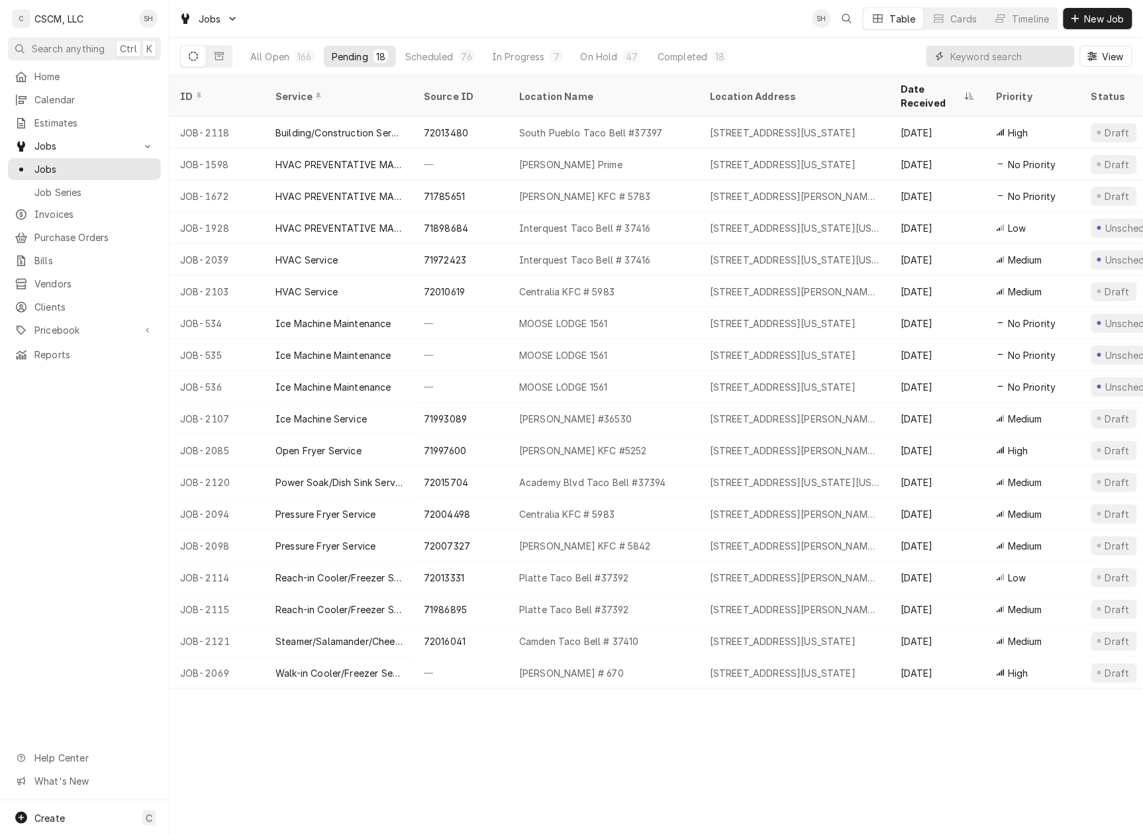
paste input "71257444"
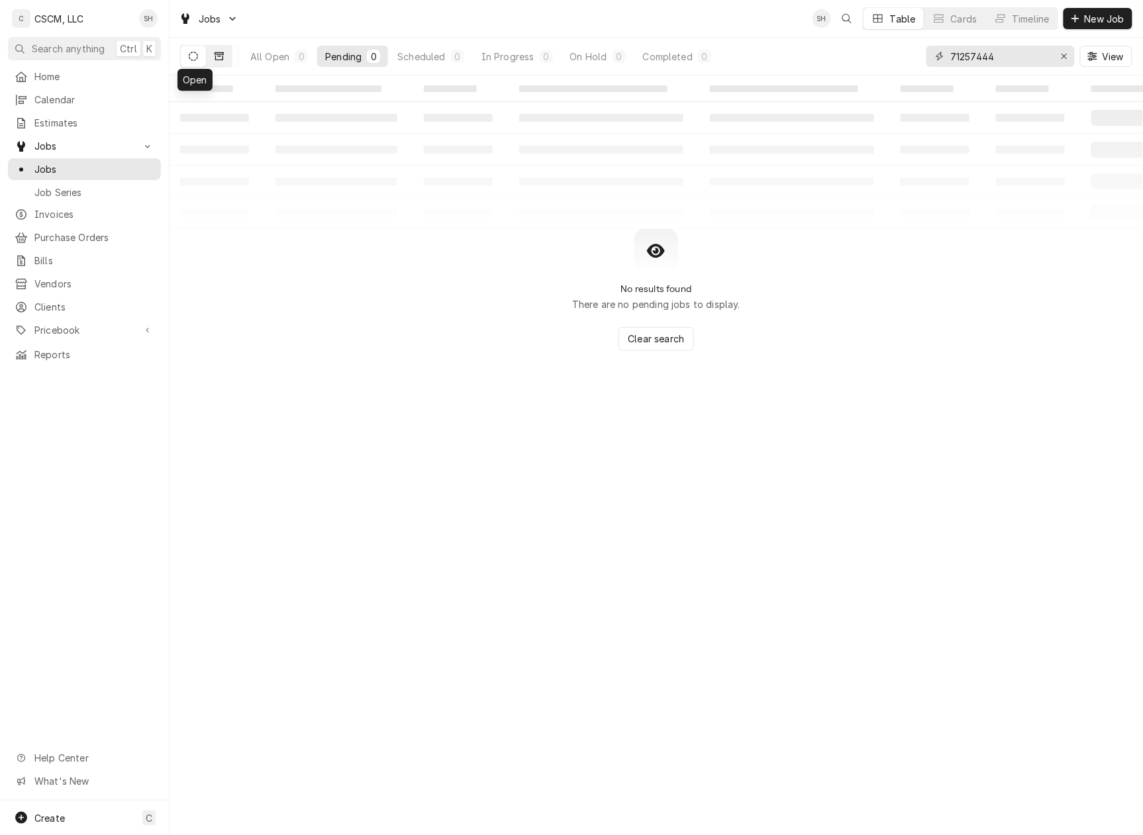
type input "71257444"
click at [219, 54] on icon "Dynamic Content Wrapper" at bounding box center [219, 56] width 9 height 9
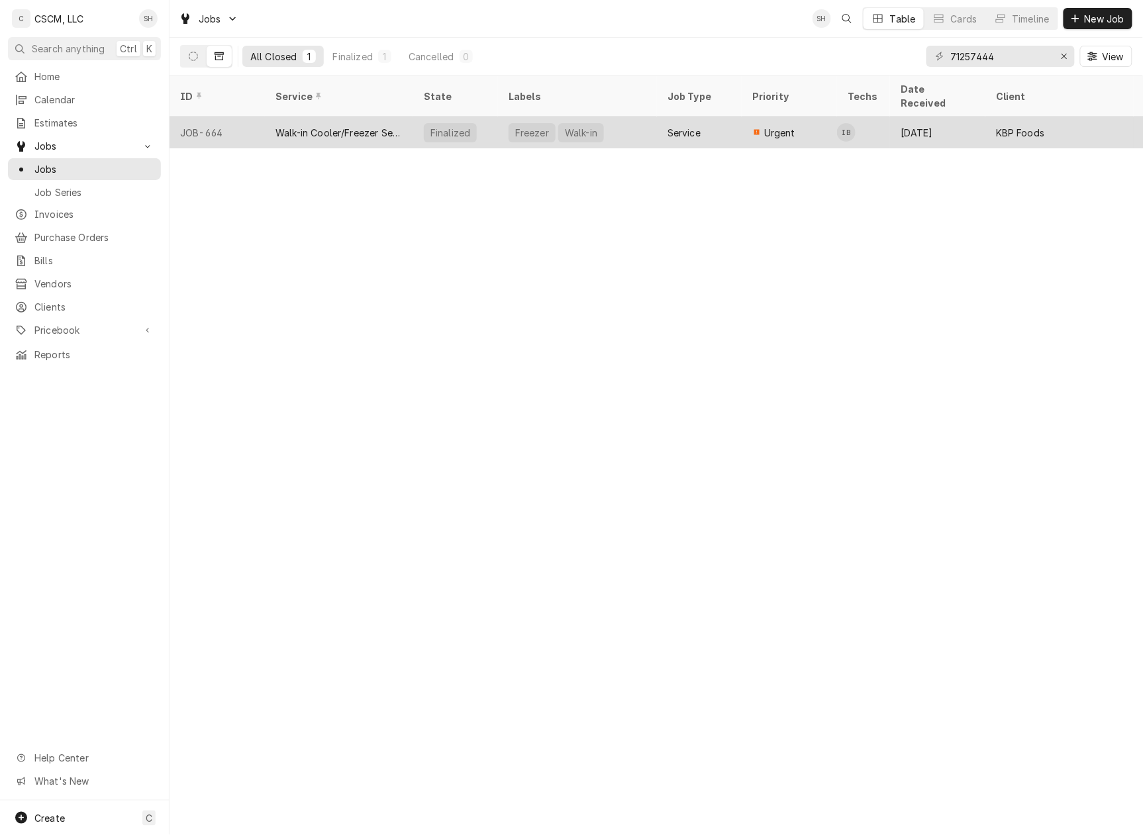
click at [311, 126] on div "Walk-in Cooler/Freezer Service" at bounding box center [339, 133] width 127 height 14
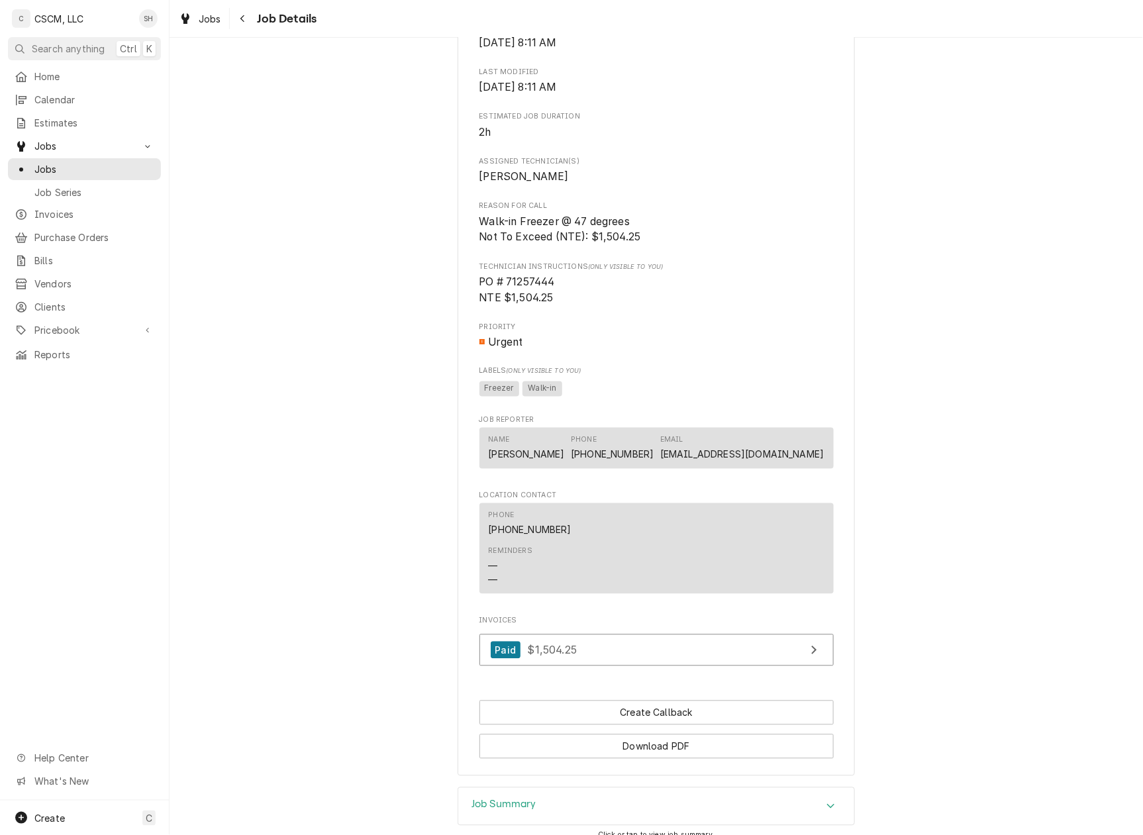
scroll to position [689, 0]
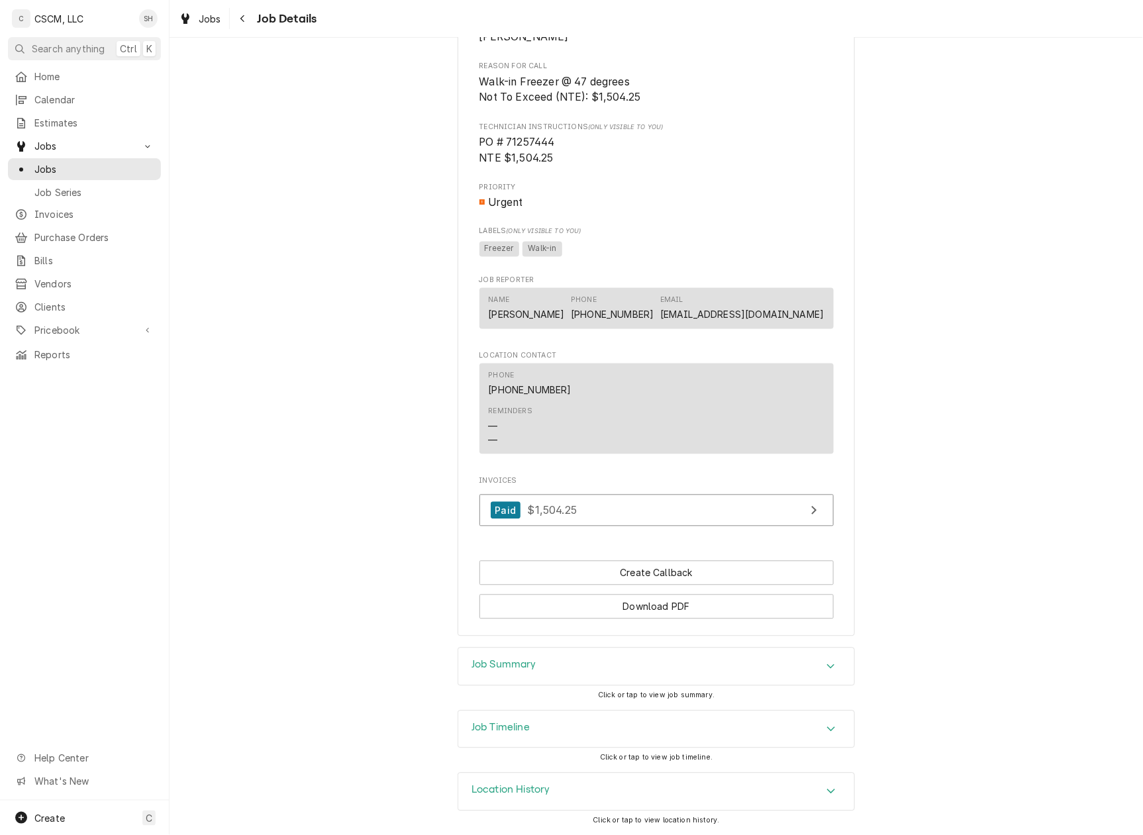
click at [594, 727] on div "Job Timeline" at bounding box center [656, 729] width 396 height 37
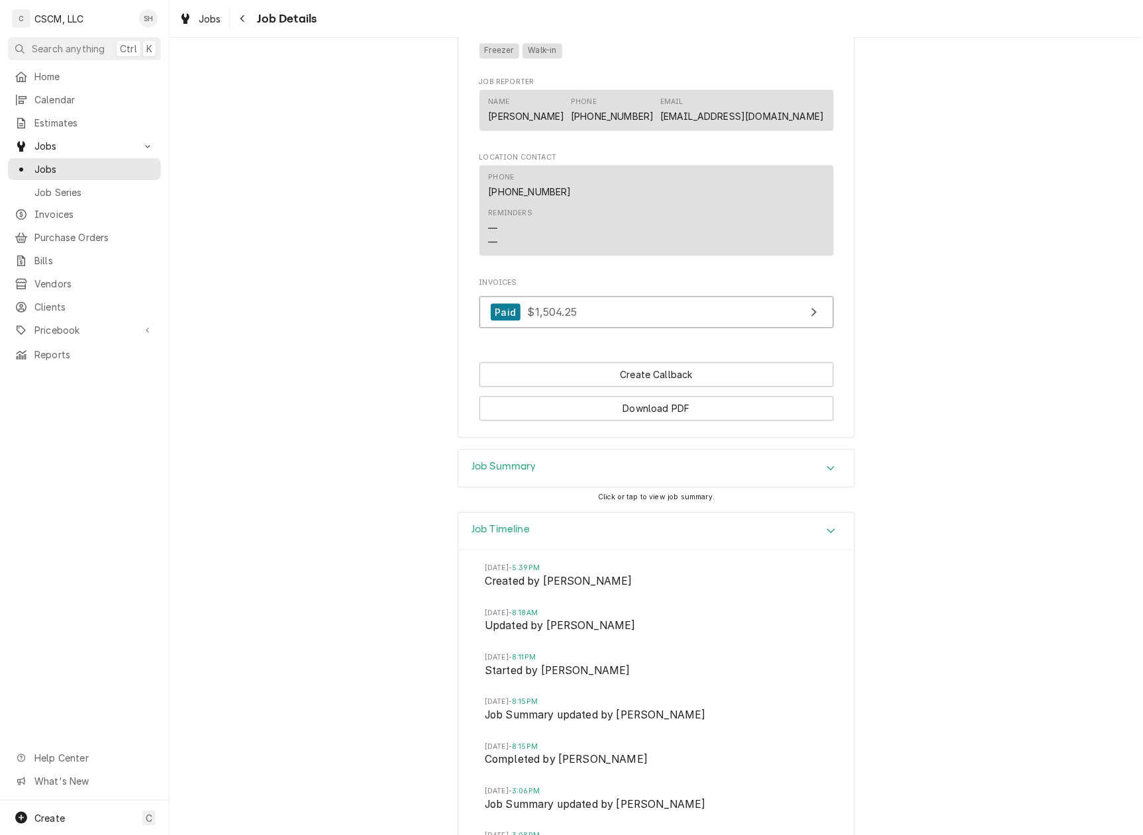
scroll to position [1123, 0]
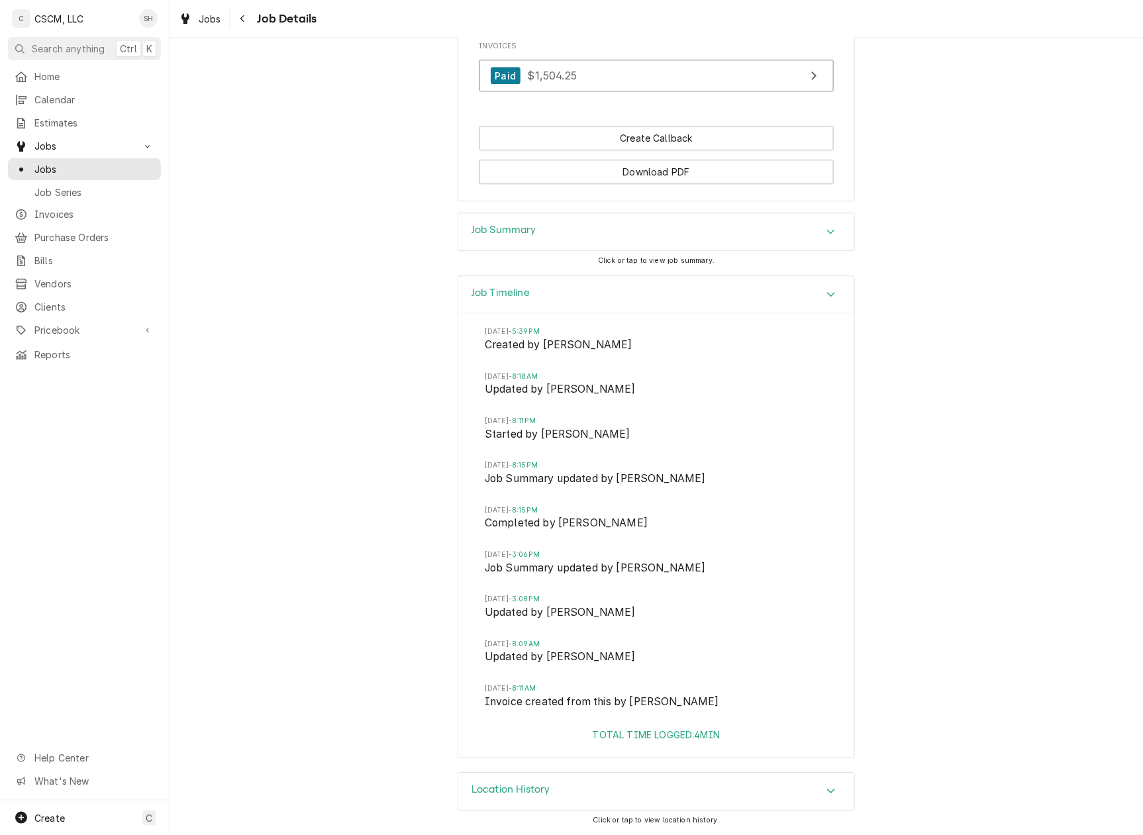
click at [502, 230] on h3 "Job Summary" at bounding box center [504, 230] width 65 height 13
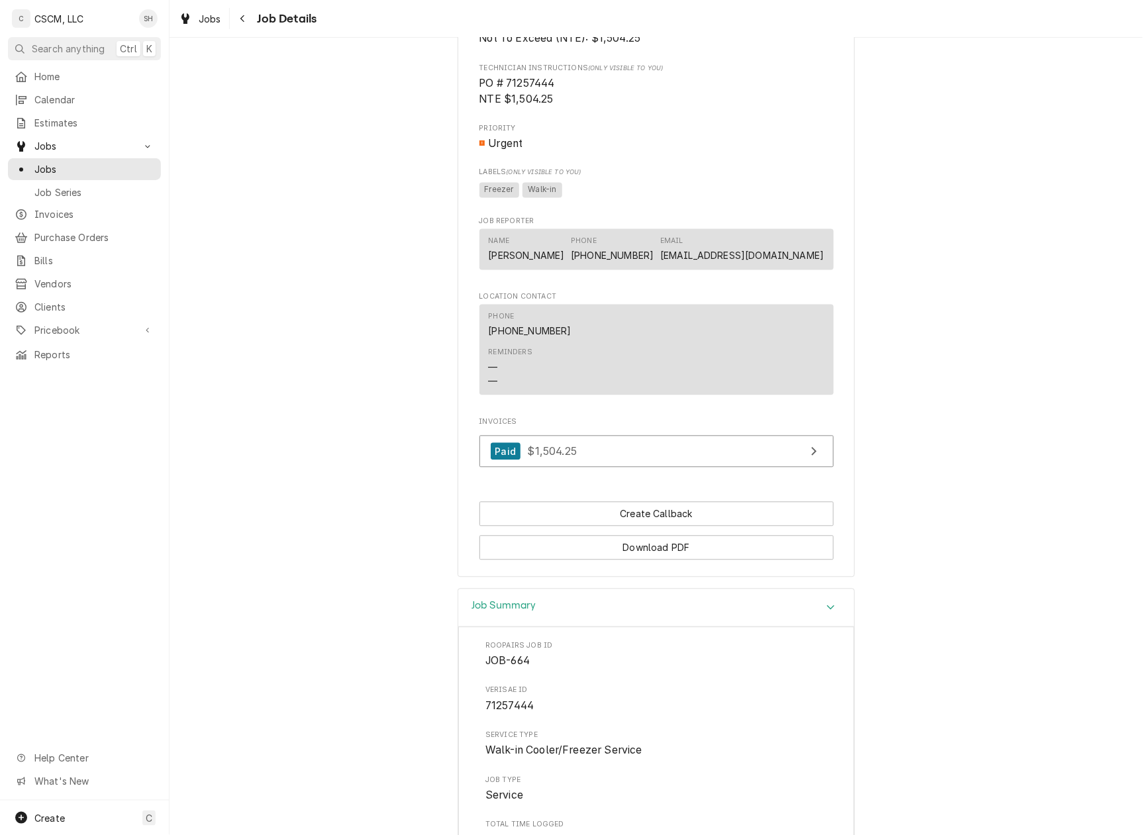
scroll to position [770, 0]
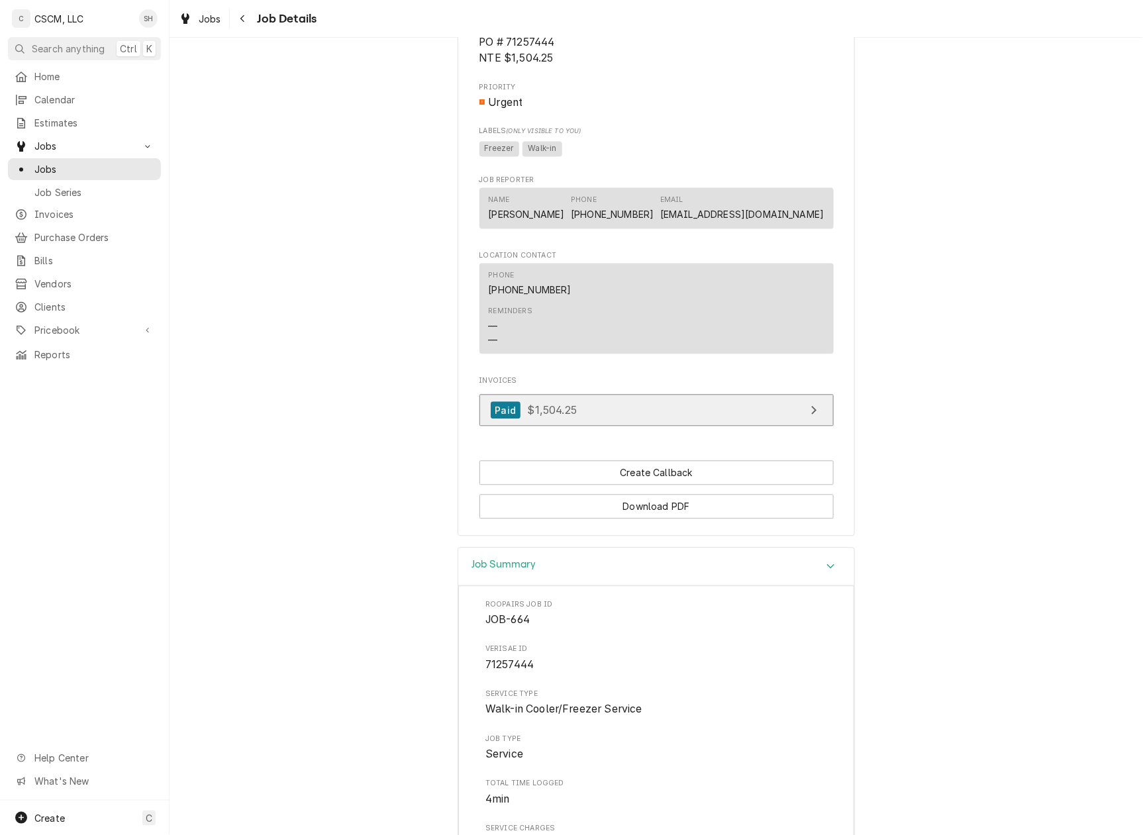
click at [800, 417] on link "Paid $1,504.25" at bounding box center [657, 411] width 354 height 32
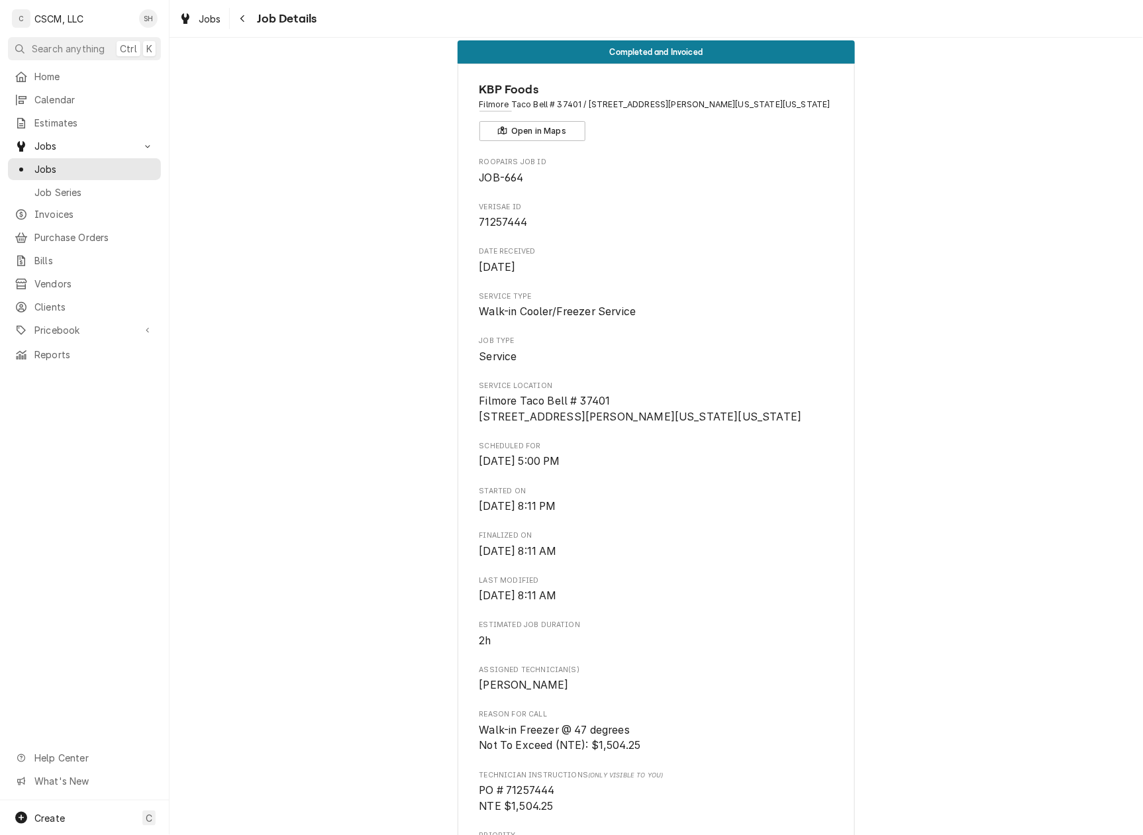
scroll to position [0, 0]
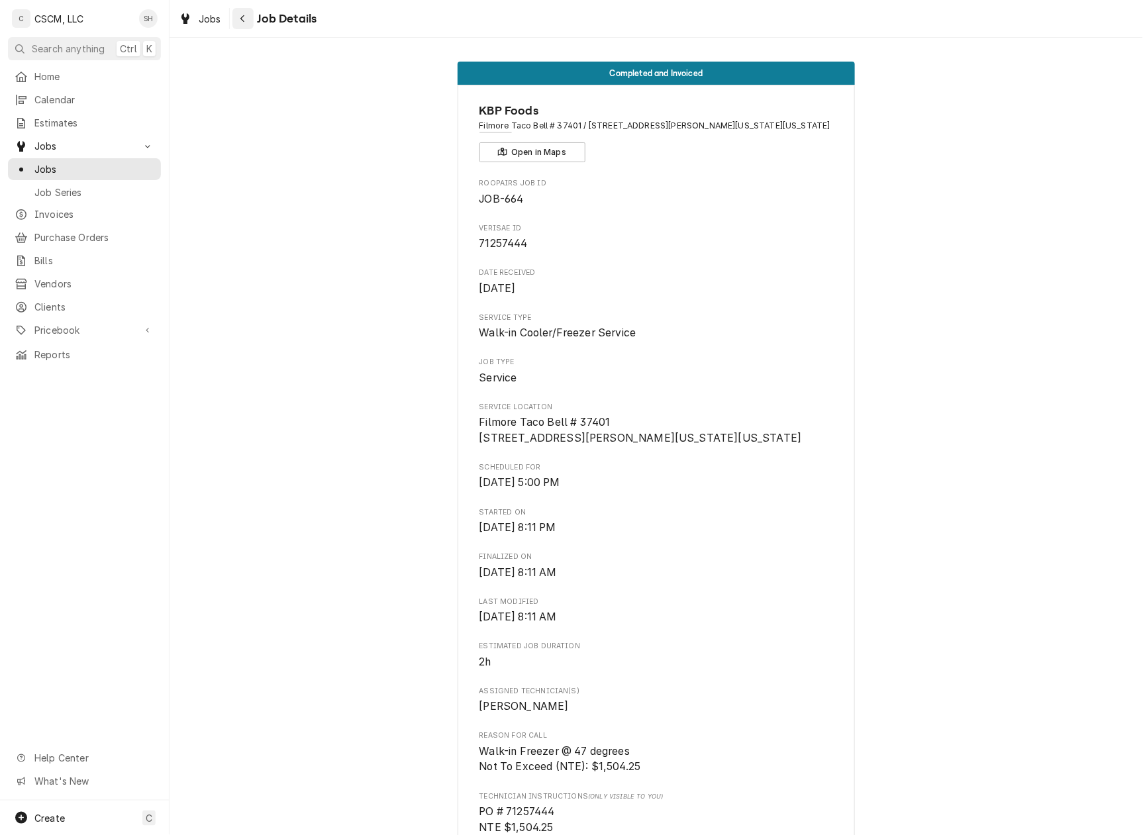
click at [244, 14] on icon "Navigate back" at bounding box center [243, 18] width 6 height 9
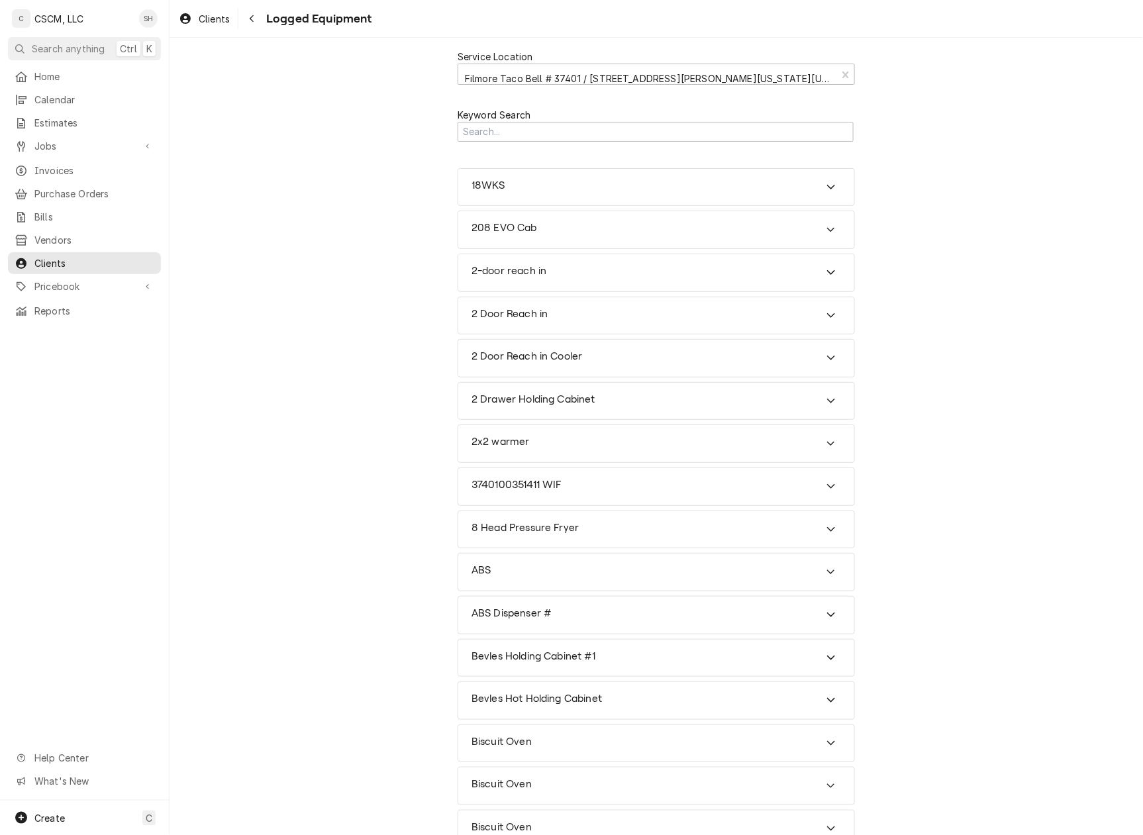
click at [552, 191] on div "18WKS" at bounding box center [656, 187] width 396 height 37
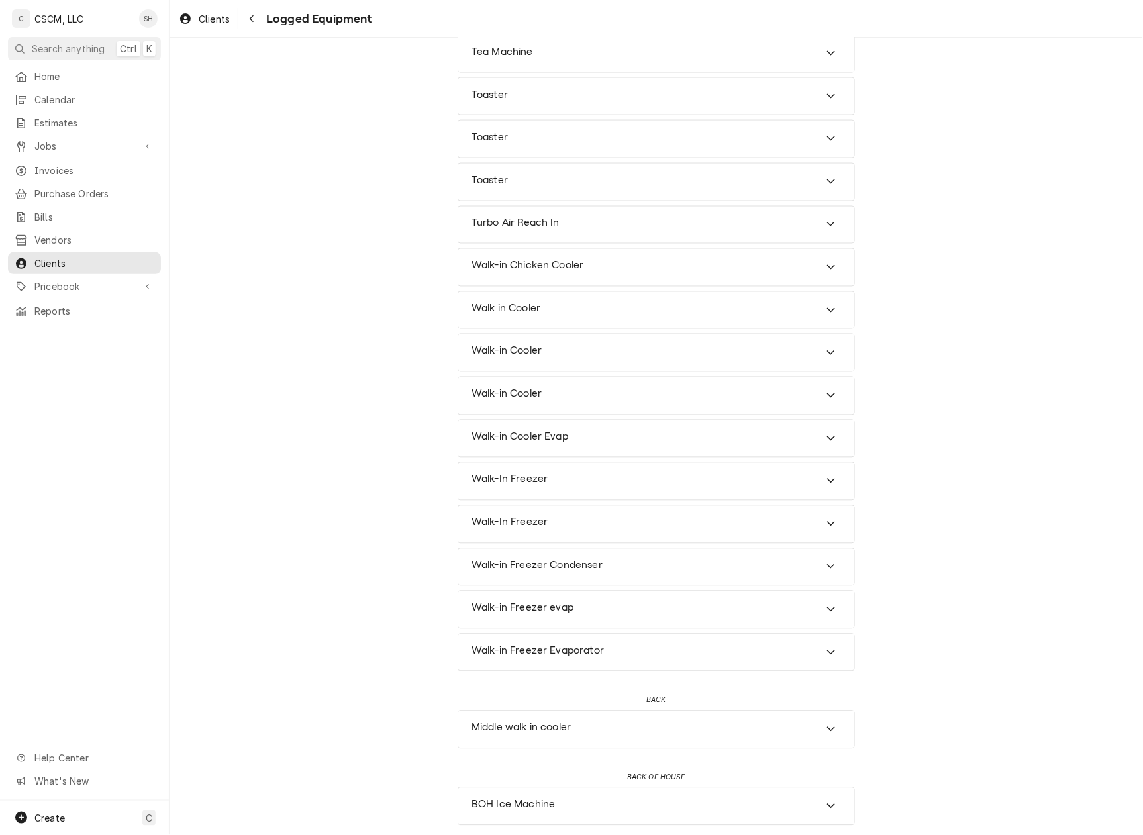
scroll to position [9184, 0]
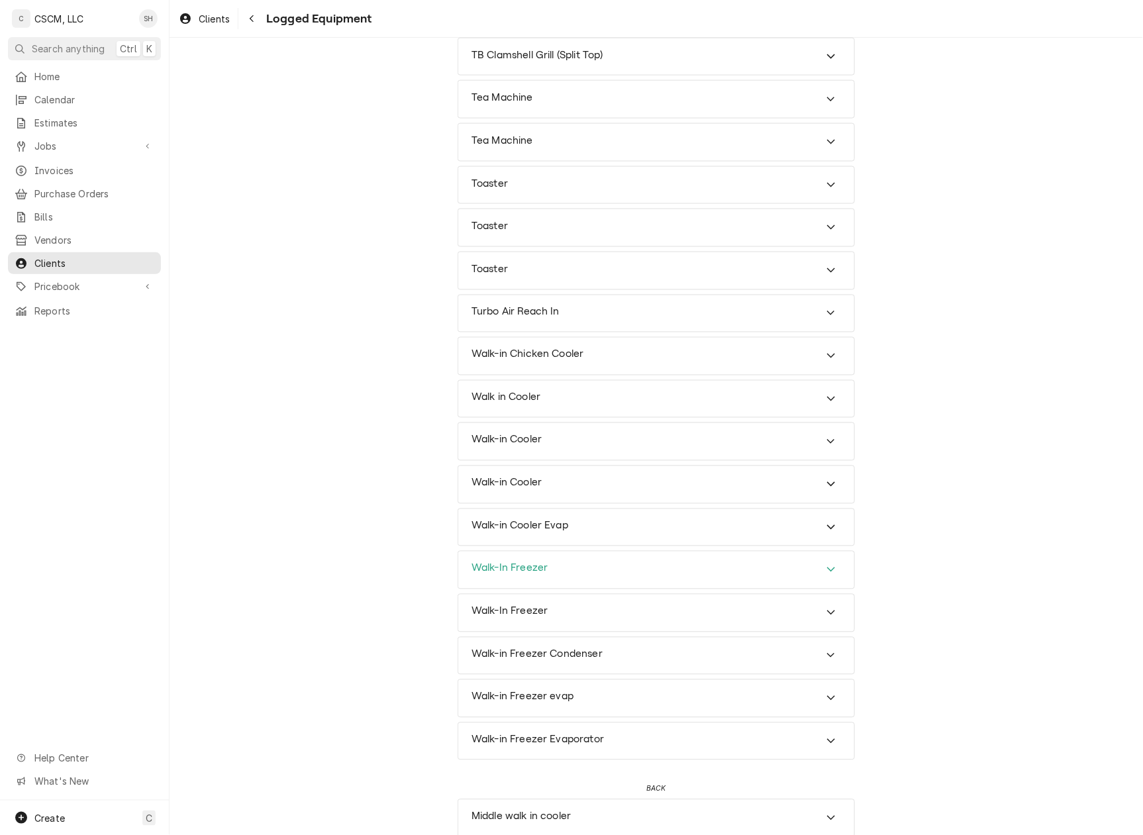
click at [633, 589] on div "Walk-In Freezer" at bounding box center [656, 570] width 396 height 37
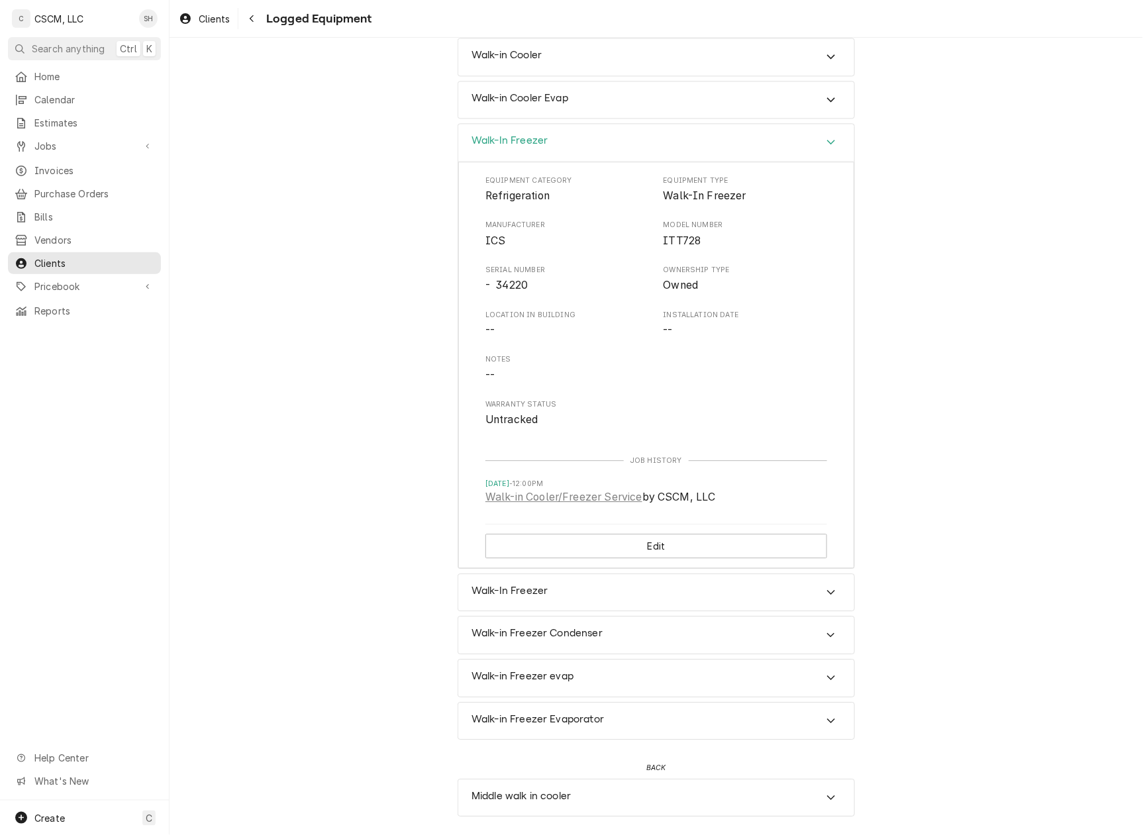
scroll to position [9625, 0]
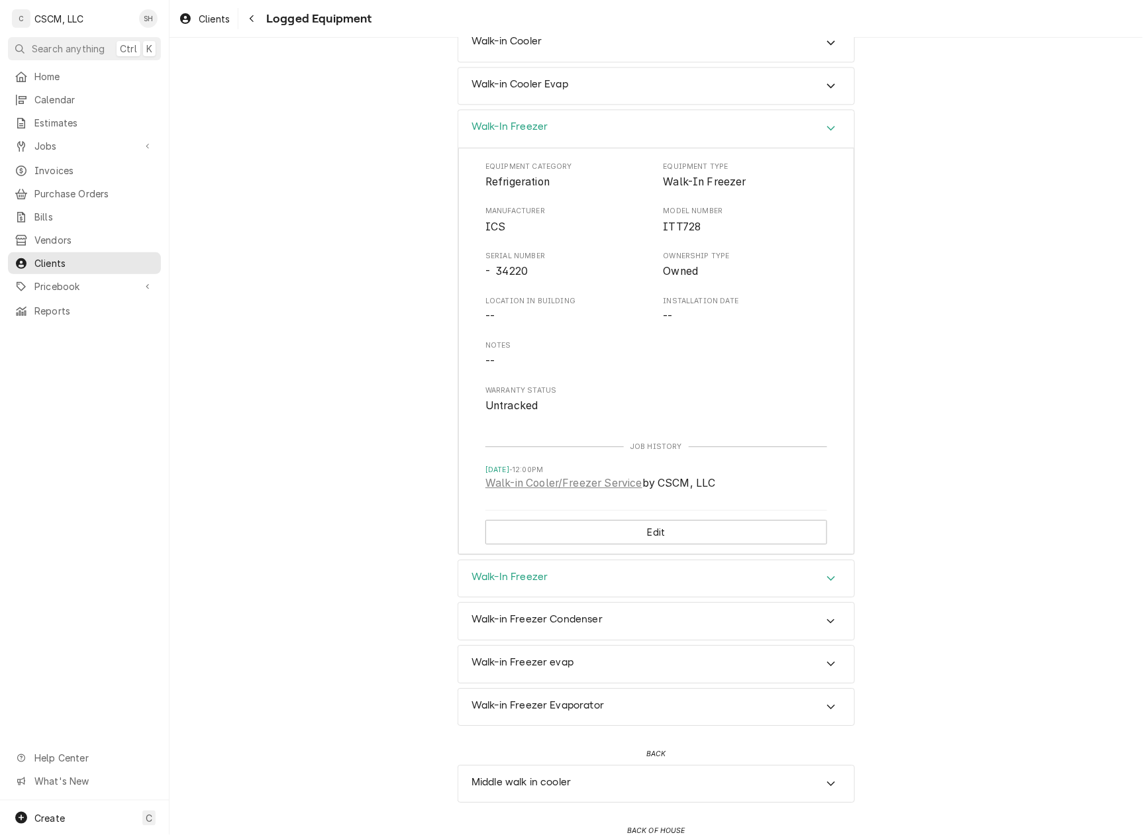
click at [650, 597] on div "Walk-In Freezer" at bounding box center [656, 578] width 396 height 37
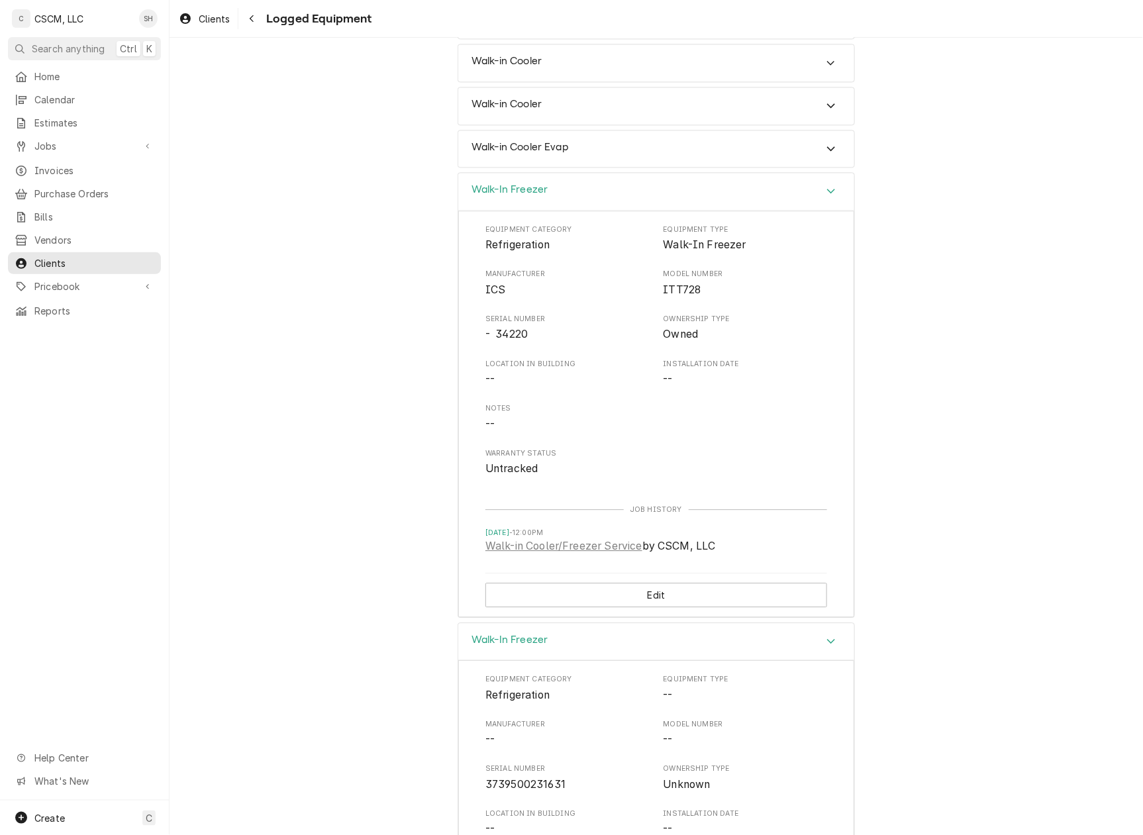
scroll to position [9537, 0]
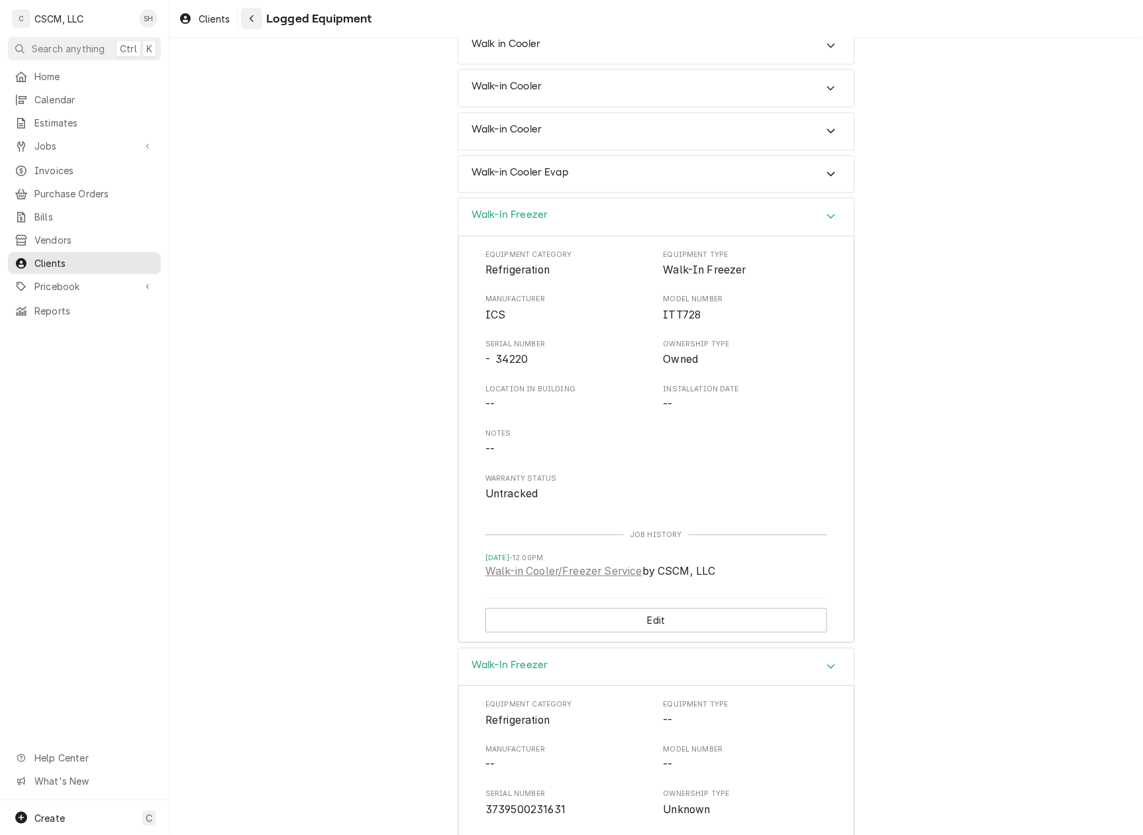
click at [249, 15] on icon "Navigate back" at bounding box center [252, 18] width 6 height 9
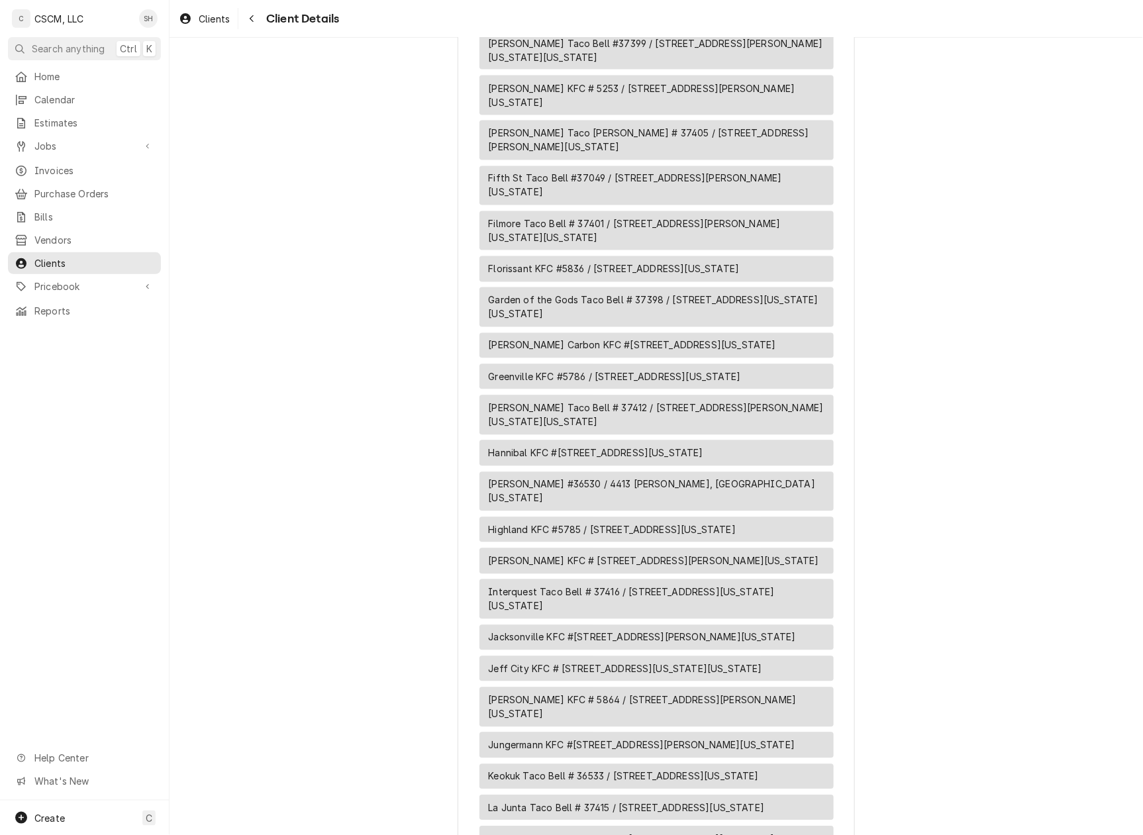
scroll to position [971, 0]
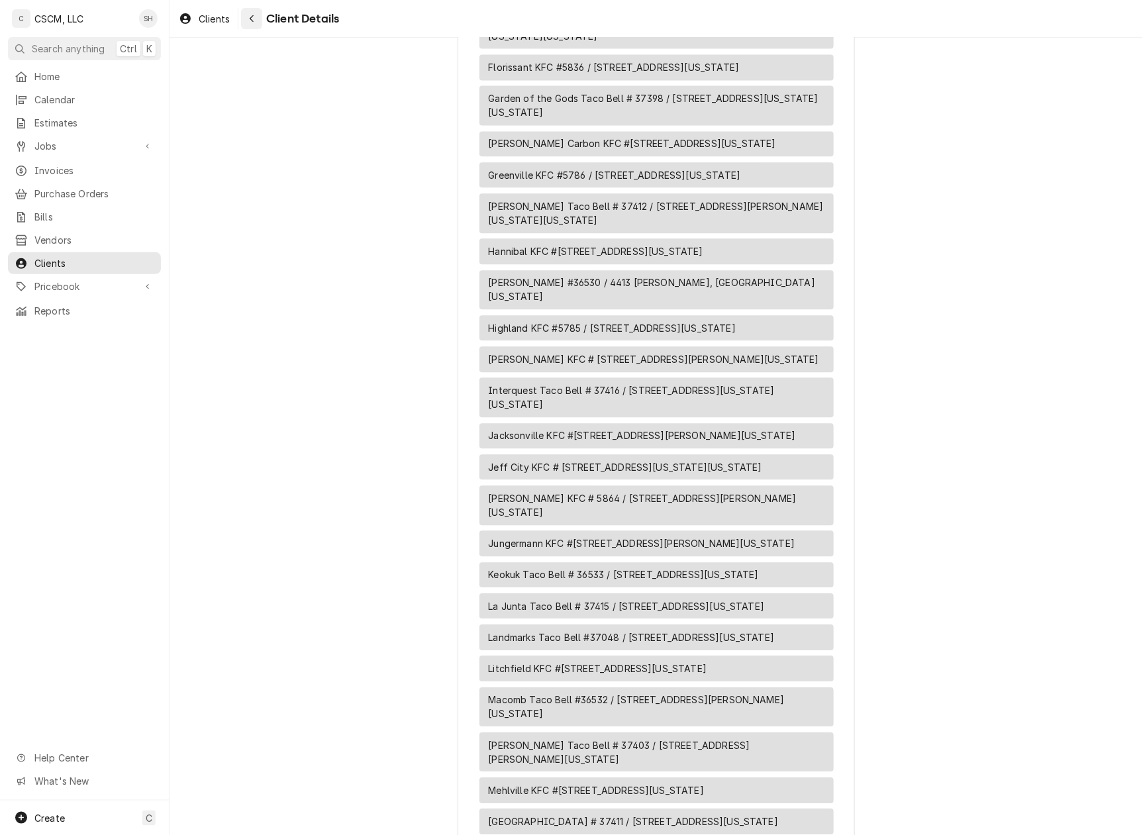
click at [244, 12] on button "Navigate back" at bounding box center [251, 18] width 21 height 21
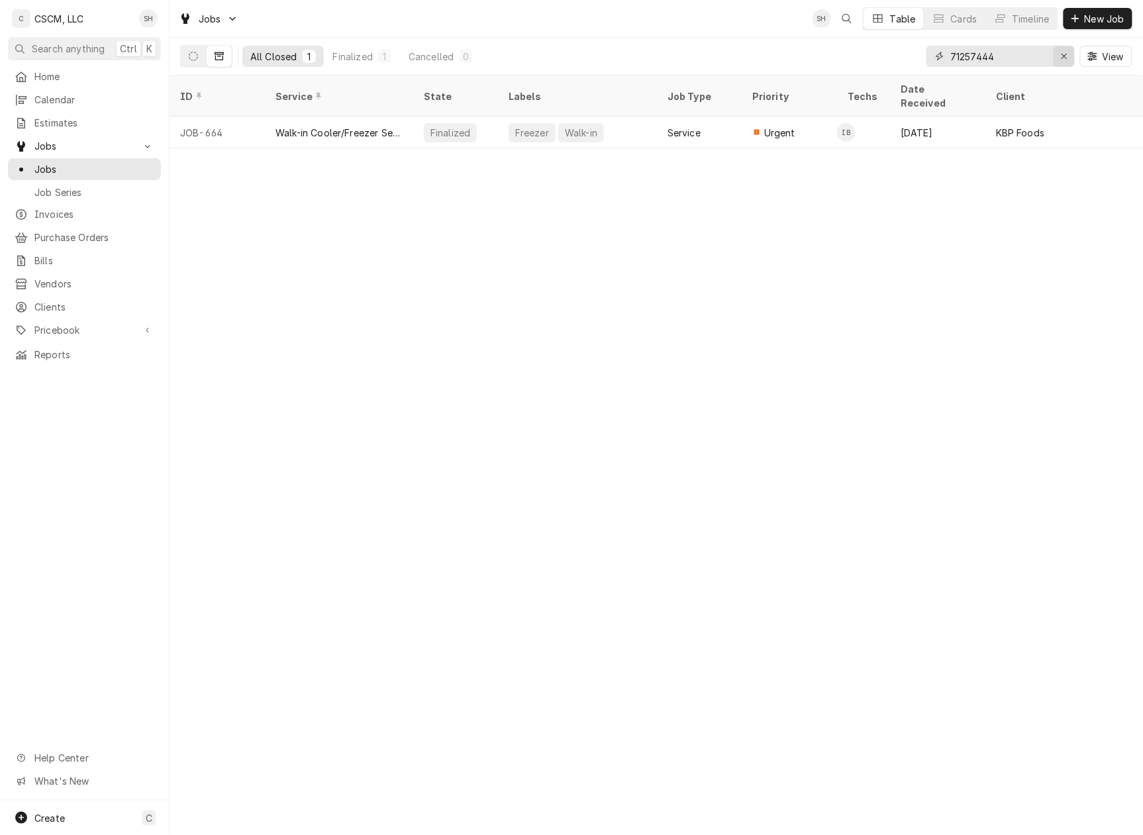
click at [1062, 57] on icon "Erase input" at bounding box center [1064, 56] width 7 height 9
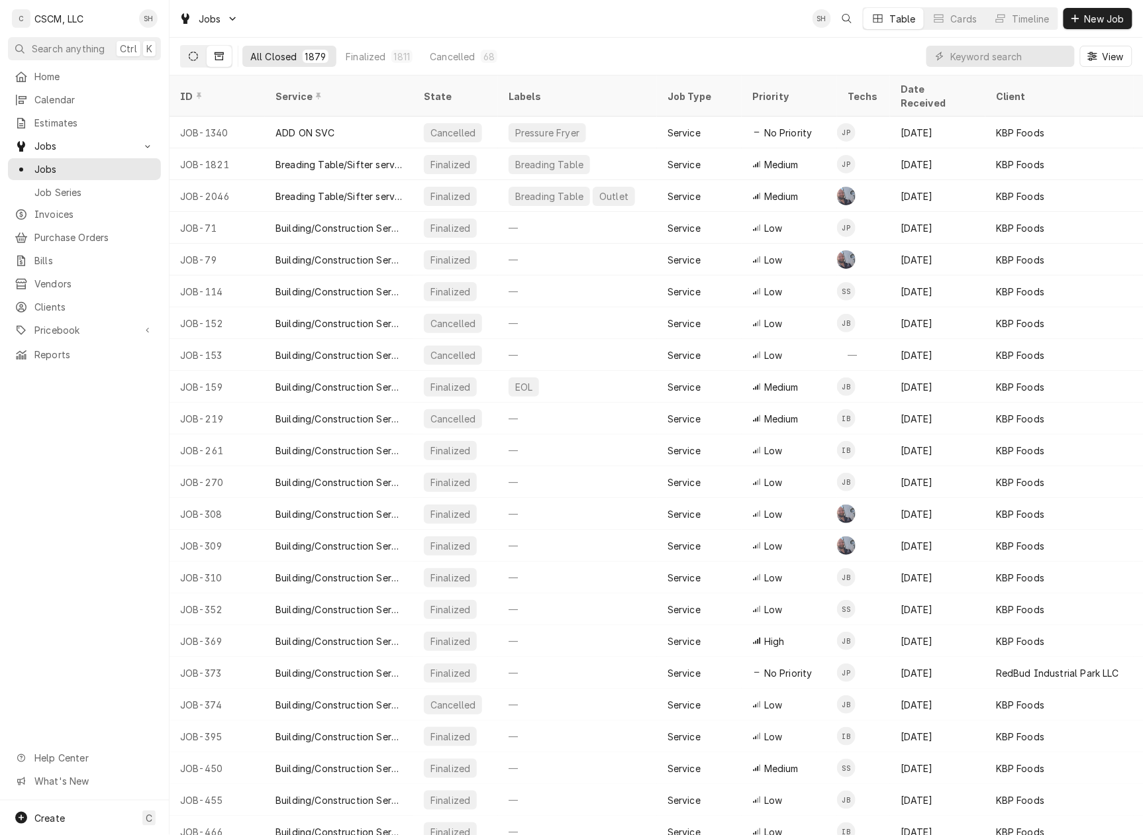
click at [204, 60] on button "Dynamic Content Wrapper" at bounding box center [193, 56] width 25 height 21
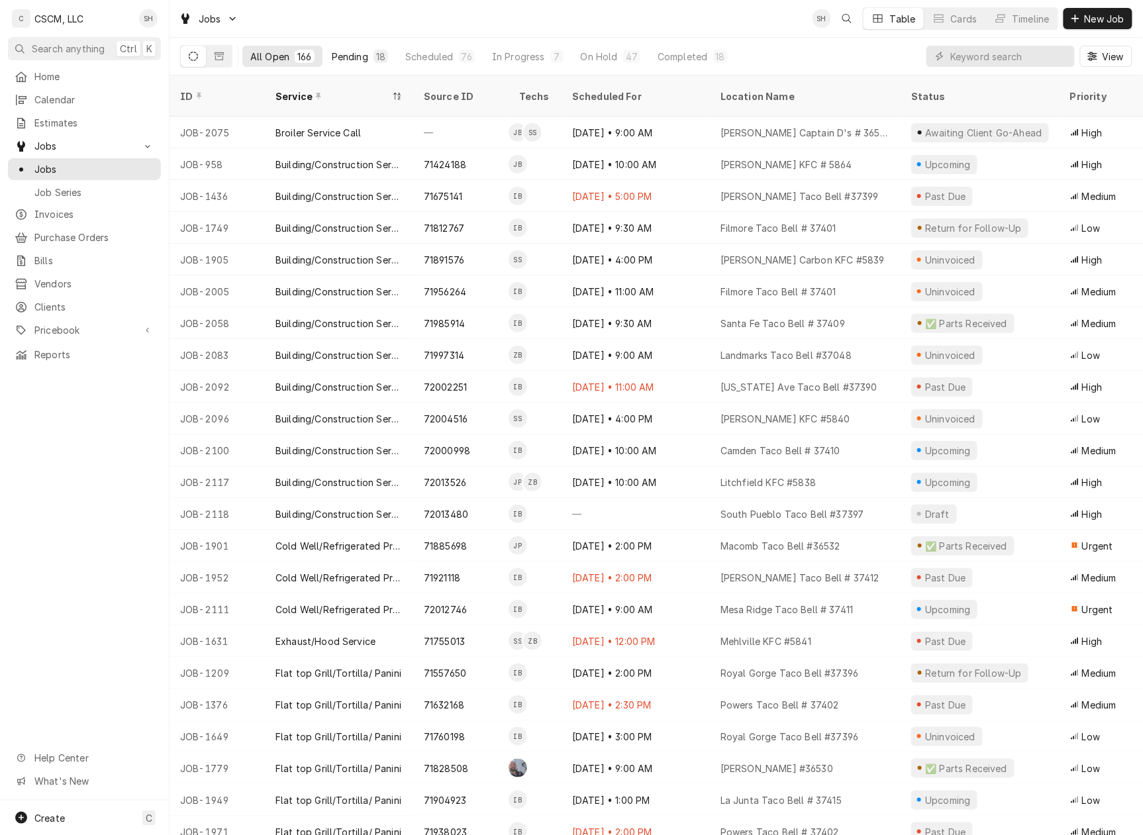
click at [366, 56] on div "Pending" at bounding box center [350, 57] width 36 height 14
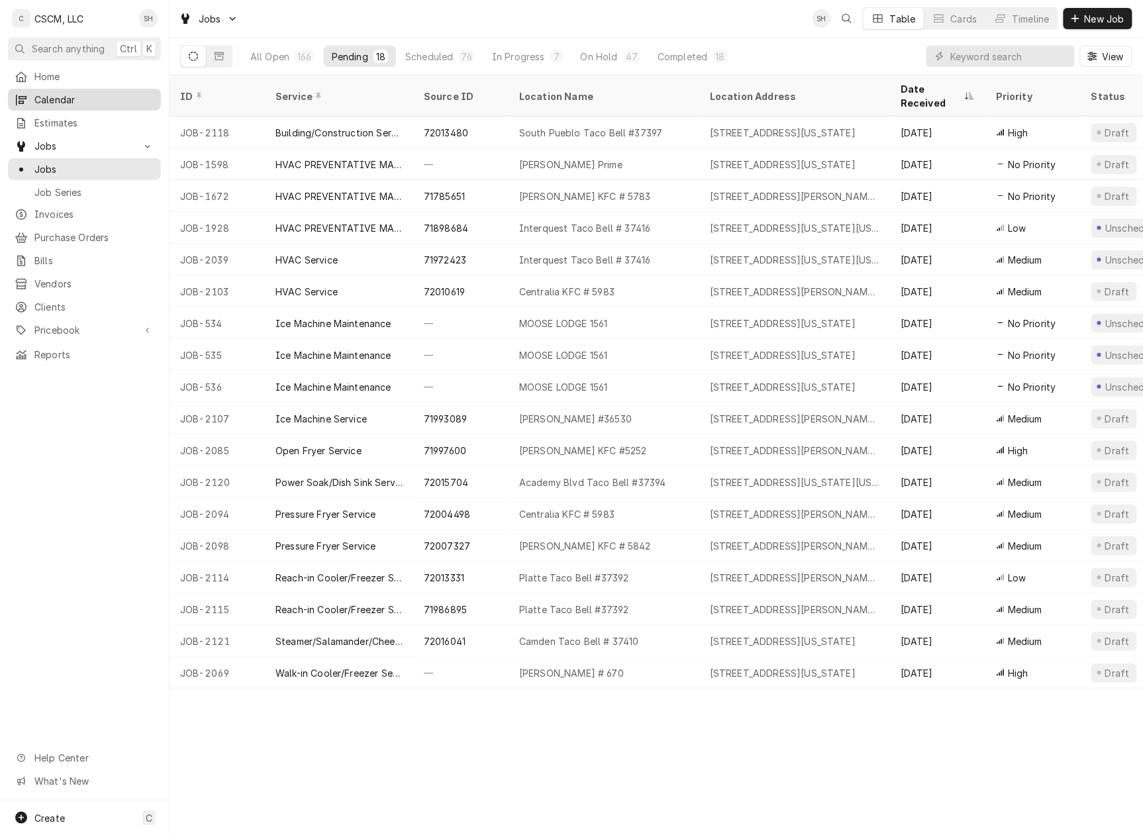
click at [117, 94] on span "Calendar" at bounding box center [94, 100] width 120 height 14
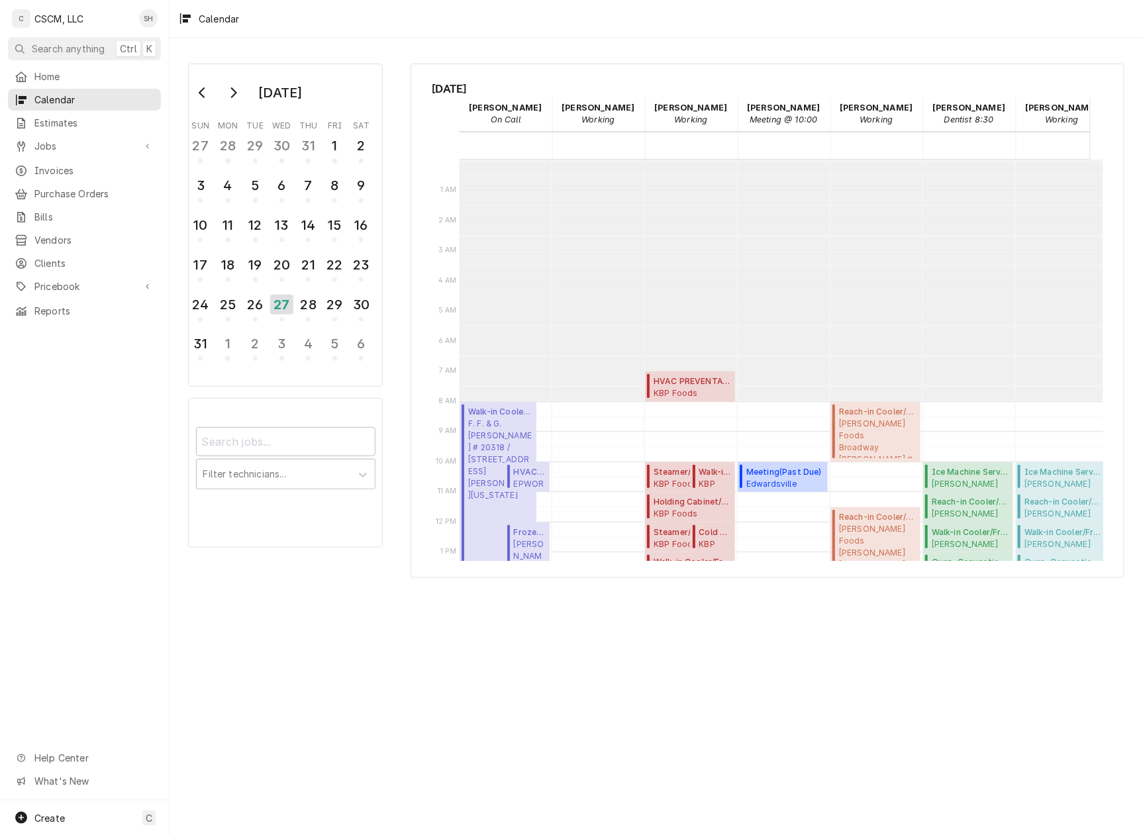
scroll to position [336, 0]
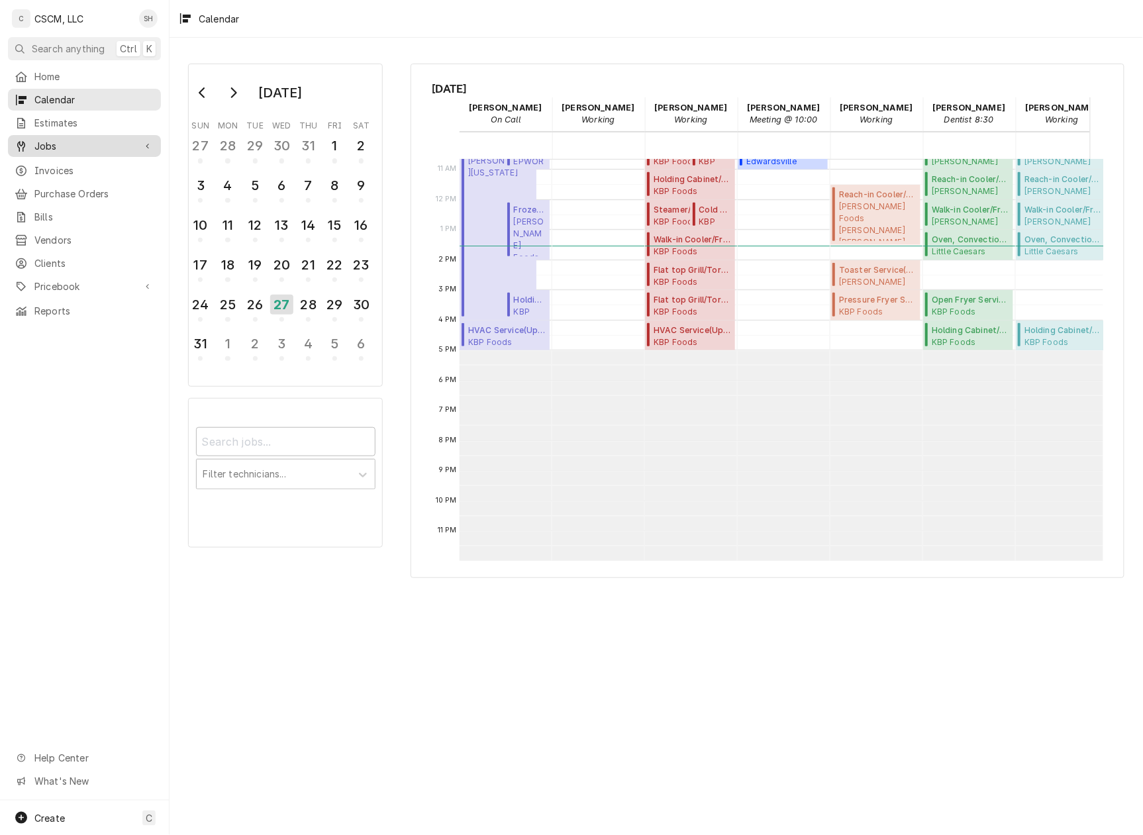
click at [64, 143] on span "Jobs" at bounding box center [84, 146] width 100 height 14
click at [62, 171] on div "Jobs" at bounding box center [85, 169] width 148 height 17
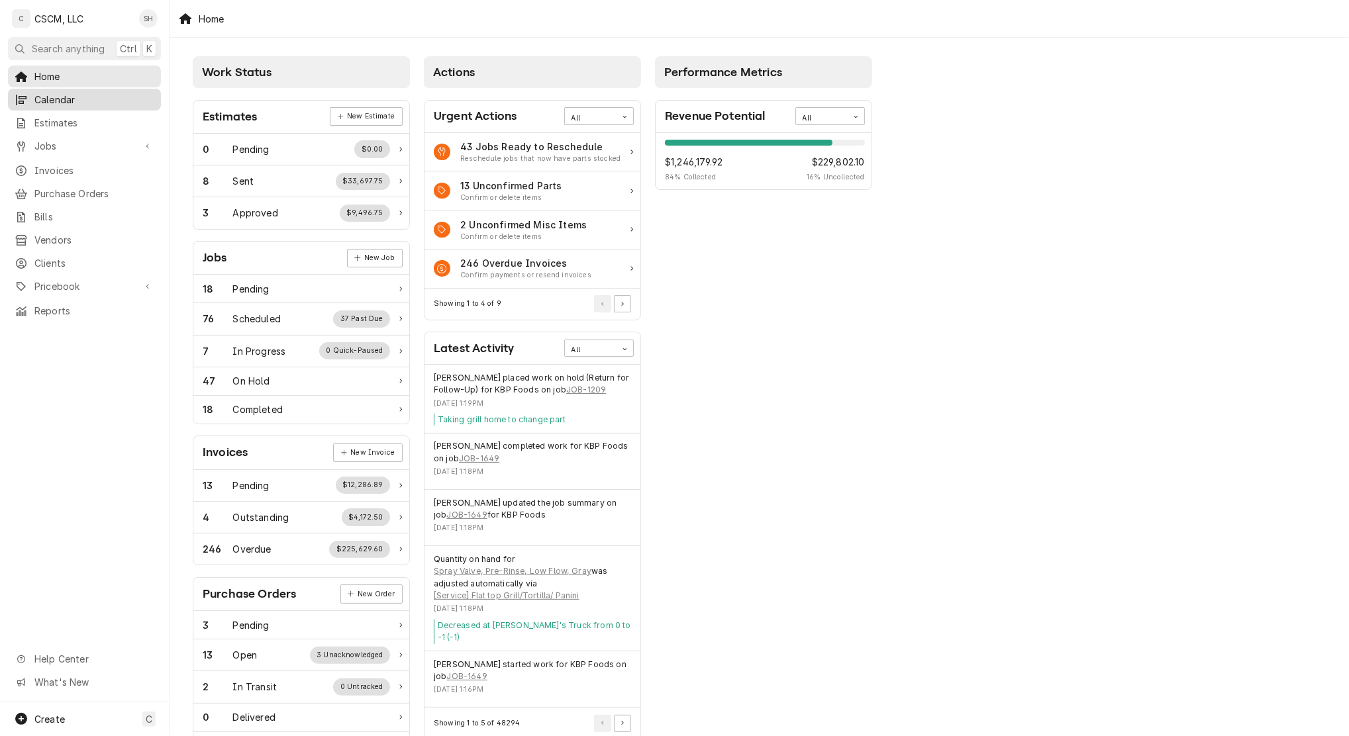
click at [67, 97] on span "Calendar" at bounding box center [94, 100] width 120 height 14
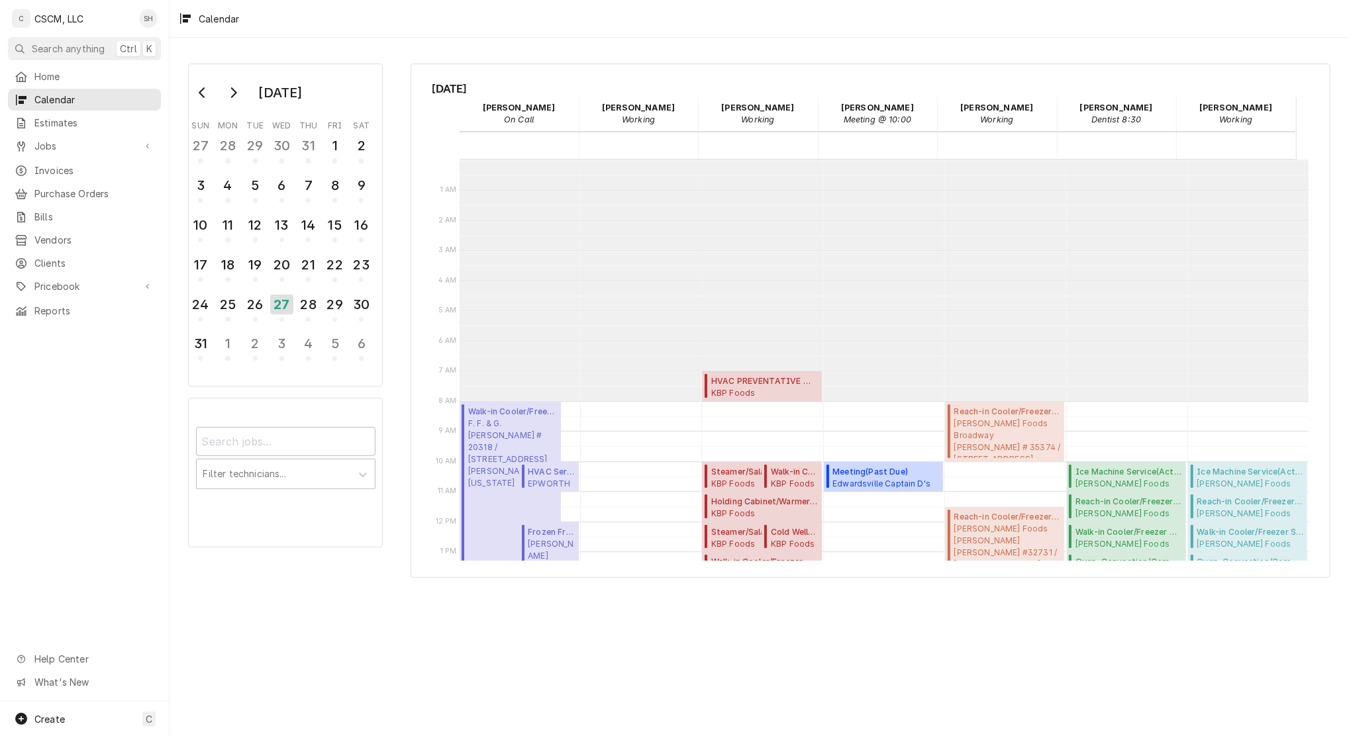
scroll to position [241, 0]
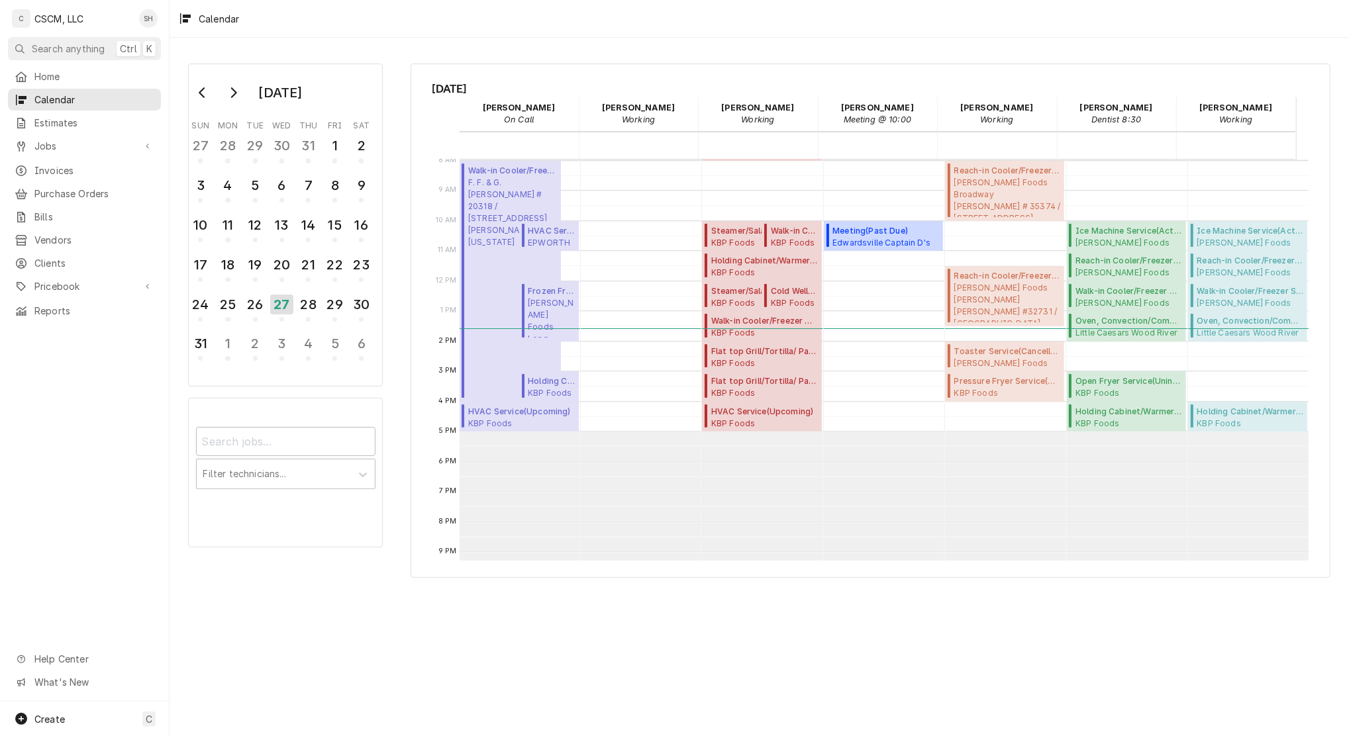
click at [568, 585] on div "August 2025 Sun Mon Tue Wed Thu Fri Sat 27 28 29 30 31 1 2 3 4 5 6 7 8 9 10 11 …" at bounding box center [760, 321] width 1180 height 538
click at [785, 378] on span "Flat top Grill/Tortilla/ Panini ( Uninvoiced )" at bounding box center [764, 382] width 107 height 12
click at [746, 330] on span "KBP Foods Royal Gorge Taco Bell #37396 / 1112 Royal Gorge Blvd, Canon City, Col…" at bounding box center [764, 332] width 107 height 11
click at [789, 240] on span "KBP Foods Royal Gorge Taco Bell #37396 / 1112 Royal Gorge Blvd, Canon City, Col…" at bounding box center [794, 242] width 47 height 11
click at [728, 234] on span "Steamer/Salamander/Cheesemelter Service ( Active )" at bounding box center [755, 231] width 89 height 12
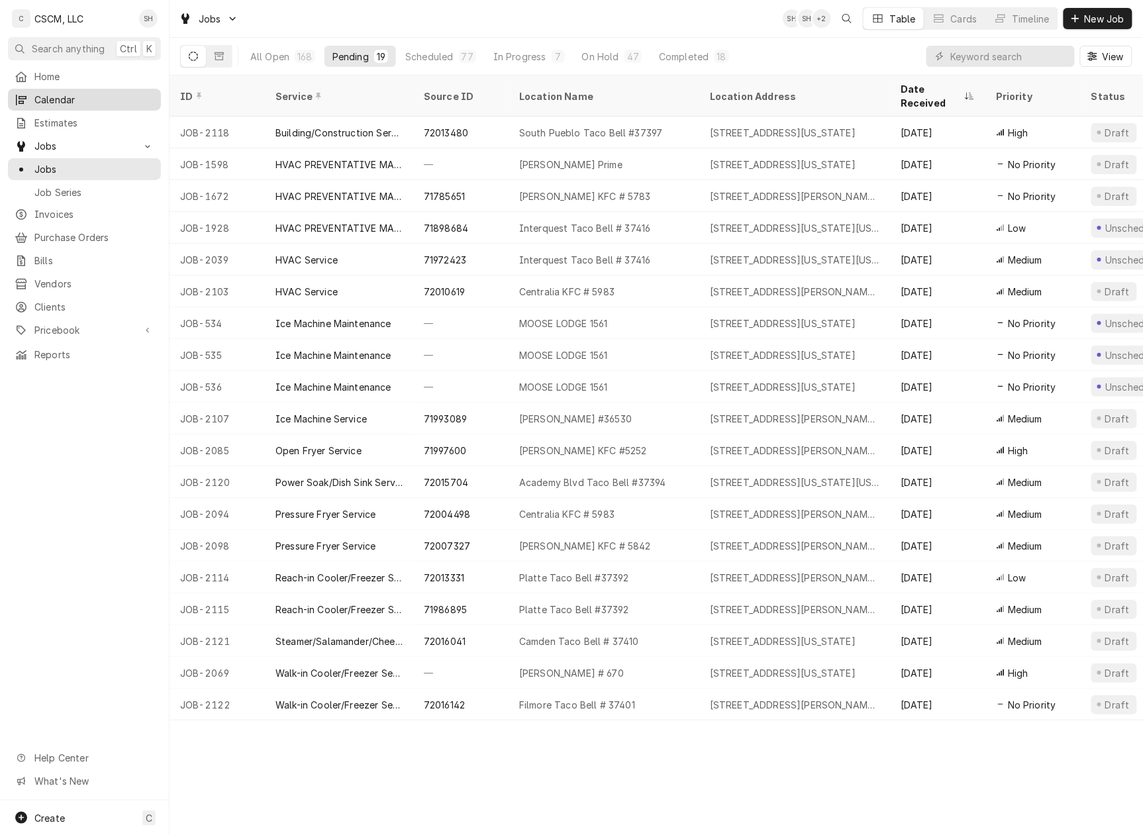
click at [80, 97] on span "Calendar" at bounding box center [94, 100] width 120 height 14
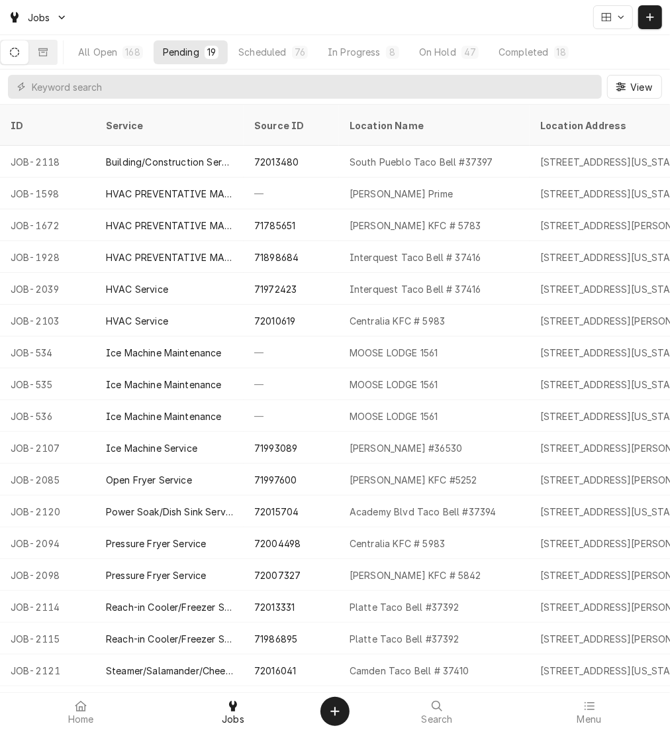
drag, startPoint x: 511, startPoint y: 13, endPoint x: 1262, endPoint y: 15, distance: 751.1
click at [670, 15] on html "Jobs All Open 168 Pending 19 Scheduled 76 In Progress 8 On Hold 47 Completed 18…" at bounding box center [335, 365] width 670 height 730
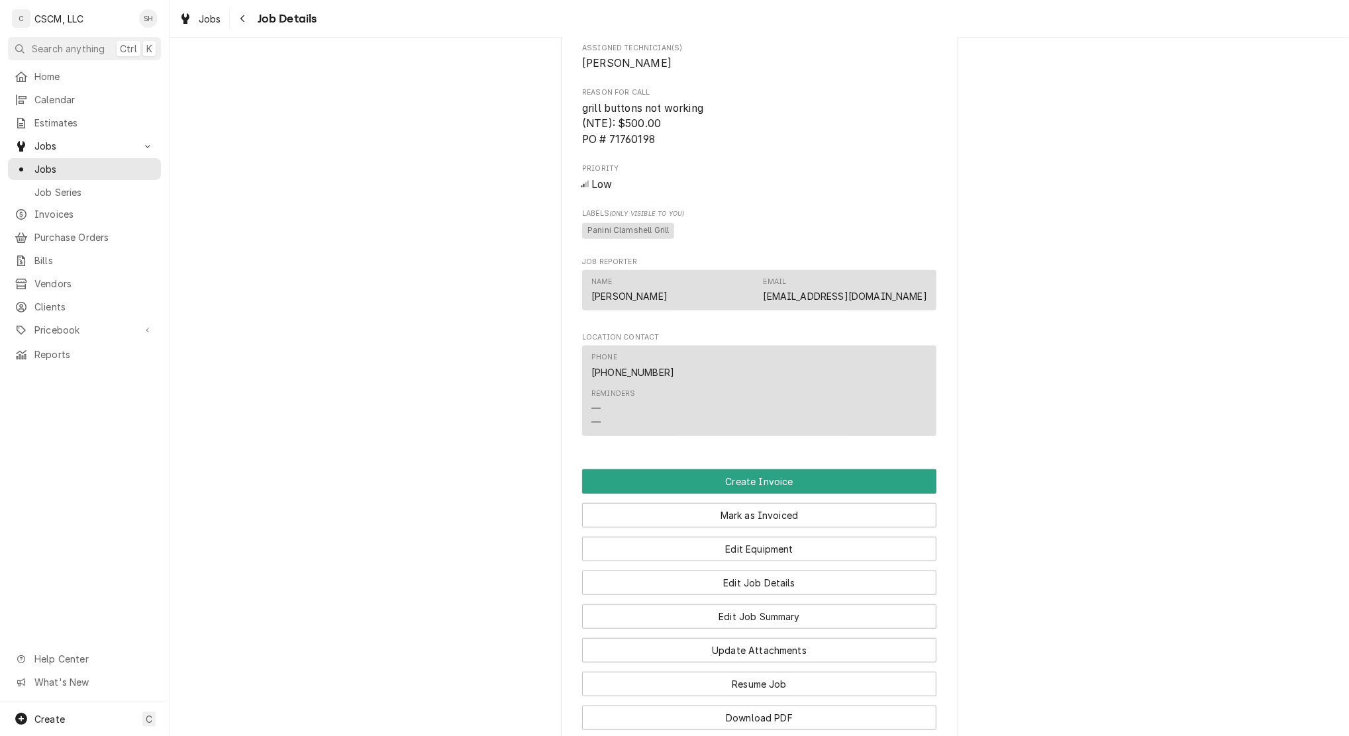
scroll to position [795, 0]
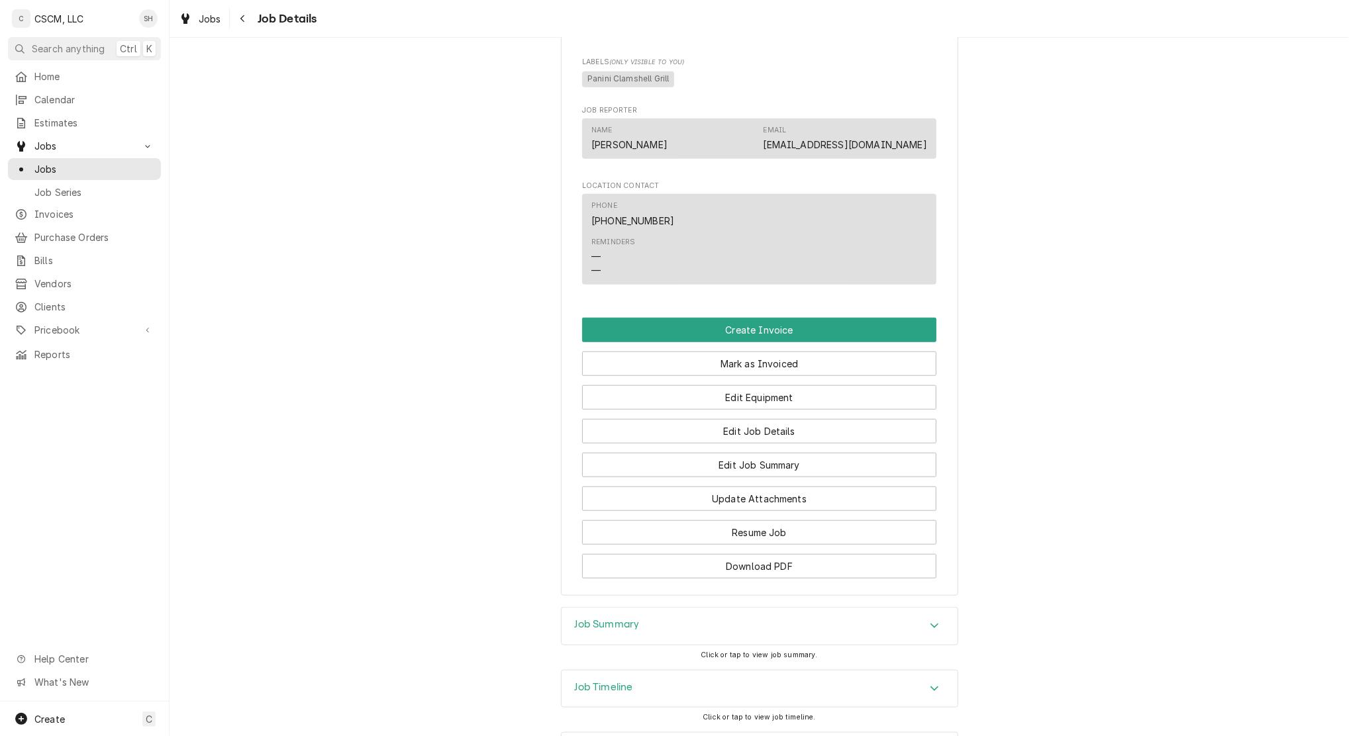
click at [728, 645] on div "Job Summary" at bounding box center [760, 626] width 396 height 37
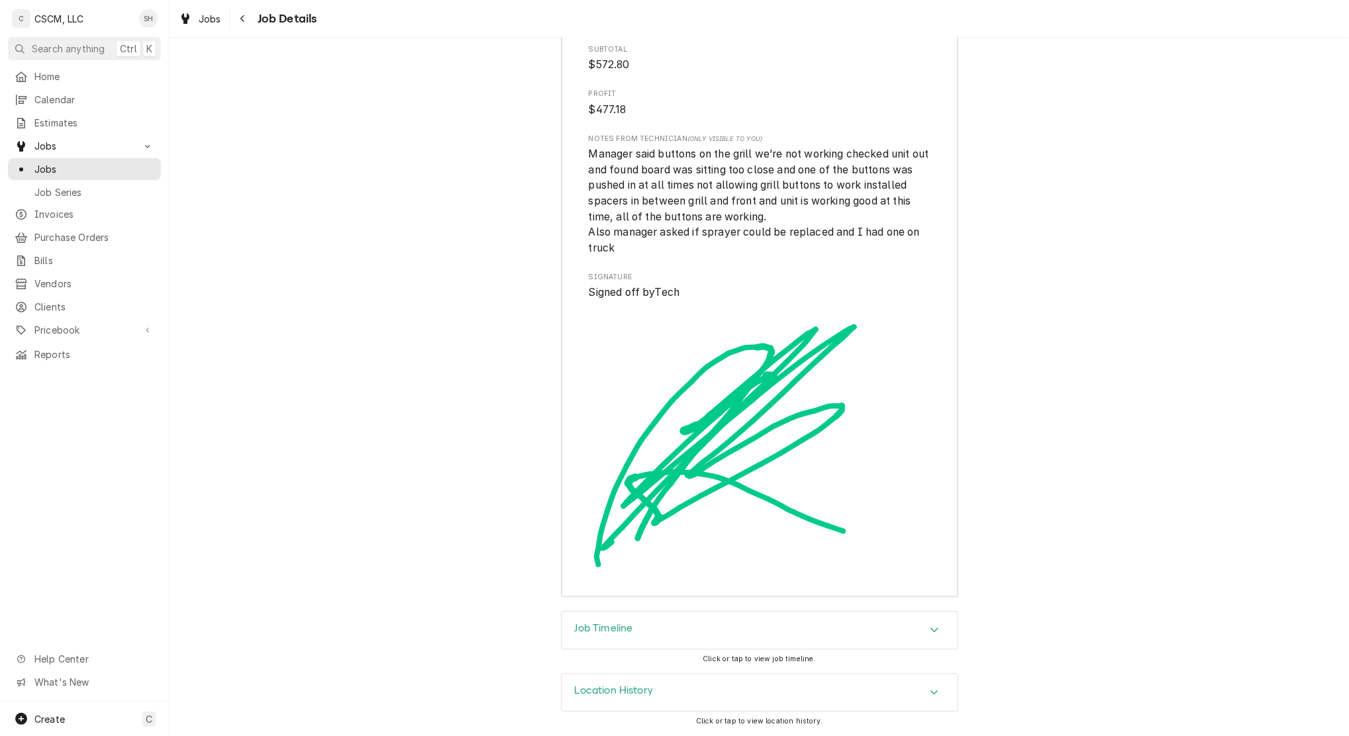
scroll to position [2440, 0]
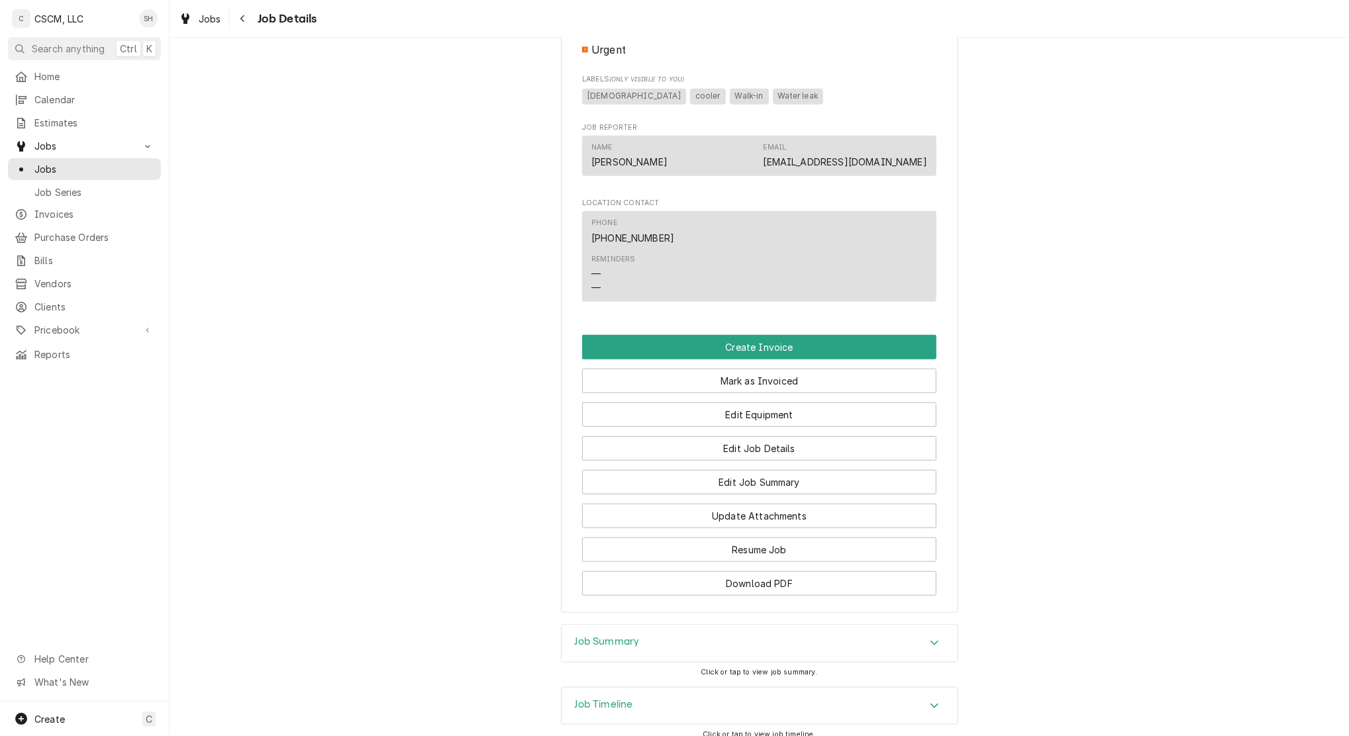
scroll to position [870, 0]
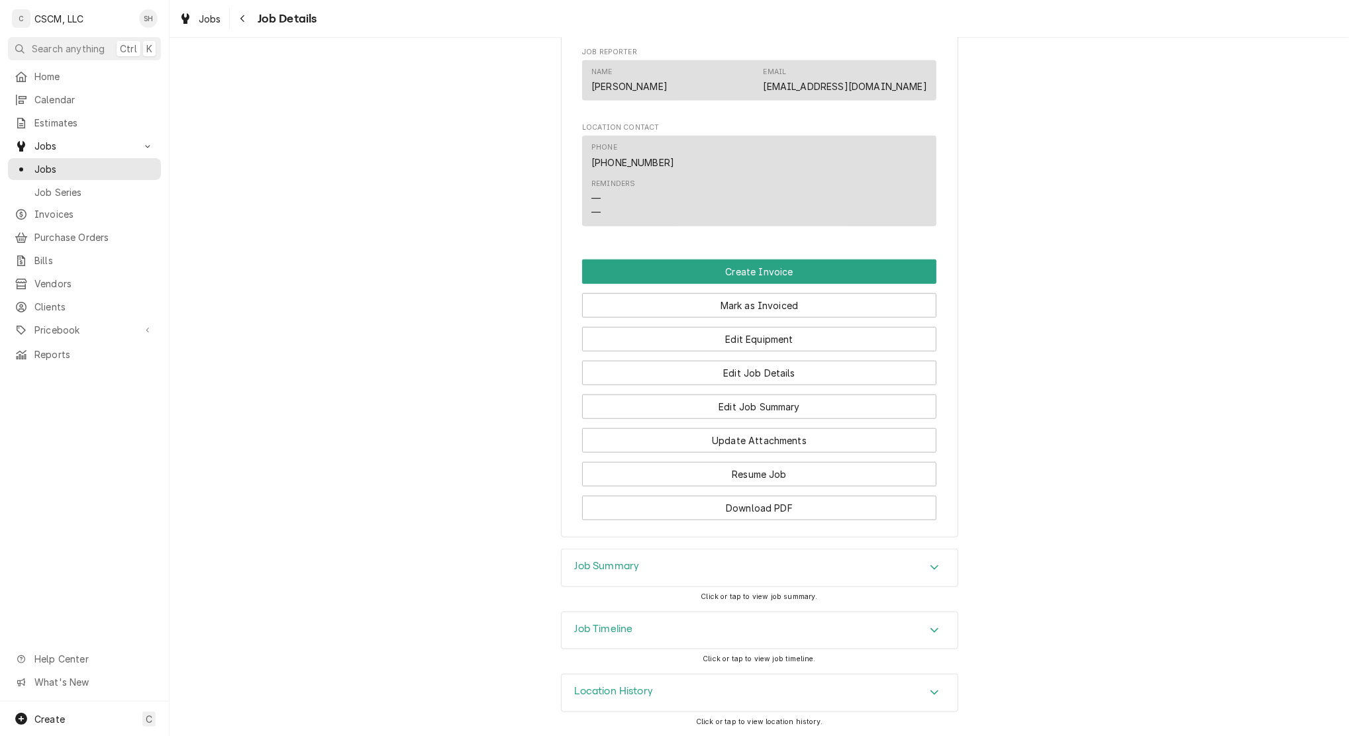
click at [660, 637] on div "Job Timeline" at bounding box center [760, 631] width 396 height 37
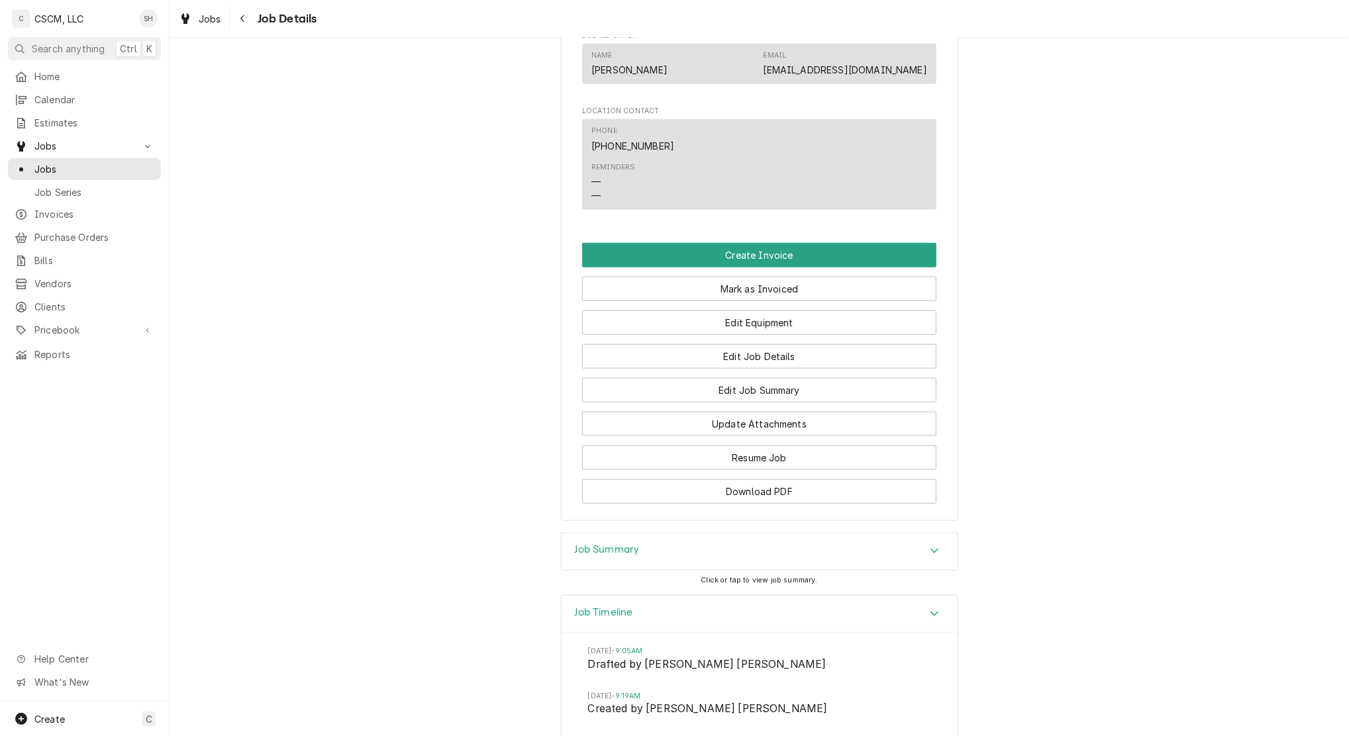
scroll to position [1170, 0]
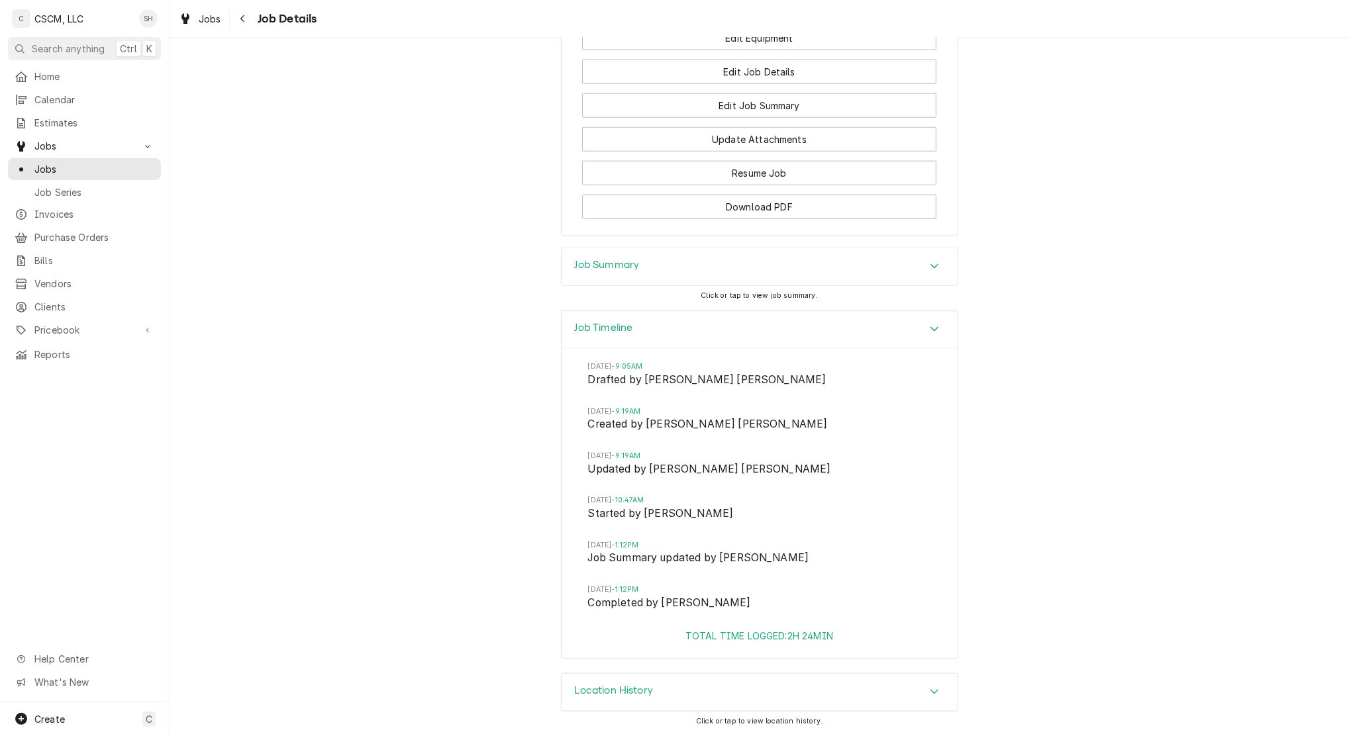
click at [658, 268] on div "Job Summary" at bounding box center [760, 266] width 396 height 37
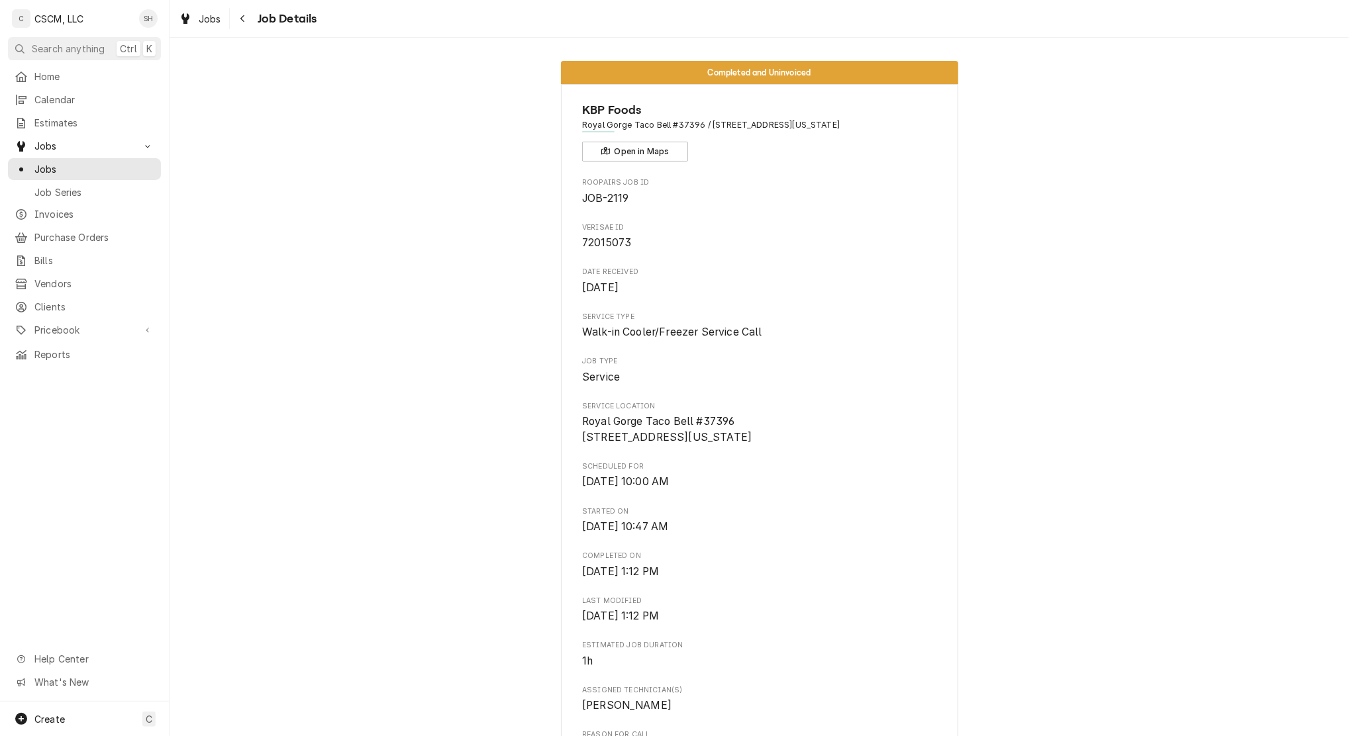
scroll to position [0, 0]
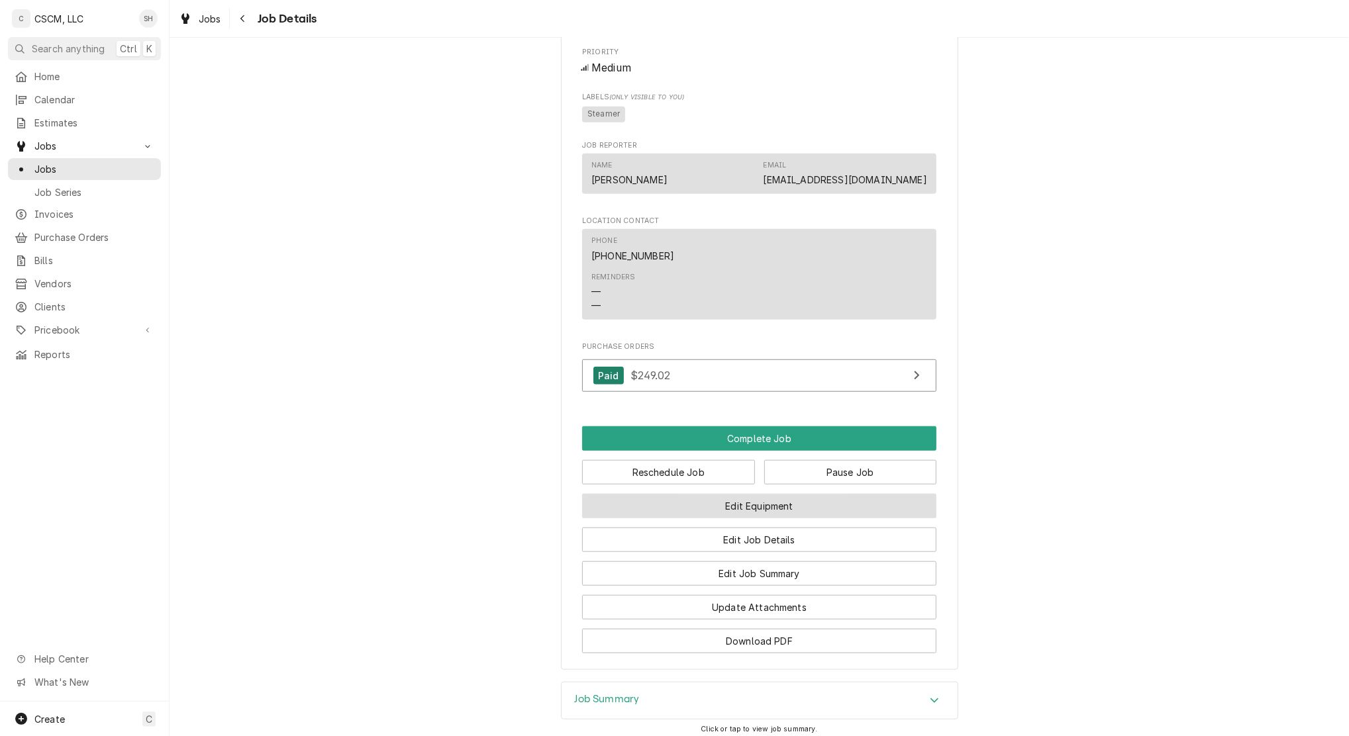
scroll to position [908, 0]
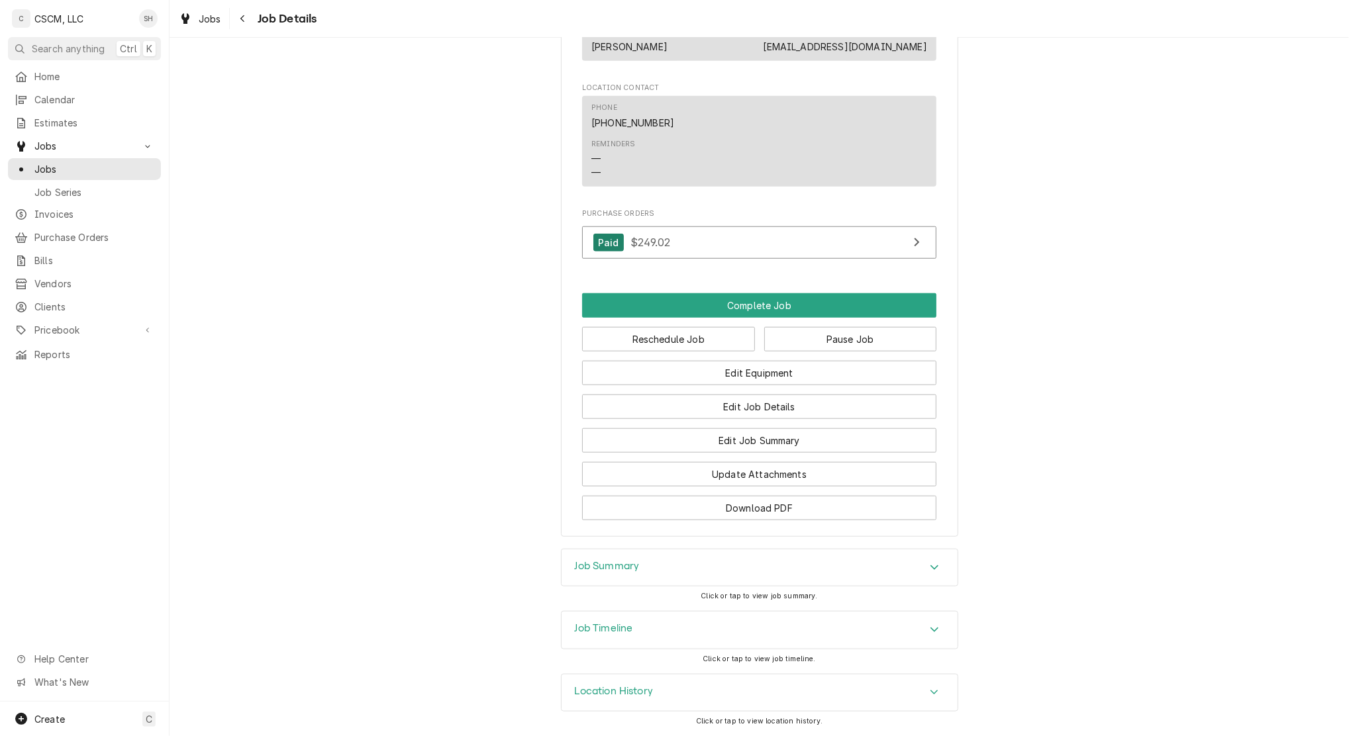
click at [670, 627] on div "Job Timeline" at bounding box center [760, 630] width 396 height 37
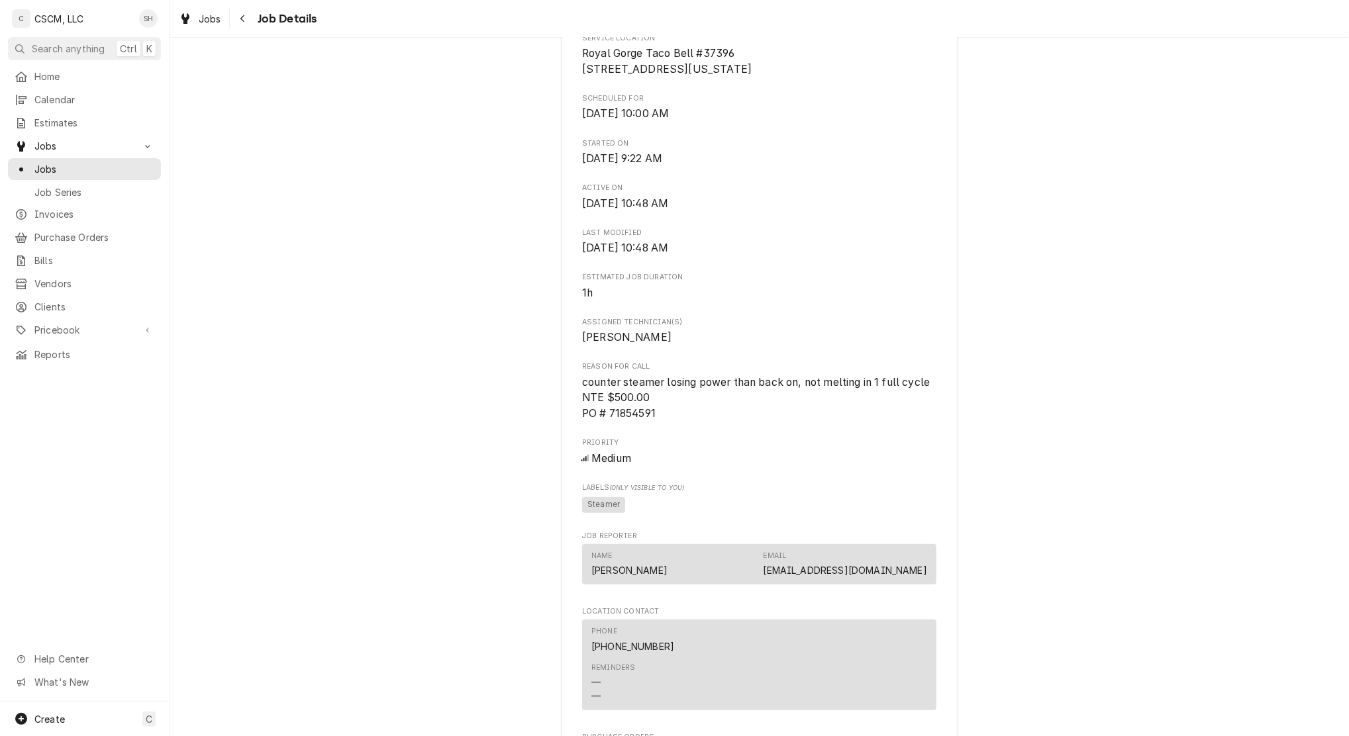
scroll to position [0, 0]
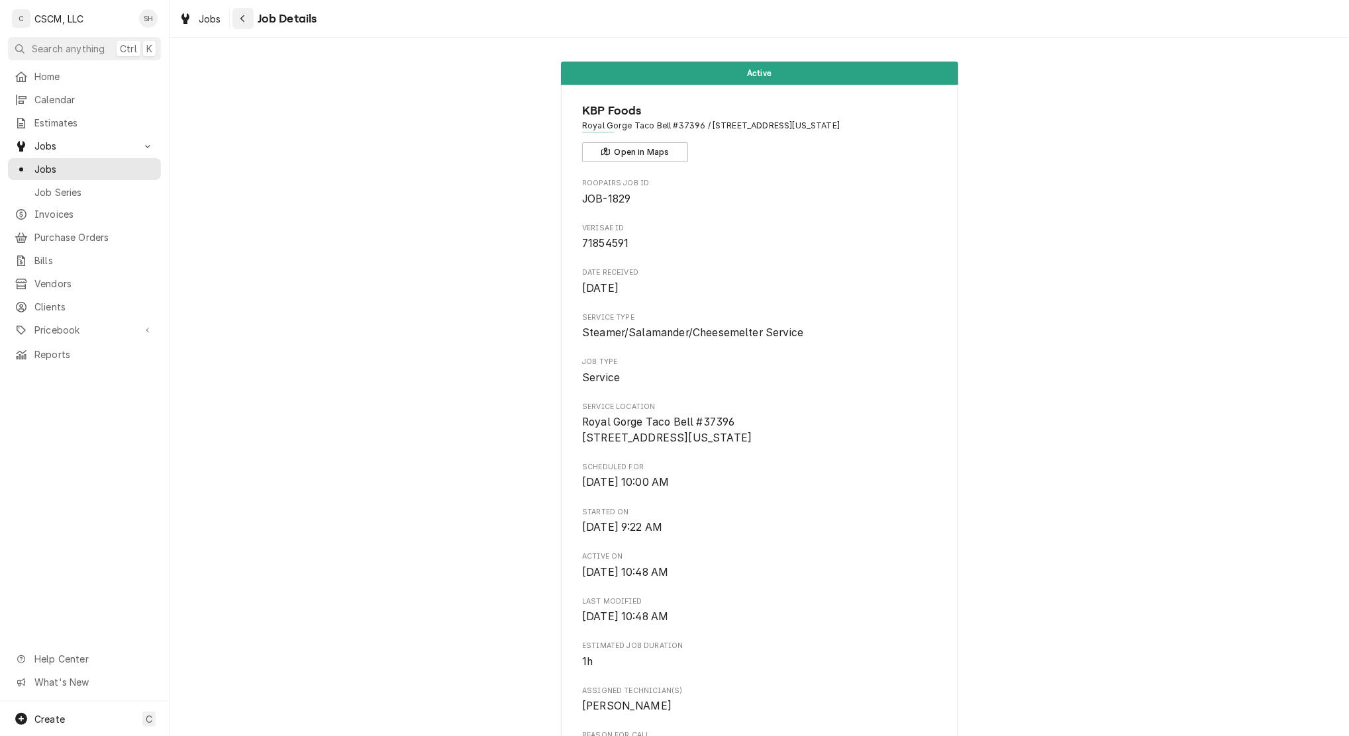
click at [240, 17] on icon "Navigate back" at bounding box center [243, 18] width 6 height 9
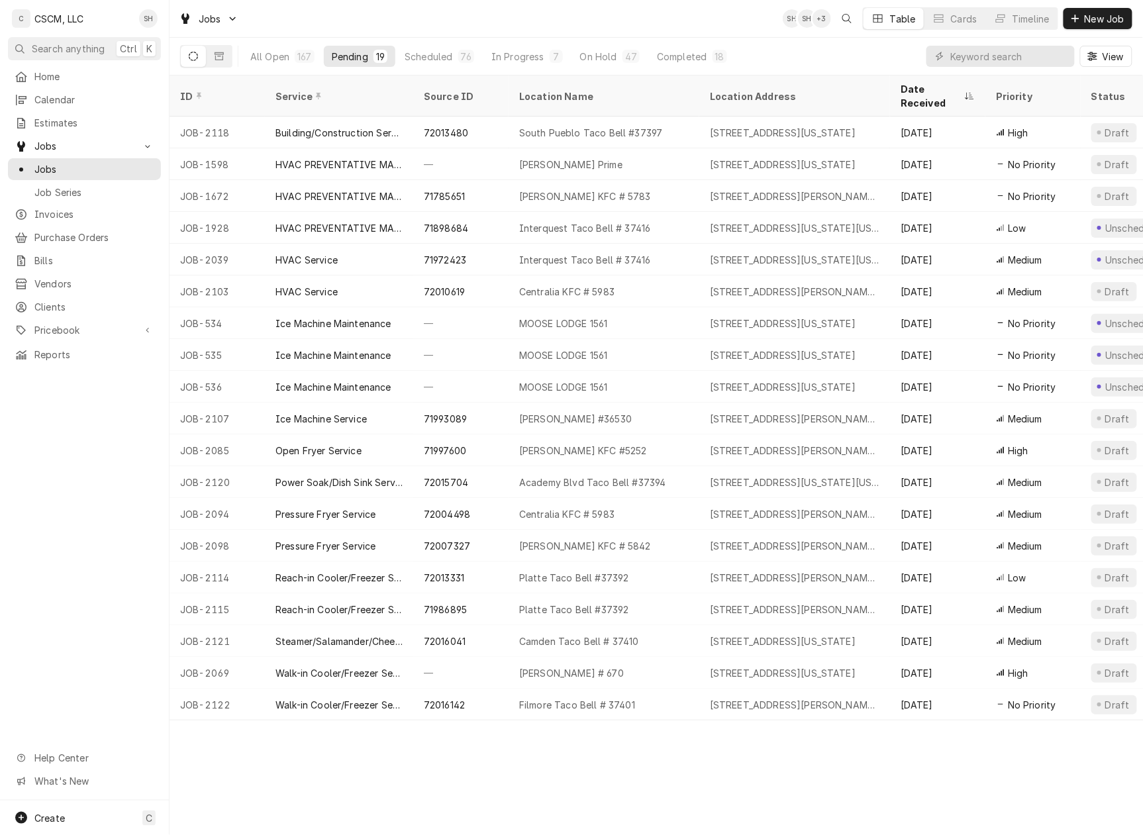
click at [838, 746] on div "ID Service Source ID Location Name Location Address Date Received Priority Stat…" at bounding box center [657, 456] width 974 height 760
click at [999, 53] on input "Dynamic Content Wrapper" at bounding box center [1009, 56] width 118 height 21
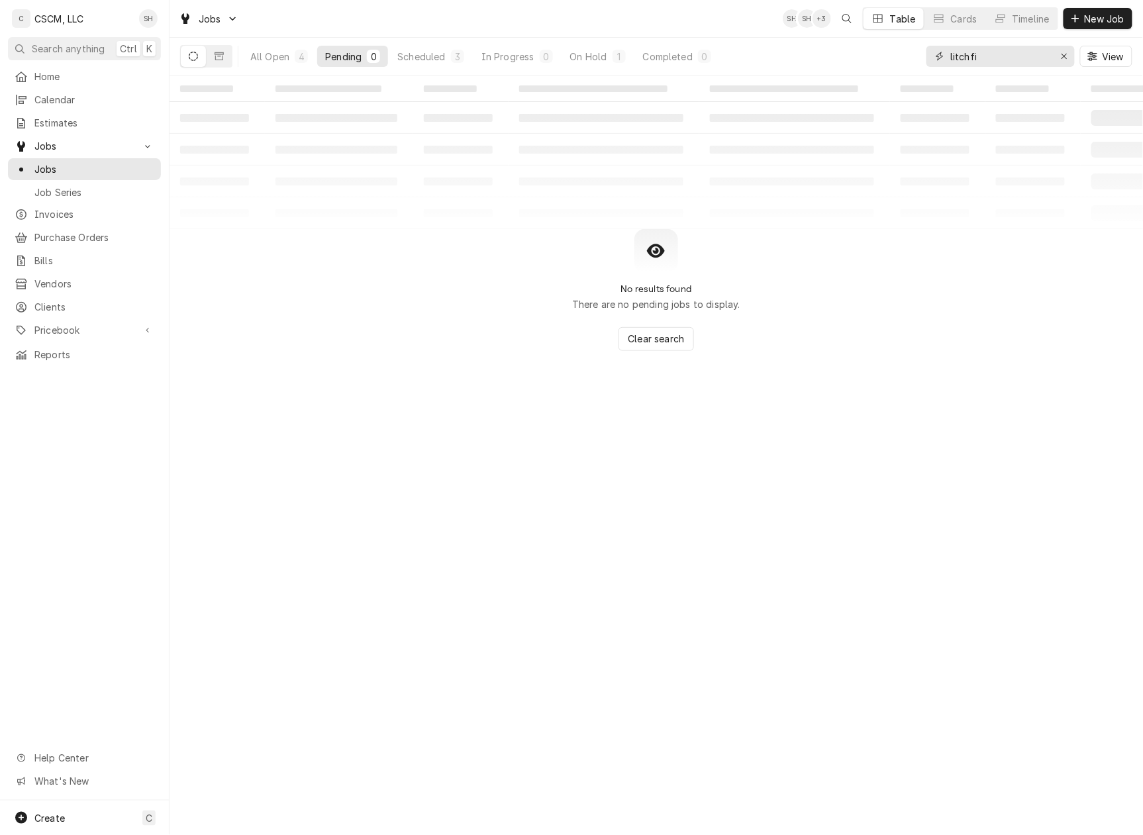
type input "litchfi"
click at [278, 54] on div "All Open" at bounding box center [269, 57] width 39 height 14
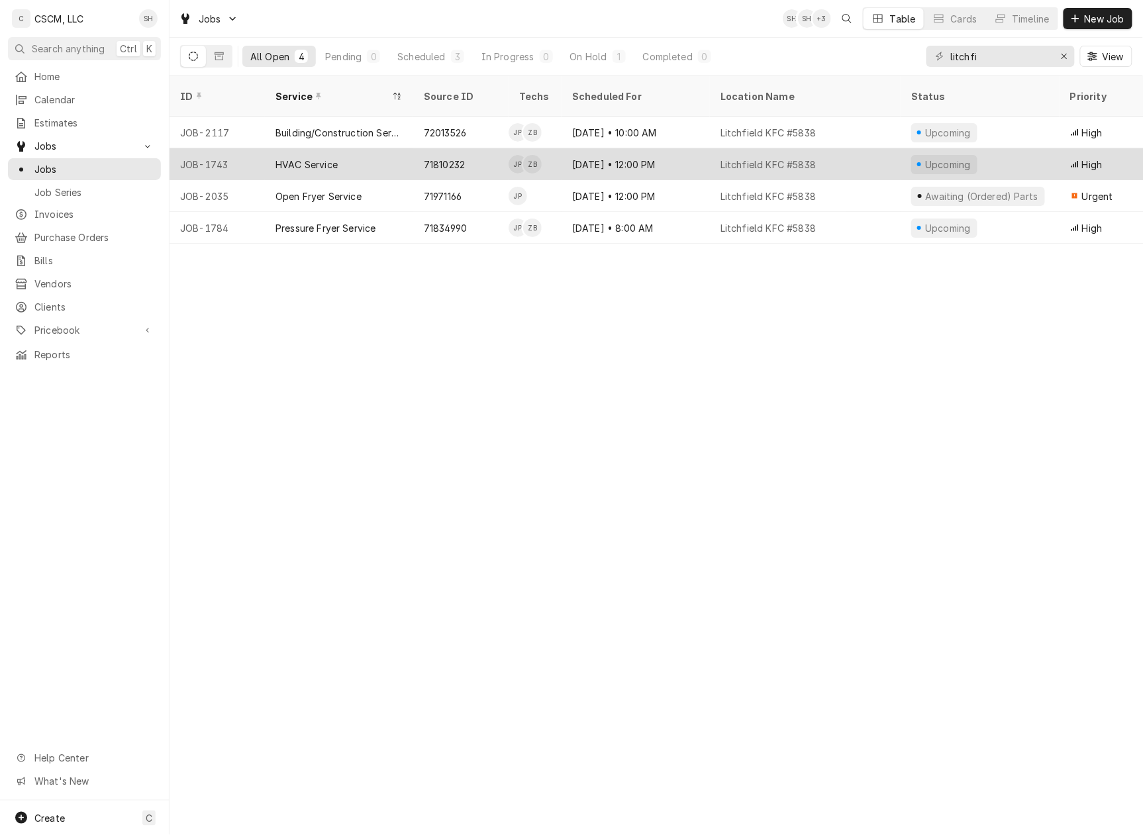
click at [483, 148] on div "71810232" at bounding box center [460, 164] width 95 height 32
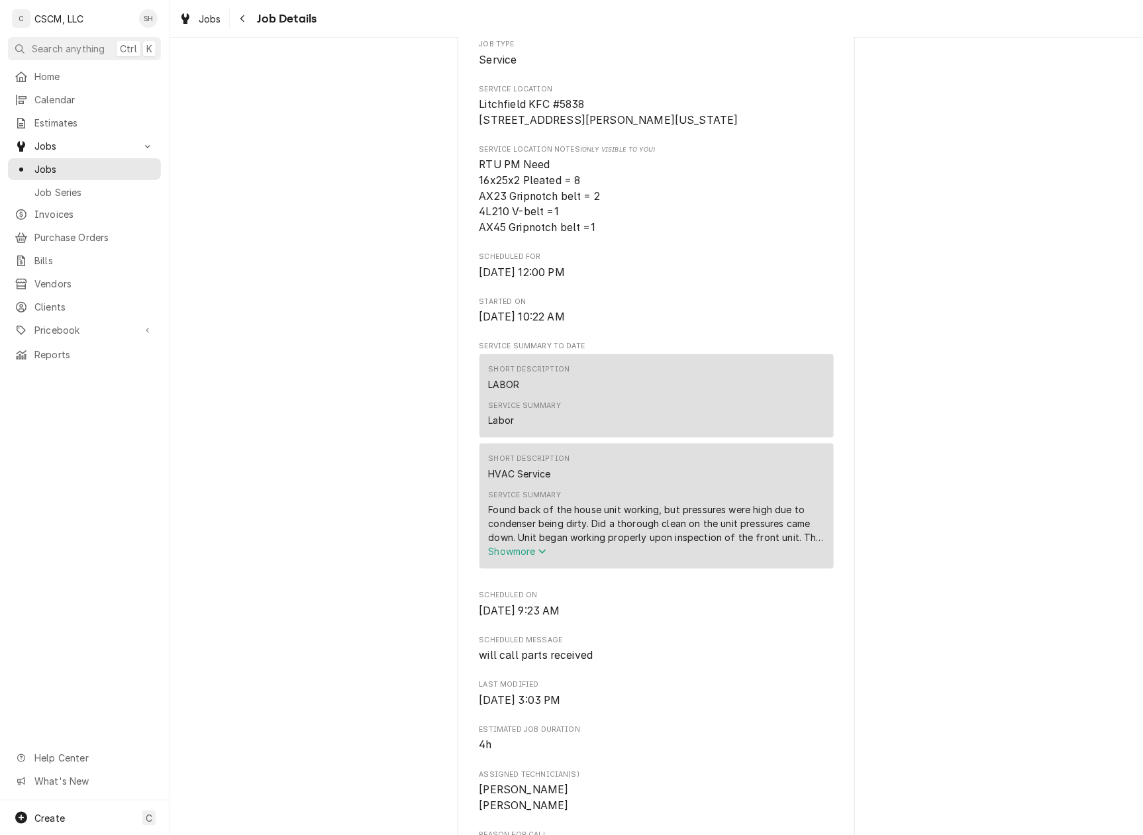
scroll to position [441, 0]
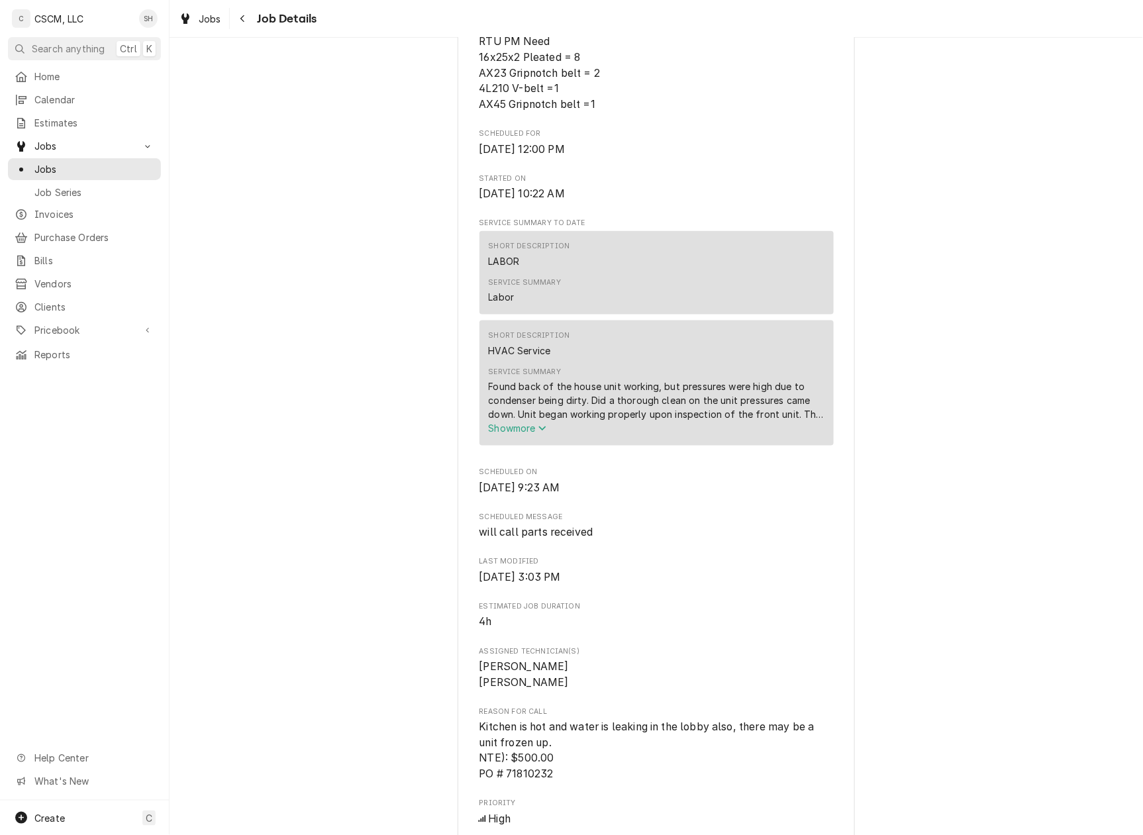
click at [501, 435] on button "Show more" at bounding box center [657, 428] width 336 height 14
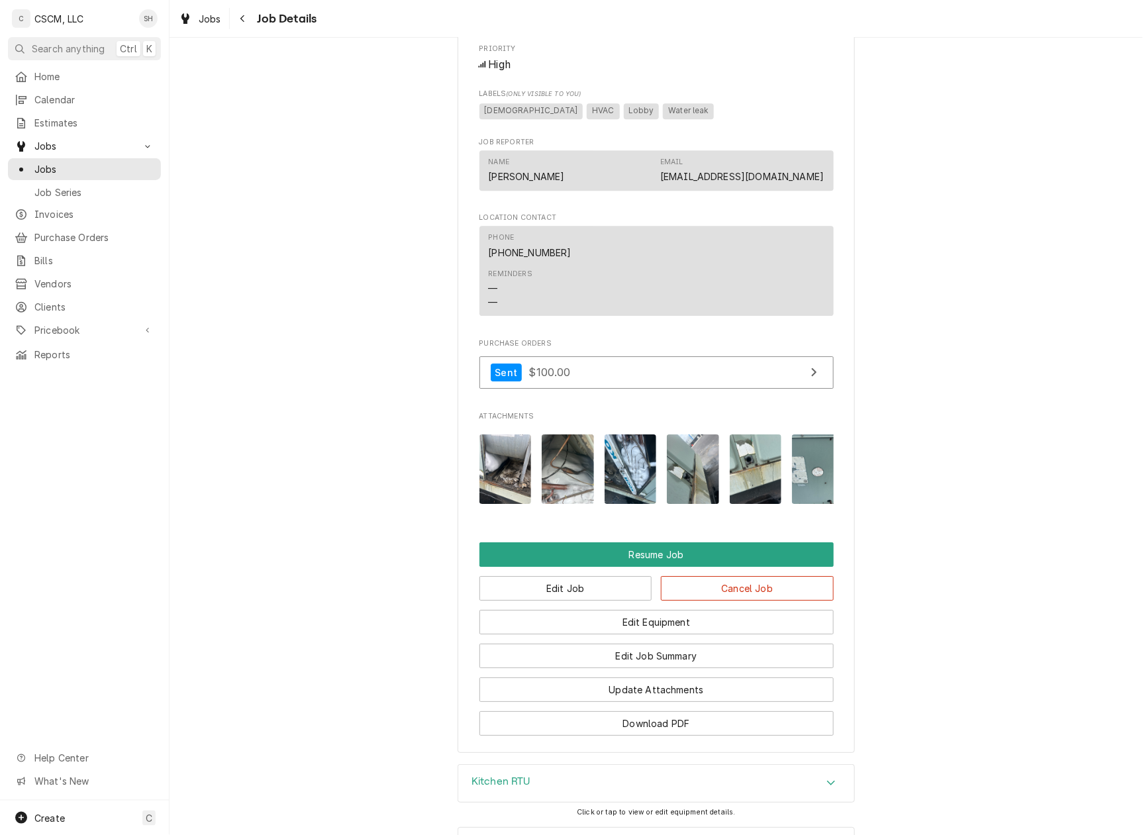
scroll to position [1465, 0]
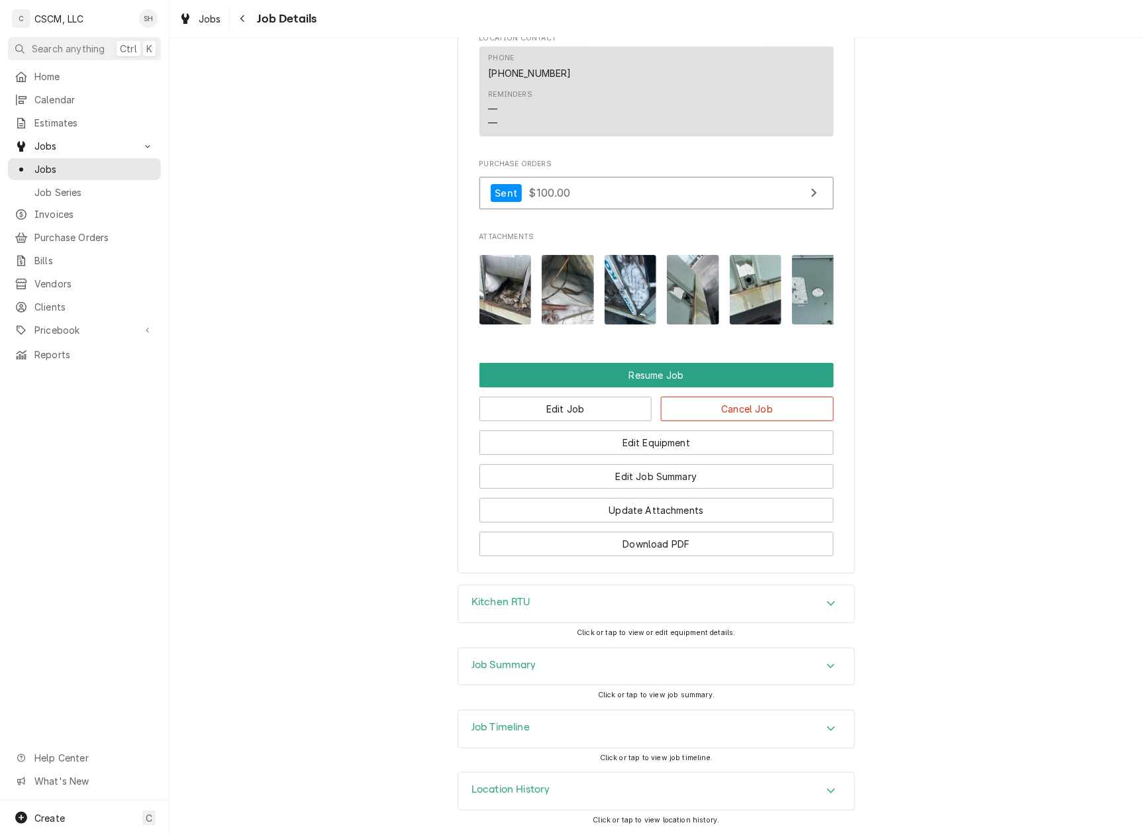
click at [551, 679] on div "Job Summary" at bounding box center [656, 666] width 396 height 37
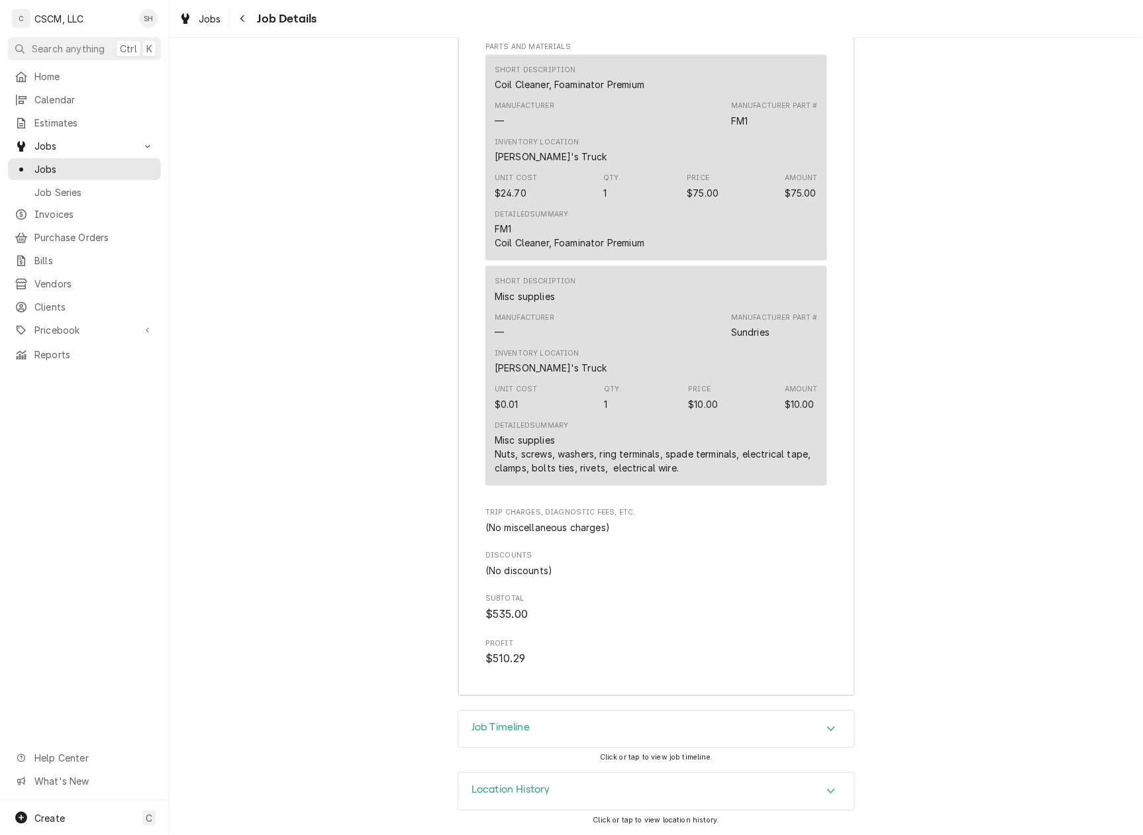
scroll to position [2783, 0]
click at [495, 723] on h3 "Job Timeline" at bounding box center [501, 727] width 58 height 13
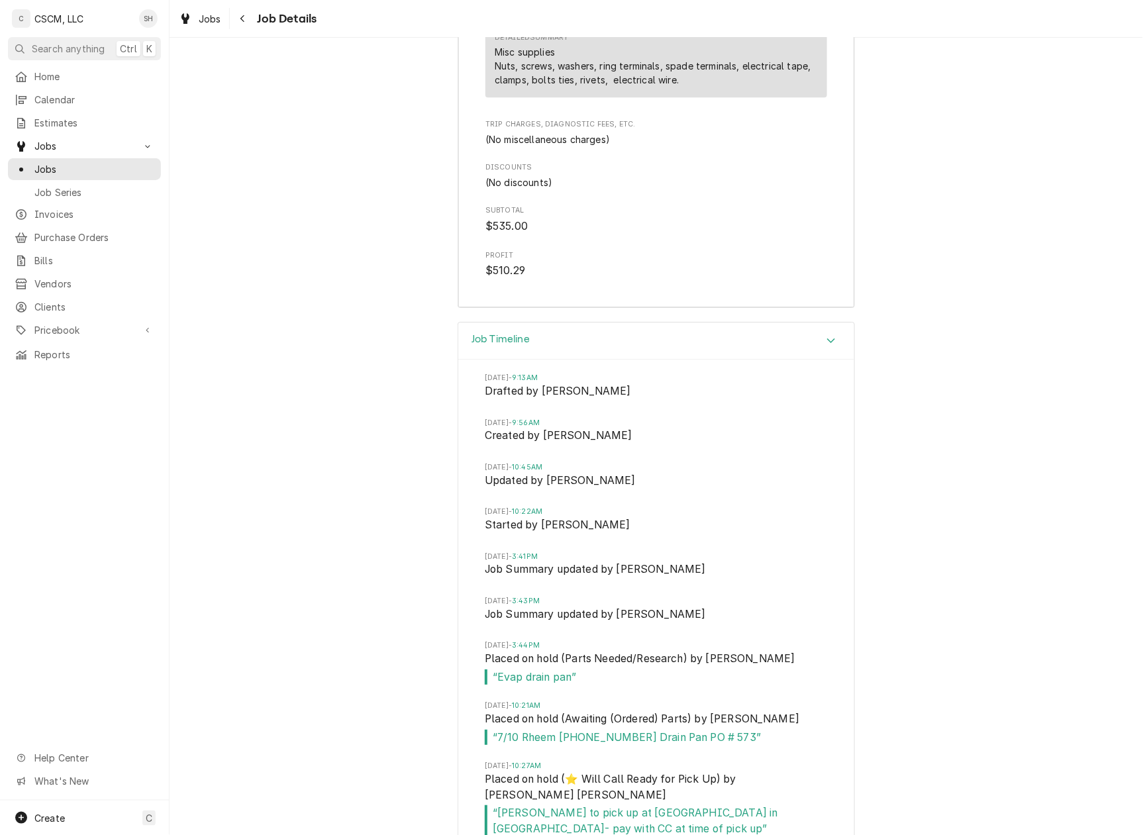
scroll to position [3386, 0]
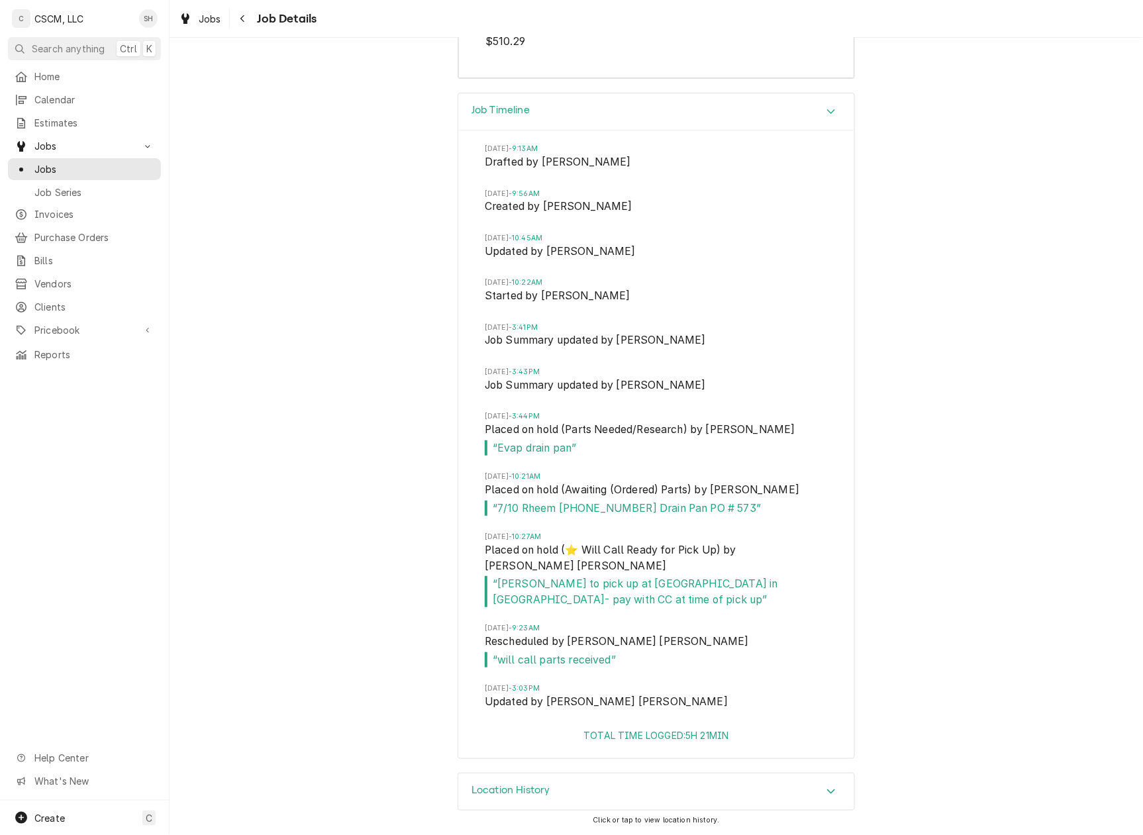
click at [848, 427] on div "Job Timeline Mon, Jul 7, 2025 - 9:13AM Drafted by Zackary Bain Mon, Jul 7, 2025…" at bounding box center [656, 426] width 397 height 666
click at [244, 25] on button "Navigate back" at bounding box center [242, 18] width 21 height 21
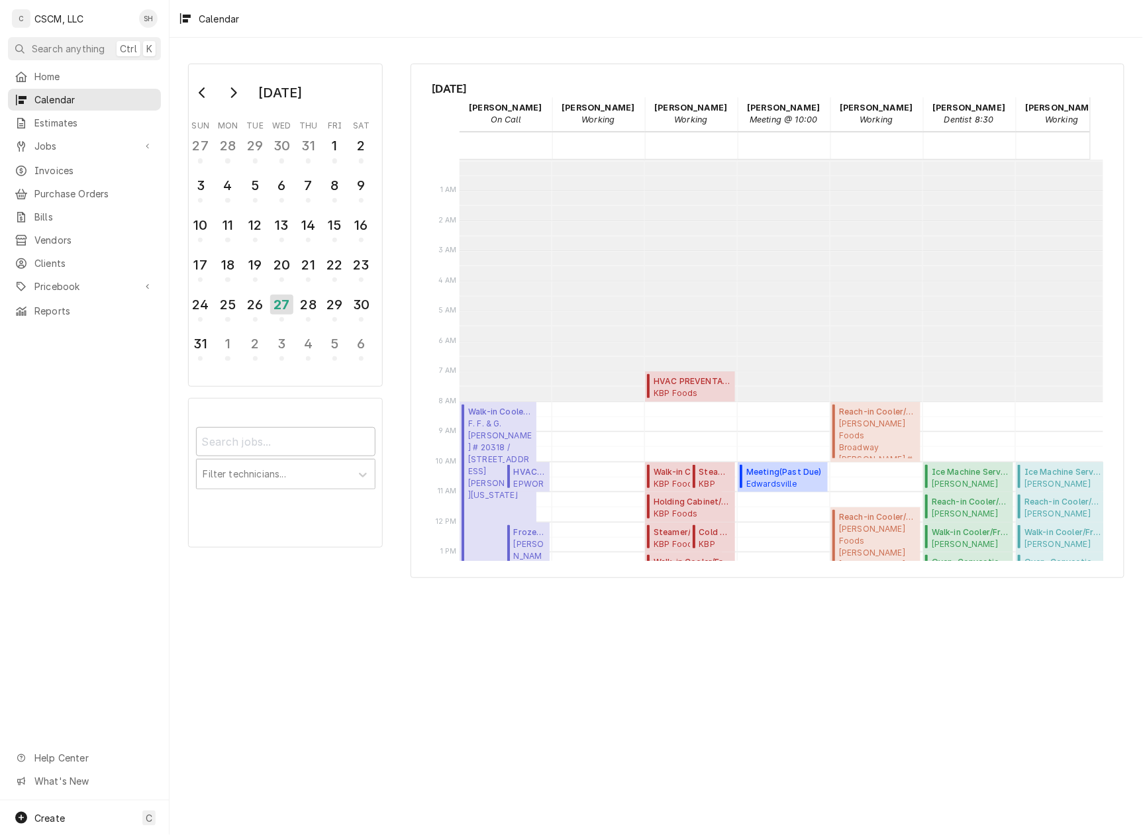
scroll to position [241, 0]
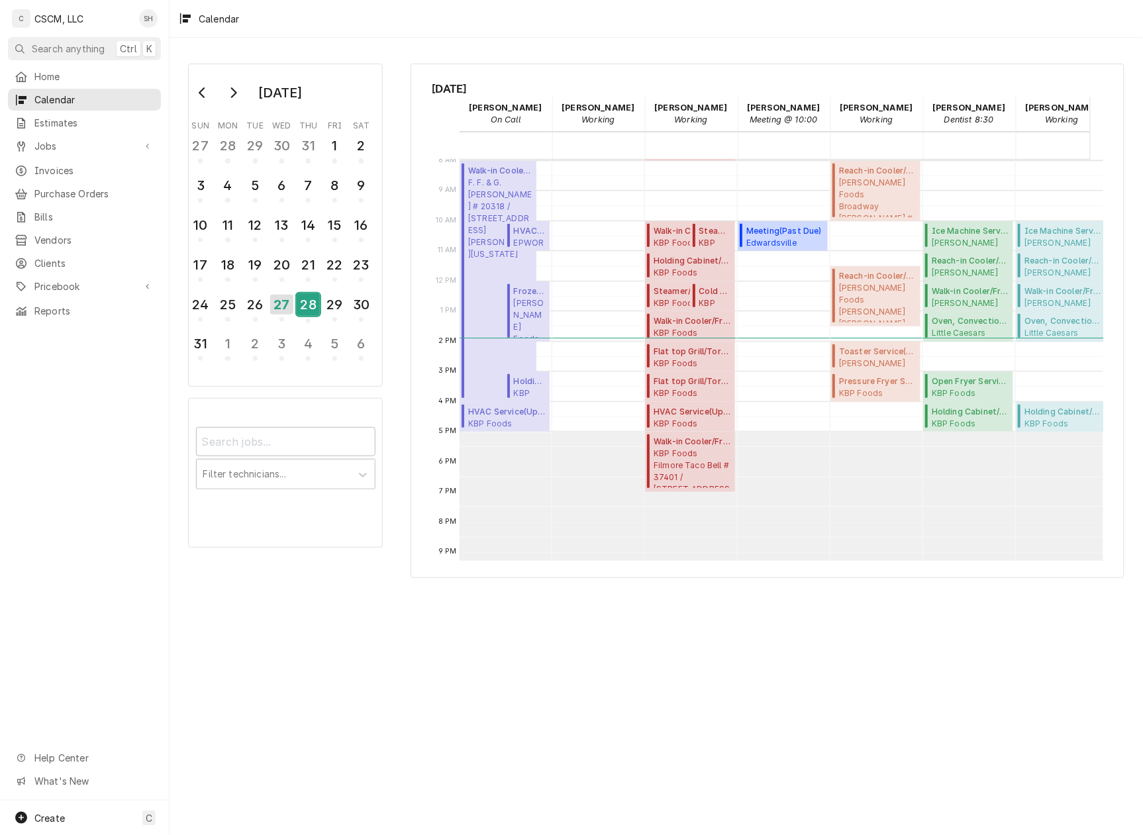
click at [305, 308] on div "28" at bounding box center [308, 304] width 23 height 23
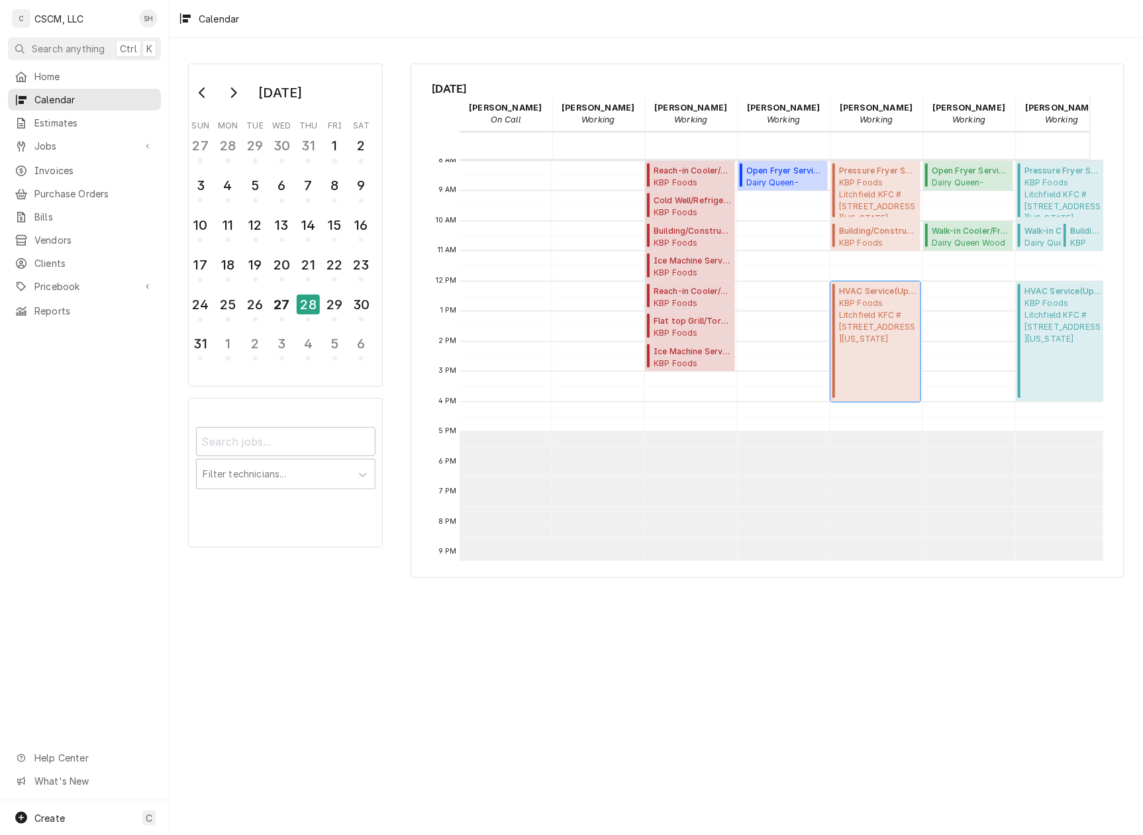
click at [894, 319] on span "KBP Foods Litchfield KFC #5838 / 9 Corvette Dr, Litchfield, Illinois 62056" at bounding box center [877, 321] width 77 height 48
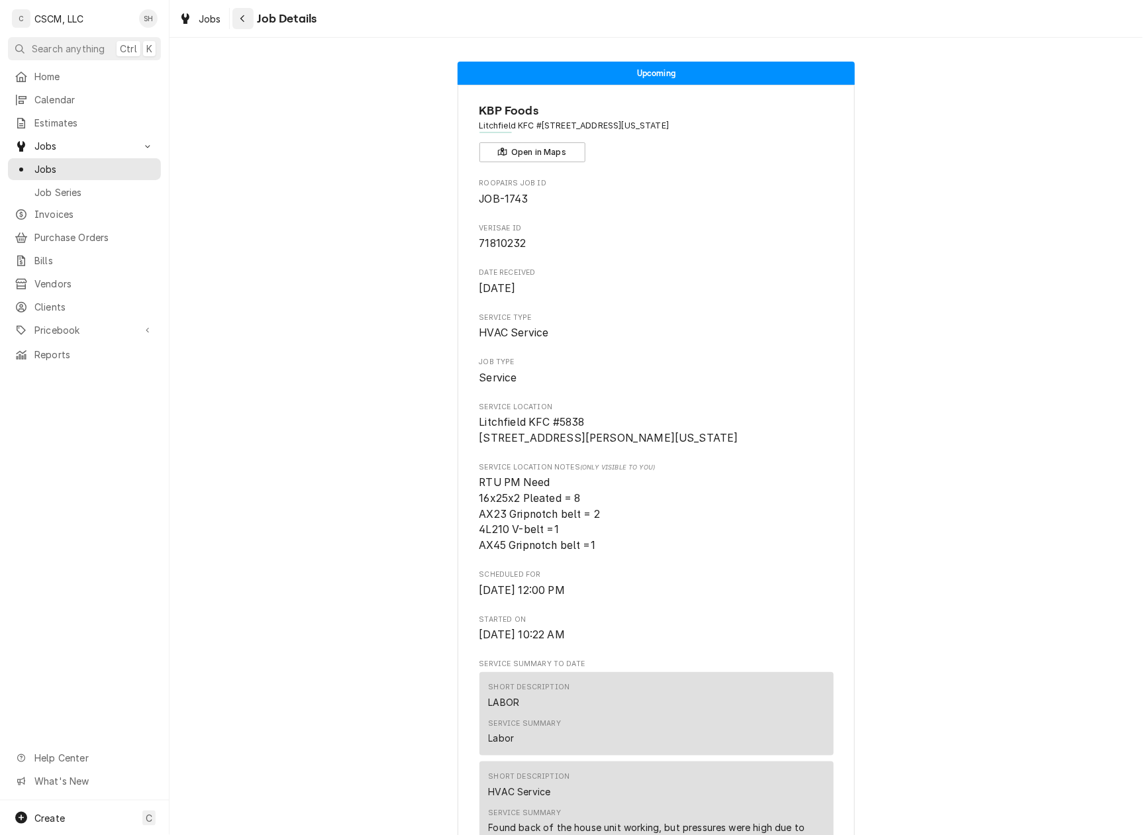
click at [244, 19] on icon "Navigate back" at bounding box center [243, 18] width 6 height 9
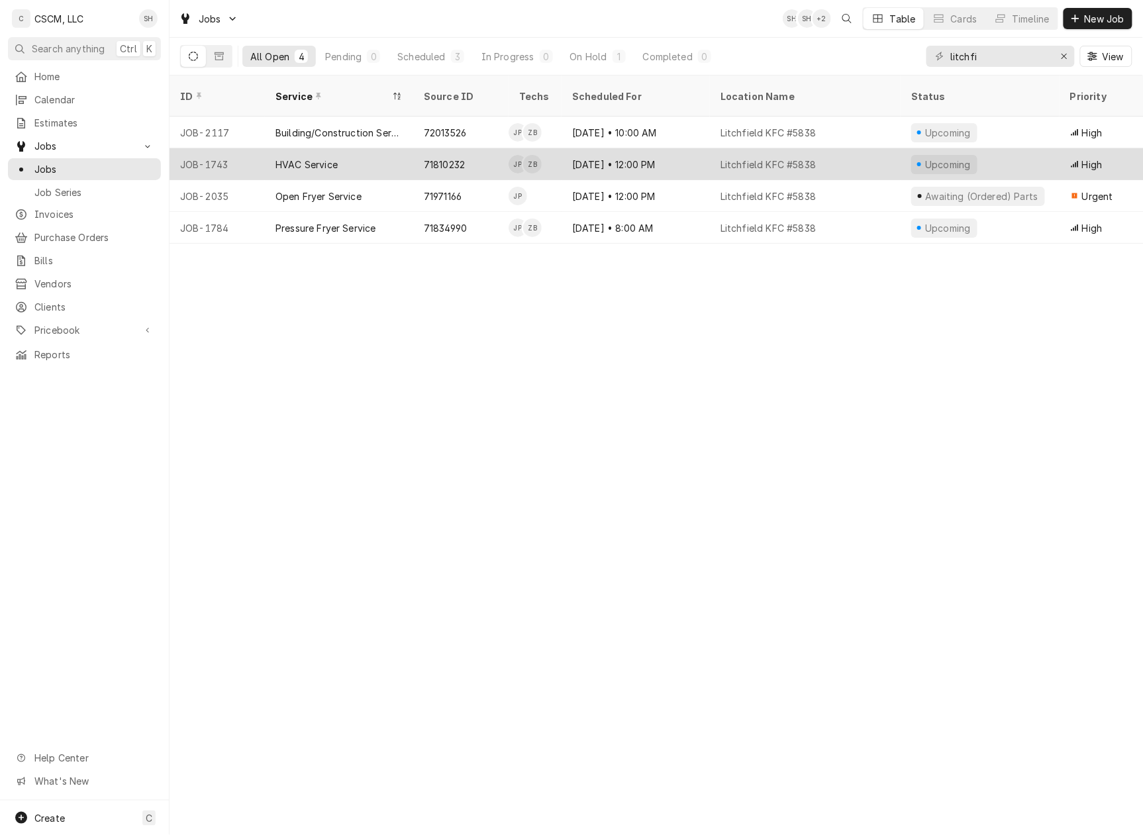
click at [612, 162] on div "[DATE] • 12:00 PM" at bounding box center [636, 164] width 148 height 32
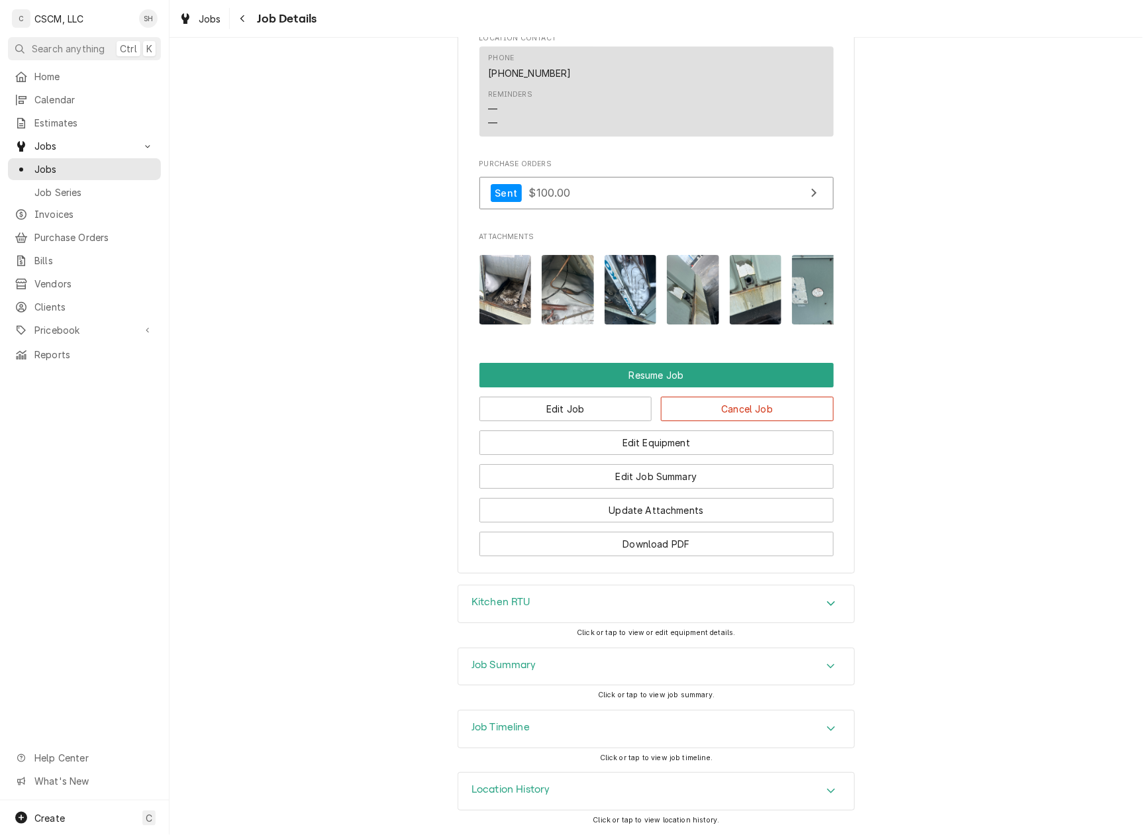
scroll to position [1409, 0]
click at [616, 670] on div "Job Summary" at bounding box center [656, 666] width 396 height 37
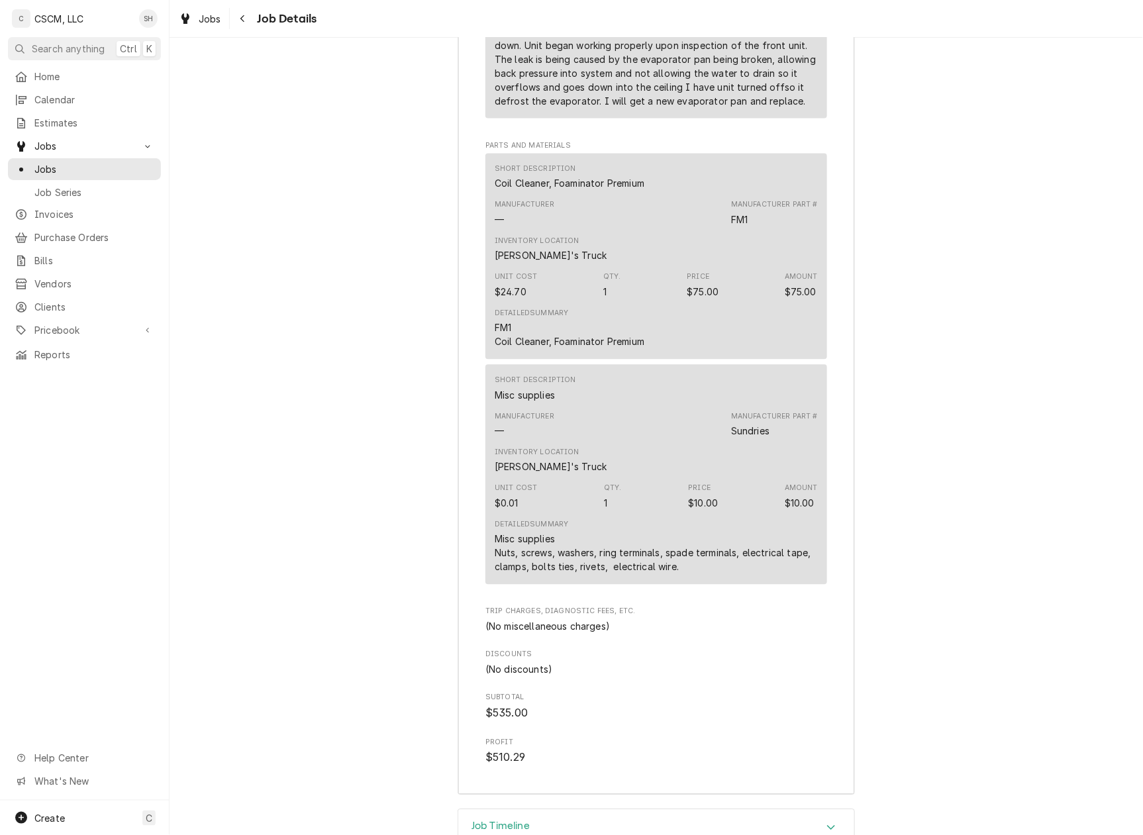
scroll to position [2727, 0]
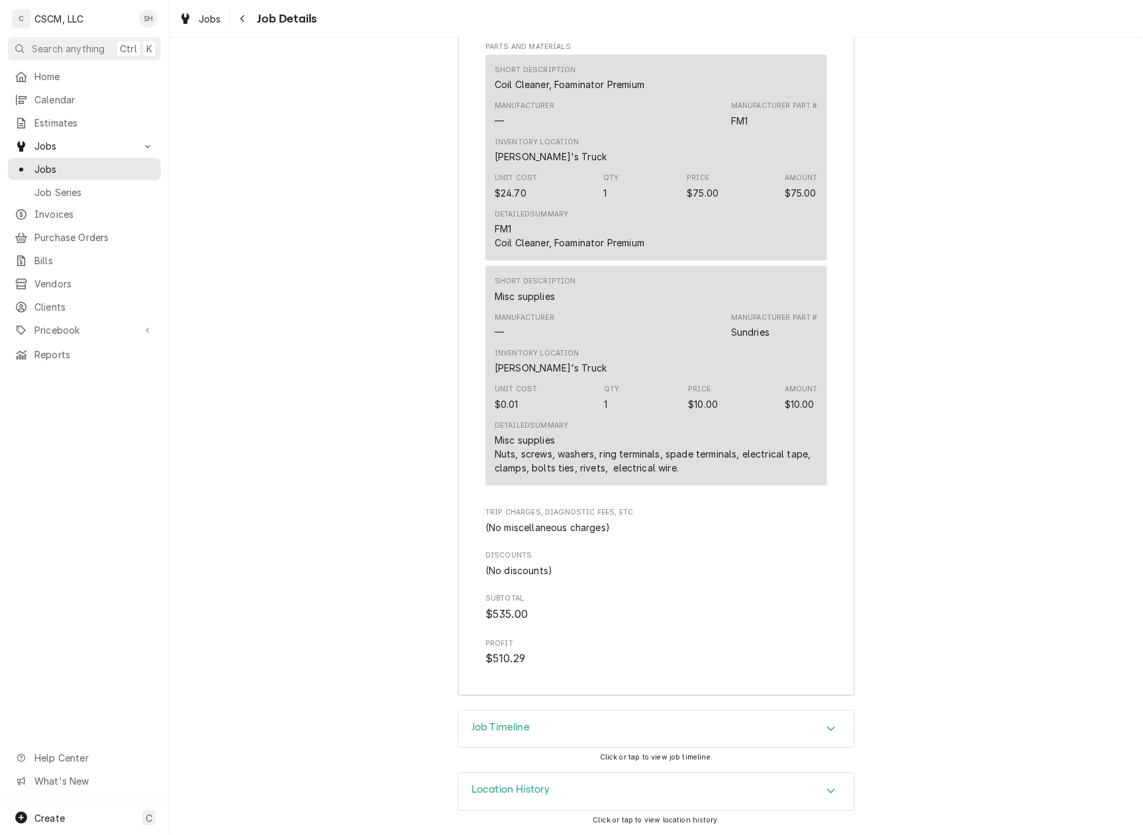
click at [603, 727] on div "Job Timeline" at bounding box center [656, 729] width 396 height 37
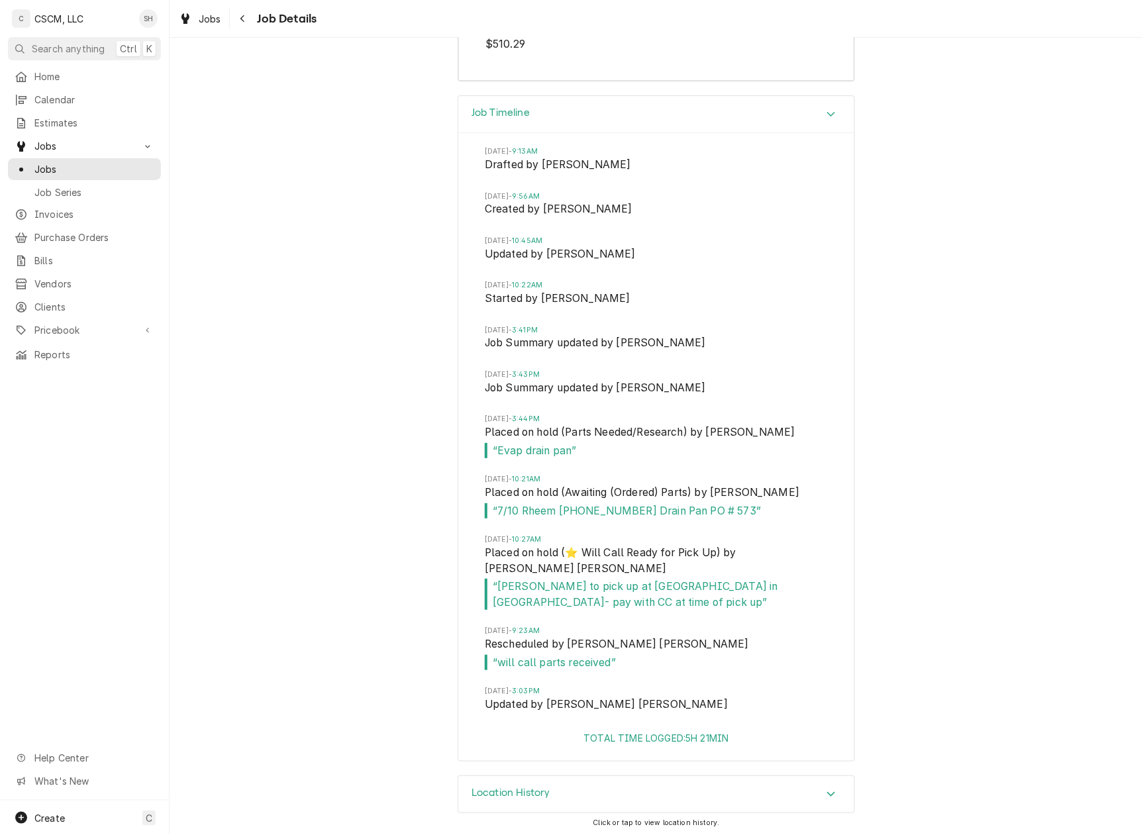
scroll to position [3330, 0]
click at [935, 636] on div "Job Timeline [DATE] 9:13AM Drafted by [PERSON_NAME][DATE] 9:56AM Created by [PE…" at bounding box center [657, 433] width 974 height 680
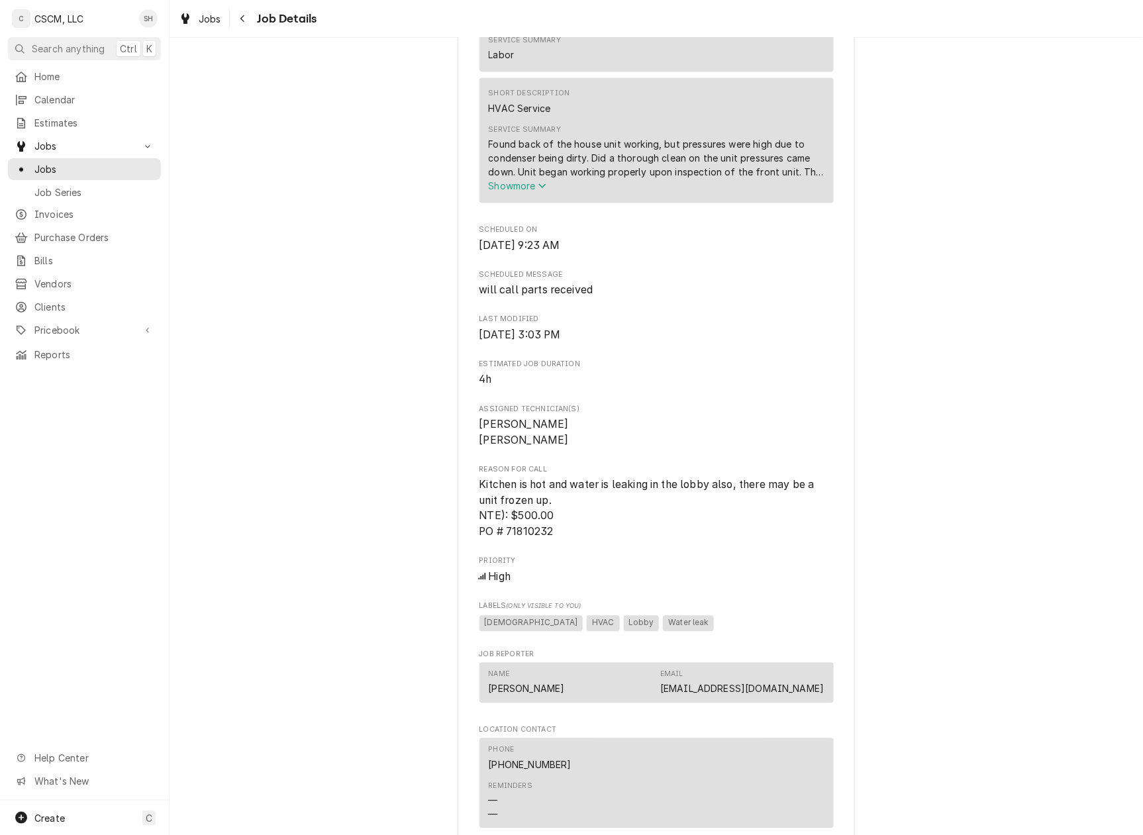
scroll to position [706, 0]
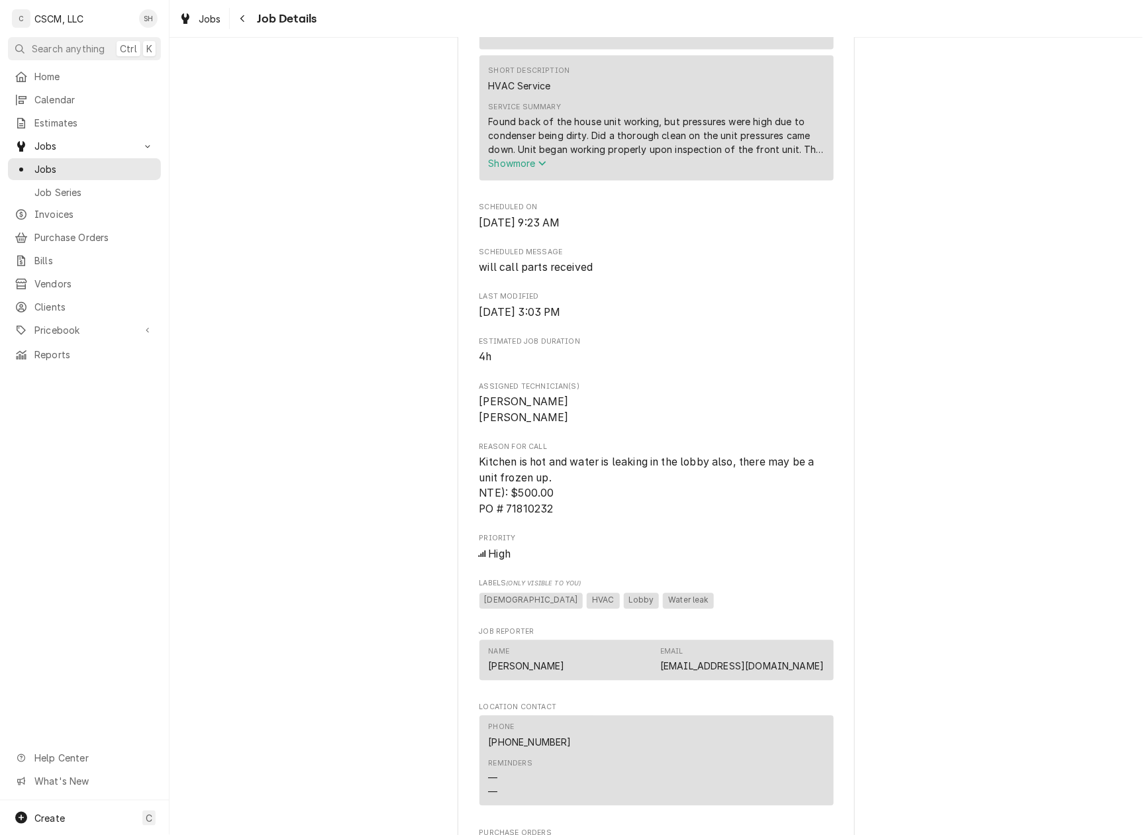
click at [515, 169] on span "Show more" at bounding box center [518, 163] width 58 height 11
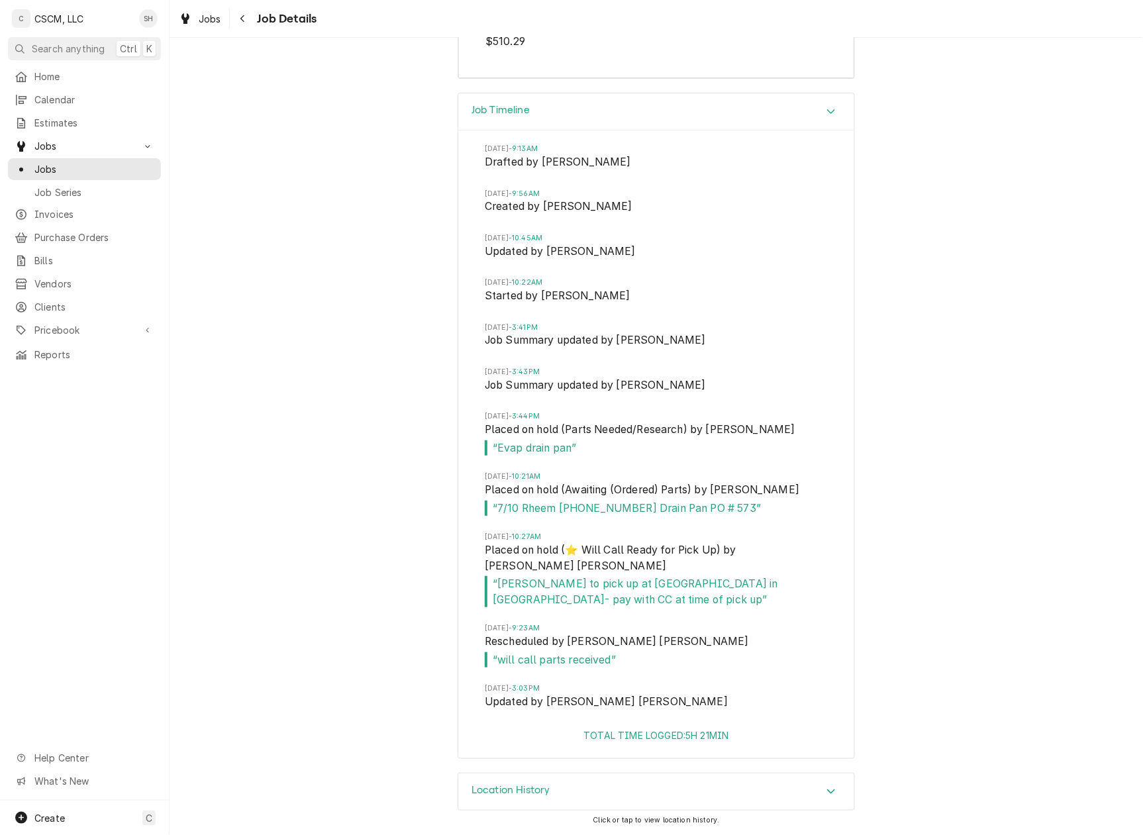
scroll to position [3386, 0]
click at [946, 358] on div "Job Timeline [DATE] 9:13AM Drafted by [PERSON_NAME][DATE] 9:56AM Created by [PE…" at bounding box center [657, 433] width 974 height 680
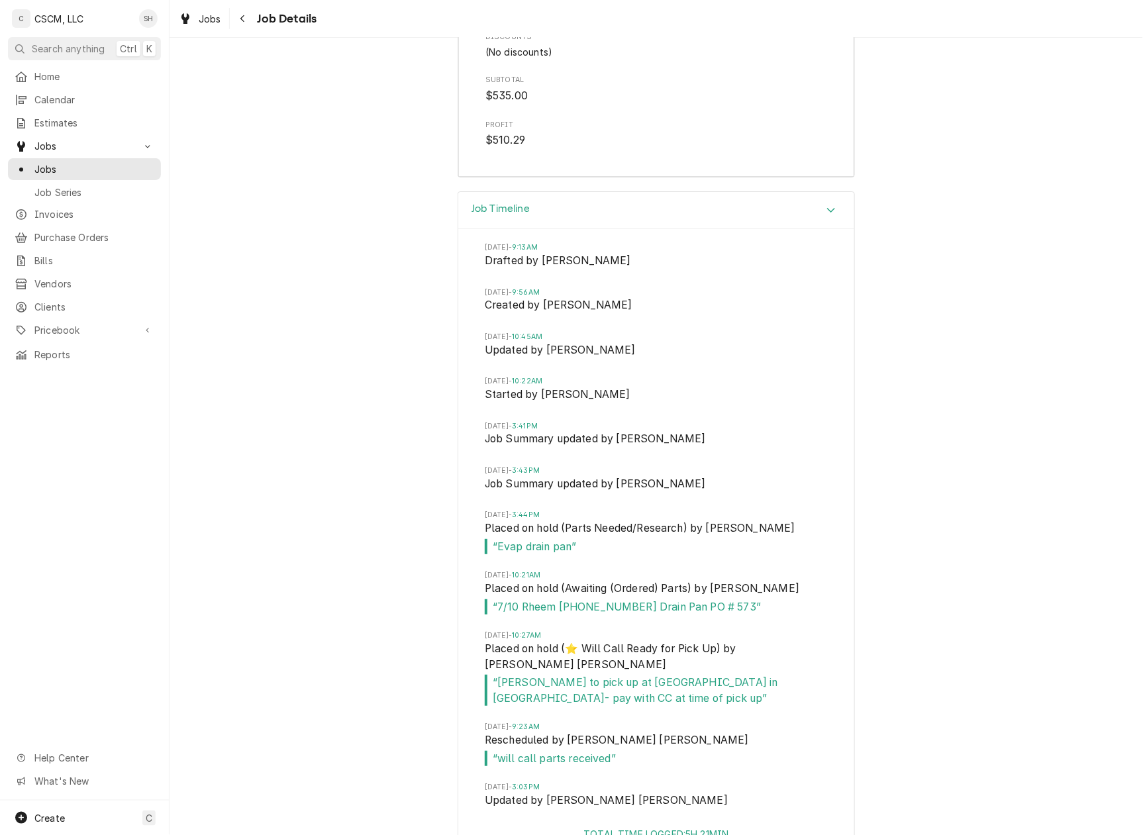
scroll to position [3297, 0]
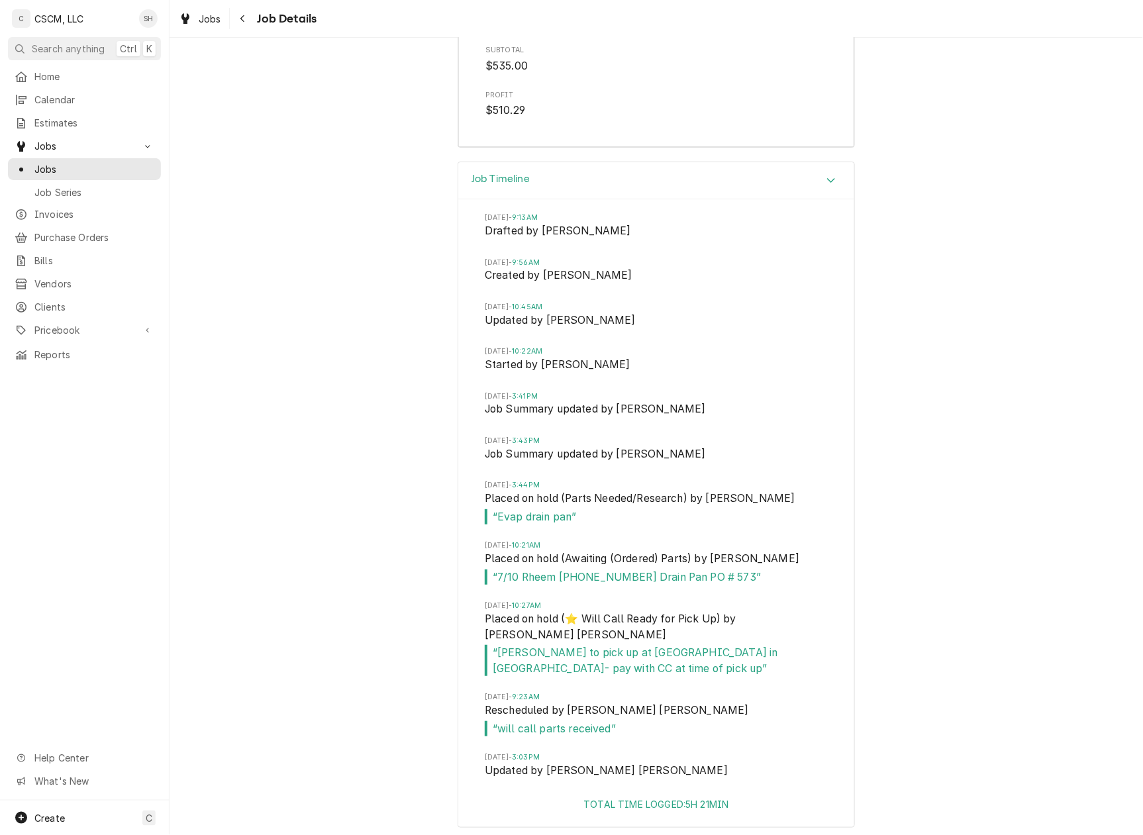
click at [958, 438] on div "Job Timeline [DATE] 9:13AM Drafted by [PERSON_NAME][DATE] 9:56AM Created by [PE…" at bounding box center [657, 502] width 974 height 680
